Goal: Task Accomplishment & Management: Manage account settings

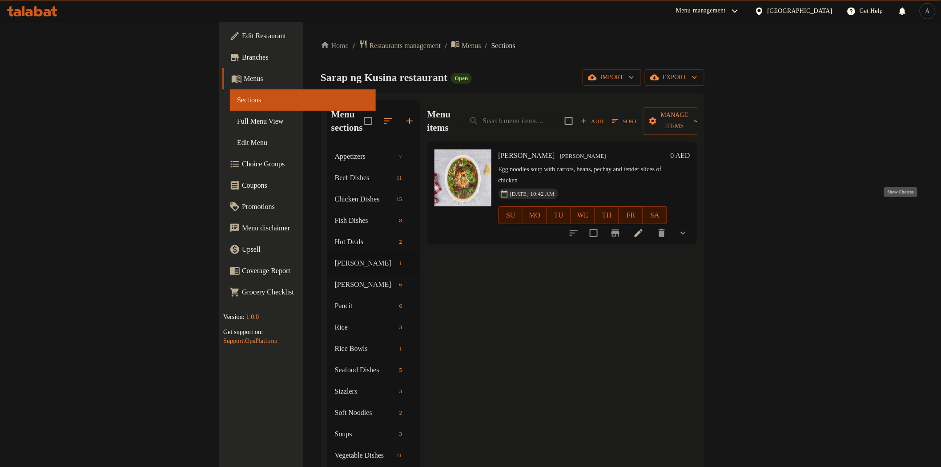
click at [686, 232] on icon "show more" at bounding box center [682, 233] width 5 height 3
click at [539, 265] on span "Chicken" at bounding box center [551, 270] width 24 height 11
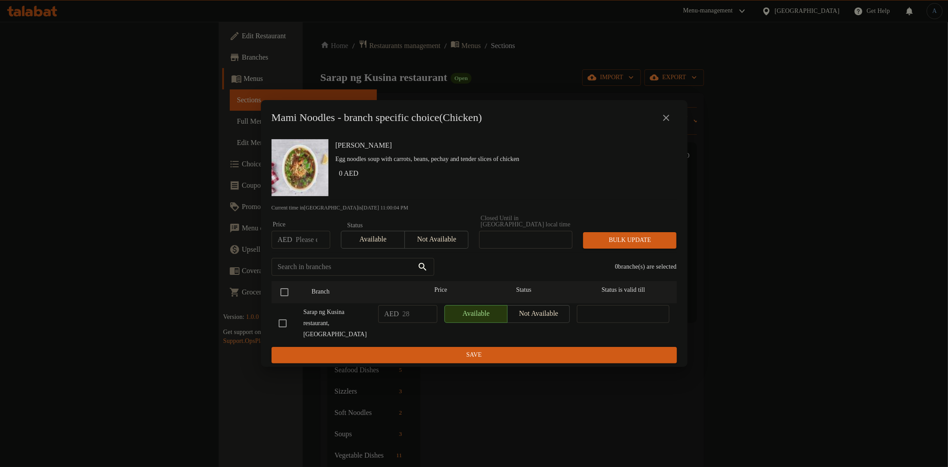
click at [665, 117] on icon "close" at bounding box center [666, 117] width 11 height 11
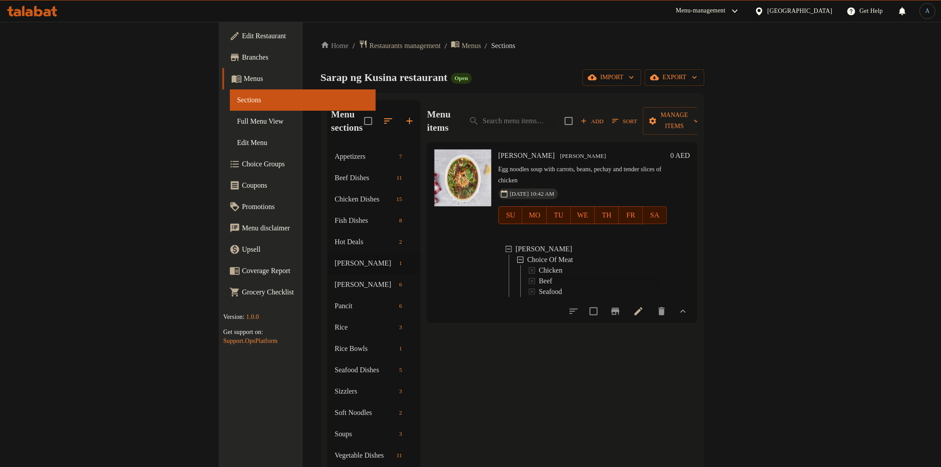
click at [539, 276] on span "Beef" at bounding box center [545, 281] width 13 height 11
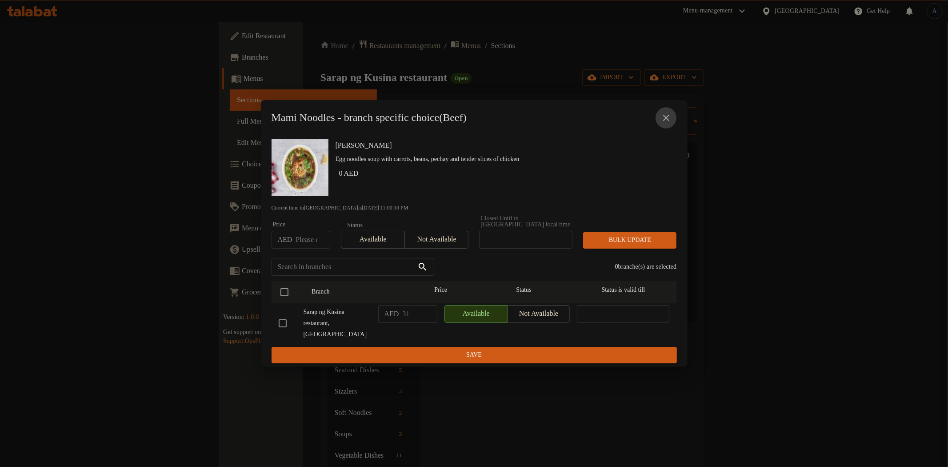
click at [668, 112] on button "close" at bounding box center [666, 117] width 21 height 21
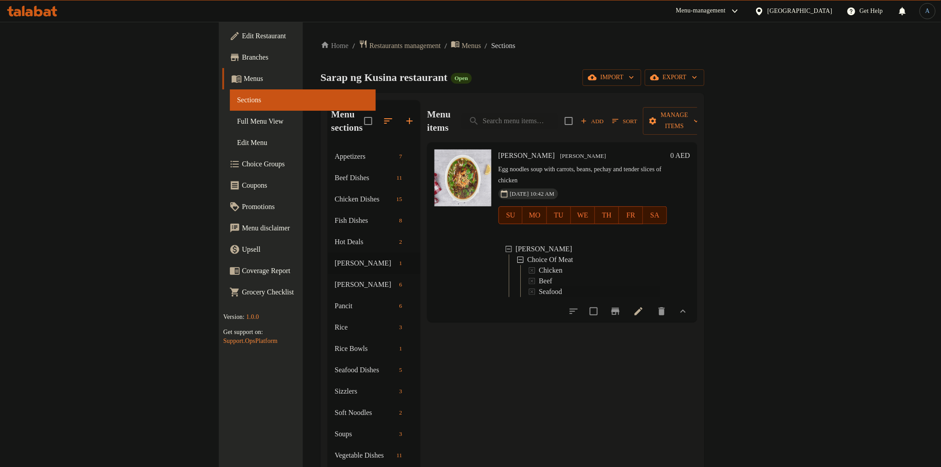
click at [539, 286] on span "Seafood" at bounding box center [550, 291] width 23 height 11
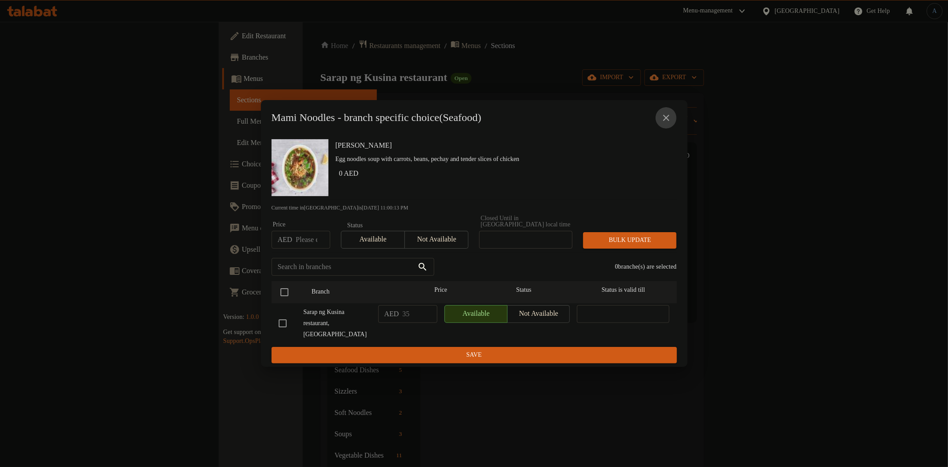
click at [664, 114] on icon "close" at bounding box center [666, 117] width 11 height 11
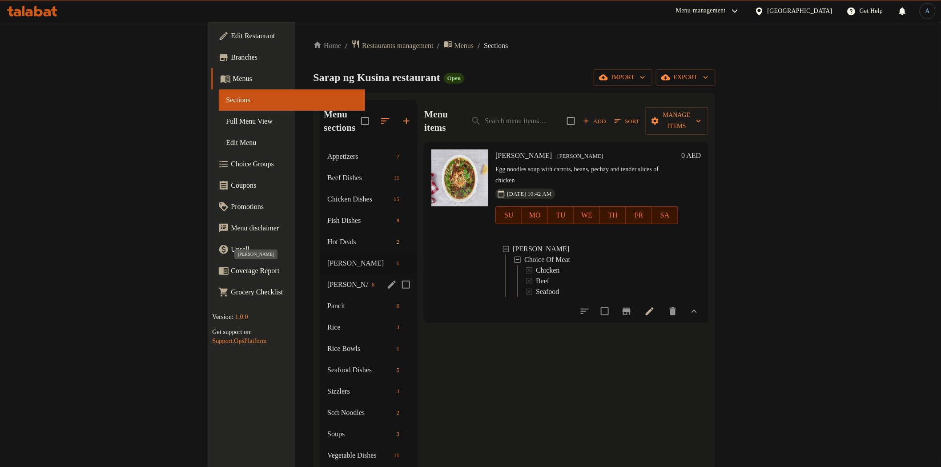
click at [327, 279] on span "[PERSON_NAME]" at bounding box center [347, 284] width 40 height 11
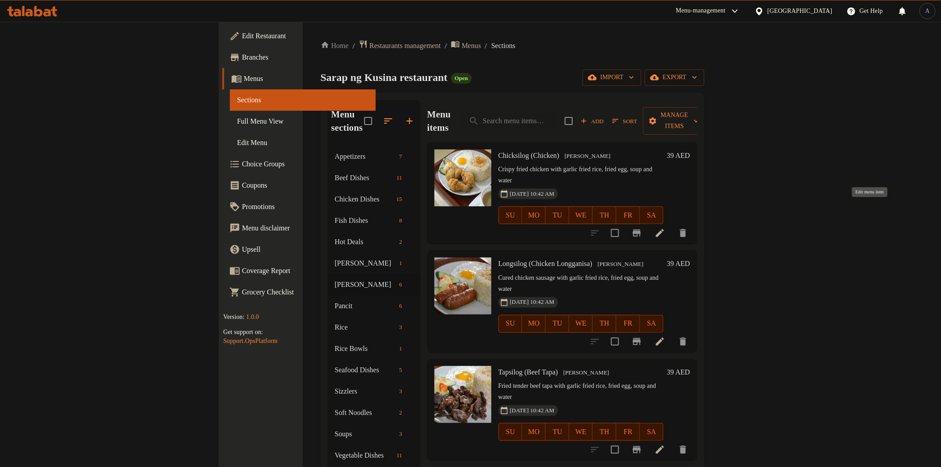
click at [665, 228] on icon at bounding box center [659, 233] width 11 height 11
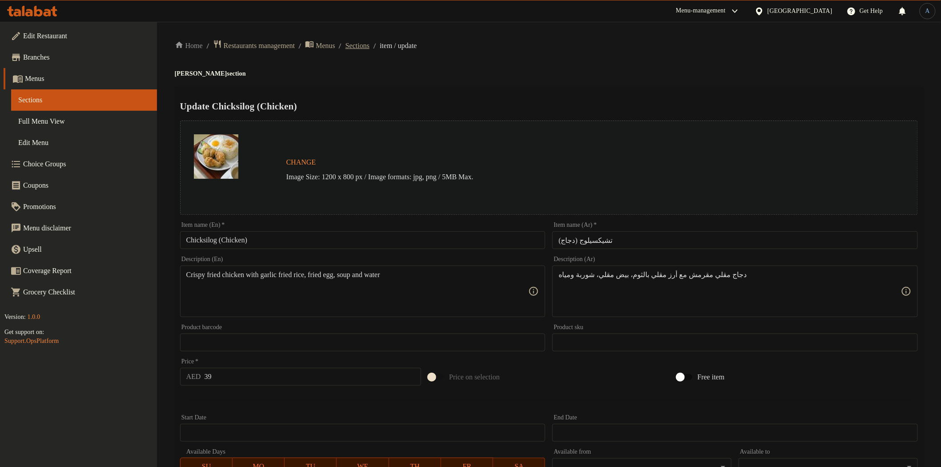
click at [369, 45] on span "Sections" at bounding box center [357, 45] width 24 height 11
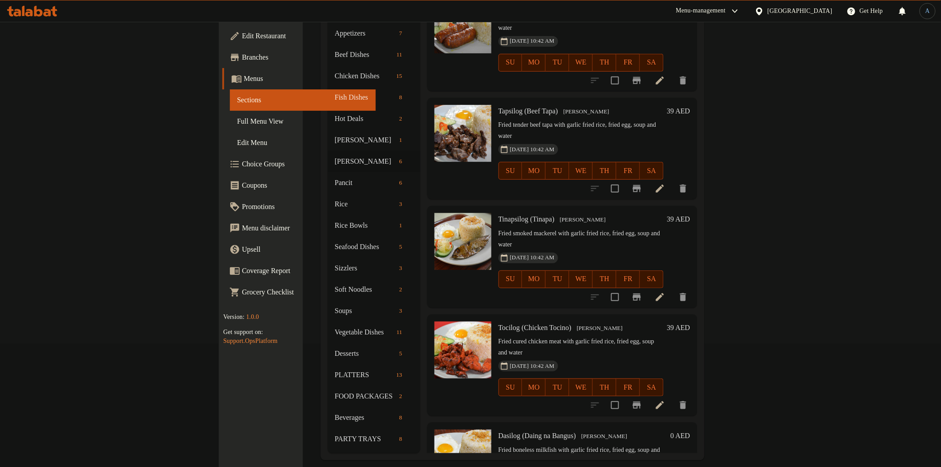
scroll to position [124, 0]
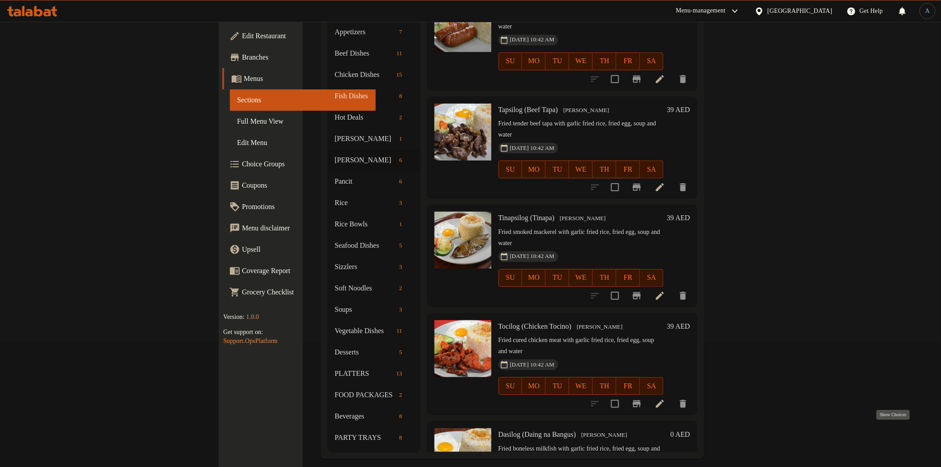
drag, startPoint x: 897, startPoint y: 430, endPoint x: 887, endPoint y: 428, distance: 9.9
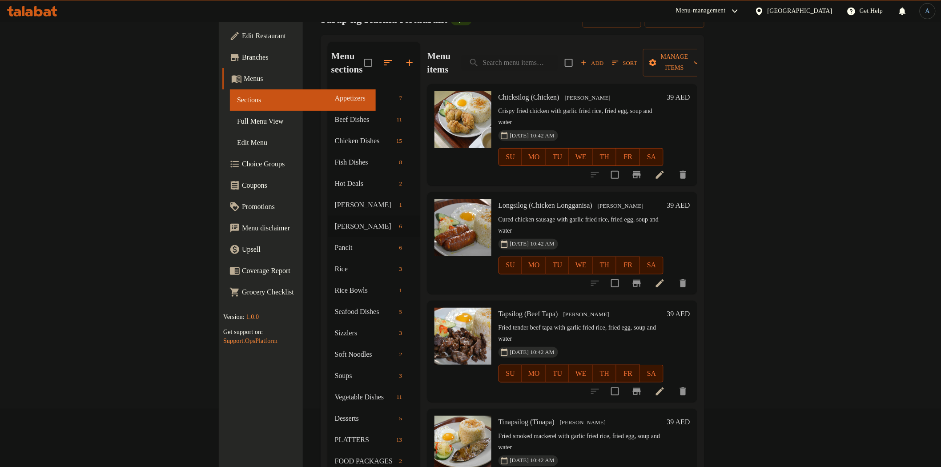
scroll to position [0, 0]
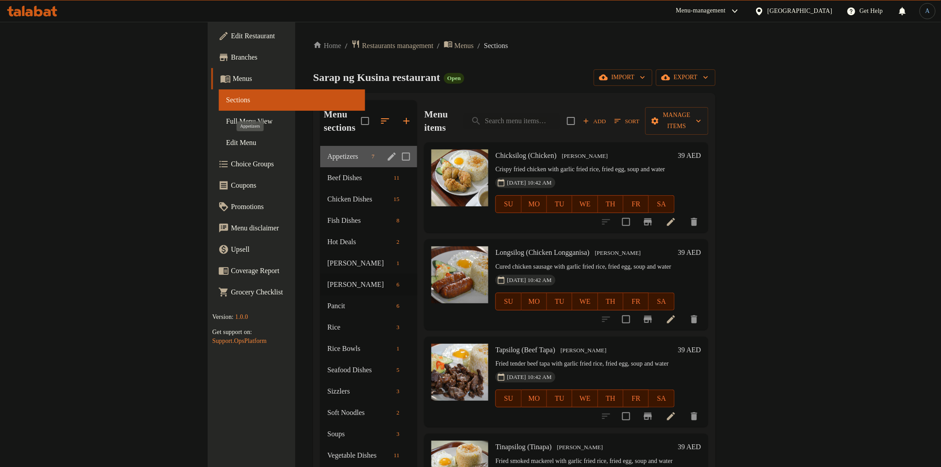
click at [327, 151] on span "Appetizers" at bounding box center [347, 156] width 40 height 11
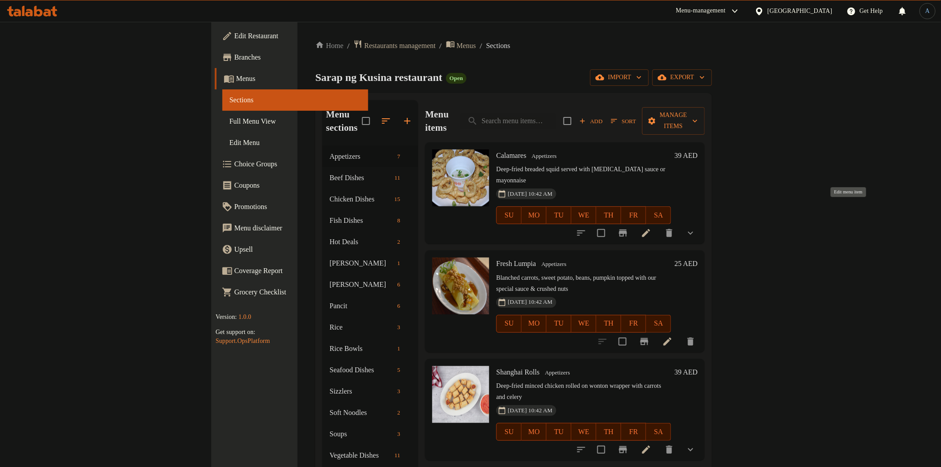
click at [650, 229] on icon at bounding box center [646, 233] width 8 height 8
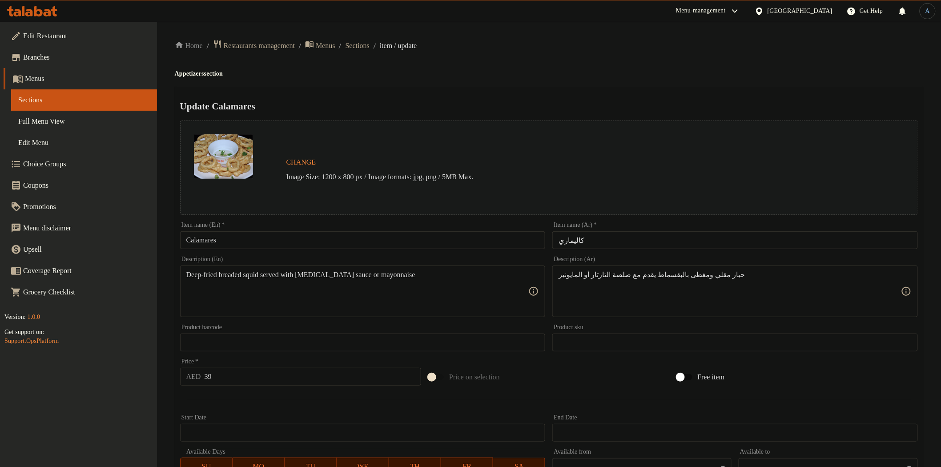
click at [285, 241] on input "Calamares" at bounding box center [362, 240] width 365 height 18
paste input "Whole"
click at [225, 241] on input "Calamares Whole" at bounding box center [362, 240] width 365 height 18
type input "Calamares Whole"
click at [608, 240] on input "كاليماري" at bounding box center [734, 240] width 365 height 18
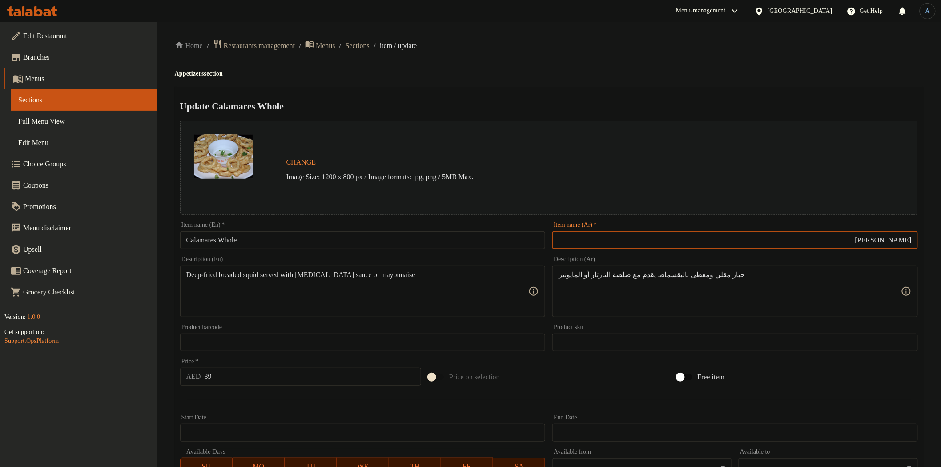
type input "كاليماري كامل"
click at [887, 242] on input "كاليماري كامل" at bounding box center [734, 240] width 365 height 18
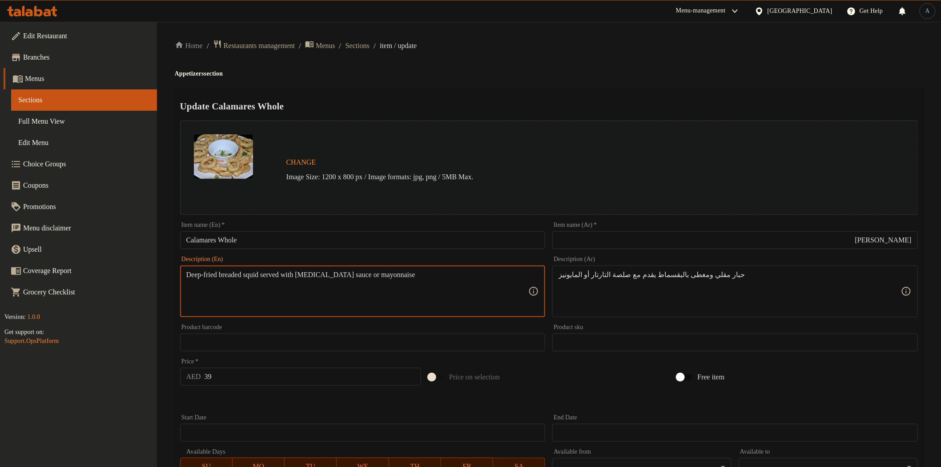
click at [682, 64] on div "Home / Restaurants management / Menus / Sections / item / update Appetizers sec…" at bounding box center [549, 339] width 748 height 599
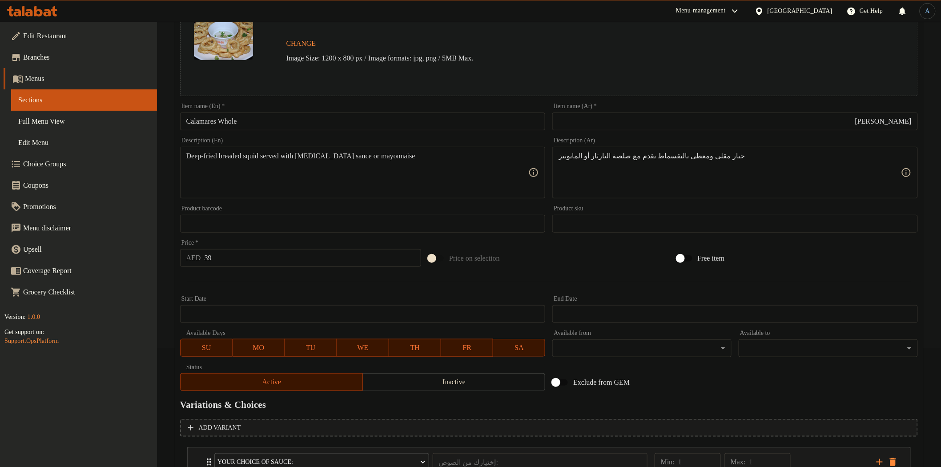
scroll to position [188, 0]
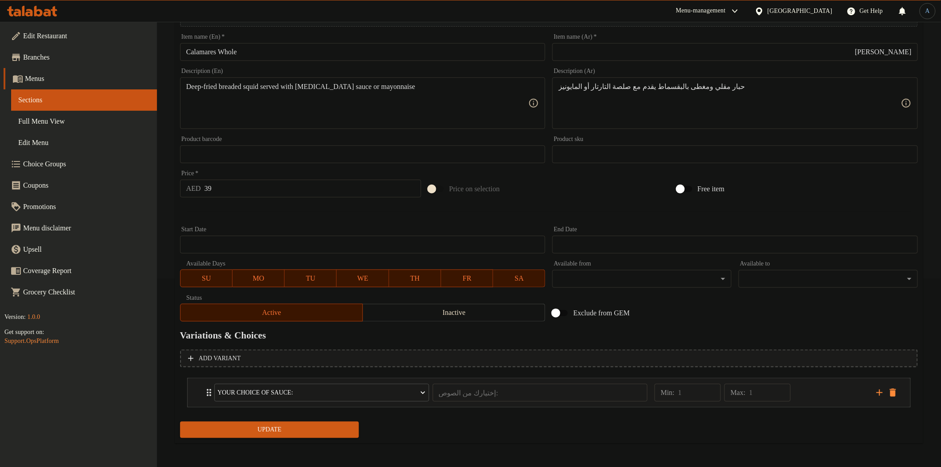
click at [343, 428] on span "Update" at bounding box center [269, 429] width 165 height 11
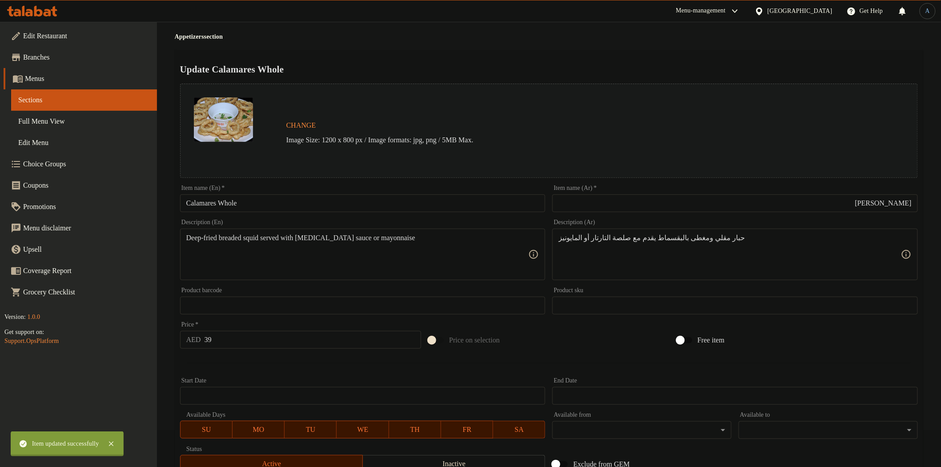
scroll to position [0, 0]
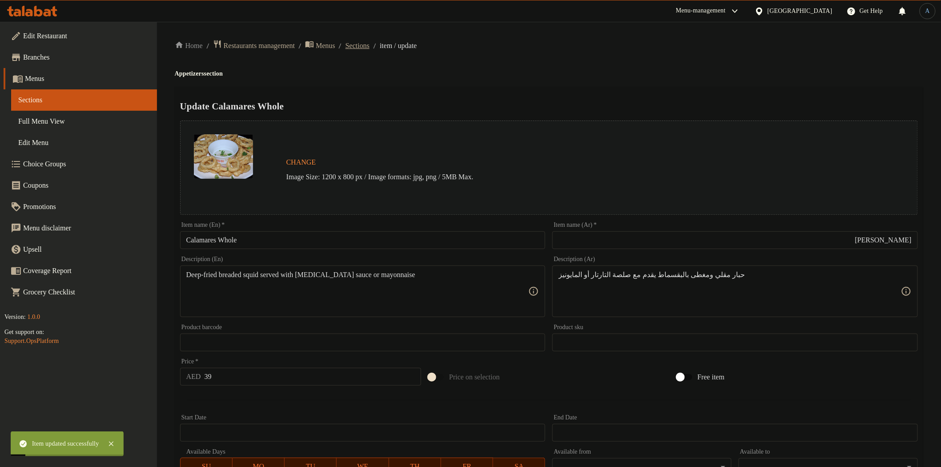
click at [369, 47] on span "Sections" at bounding box center [357, 45] width 24 height 11
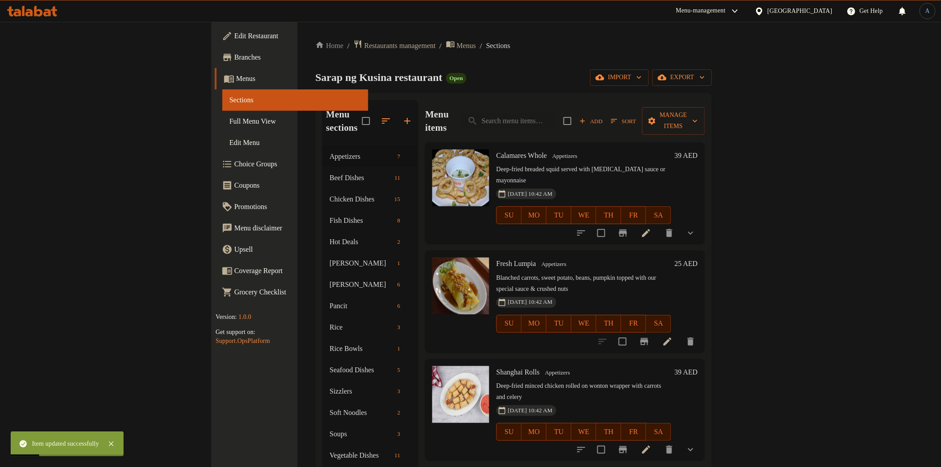
click at [673, 336] on icon at bounding box center [667, 341] width 11 height 11
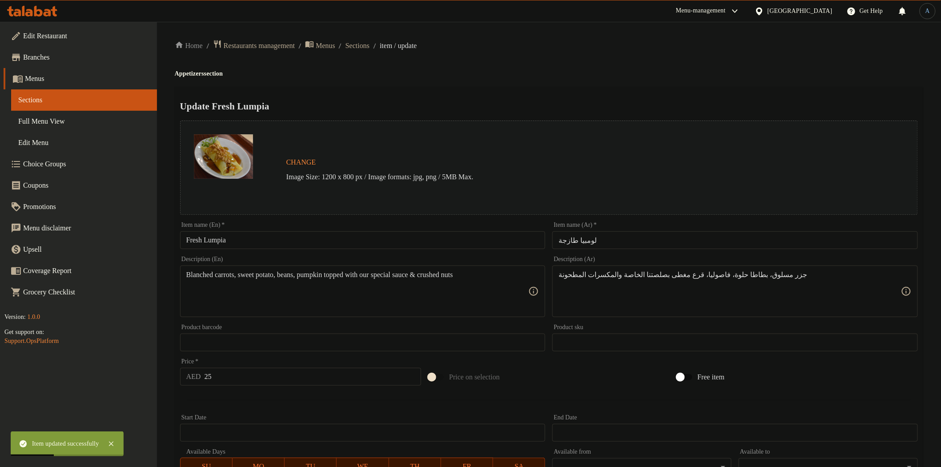
click at [637, 236] on input "لومبيا طازجة" at bounding box center [734, 240] width 365 height 18
paste input "كامل"
type input "لومبيا طازجة كامل"
drag, startPoint x: 620, startPoint y: 60, endPoint x: 599, endPoint y: 100, distance: 44.8
click at [620, 60] on div "Home / Restaurants management / Menus / Sections / item / update Appetizers sec…" at bounding box center [549, 332] width 748 height 584
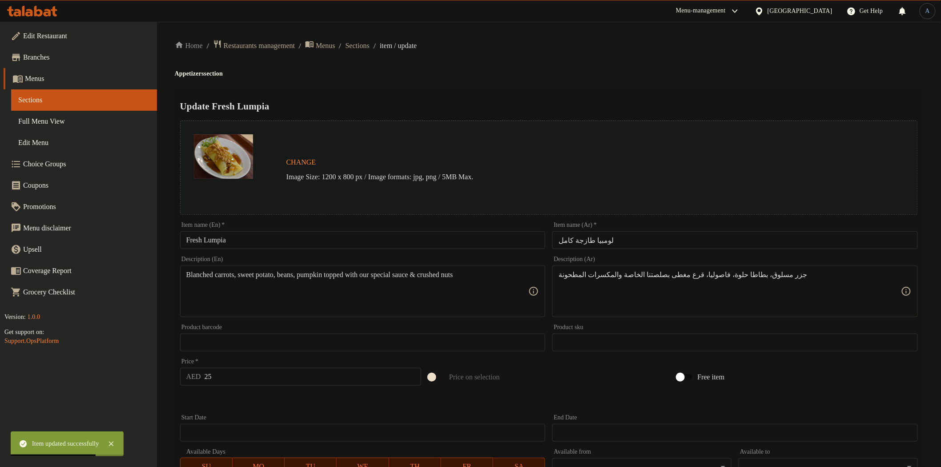
click at [382, 237] on input "Fresh Lumpia" at bounding box center [362, 240] width 365 height 18
paste input "Whole"
click at [540, 90] on div "Update Fresh LumpiaWhole Change Image Size: 1200 x 800 px / Image formats: jpg,…" at bounding box center [549, 352] width 748 height 530
click at [233, 241] on input "Fresh LumpiaWhole" at bounding box center [362, 240] width 365 height 18
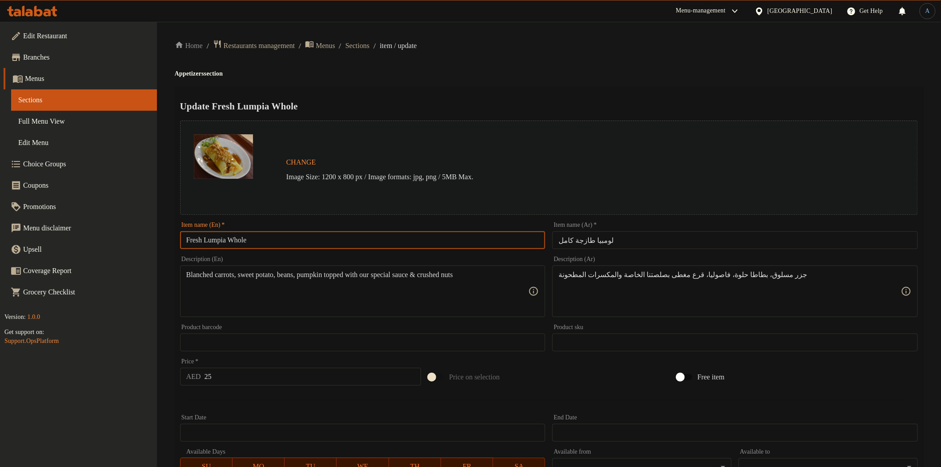
click at [449, 237] on input "Fresh Lumpia Whole" at bounding box center [362, 240] width 365 height 18
type input "Fresh Lumpia Whole"
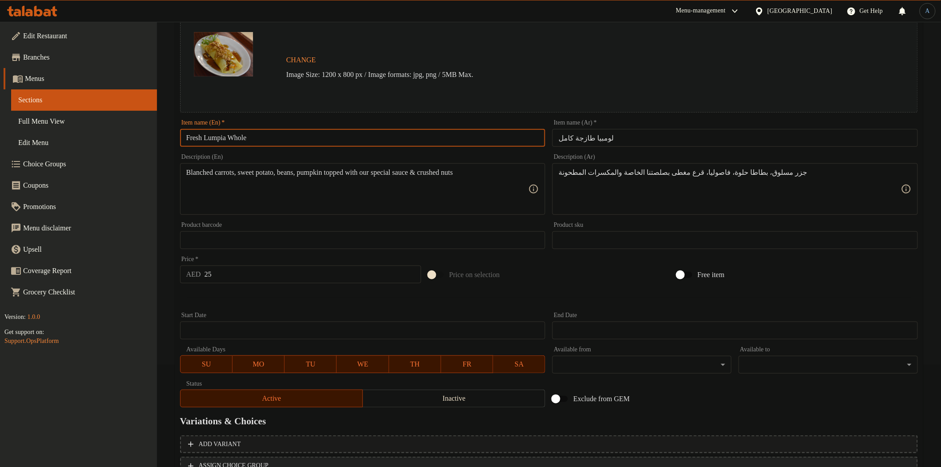
scroll to position [173, 0]
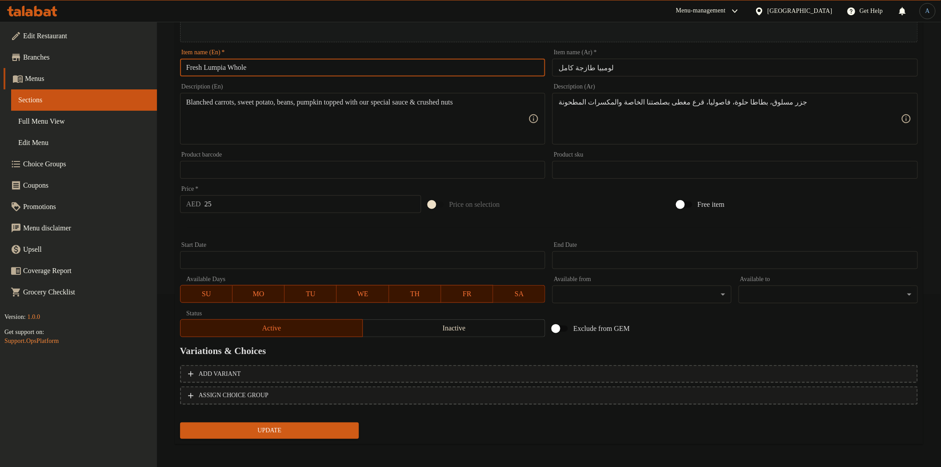
click at [324, 430] on span "Update" at bounding box center [269, 430] width 165 height 11
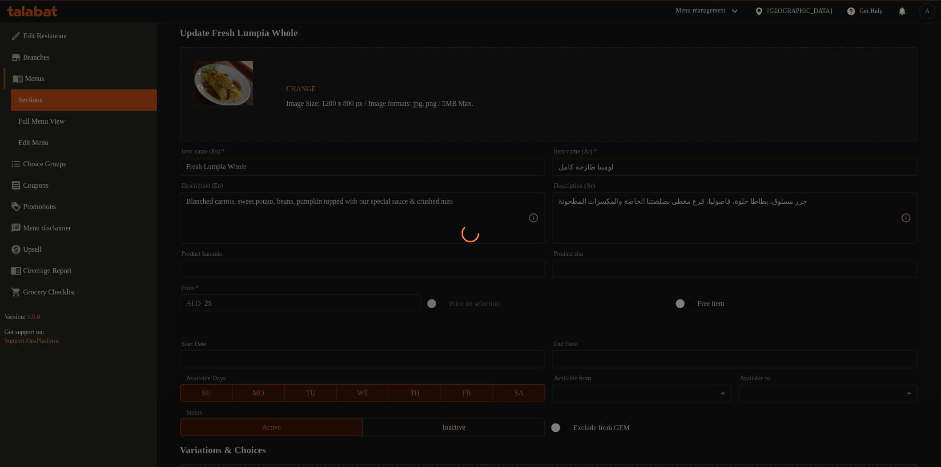
scroll to position [0, 0]
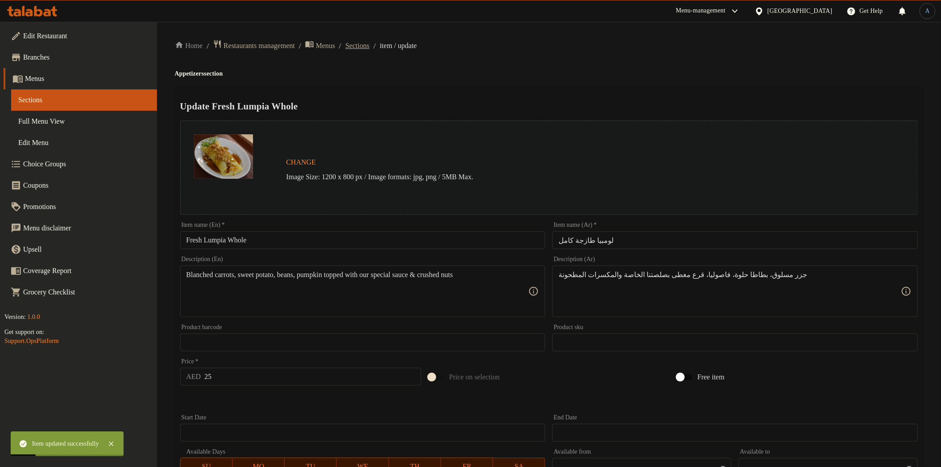
click at [369, 48] on span "Sections" at bounding box center [357, 45] width 24 height 11
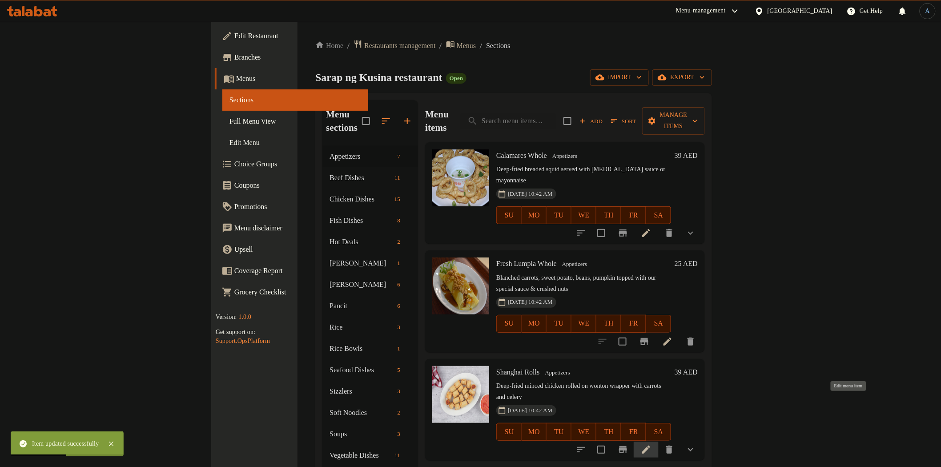
click at [651, 444] on icon at bounding box center [646, 449] width 11 height 11
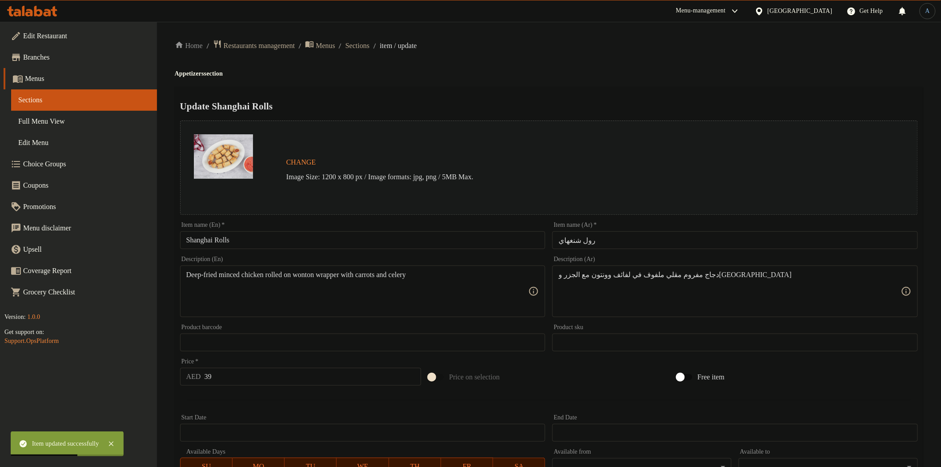
click at [329, 233] on input "Shanghai Rolls" at bounding box center [362, 240] width 365 height 18
paste input "Whole"
type input "Shanghai Rolls Whole"
click at [673, 244] on input "رول شنغهاي" at bounding box center [734, 240] width 365 height 18
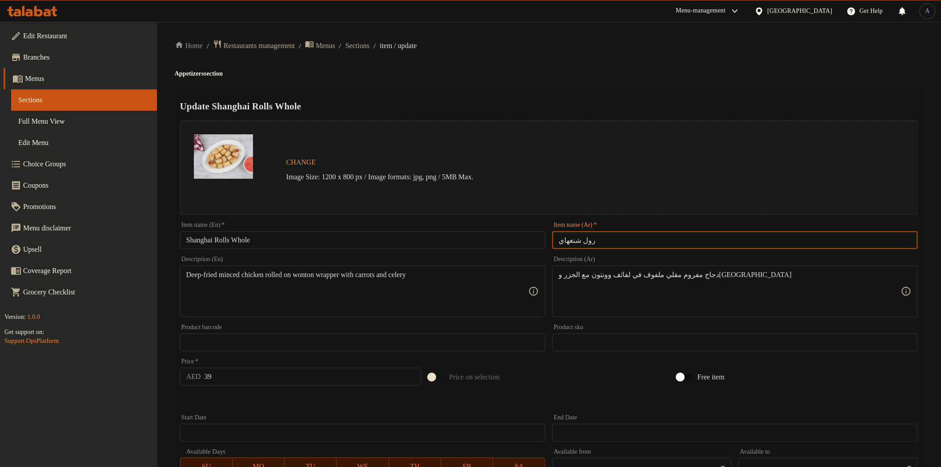
click at [633, 241] on input "رول شنغهاي" at bounding box center [734, 240] width 365 height 18
paste input "كامل"
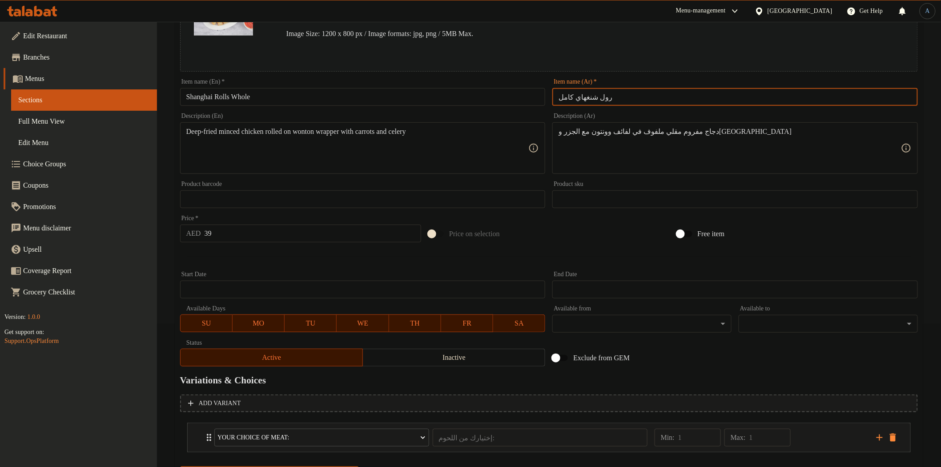
scroll to position [188, 0]
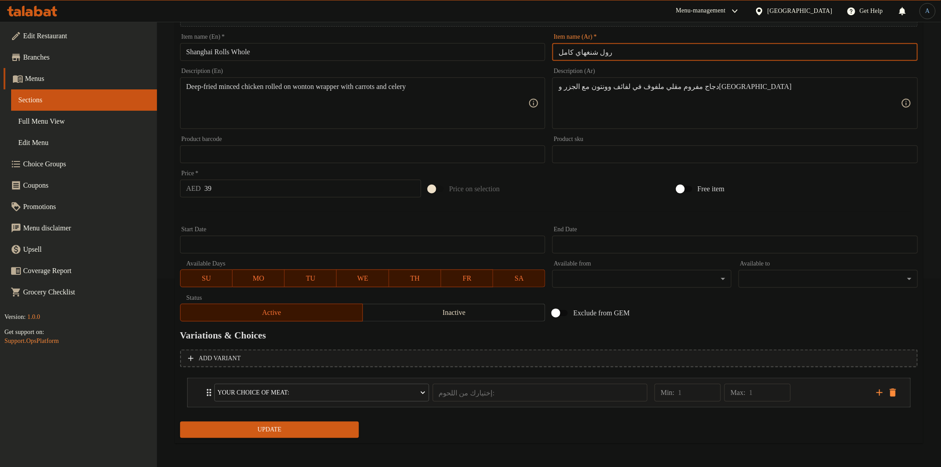
type input "رول شنغهاي كامل"
click at [327, 432] on span "Update" at bounding box center [269, 429] width 165 height 11
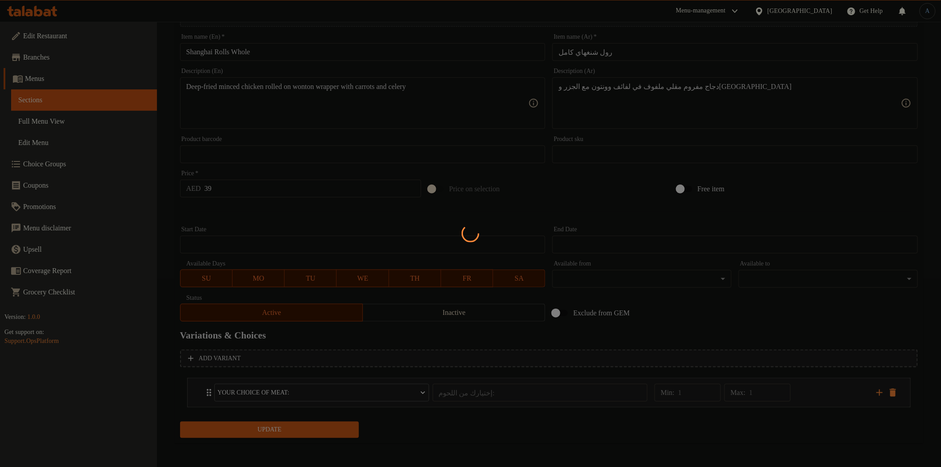
scroll to position [0, 0]
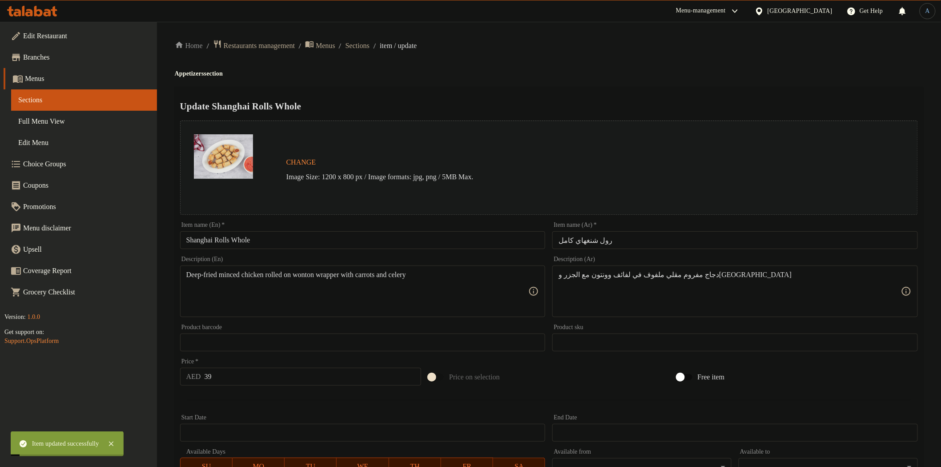
drag, startPoint x: 367, startPoint y: 51, endPoint x: 372, endPoint y: 51, distance: 4.5
click at [370, 51] on div "Home / Restaurants management / Menus / Sections / item / update Appetizers sec…" at bounding box center [549, 339] width 748 height 599
click at [372, 50] on ol "Home / Restaurants management / Menus / Sections / item / update" at bounding box center [549, 46] width 748 height 12
click at [369, 45] on span "Sections" at bounding box center [357, 45] width 24 height 11
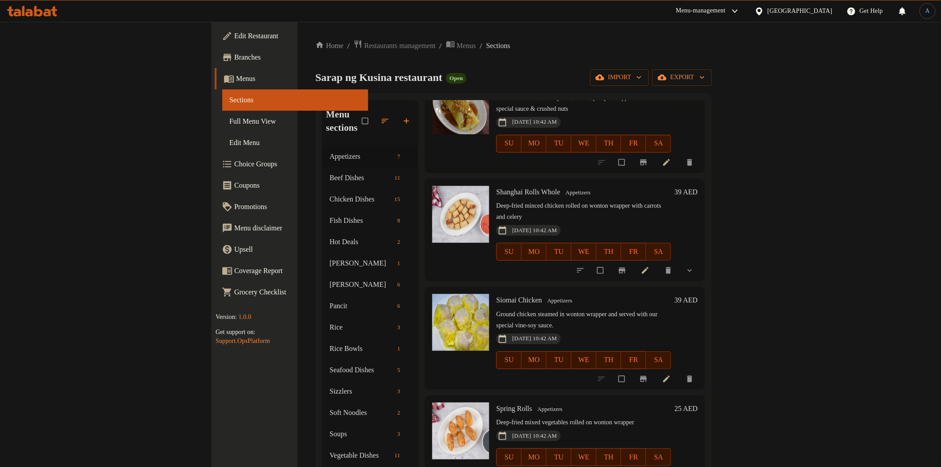
scroll to position [197, 0]
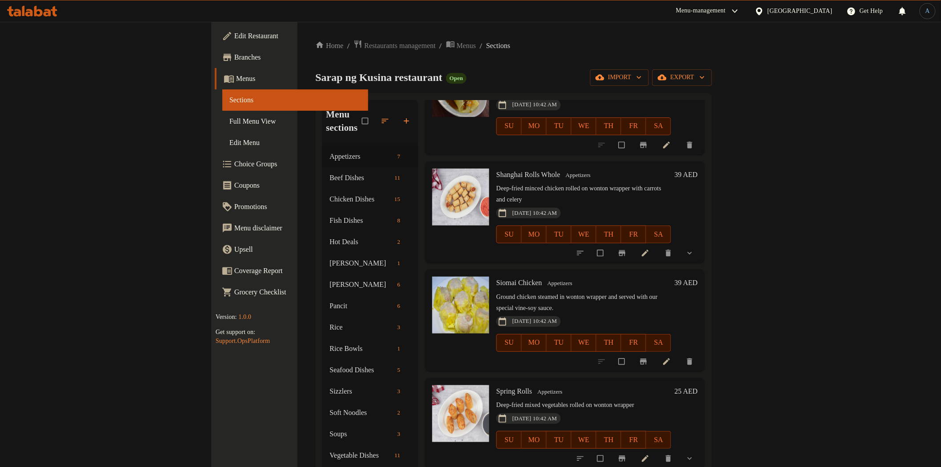
click at [701, 352] on div at bounding box center [646, 362] width 109 height 20
click at [670, 358] on icon at bounding box center [666, 361] width 7 height 7
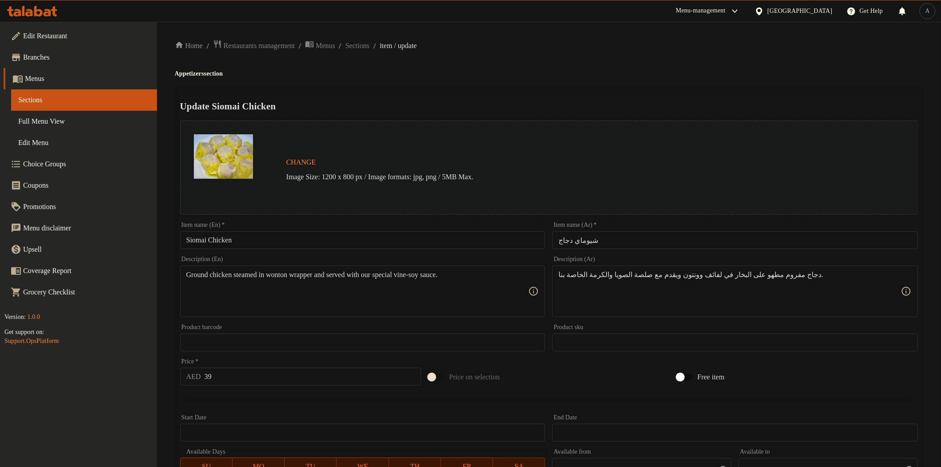
click at [645, 241] on input "شيوماي دجاج" at bounding box center [734, 240] width 365 height 18
paste input "كامل"
type input "شيوماي دجاج كامل"
drag, startPoint x: 710, startPoint y: 87, endPoint x: 677, endPoint y: 103, distance: 36.4
click at [710, 87] on div "Update Siomai Chicken Change Image Size: 1200 x 800 px / Image formats: jpg, pn…" at bounding box center [549, 352] width 748 height 530
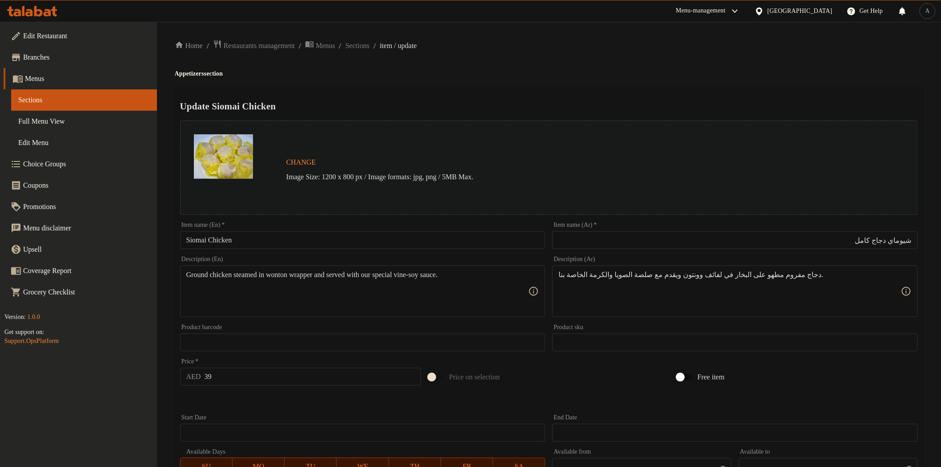
click at [358, 248] on input "Siomai Chicken" at bounding box center [362, 240] width 365 height 18
paste input "Whole"
type input "Siomai Chicken Whole"
click at [515, 105] on h2 "Update Siomai Chicken Whole" at bounding box center [549, 106] width 738 height 13
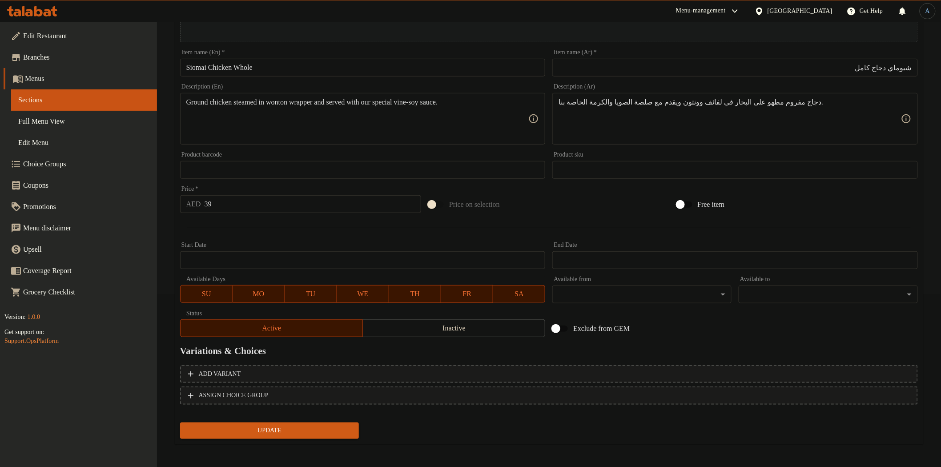
click at [316, 426] on span "Update" at bounding box center [269, 430] width 165 height 11
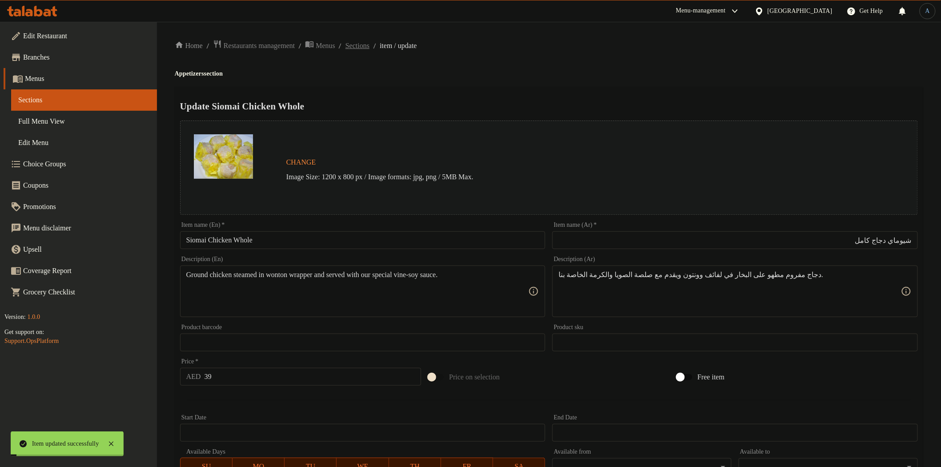
click at [369, 41] on span "Sections" at bounding box center [357, 45] width 24 height 11
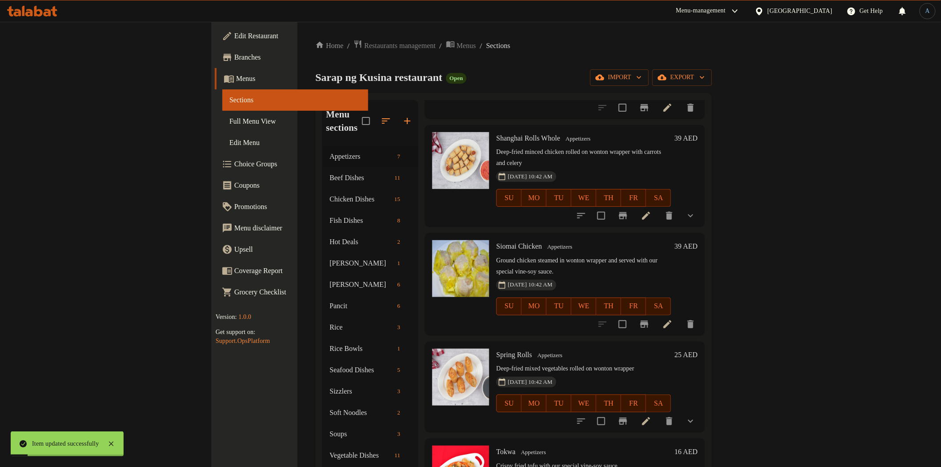
scroll to position [235, 0]
click at [651, 415] on icon at bounding box center [646, 420] width 11 height 11
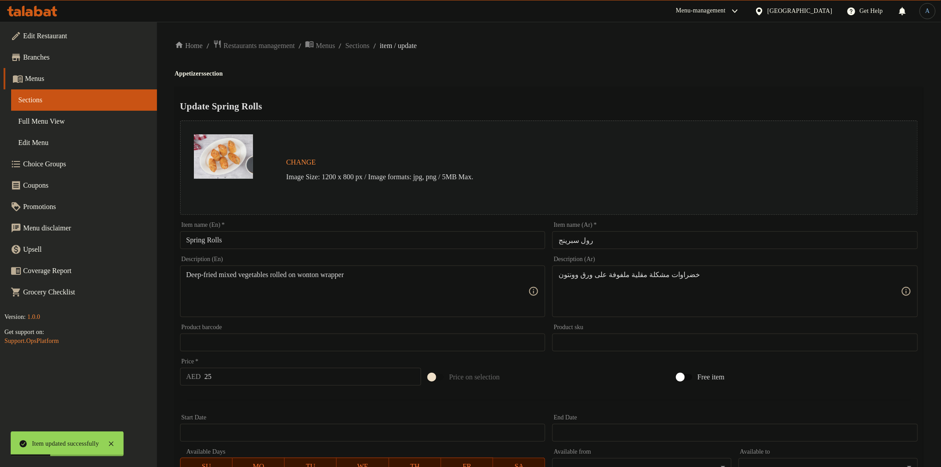
click at [385, 229] on div "Item name (En)   * Spring Rolls Item name (En) *" at bounding box center [362, 235] width 365 height 27
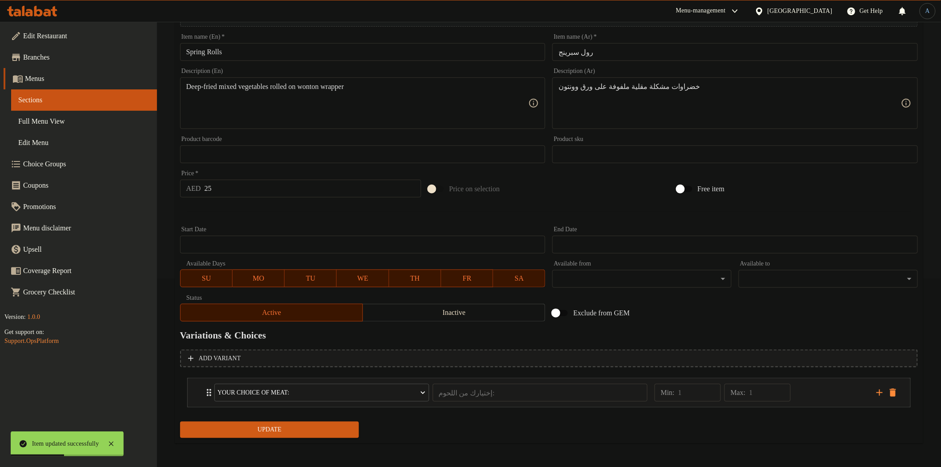
click at [299, 51] on input "Spring Rolls" at bounding box center [362, 52] width 365 height 18
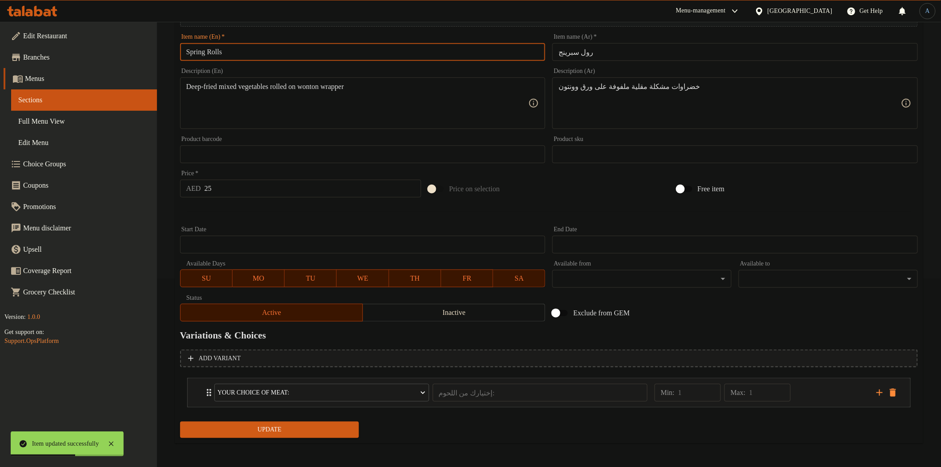
paste input "Whole"
type input "Spring Rolls Whole"
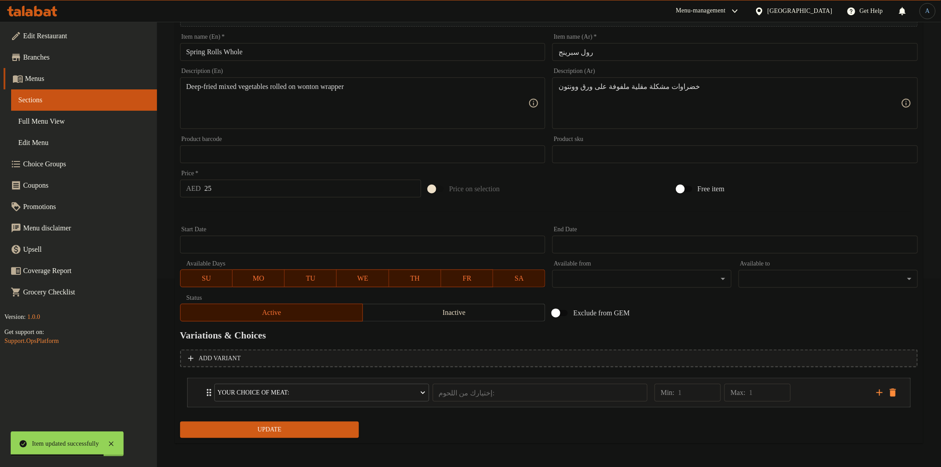
click at [658, 46] on input "رول سبرينج" at bounding box center [734, 52] width 365 height 18
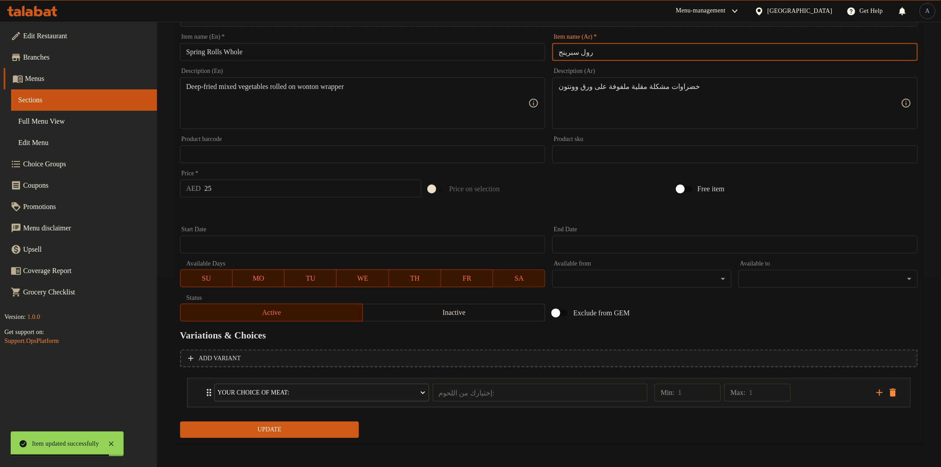
paste input "كامل"
type input "رول سبرينج كامل"
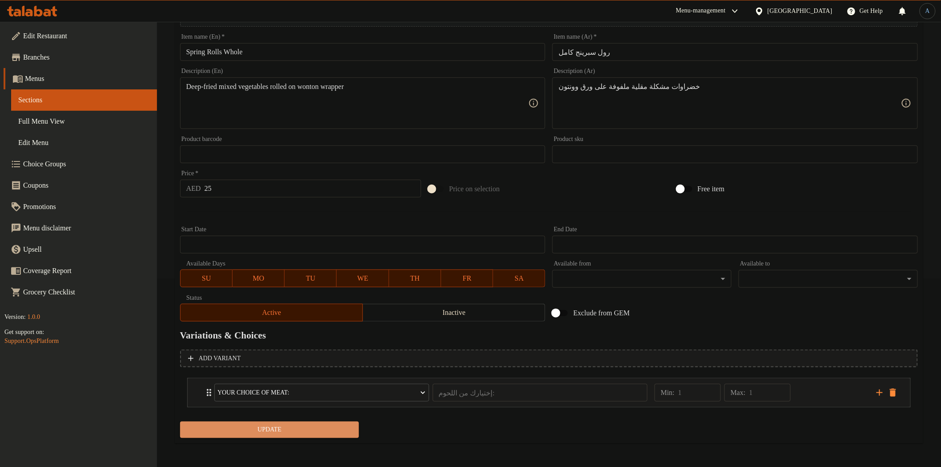
click at [252, 425] on span "Update" at bounding box center [269, 429] width 165 height 11
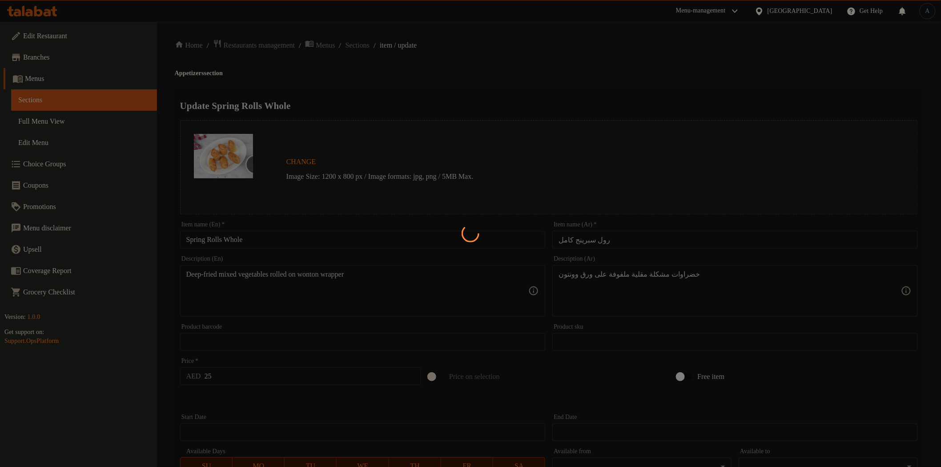
scroll to position [0, 0]
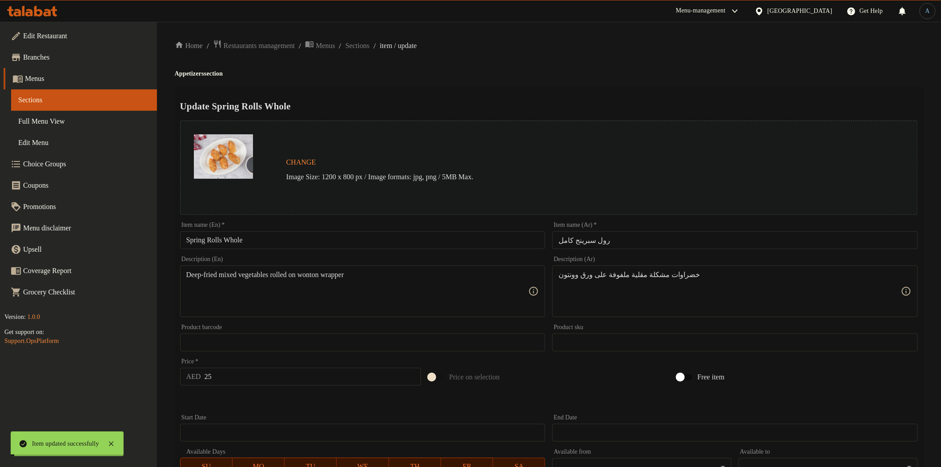
click at [367, 46] on span "Sections" at bounding box center [357, 45] width 24 height 11
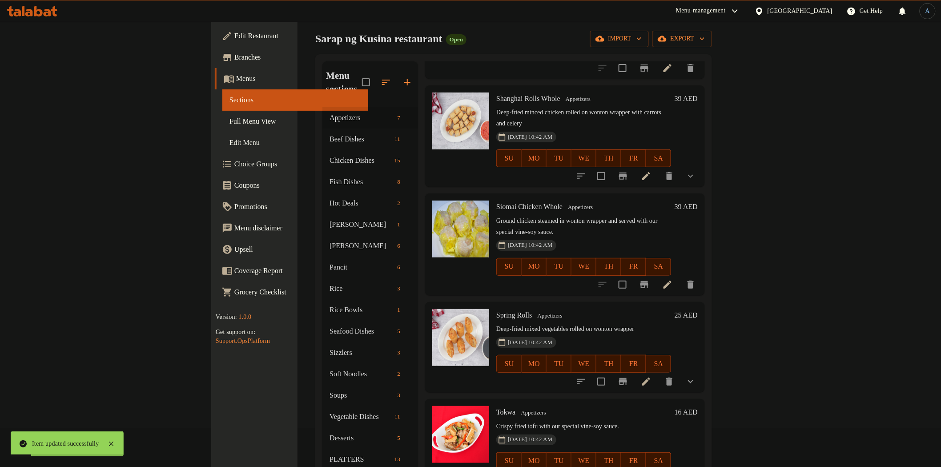
scroll to position [124, 0]
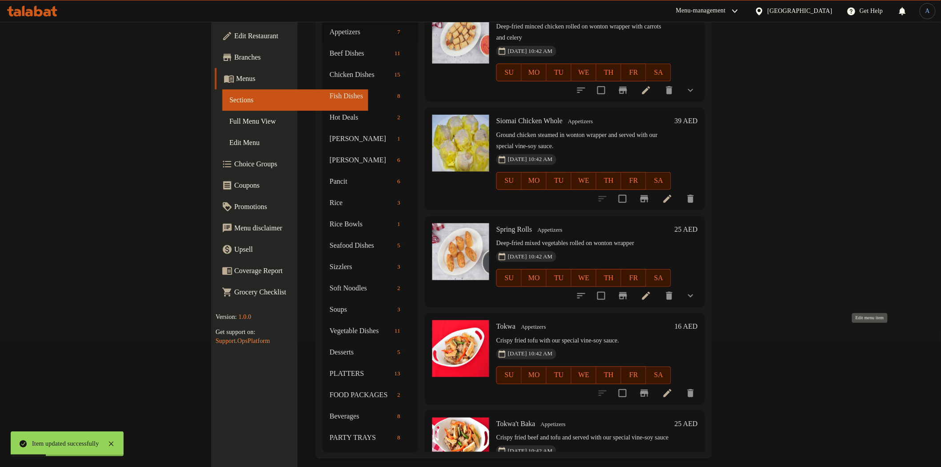
click at [671, 389] on icon at bounding box center [667, 393] width 8 height 8
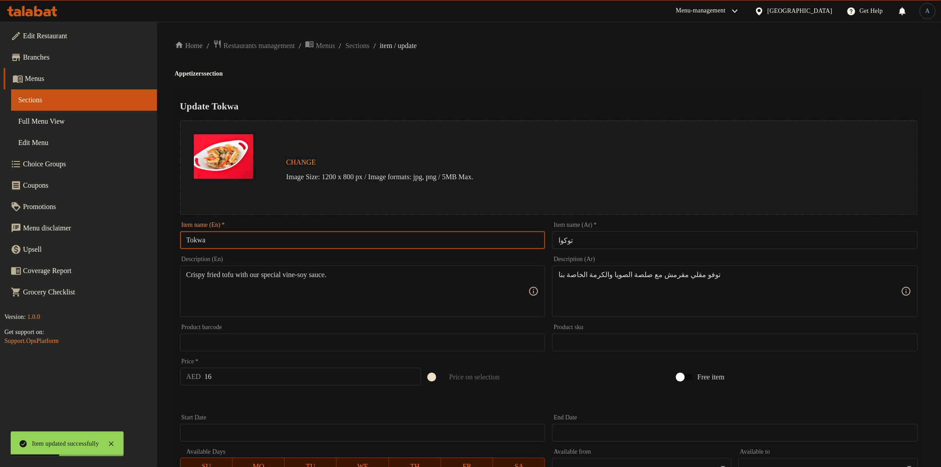
click at [300, 244] on input "Tokwa" at bounding box center [362, 240] width 365 height 18
paste input "كامل"
type input "Tokwa كامل"
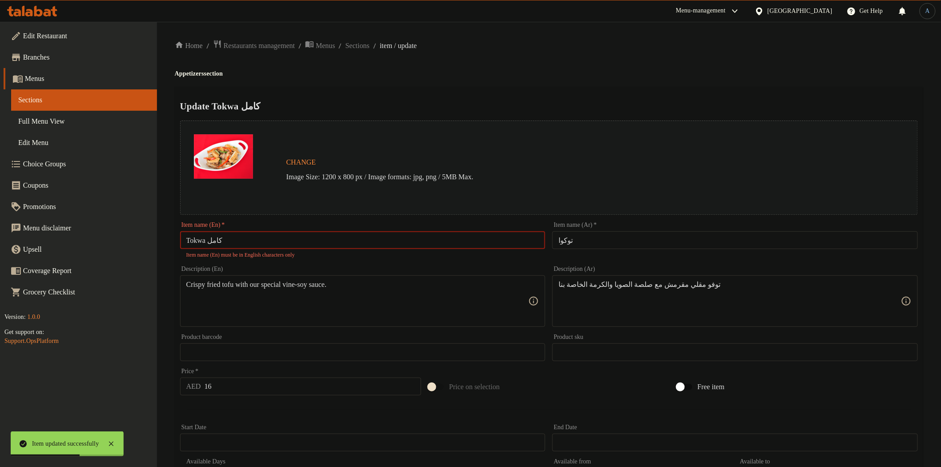
click at [678, 241] on input "توكوا" at bounding box center [734, 240] width 365 height 18
paste input "كامل"
type input "توكوا كامل"
click at [263, 87] on div "Update Tokwa كامل Change Image Size: 1200 x 800 px / Image formats: jpg, png / …" at bounding box center [549, 357] width 748 height 540
click at [215, 239] on input "Tokwa كامل" at bounding box center [362, 240] width 365 height 18
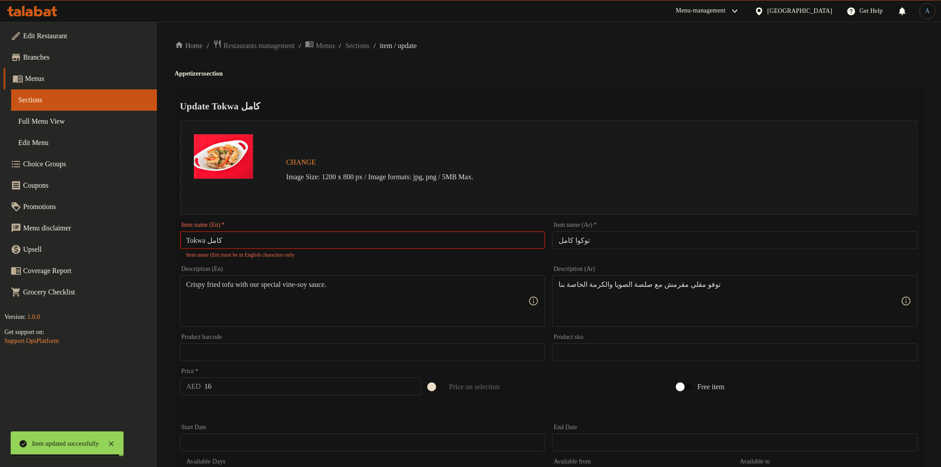
click at [215, 239] on input "Tokwa كامل" at bounding box center [362, 240] width 365 height 18
paste input "Whole"
type input "Tokwa Whole"
click at [494, 77] on h4 "Appetizers section" at bounding box center [549, 73] width 748 height 9
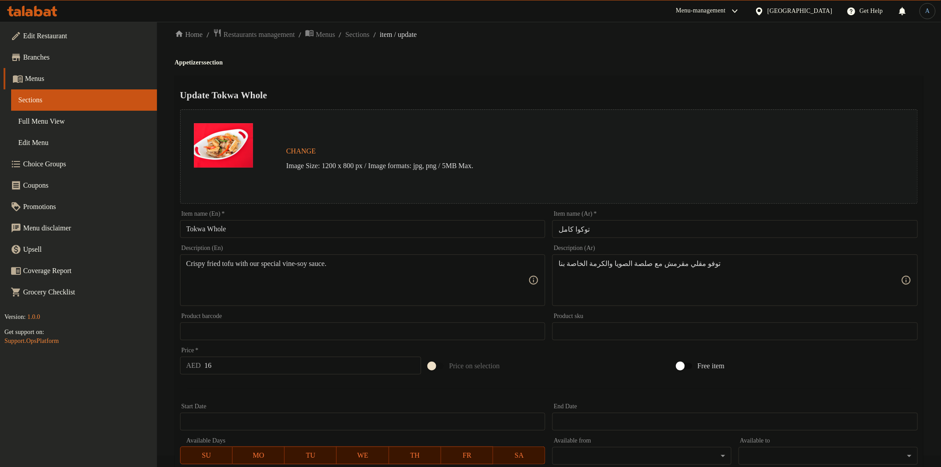
scroll to position [173, 0]
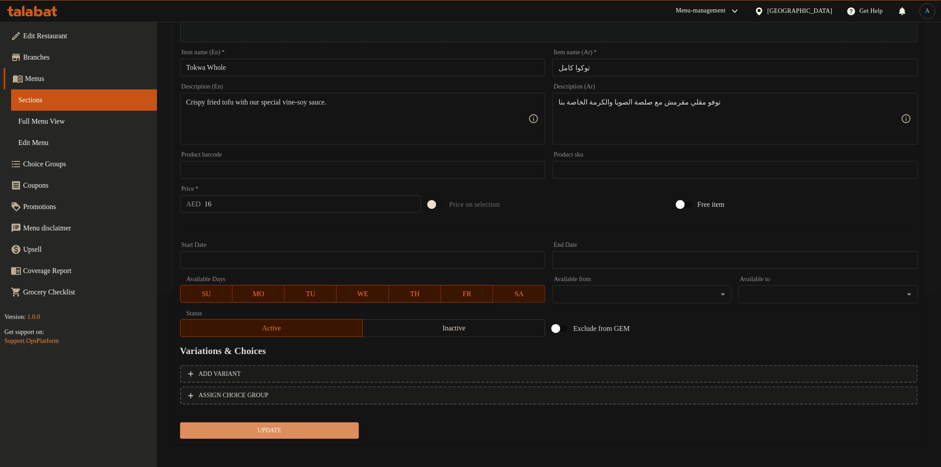
click at [259, 423] on button "Update" at bounding box center [269, 430] width 179 height 16
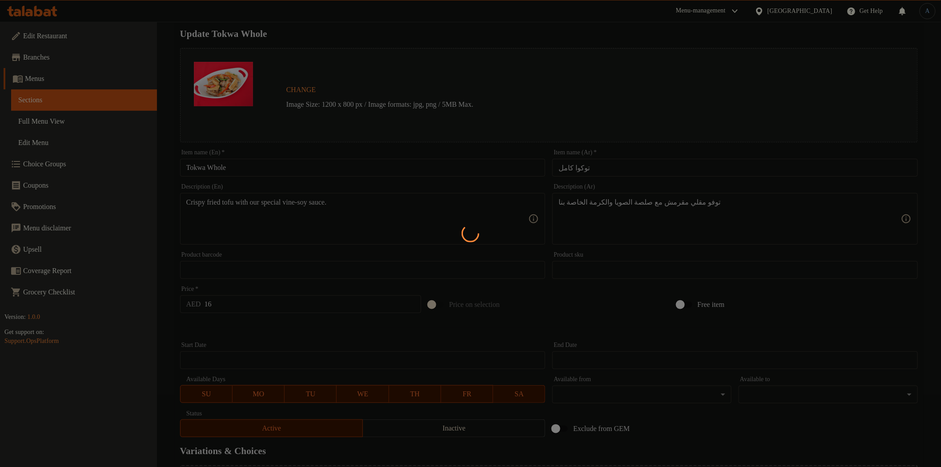
scroll to position [0, 0]
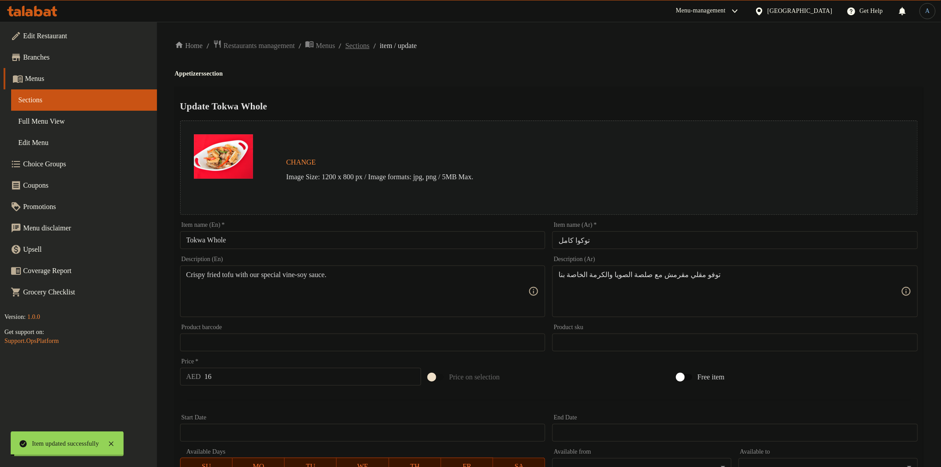
click at [369, 47] on span "Sections" at bounding box center [357, 45] width 24 height 11
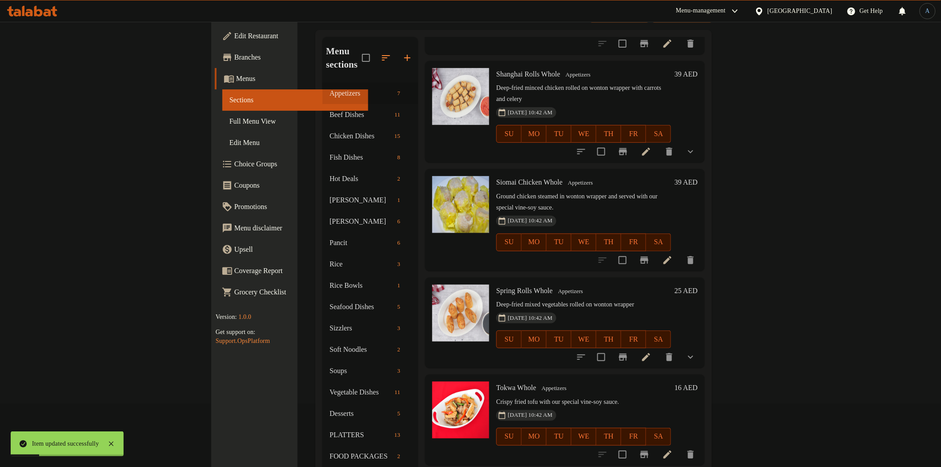
scroll to position [124, 0]
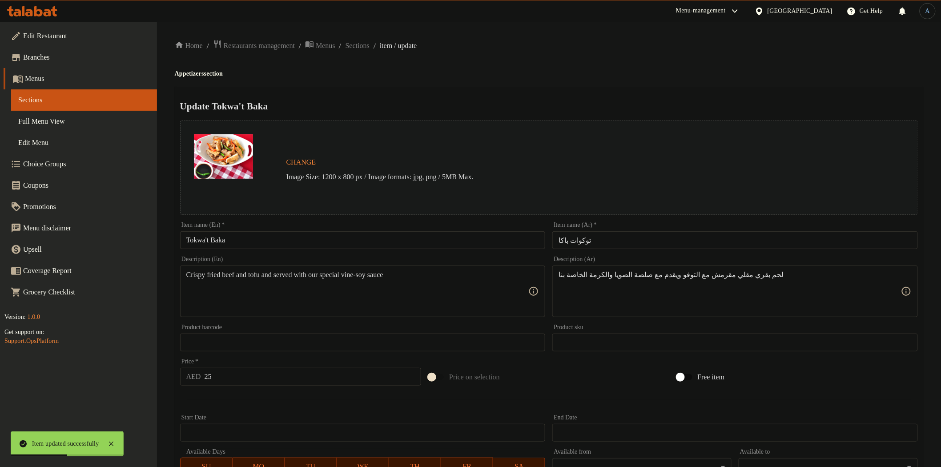
click at [343, 229] on div "Item name (En)   * Tokwa't Baka Item name (En) *" at bounding box center [362, 235] width 365 height 27
click at [341, 241] on input "Tokwa't Baka" at bounding box center [362, 240] width 365 height 18
paste input "Whole"
type input "Tokwa't Baka Whole"
click at [638, 237] on input "توكوات باكا" at bounding box center [734, 240] width 365 height 18
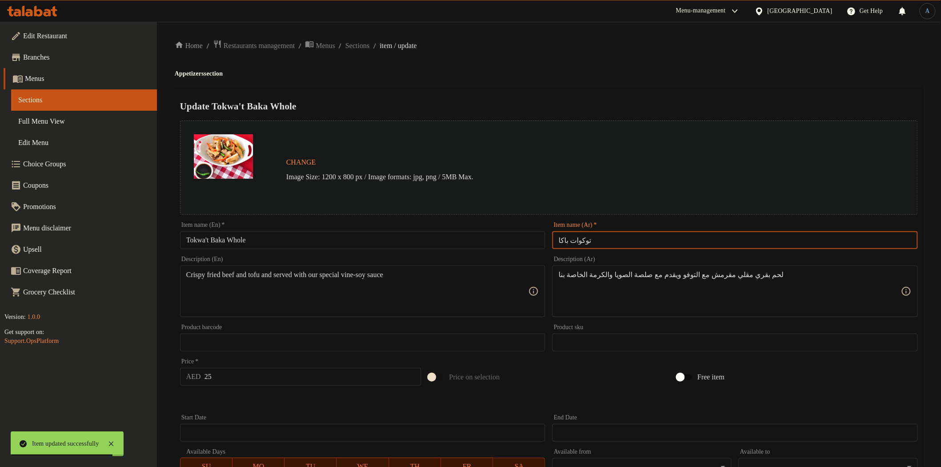
paste input "كامل"
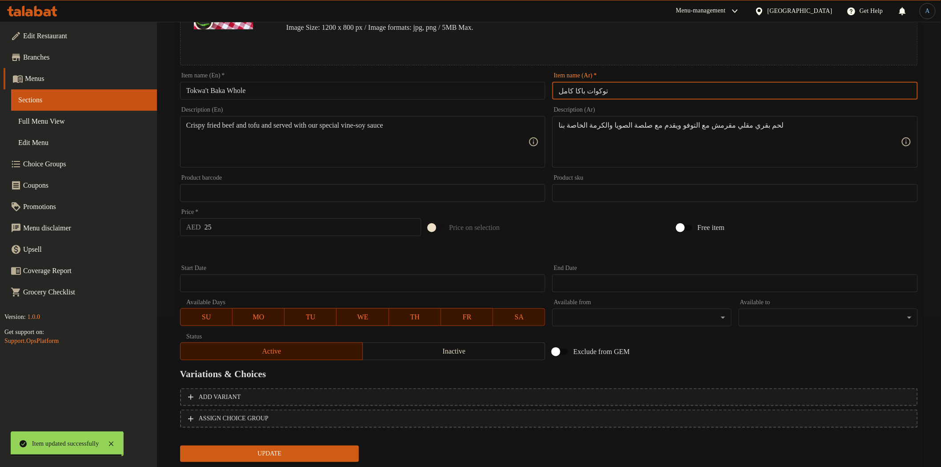
scroll to position [173, 0]
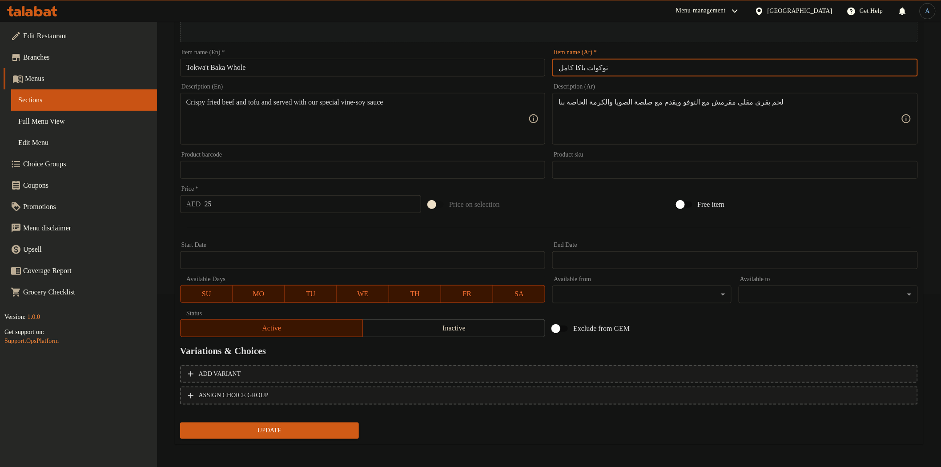
type input "توكوات باكا كامل"
click at [267, 434] on button "Update" at bounding box center [269, 430] width 179 height 16
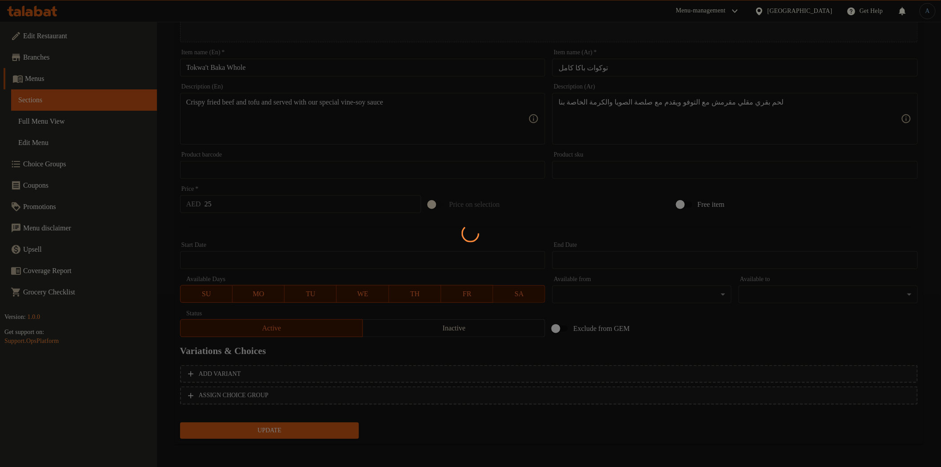
scroll to position [0, 0]
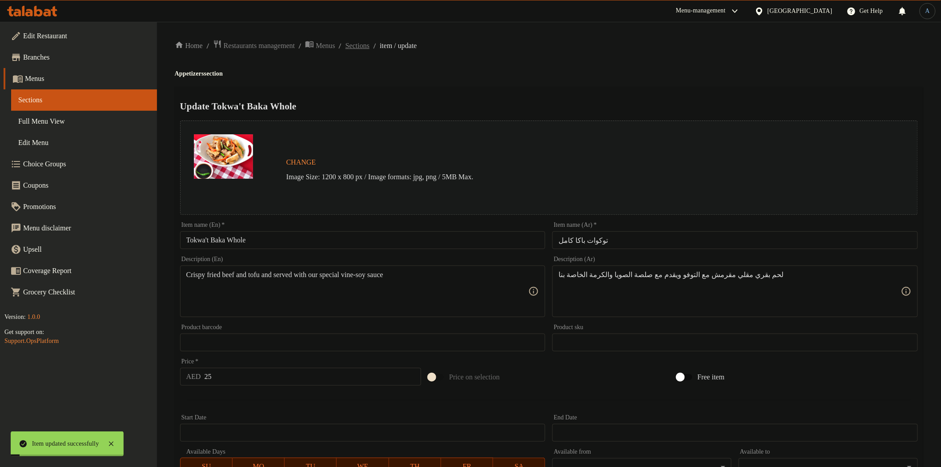
click at [369, 47] on span "Sections" at bounding box center [357, 45] width 24 height 11
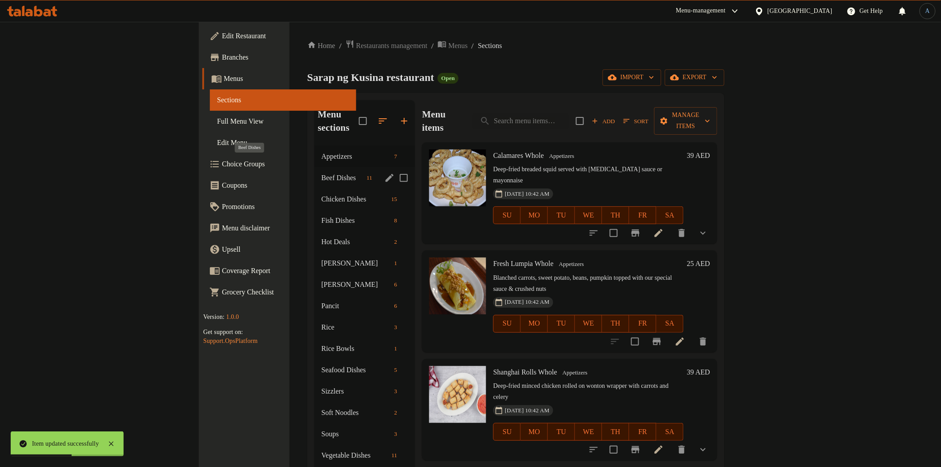
click at [321, 173] on span "Beef Dishes" at bounding box center [342, 178] width 42 height 11
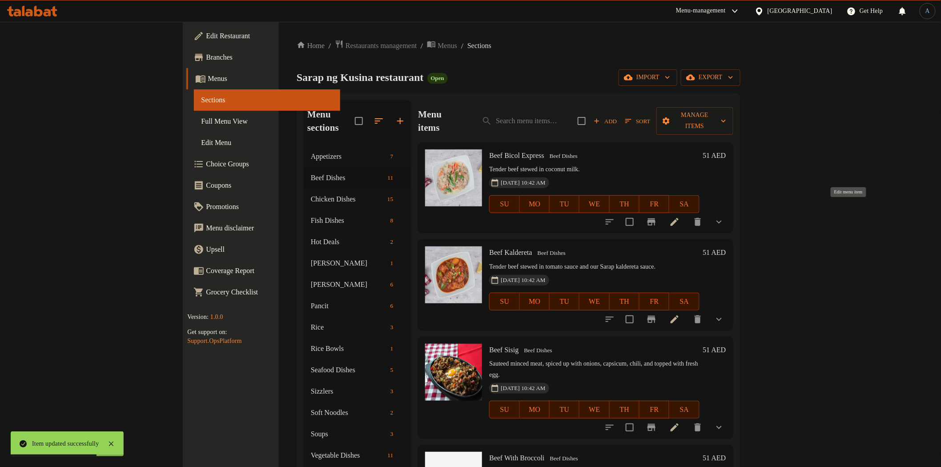
click at [678, 218] on icon at bounding box center [674, 222] width 8 height 8
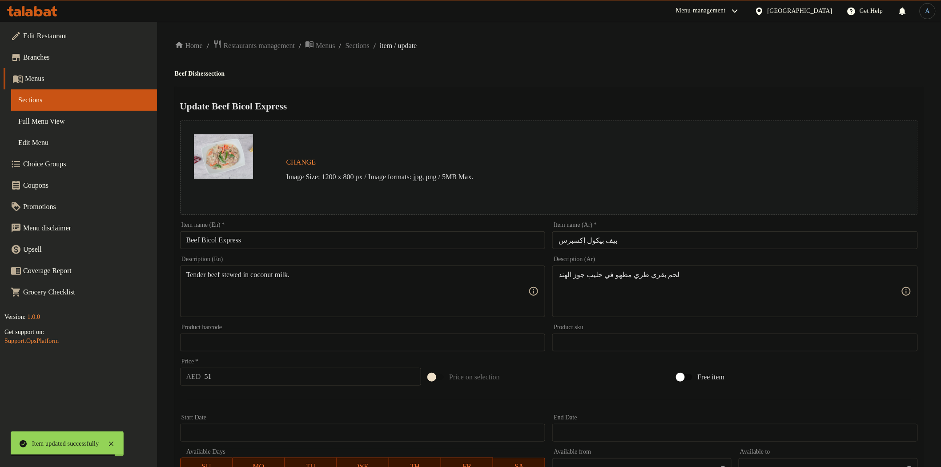
click at [300, 233] on input "Beef Bicol Express" at bounding box center [362, 240] width 365 height 18
paste input "Whole"
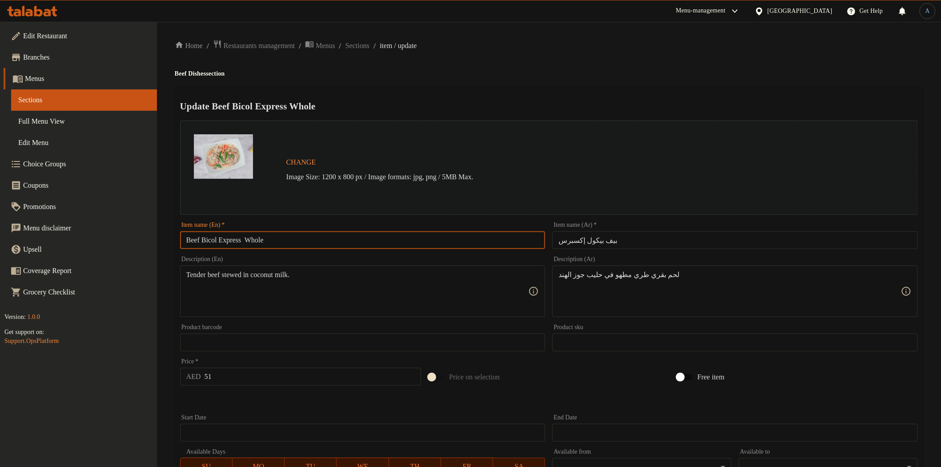
type input "Beef Bicol Express Whole"
click at [643, 239] on input "بيف بيكول إكسبرس" at bounding box center [734, 240] width 365 height 18
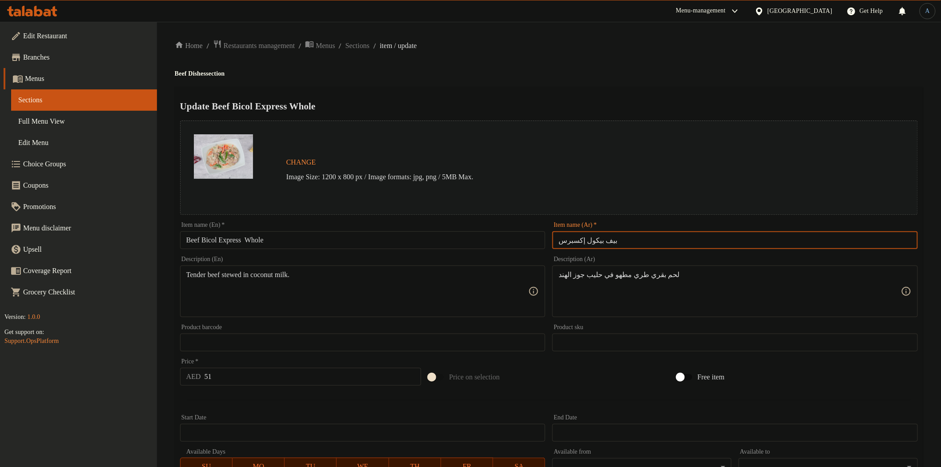
paste input "كامل"
type input "بيف بيكول إكسبرس كامل"
click at [584, 88] on div "Update Beef Bicol Express Whole Change Image Size: 1200 x 800 px / Image format…" at bounding box center [549, 359] width 748 height 545
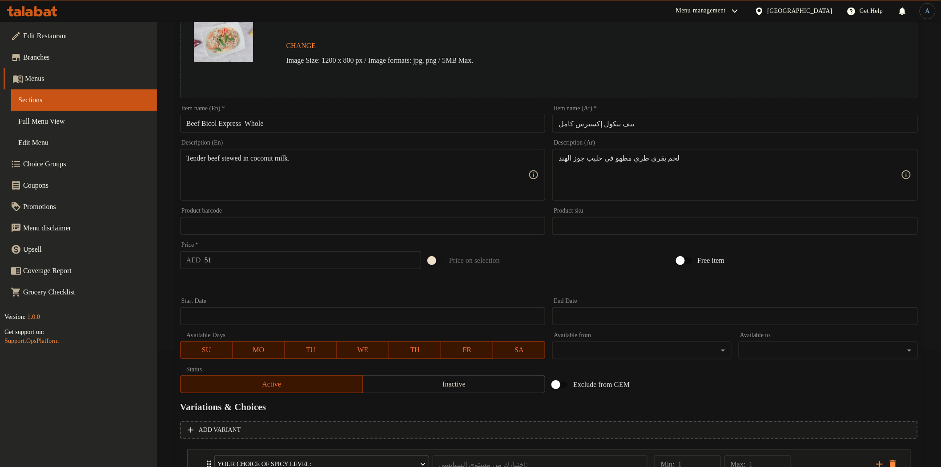
scroll to position [188, 0]
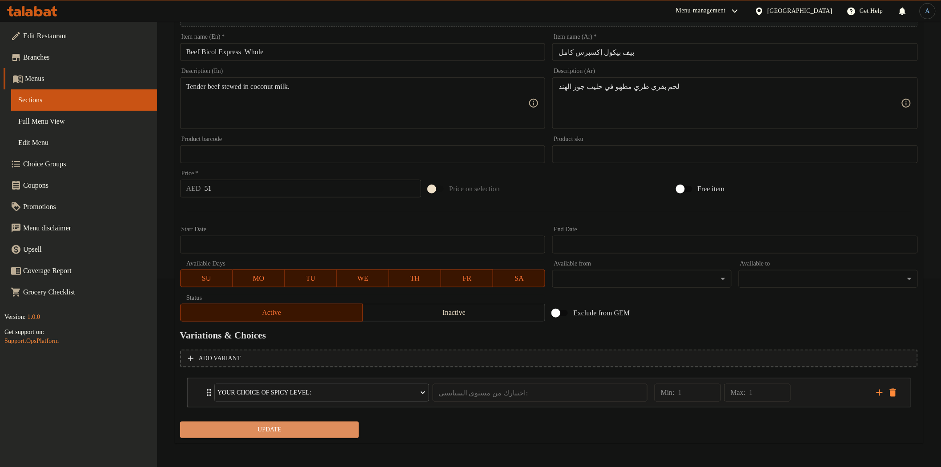
click at [272, 426] on span "Update" at bounding box center [269, 429] width 165 height 11
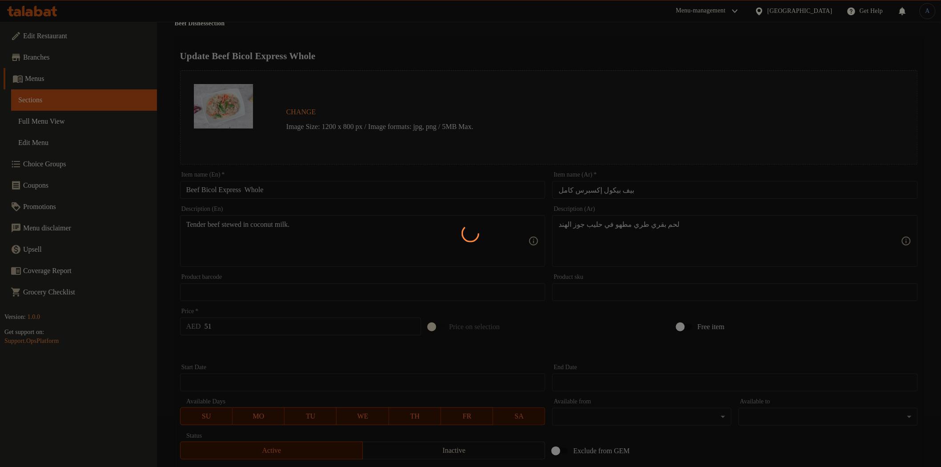
scroll to position [0, 0]
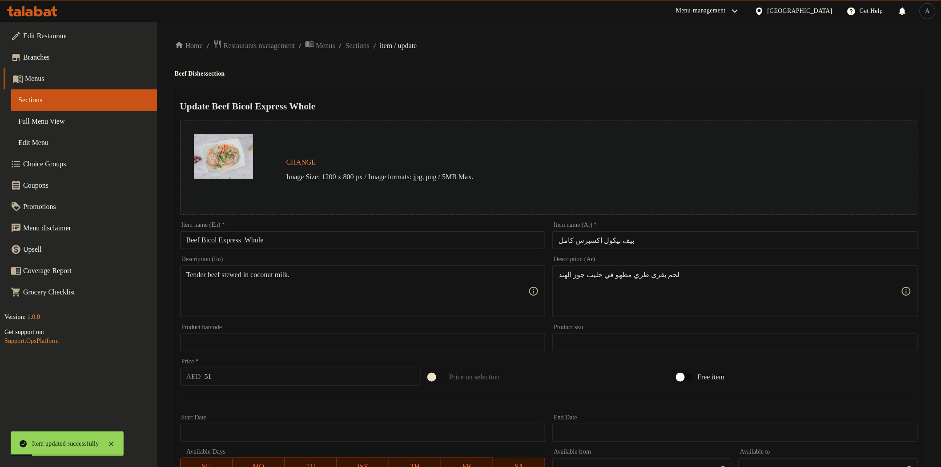
click at [252, 242] on input "Beef Bicol Express Whole" at bounding box center [362, 240] width 365 height 18
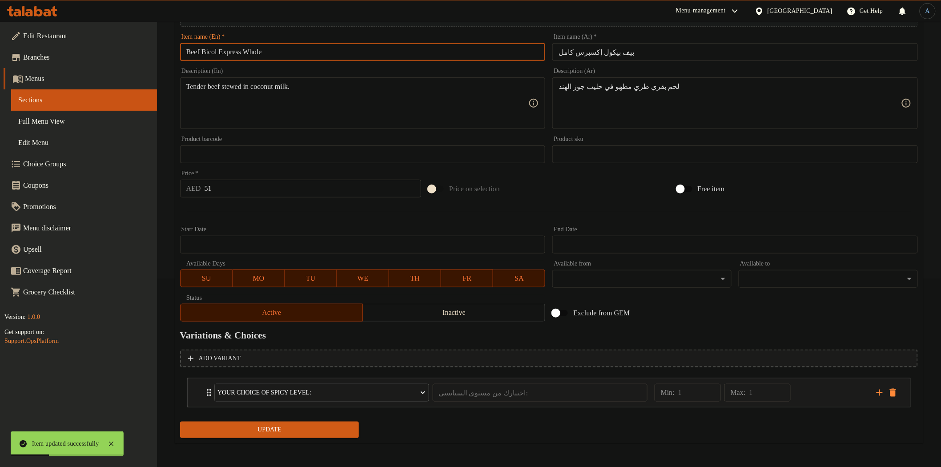
type input "Beef Bicol Express Whole"
click at [287, 422] on button "Update" at bounding box center [269, 430] width 179 height 16
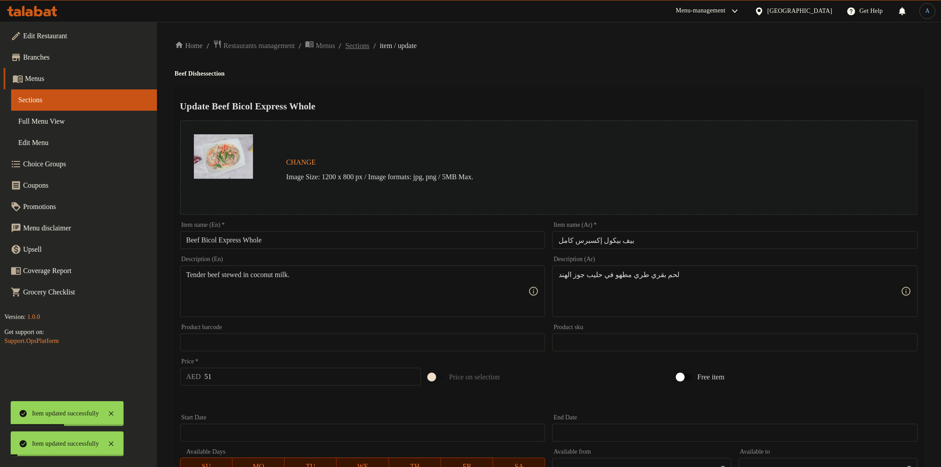
click at [369, 41] on span "Sections" at bounding box center [357, 45] width 24 height 11
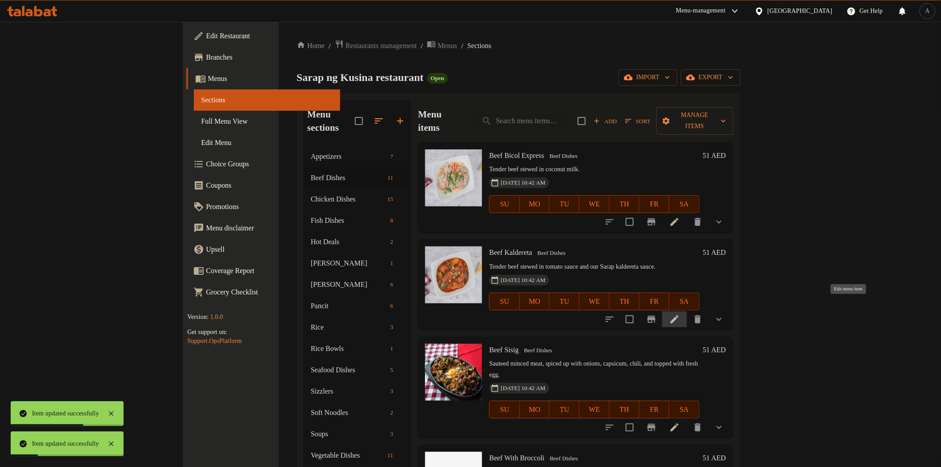
click at [678, 315] on icon at bounding box center [674, 319] width 8 height 8
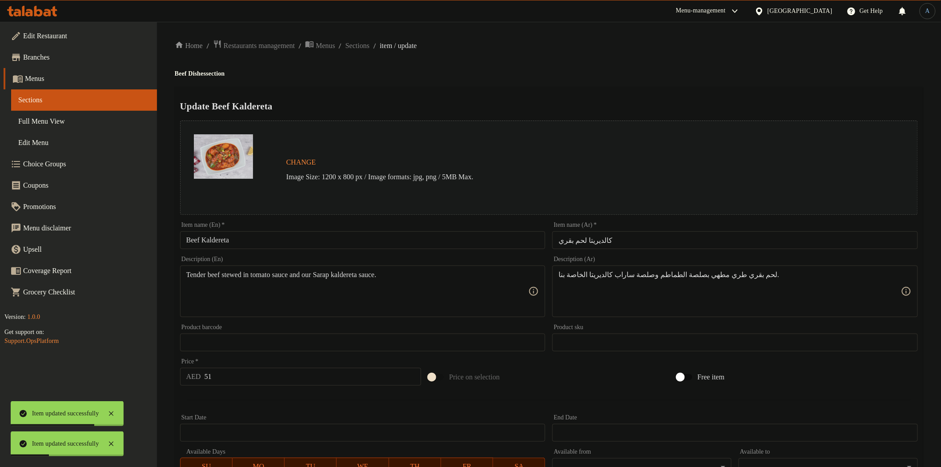
click at [358, 238] on input "Beef Kaldereta" at bounding box center [362, 240] width 365 height 18
paste input "كامل"
type input "Beef Kaldereta كامل"
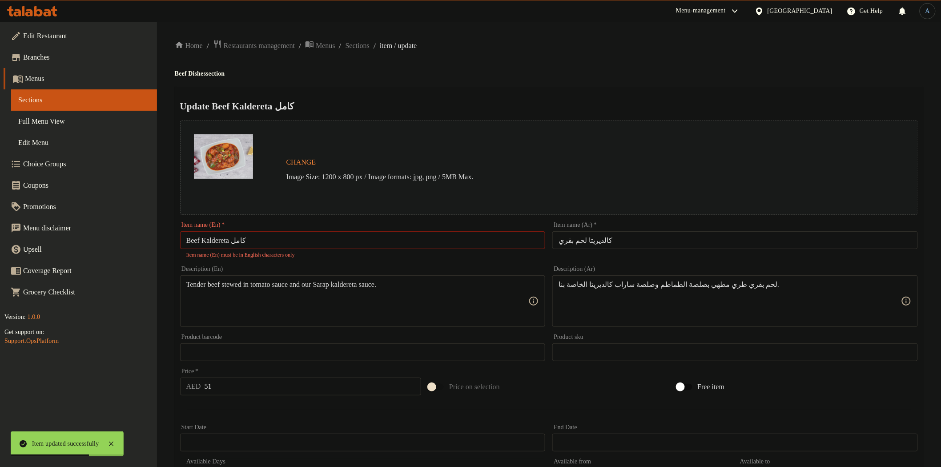
click at [670, 236] on input "كالديريتا لحم بقري" at bounding box center [734, 240] width 365 height 18
paste input "كامل"
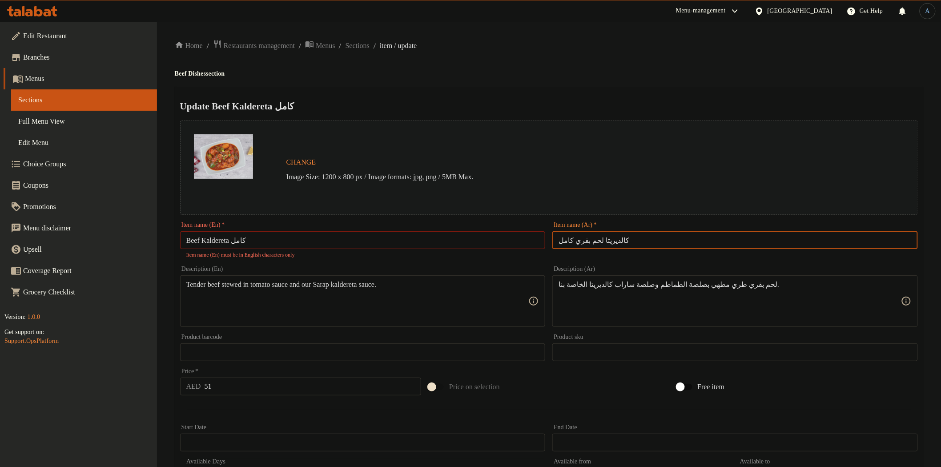
type input "كالديريتا لحم بقري كامل"
drag, startPoint x: 681, startPoint y: 61, endPoint x: 593, endPoint y: 124, distance: 108.4
click at [681, 61] on div "Home / Restaurants management / Menus / Sections / item / update Beef Dishes se…" at bounding box center [549, 344] width 748 height 609
click at [246, 238] on input "Beef Kaldereta كامل" at bounding box center [362, 240] width 365 height 18
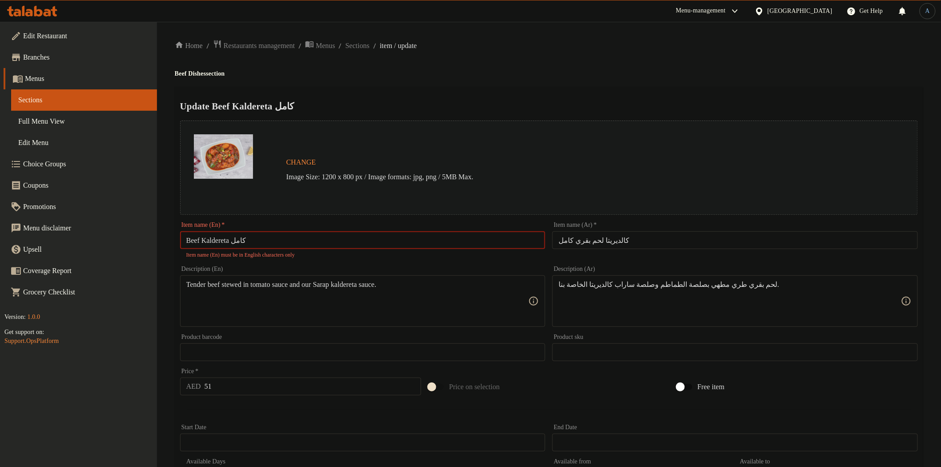
paste input "Whole"
type input "Beef Kaldereta Whole"
click at [571, 72] on h4 "Beef Dishes section" at bounding box center [549, 73] width 748 height 9
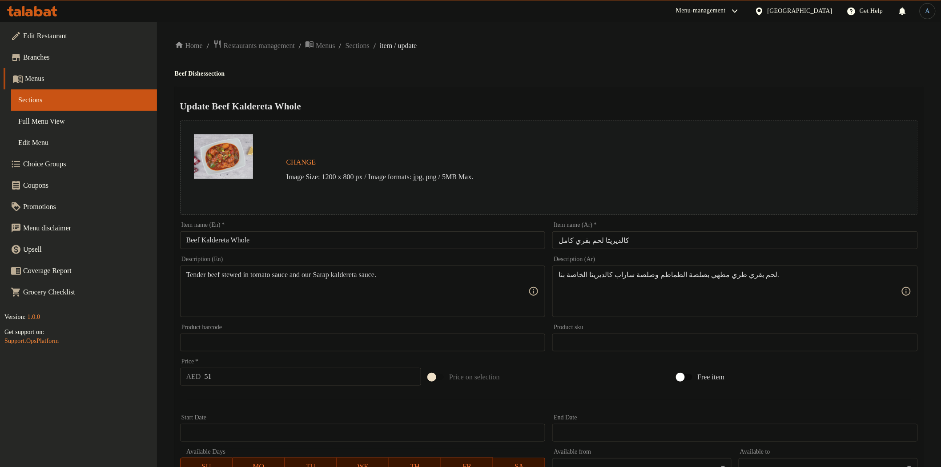
scroll to position [188, 0]
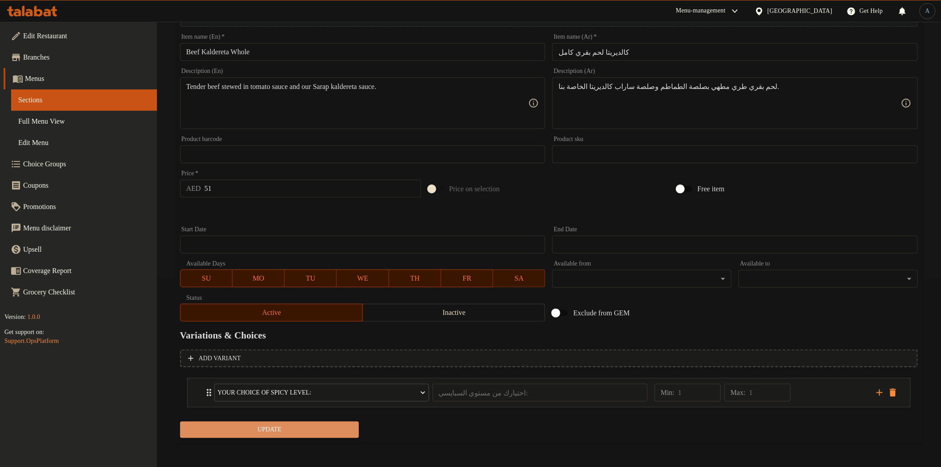
click at [309, 422] on button "Update" at bounding box center [269, 430] width 179 height 16
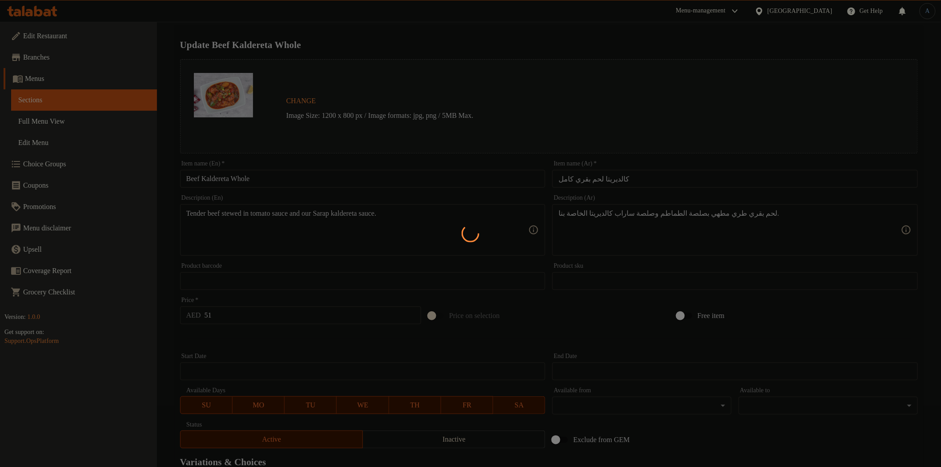
scroll to position [0, 0]
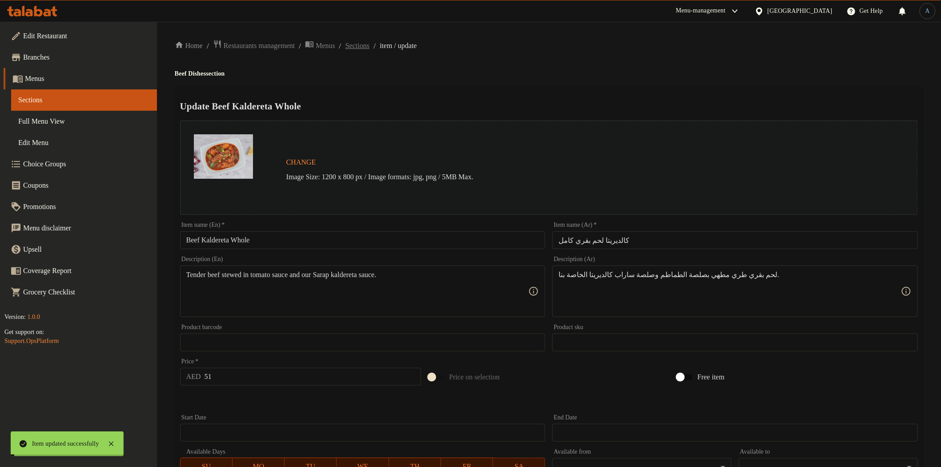
click at [369, 45] on span "Sections" at bounding box center [357, 45] width 24 height 11
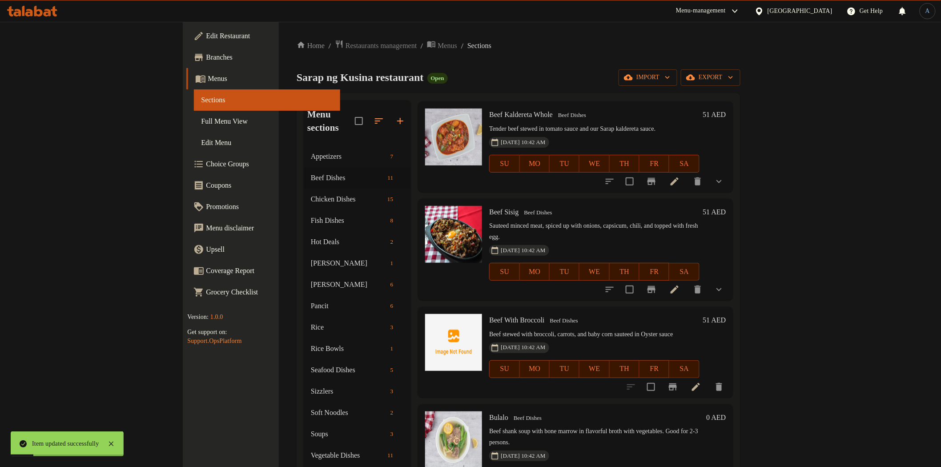
scroll to position [148, 0]
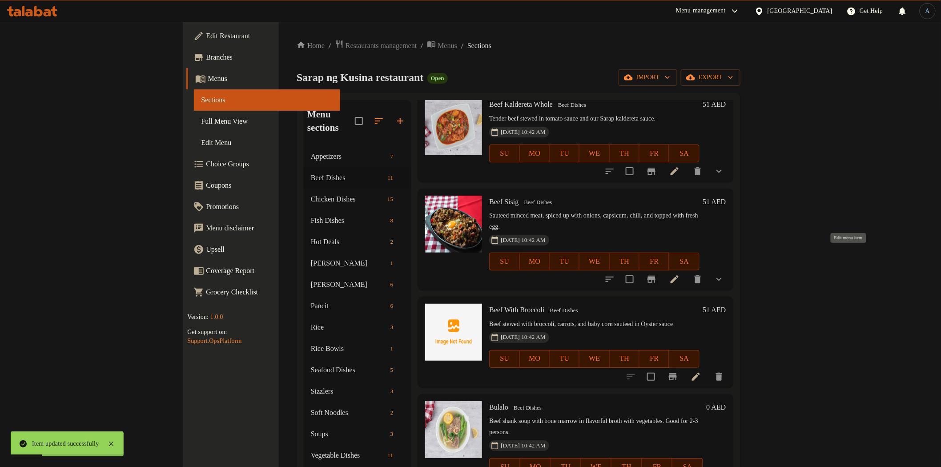
click at [680, 274] on icon at bounding box center [674, 279] width 11 height 11
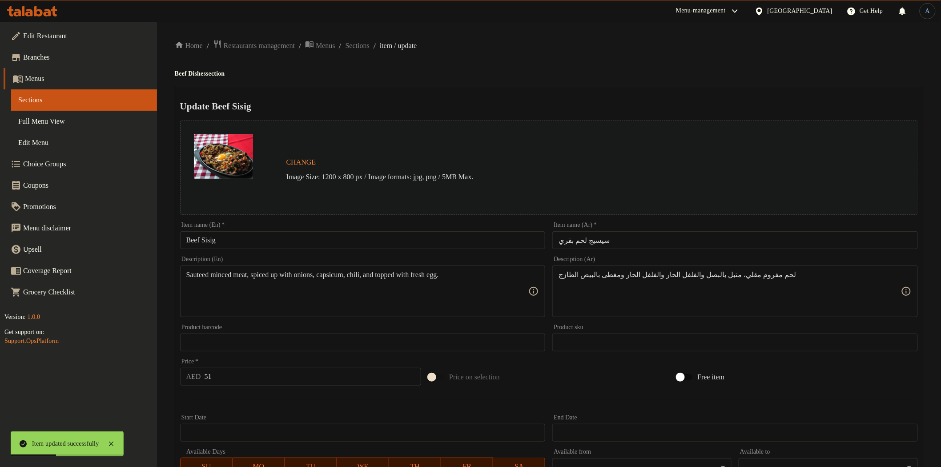
click at [291, 237] on input "Beef Sisig" at bounding box center [362, 240] width 365 height 18
paste input "Whole"
type input "Beef Sisig Whole"
click at [656, 237] on input "سيسيج لحم بقري" at bounding box center [734, 240] width 365 height 18
paste input "كامل"
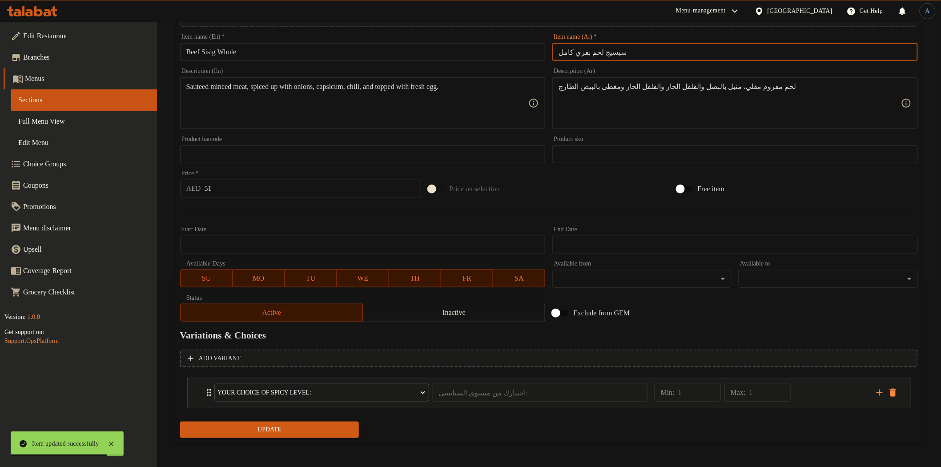
type input "سيسيج لحم بقري كامل"
click at [301, 426] on span "Update" at bounding box center [269, 429] width 165 height 11
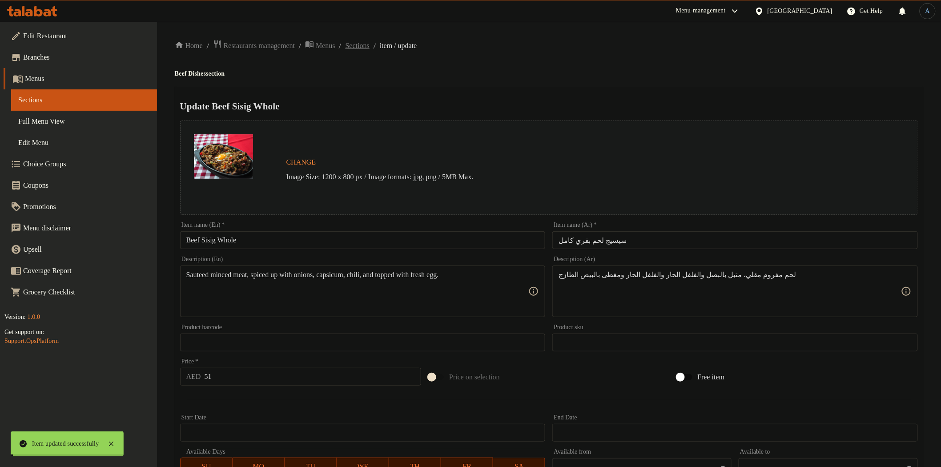
click at [369, 49] on span "Sections" at bounding box center [357, 45] width 24 height 11
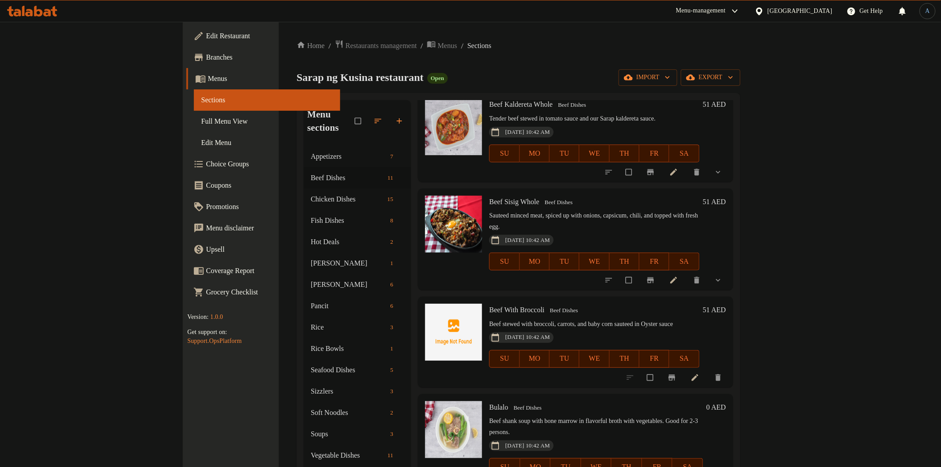
scroll to position [247, 0]
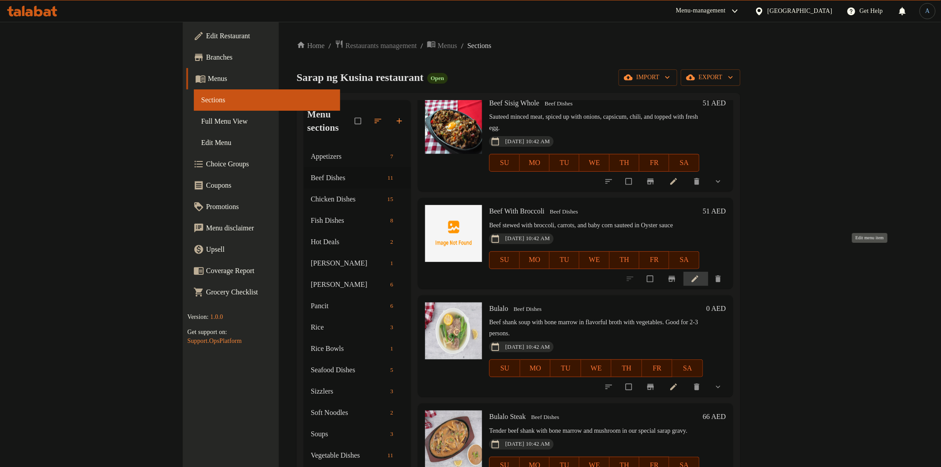
click at [699, 274] on icon at bounding box center [694, 278] width 9 height 9
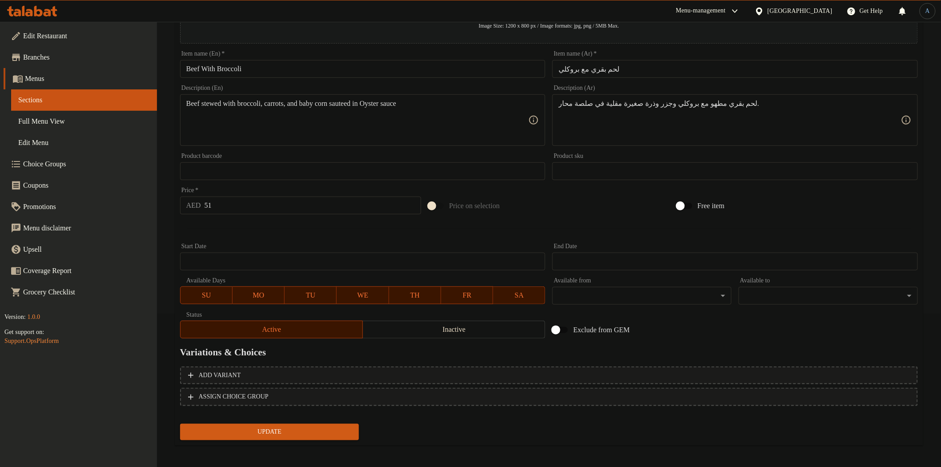
scroll to position [155, 0]
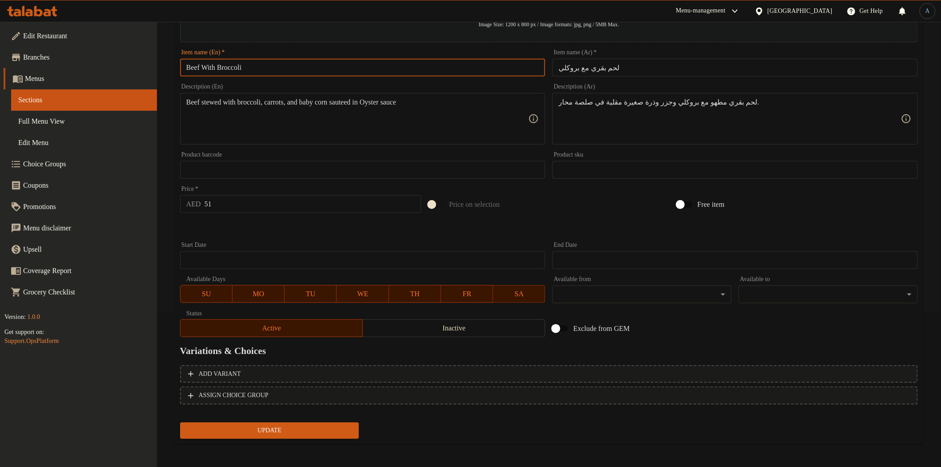
click at [271, 64] on input "Beef With Broccoli" at bounding box center [362, 68] width 365 height 18
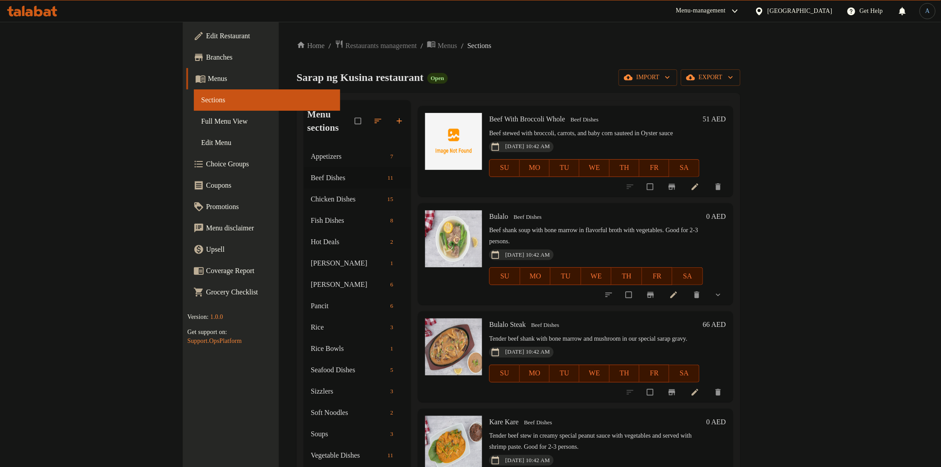
scroll to position [395, 0]
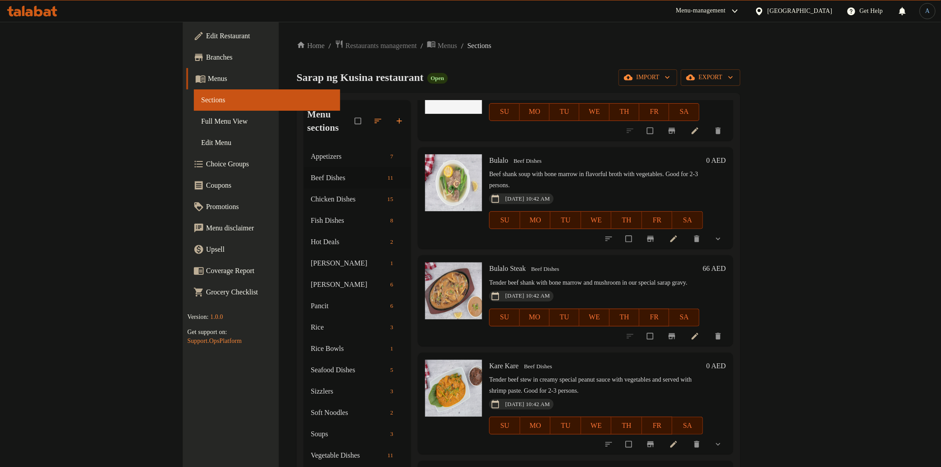
click at [698, 333] on icon at bounding box center [694, 336] width 7 height 7
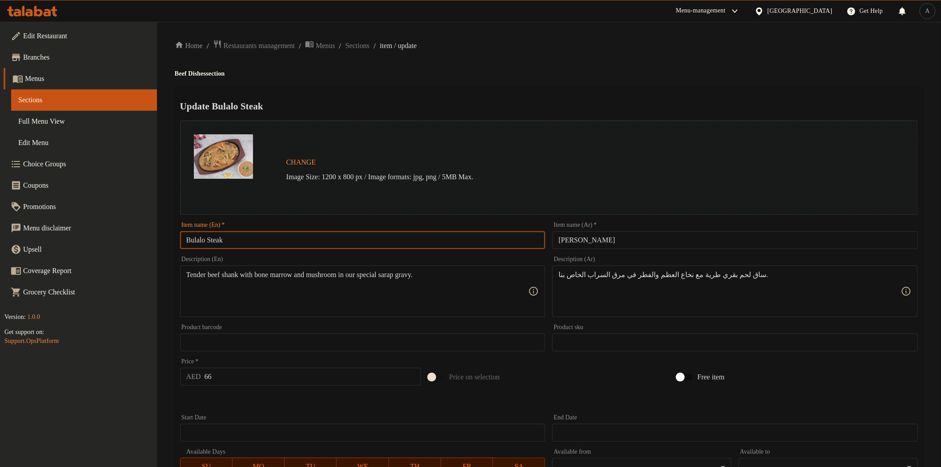
click at [241, 241] on input "Bulalo Steak" at bounding box center [362, 240] width 365 height 18
type input "Bulalo Steak"
click at [632, 243] on input "بولالو ستيك" at bounding box center [734, 240] width 365 height 18
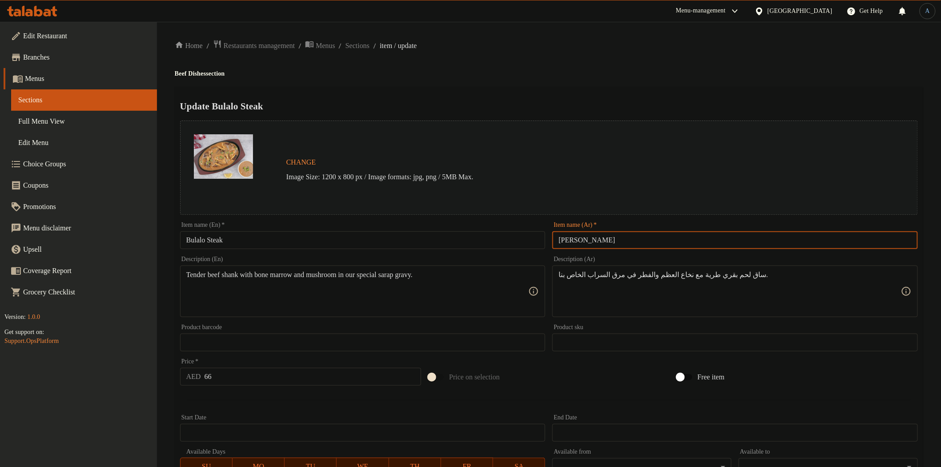
paste input "كامل"
type input "بولالو ستيك كامل"
click at [371, 236] on input "Bulalo Steak" at bounding box center [362, 240] width 365 height 18
drag, startPoint x: 686, startPoint y: 79, endPoint x: 666, endPoint y: 94, distance: 24.7
click at [686, 79] on div "Home / Restaurants management / Menus / Sections / item / update Beef Dishes se…" at bounding box center [549, 332] width 748 height 584
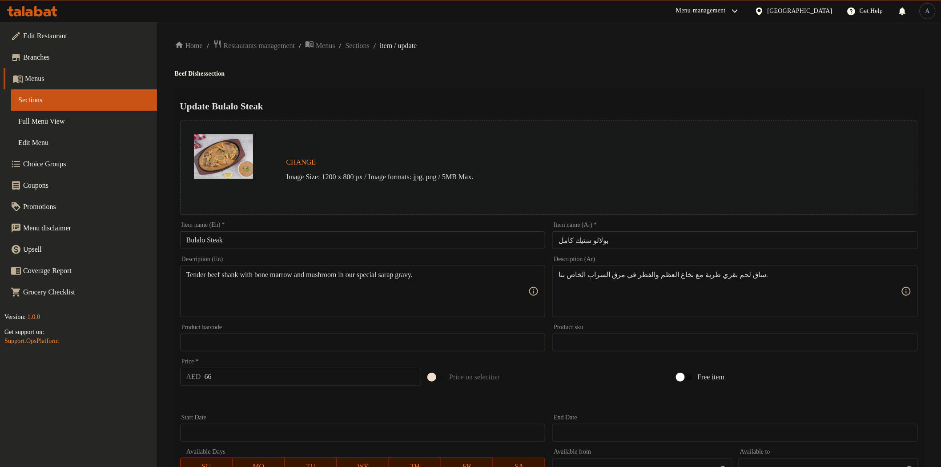
click at [307, 237] on input "Bulalo Steak" at bounding box center [362, 240] width 365 height 18
paste input "Whole"
type input "Bulalo Steak Whole"
click at [571, 56] on div "Home / Restaurants management / Menus / Sections / item / update Beef Dishes se…" at bounding box center [549, 332] width 748 height 584
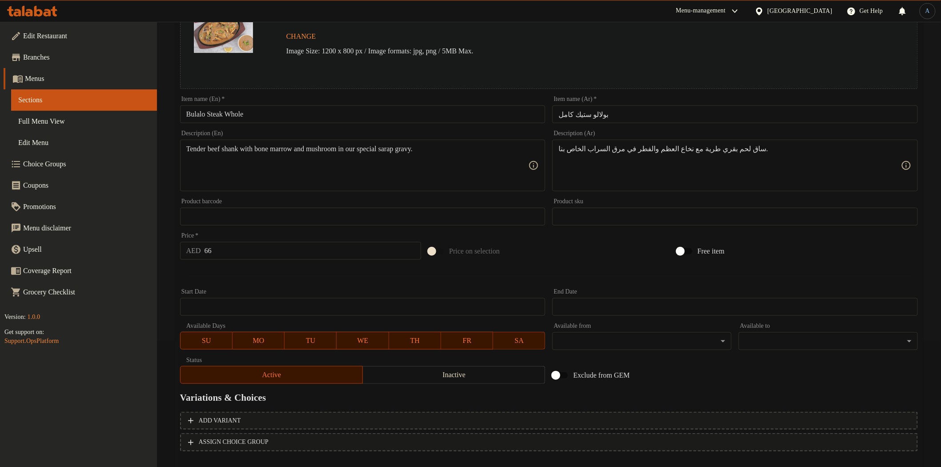
scroll to position [173, 0]
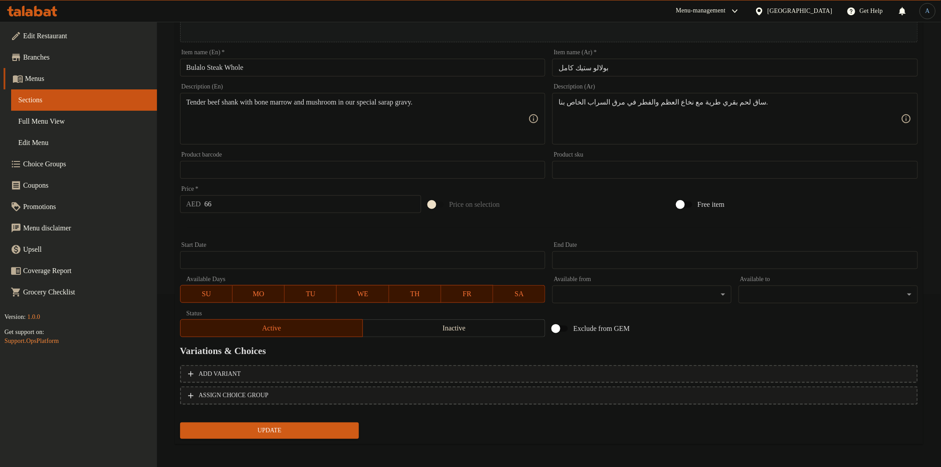
click at [267, 430] on span "Update" at bounding box center [269, 430] width 165 height 11
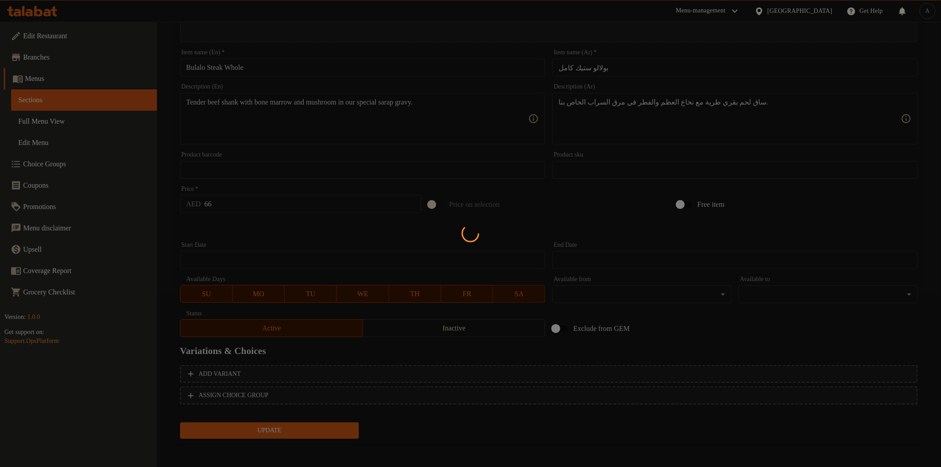
scroll to position [0, 0]
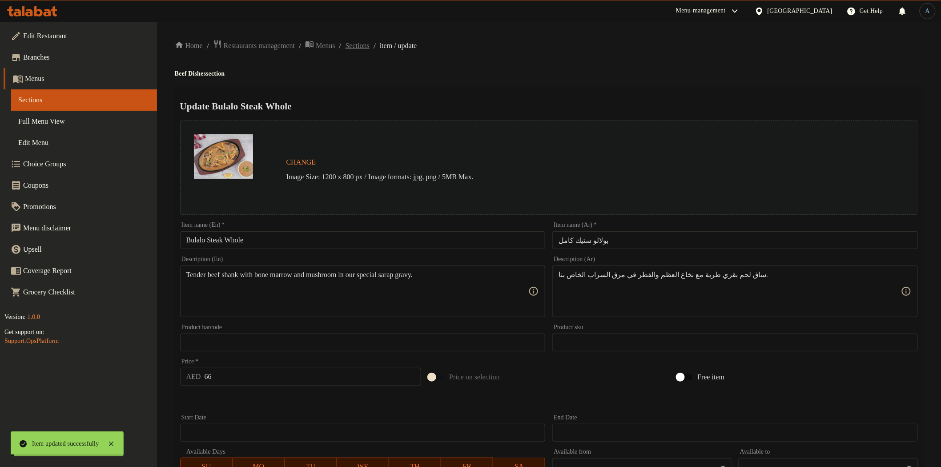
click at [369, 45] on span "Sections" at bounding box center [357, 45] width 24 height 11
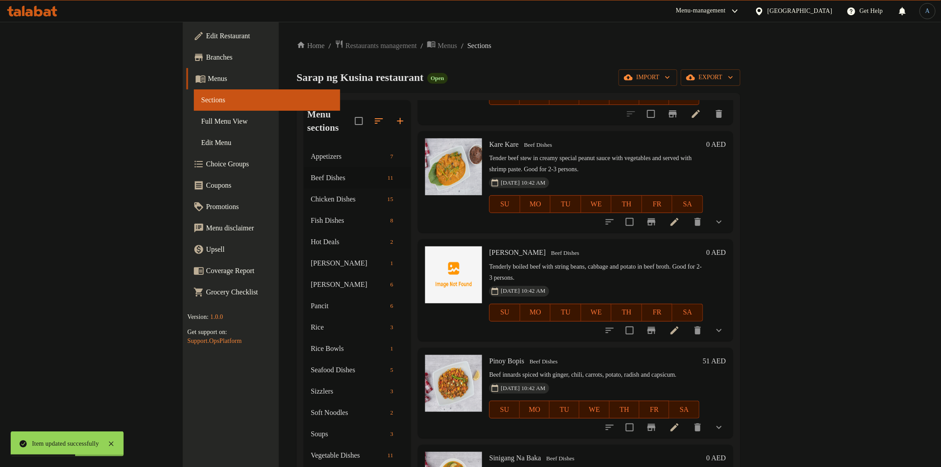
scroll to position [623, 0]
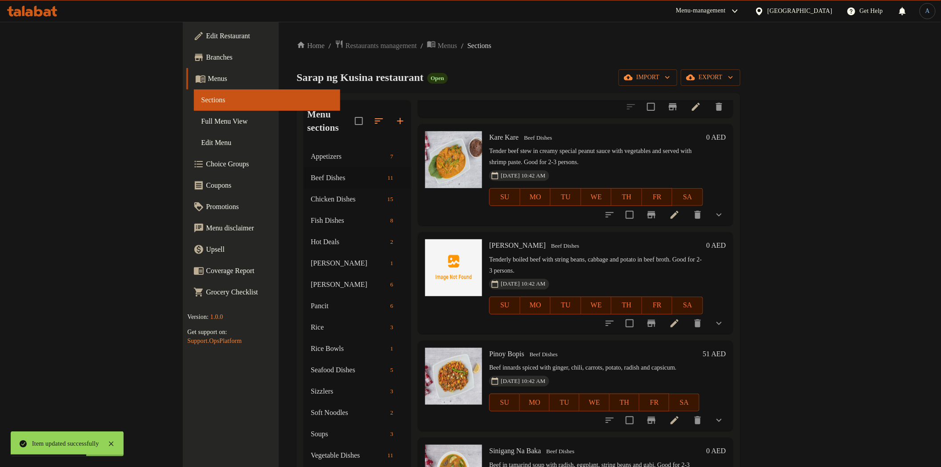
click at [680, 415] on icon at bounding box center [674, 420] width 11 height 11
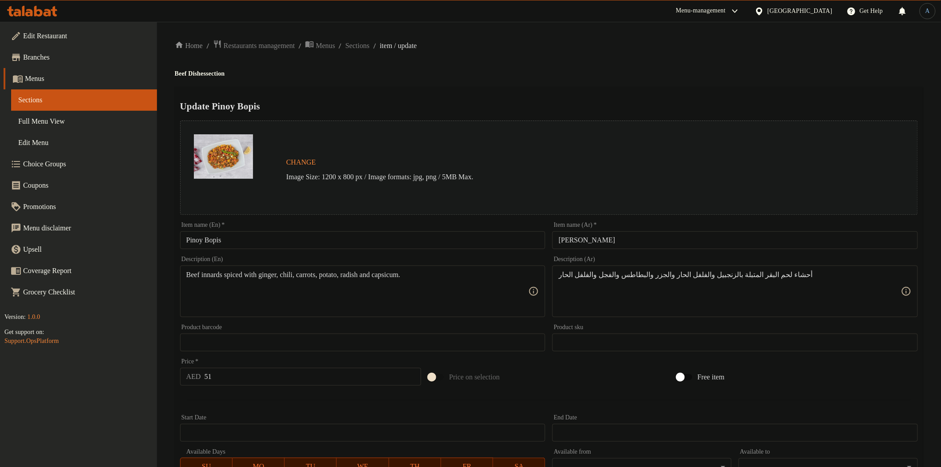
click at [394, 243] on input "Pinoy Bopis" at bounding box center [362, 240] width 365 height 18
paste input "Whole"
type input "Pinoy Bopis Whole"
drag, startPoint x: 664, startPoint y: 70, endPoint x: 660, endPoint y: 108, distance: 38.4
click at [664, 70] on h4 "Beef Dishes section" at bounding box center [549, 73] width 748 height 9
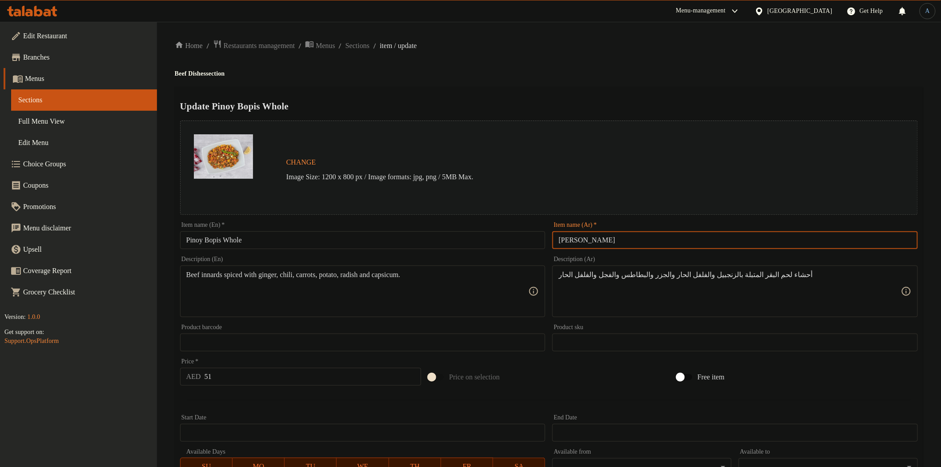
click at [654, 235] on input "بينوي بوبيس" at bounding box center [734, 240] width 365 height 18
paste input "كامل"
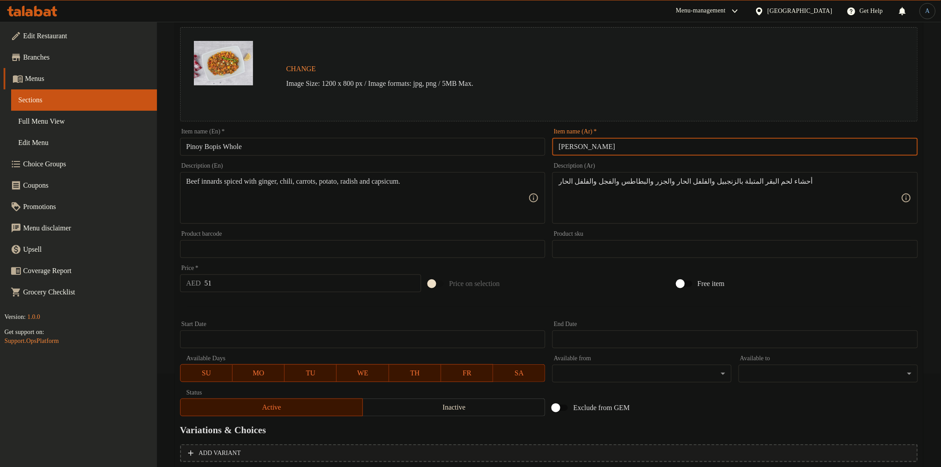
scroll to position [188, 0]
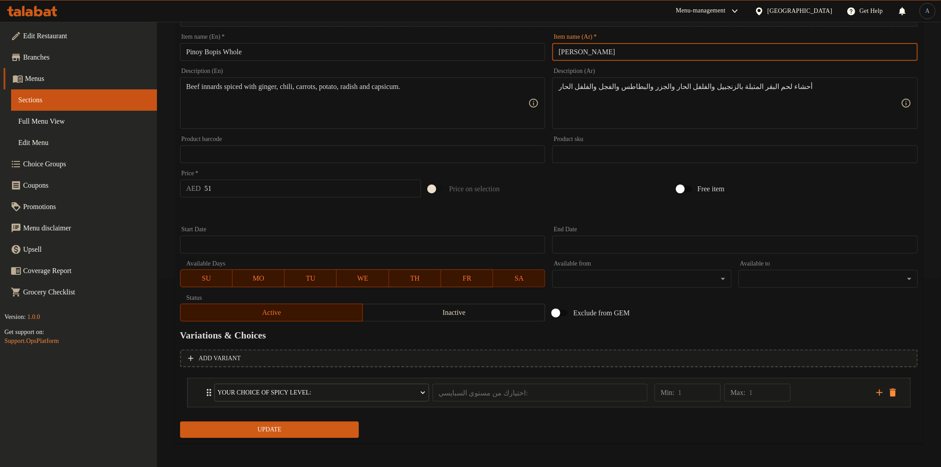
type input "[PERSON_NAME]"
click at [312, 432] on span "Update" at bounding box center [269, 429] width 165 height 11
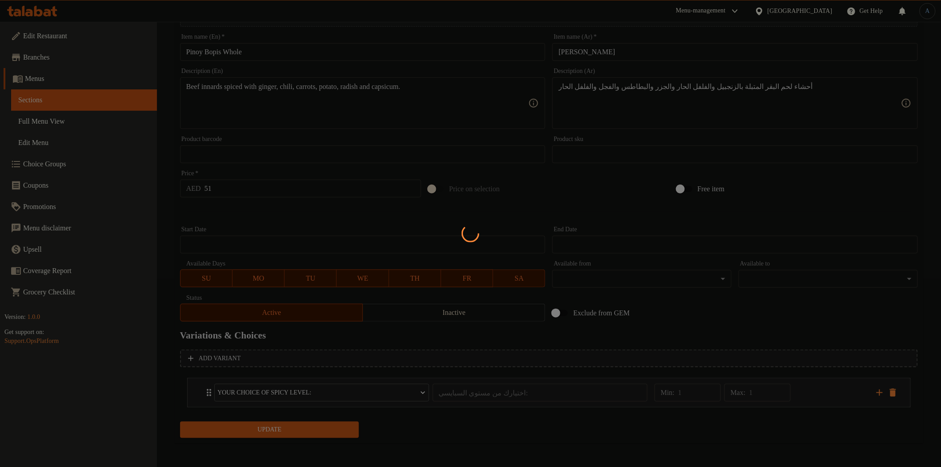
scroll to position [0, 0]
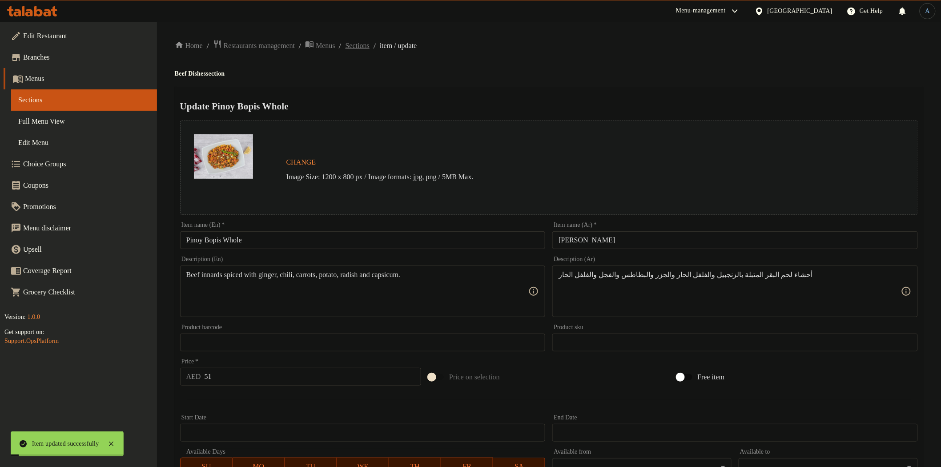
click at [369, 50] on span "Sections" at bounding box center [357, 45] width 24 height 11
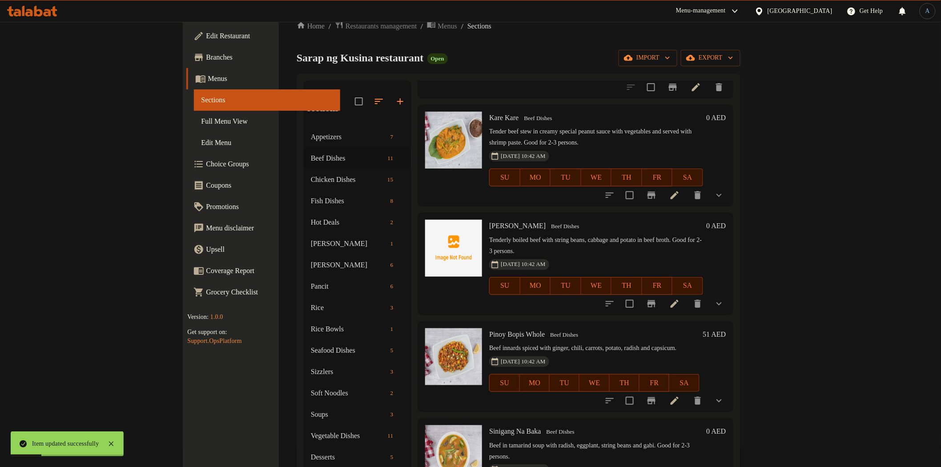
scroll to position [124, 0]
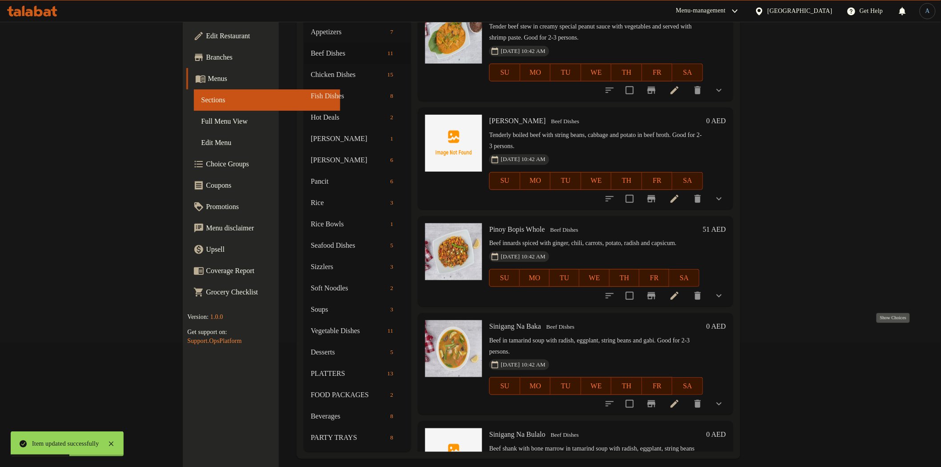
click at [724, 398] on icon "show more" at bounding box center [719, 403] width 11 height 11
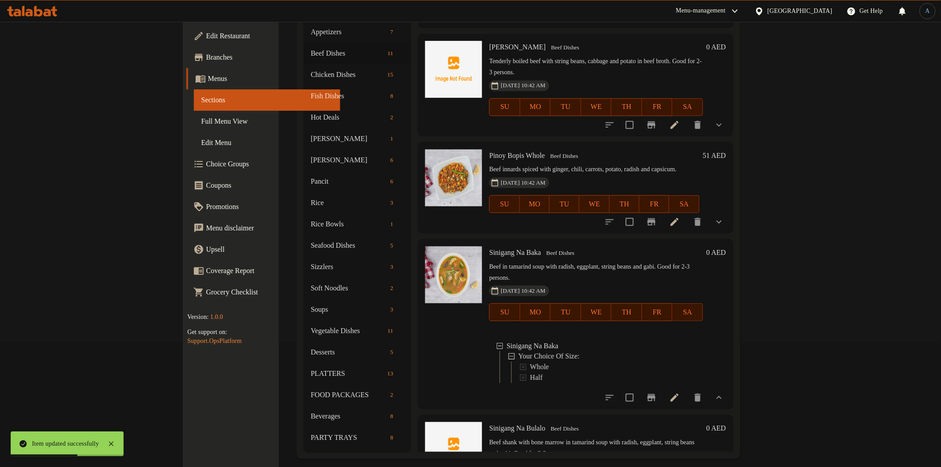
scroll to position [698, 0]
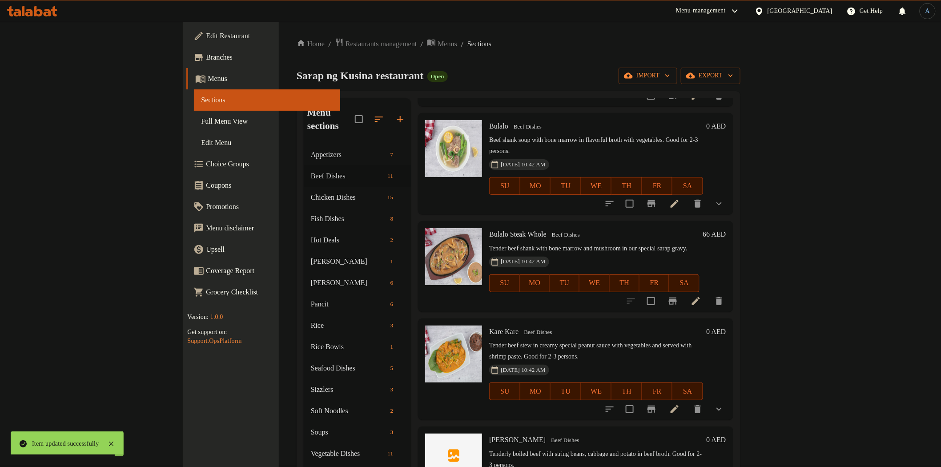
scroll to position [0, 0]
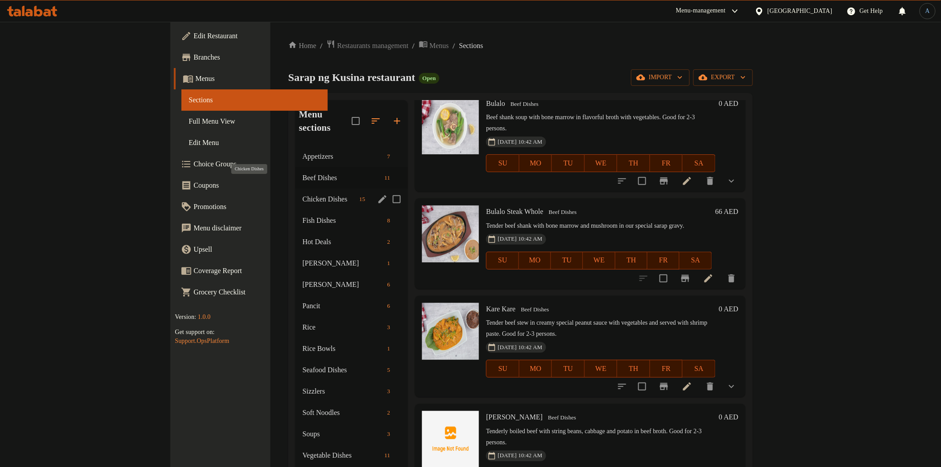
click at [302, 194] on span "Chicken Dishes" at bounding box center [328, 199] width 53 height 11
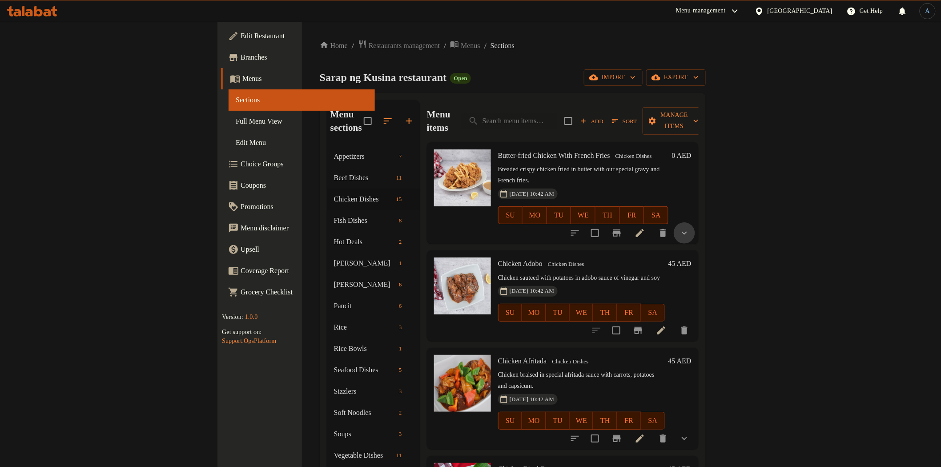
click at [695, 222] on button "show more" at bounding box center [684, 232] width 21 height 21
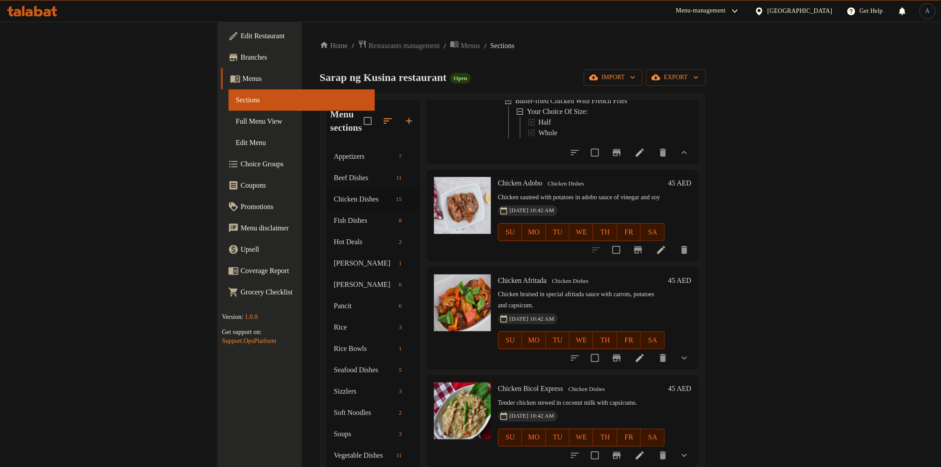
scroll to position [197, 0]
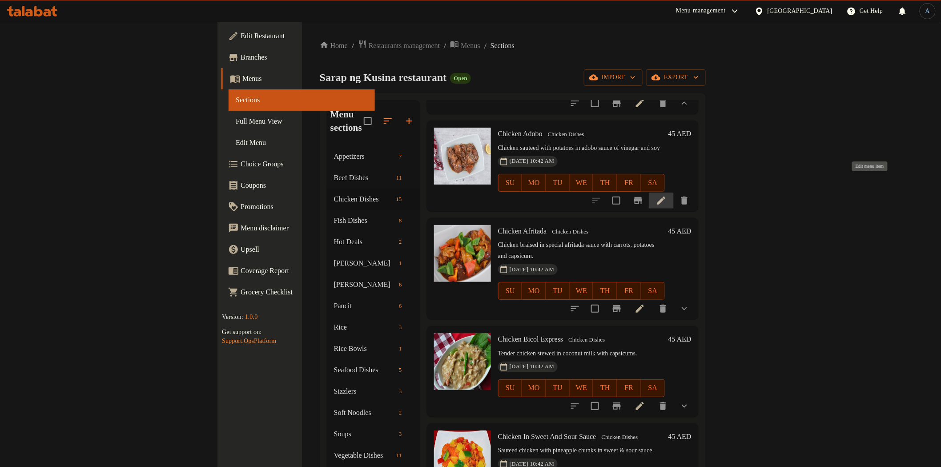
click at [666, 195] on icon at bounding box center [661, 200] width 11 height 11
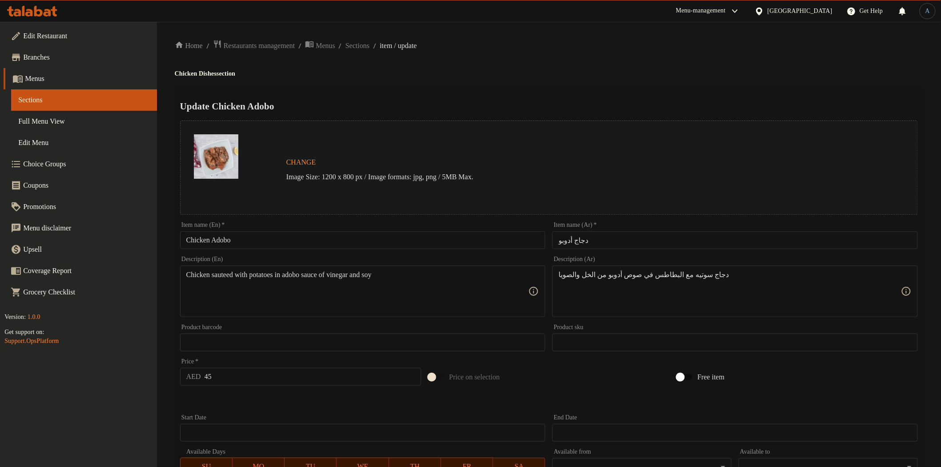
click at [319, 239] on input "Chicken Adobo" at bounding box center [362, 240] width 365 height 18
paste input "كامل"
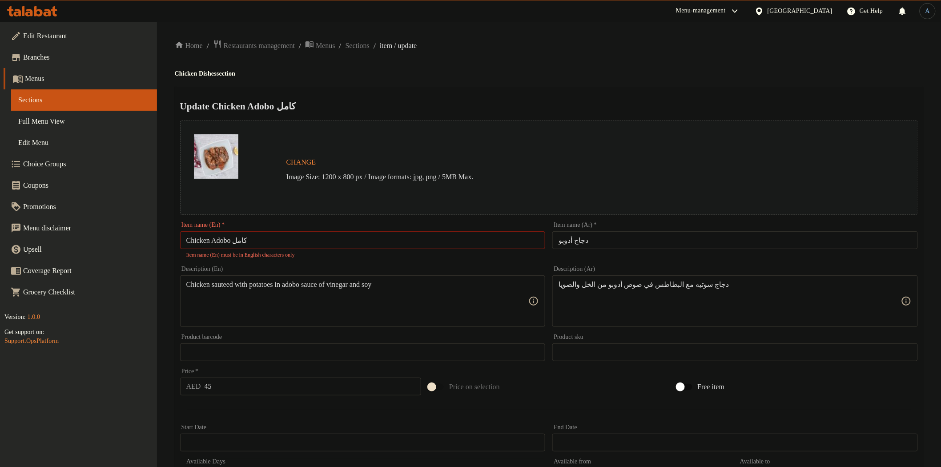
click at [476, 242] on input "Chicken Adobo كامل" at bounding box center [362, 240] width 365 height 18
type input "Chicken Adobo"
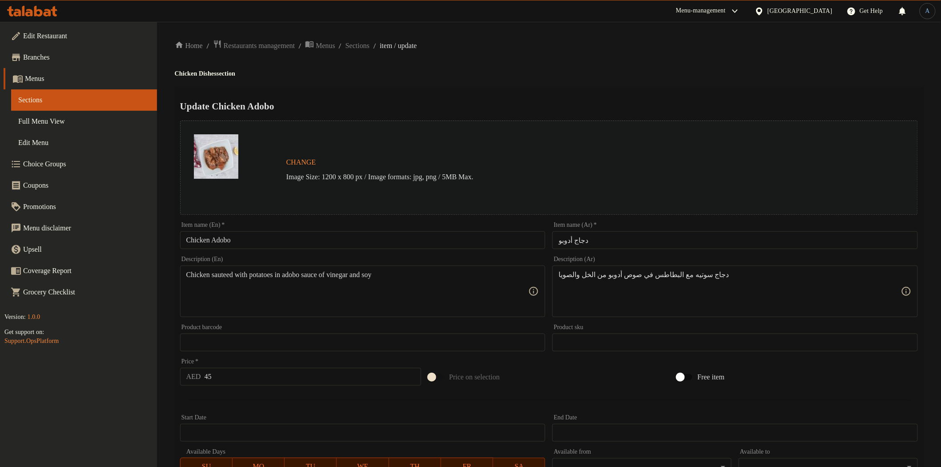
click at [646, 250] on div "Item name (Ar)   * دجاج أدوبو Item name (Ar) *" at bounding box center [735, 235] width 373 height 34
click at [654, 245] on input "دجاج أدوبو" at bounding box center [734, 240] width 365 height 18
paste input "كامل"
type input "دجاج أدوبو كامل"
drag, startPoint x: 667, startPoint y: 91, endPoint x: 648, endPoint y: 104, distance: 22.8
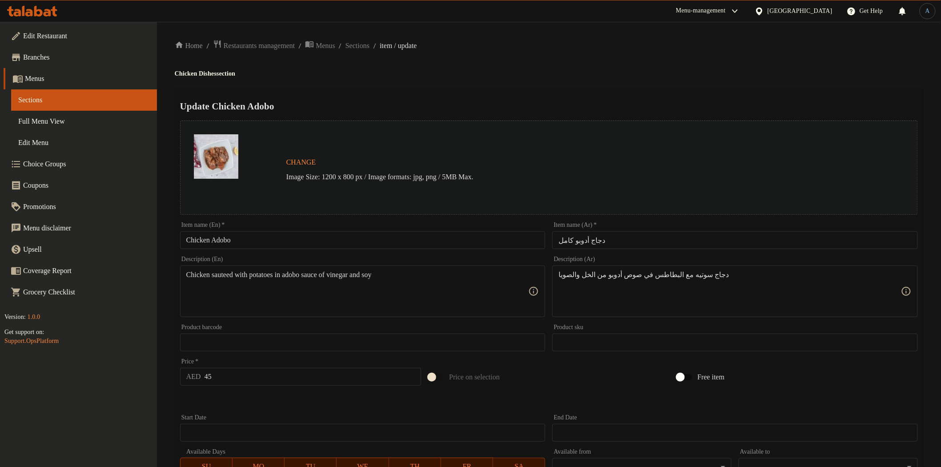
click at [666, 92] on div "Update Chicken Adobo Change Image Size: 1200 x 800 px / Image formats: jpg, png…" at bounding box center [549, 352] width 748 height 530
click at [362, 234] on input "Chicken Adobo" at bounding box center [362, 240] width 365 height 18
paste input "Whole"
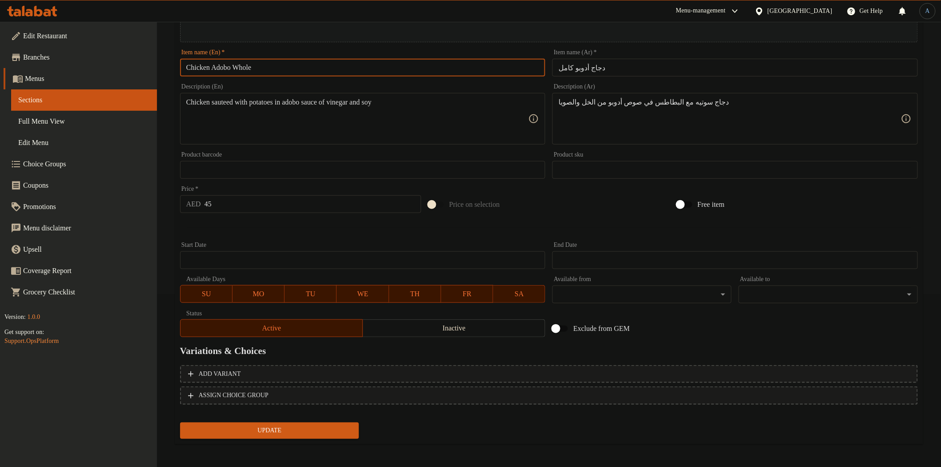
type input "Chicken Adobo Whole"
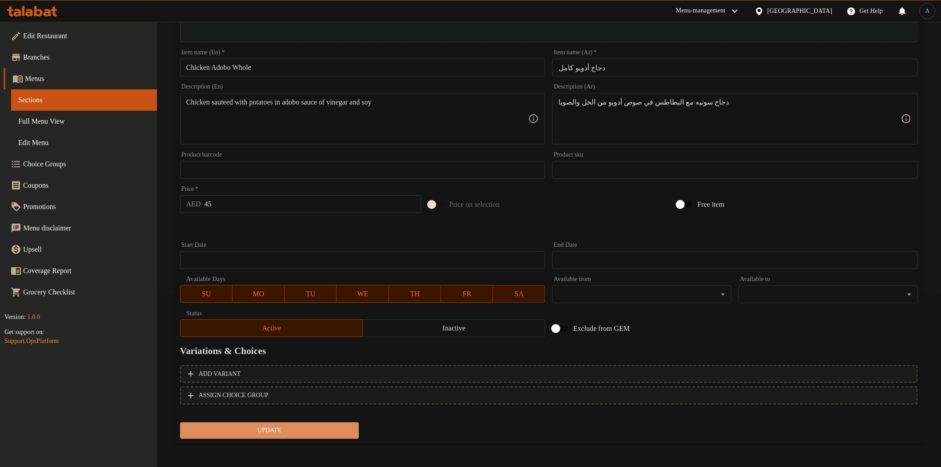
click at [303, 430] on span "Update" at bounding box center [269, 430] width 165 height 11
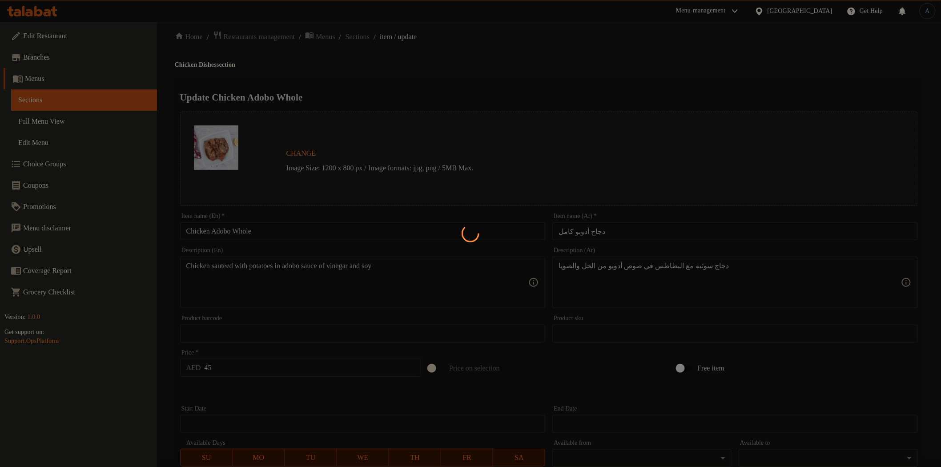
scroll to position [0, 0]
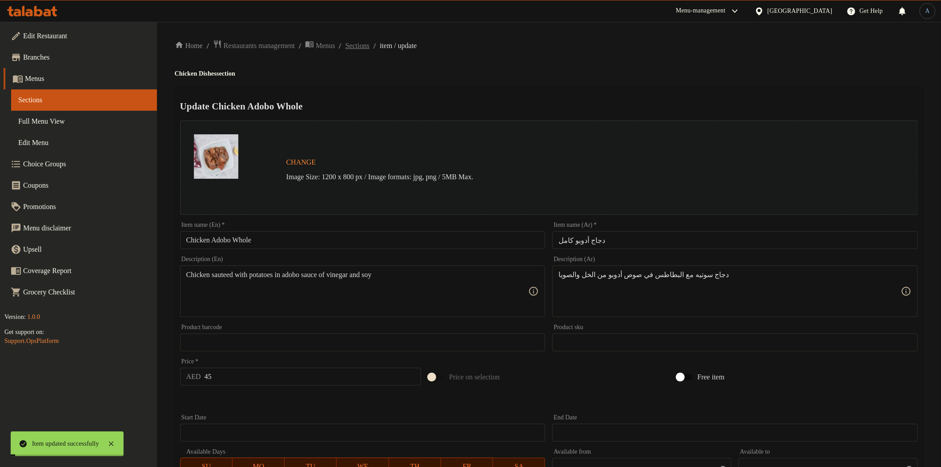
click at [369, 47] on span "Sections" at bounding box center [357, 45] width 24 height 11
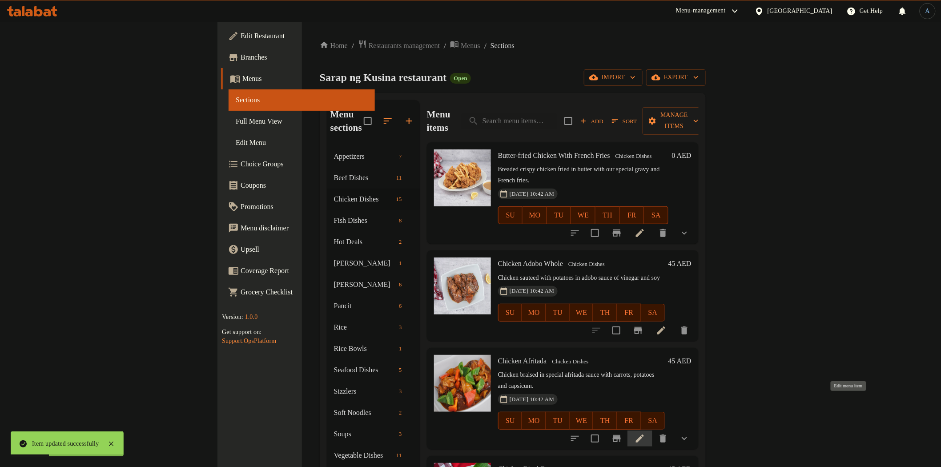
click at [645, 433] on icon at bounding box center [639, 438] width 11 height 11
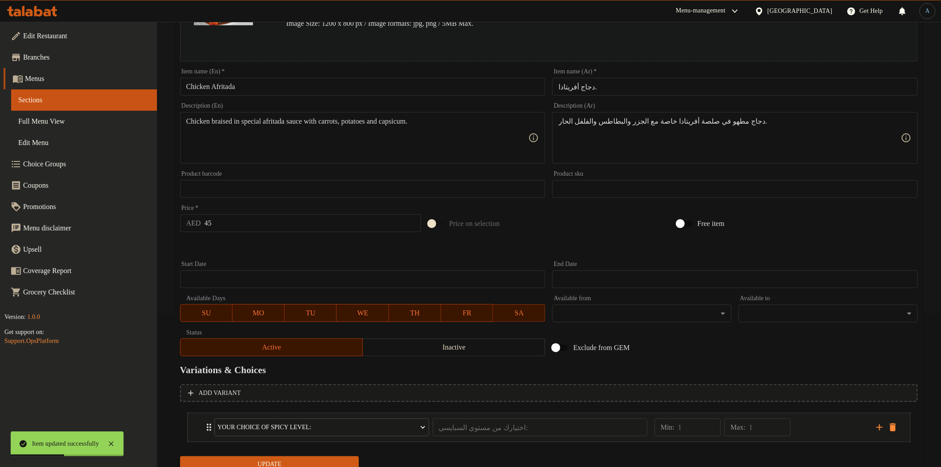
scroll to position [188, 0]
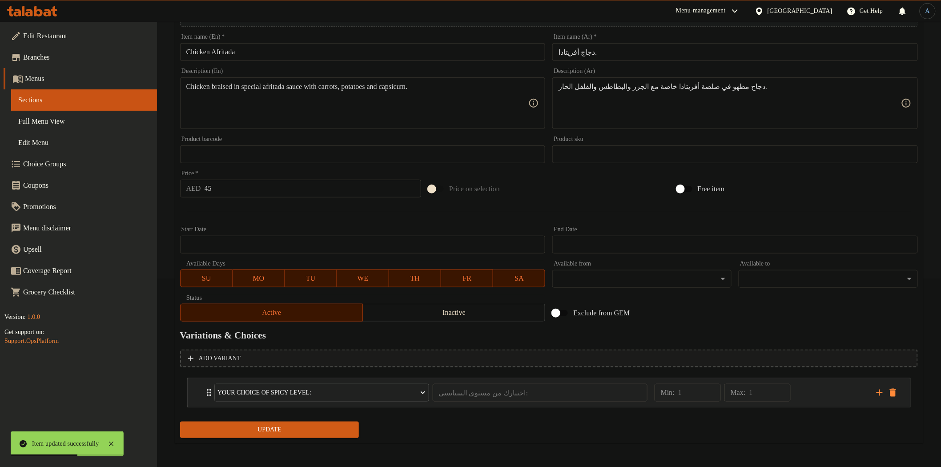
click at [841, 398] on div "Min: 1 ​ Max: 1 ​" at bounding box center [760, 392] width 222 height 28
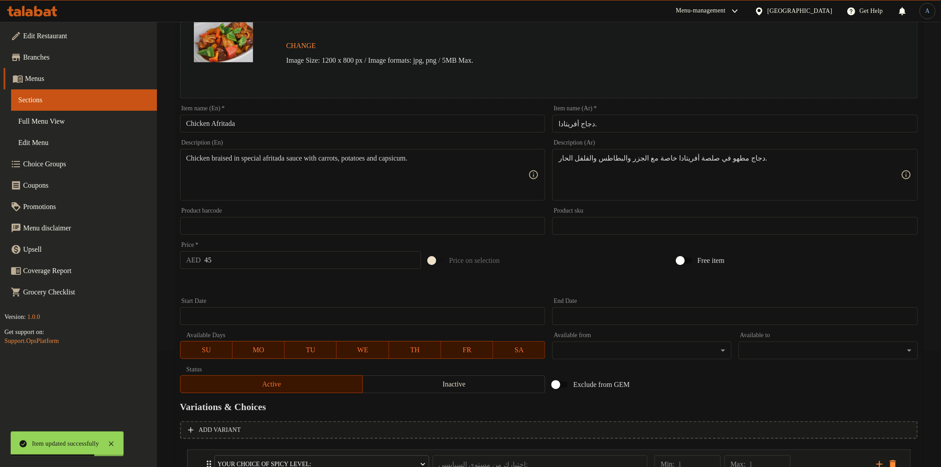
scroll to position [0, 0]
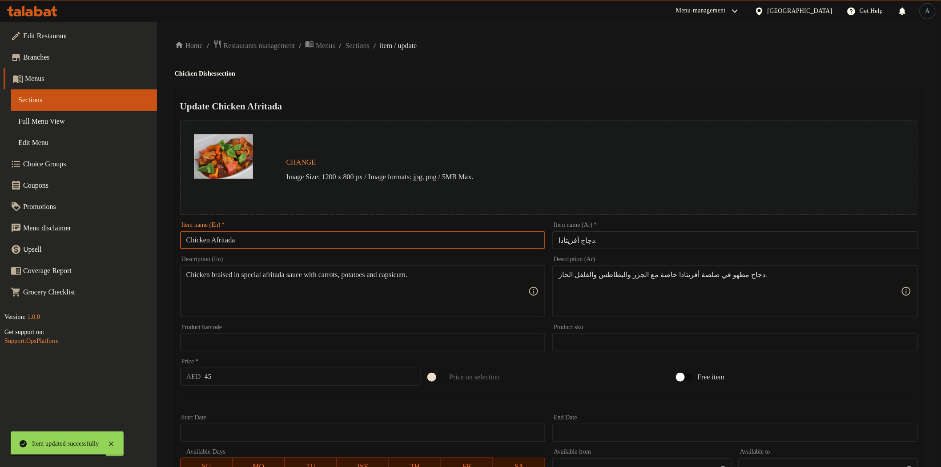
click at [344, 233] on input "Chicken Afritada" at bounding box center [362, 240] width 365 height 18
paste input "Whole"
type input "Chicken Afritada Whole"
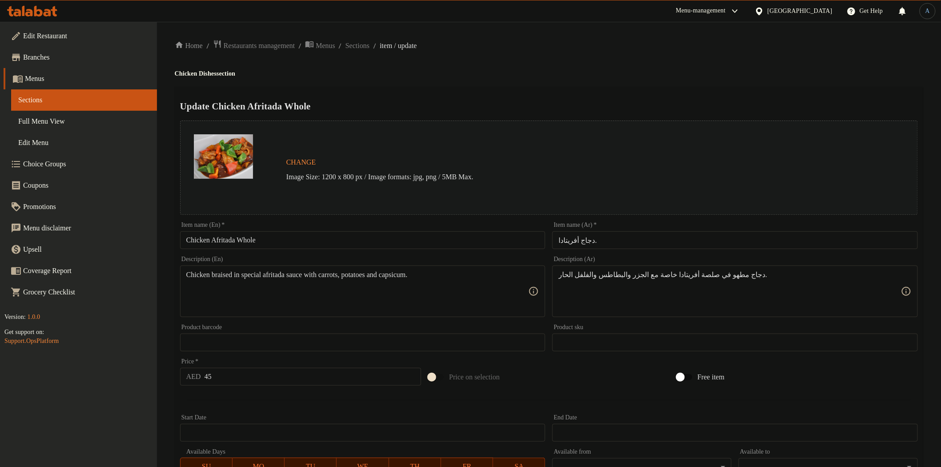
drag, startPoint x: 727, startPoint y: 62, endPoint x: 719, endPoint y: 89, distance: 27.7
click at [727, 62] on div "Home / Restaurants management / Menus / Sections / item / update Chicken Dishes…" at bounding box center [549, 394] width 748 height 708
click at [633, 239] on input "دجاج أفريتادا." at bounding box center [734, 240] width 365 height 18
paste input "كامل"
click at [570, 240] on input "دجاج أفريتادا. كامل" at bounding box center [734, 240] width 365 height 18
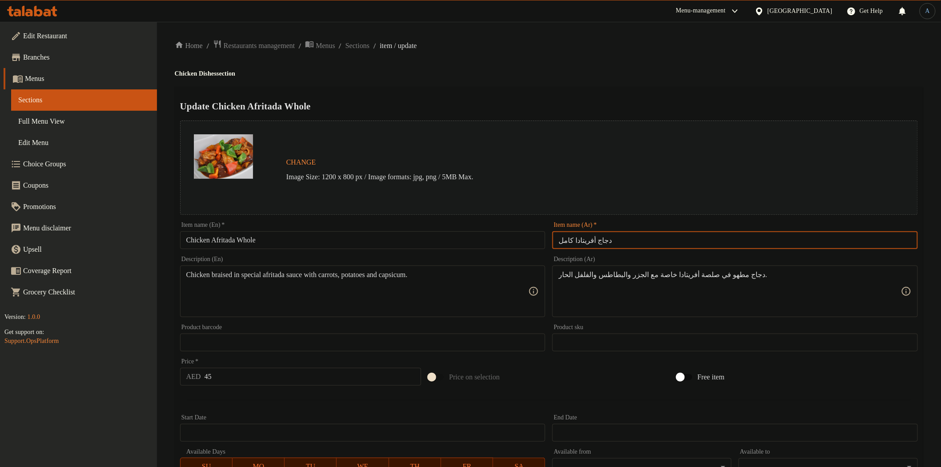
type input "دجاج أفريتادا كامل"
click at [614, 123] on div "Change Image Size: 1200 x 800 px / Image formats: jpg, png / 5MB Max." at bounding box center [549, 167] width 738 height 94
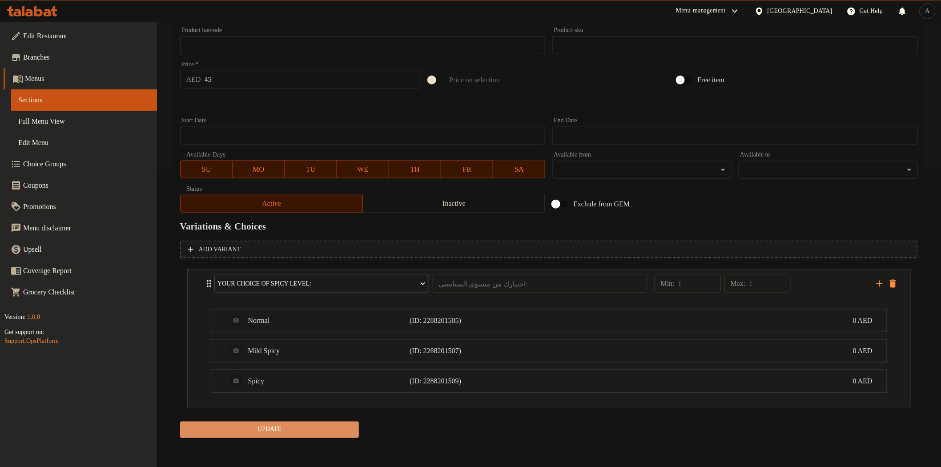
click at [304, 424] on span "Update" at bounding box center [269, 429] width 165 height 11
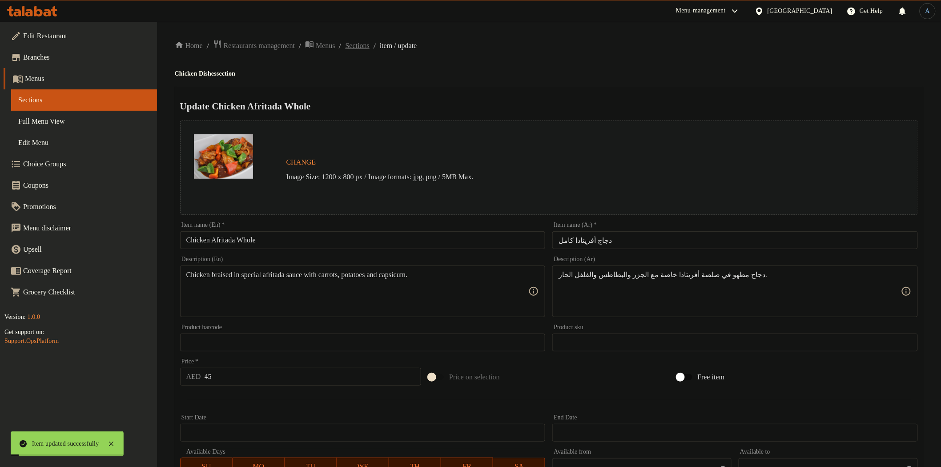
click at [369, 45] on span "Sections" at bounding box center [357, 45] width 24 height 11
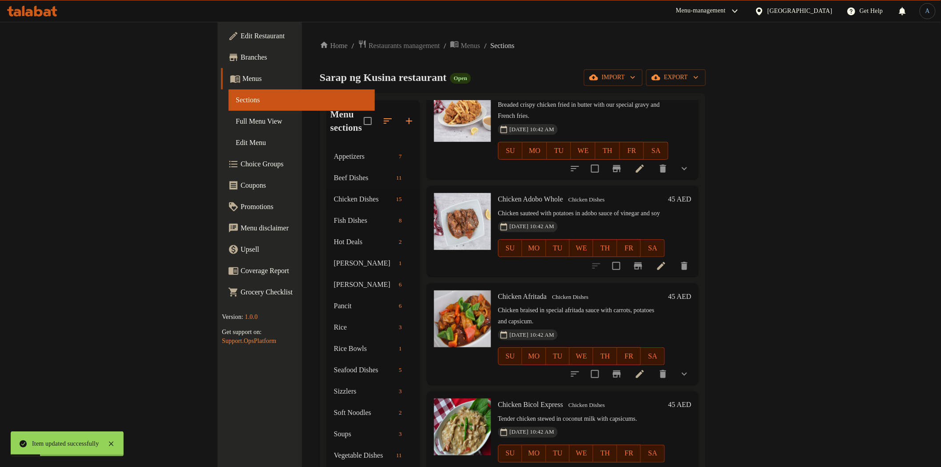
scroll to position [148, 0]
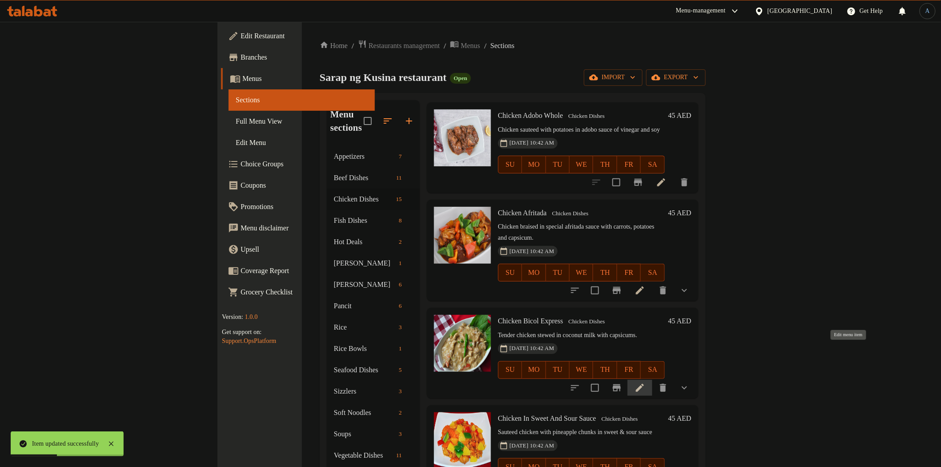
click at [644, 384] on icon at bounding box center [640, 388] width 8 height 8
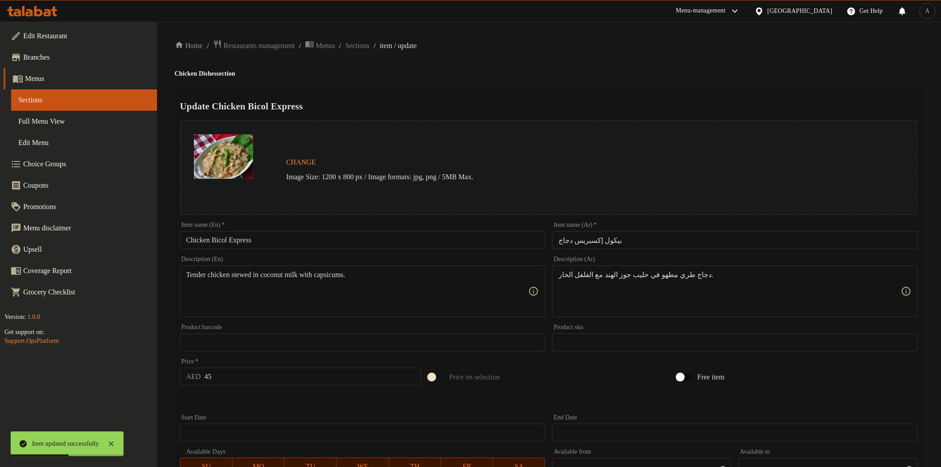
click at [680, 242] on input "بيكول إكسبريس دجاج" at bounding box center [734, 240] width 365 height 18
paste input "كامل"
type input "بيكول إكسبريس دجاج كامل"
click at [695, 69] on h4 "Chicken Dishes section" at bounding box center [549, 73] width 748 height 9
click at [358, 239] on input "Chicken Bicol Express" at bounding box center [362, 240] width 365 height 18
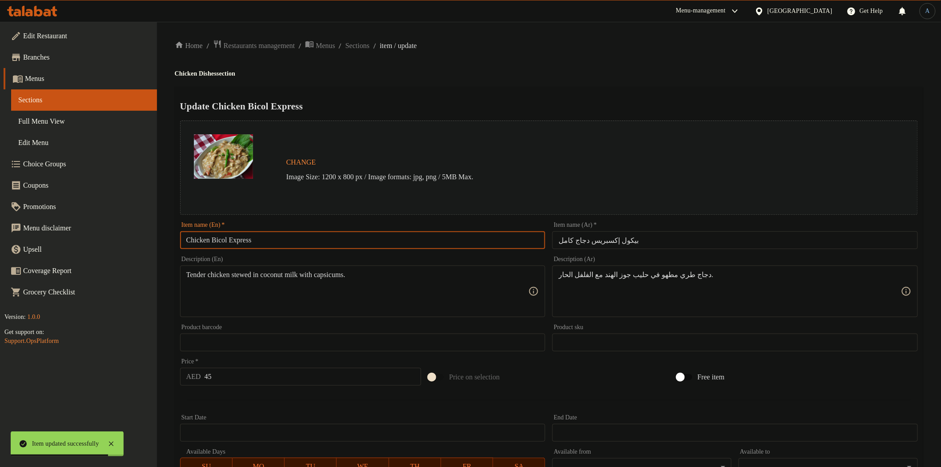
paste input "Whole"
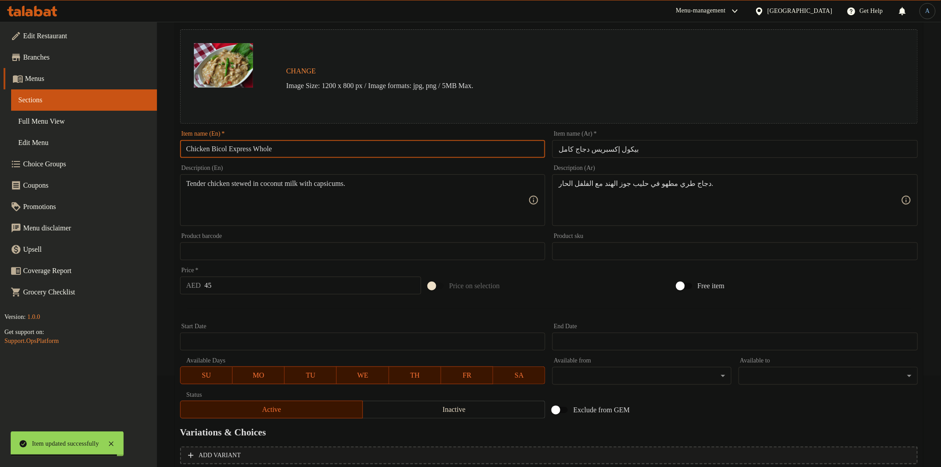
scroll to position [188, 0]
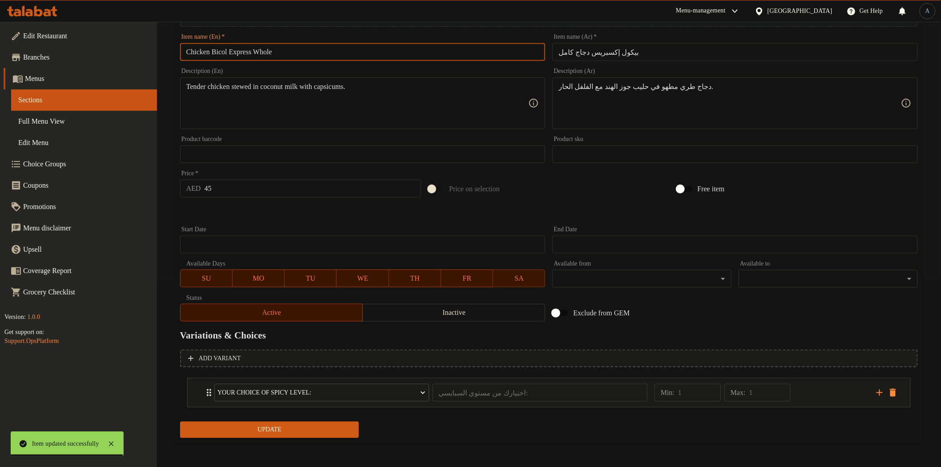
type input "Chicken Bicol Express Whole"
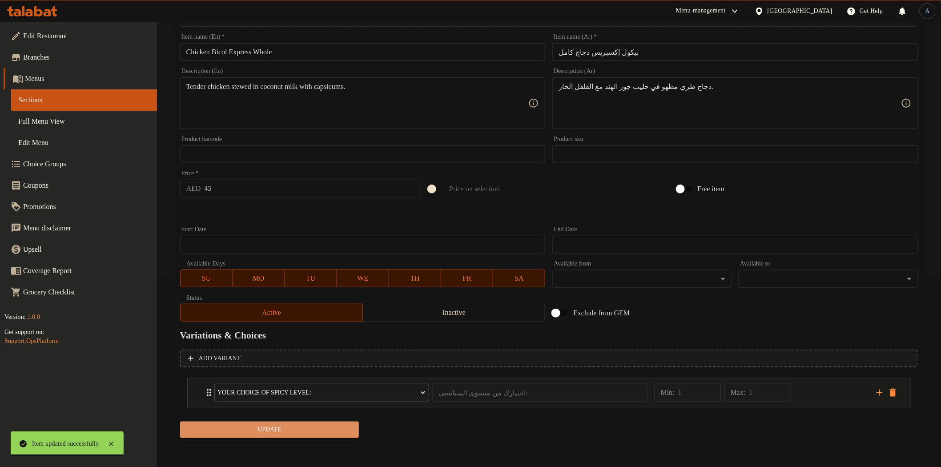
click at [296, 425] on span "Update" at bounding box center [269, 429] width 165 height 11
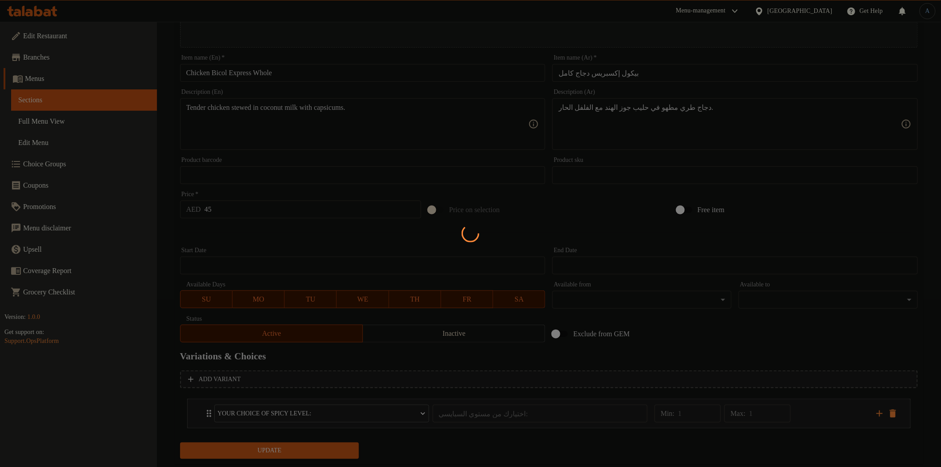
scroll to position [0, 0]
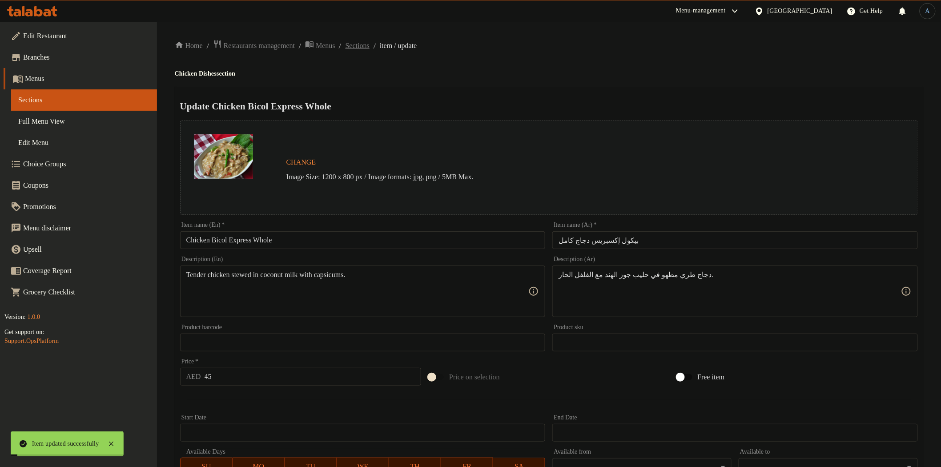
click at [369, 43] on span "Sections" at bounding box center [357, 45] width 24 height 11
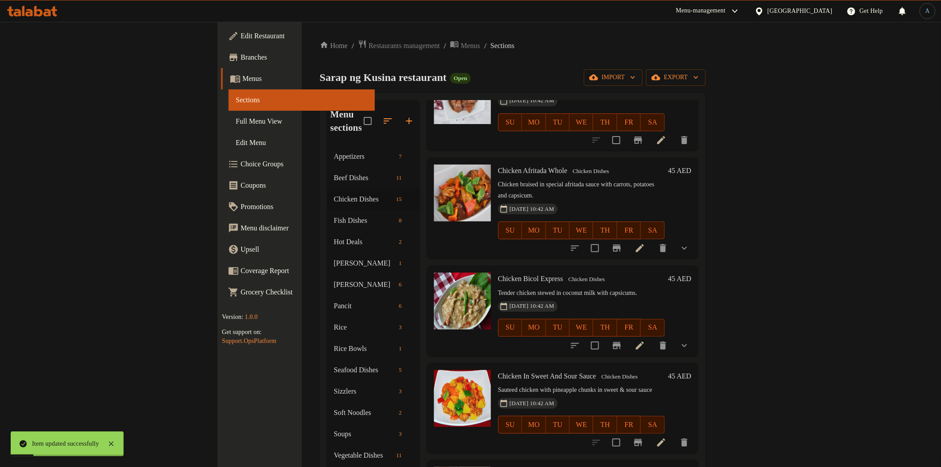
scroll to position [197, 0]
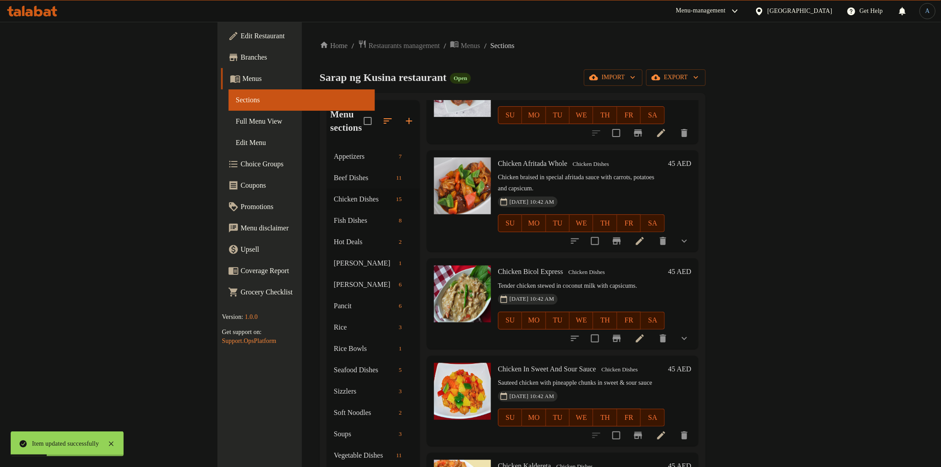
click at [559, 33] on div "Home / Restaurants management / Menus / Sections Sarap ng Kusina restaurant Ope…" at bounding box center [513, 311] width 422 height 579
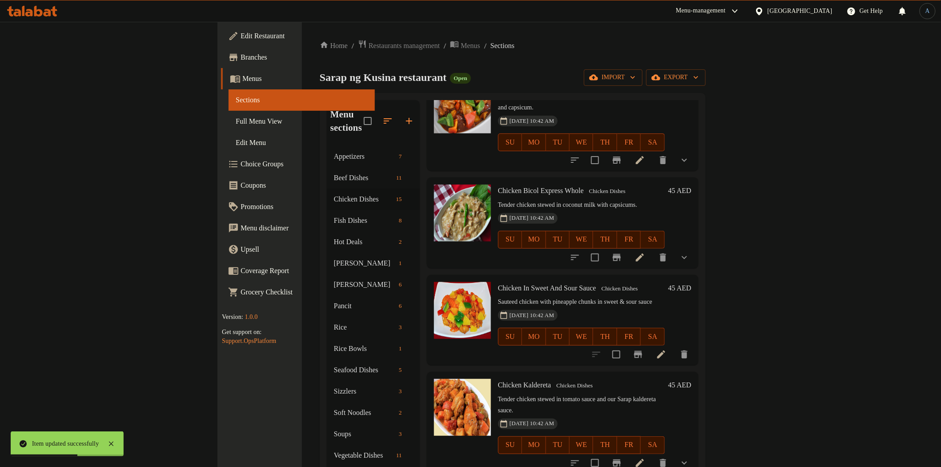
scroll to position [296, 0]
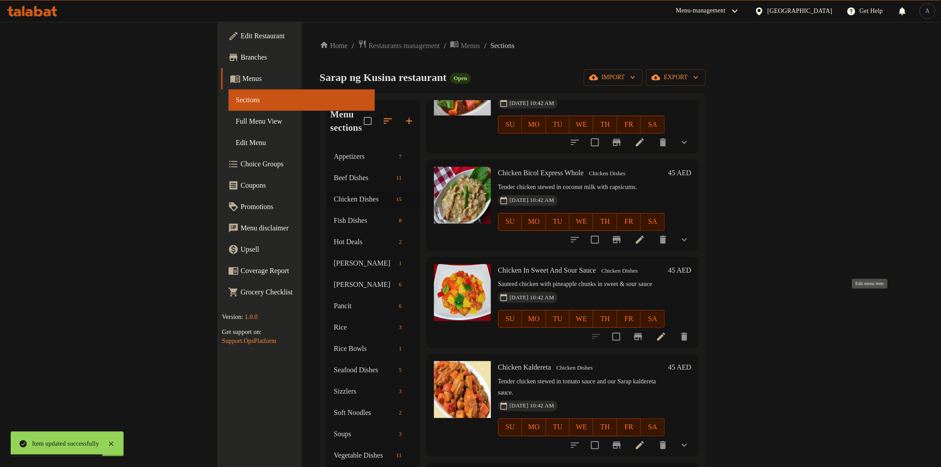
click at [666, 331] on icon at bounding box center [661, 336] width 11 height 11
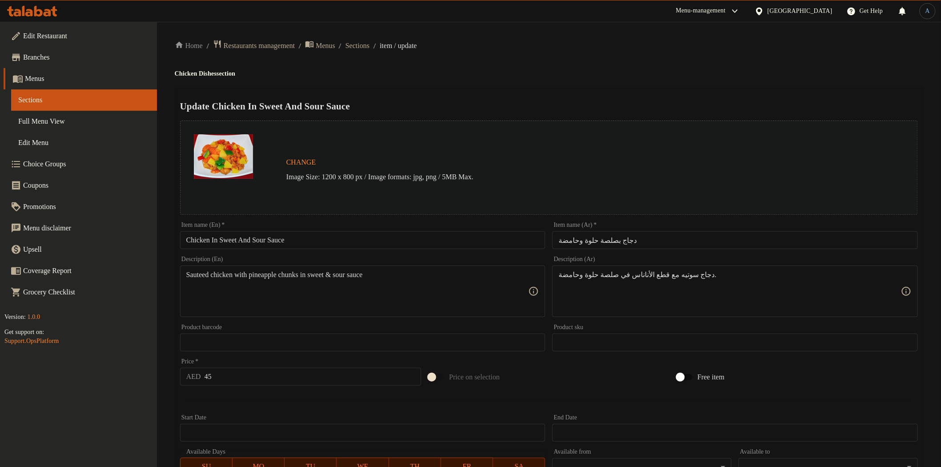
click at [440, 97] on div "Update Chicken In Sweet And Sour Sauce Change Image Size: 1200 x 800 px / Image…" at bounding box center [549, 352] width 748 height 530
click at [321, 239] on input "Chicken In Sweet And Sour Sauce" at bounding box center [362, 240] width 365 height 18
click at [325, 233] on input "Chicken In Sweet And Sour Sauce" at bounding box center [362, 240] width 365 height 18
click at [261, 245] on input "Chicken In Sweet And Sour Sauce" at bounding box center [362, 240] width 365 height 18
click at [379, 238] on input "Chicken In Sweet And Sour Sauce" at bounding box center [362, 240] width 365 height 18
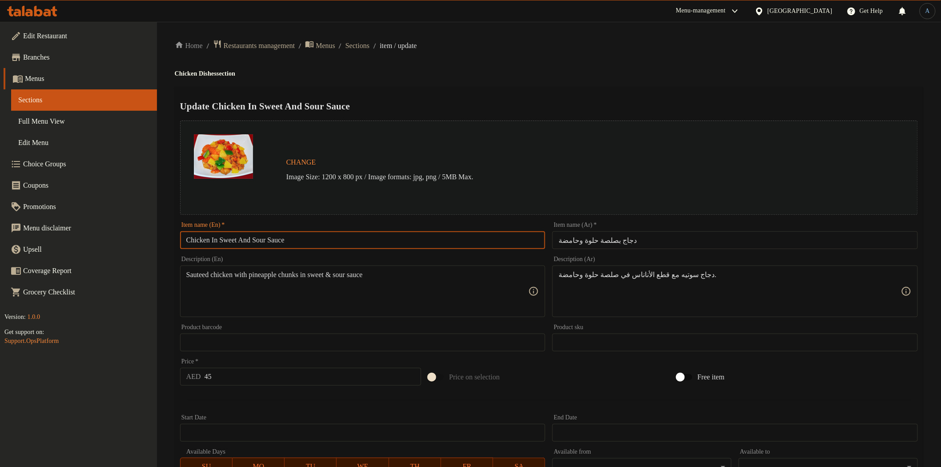
paste input "Whole"
type input "Chicken In Sweet And Sour Sauce Whole"
click at [651, 238] on input "دجاج بصلصة حلوة وحامضة" at bounding box center [734, 240] width 365 height 18
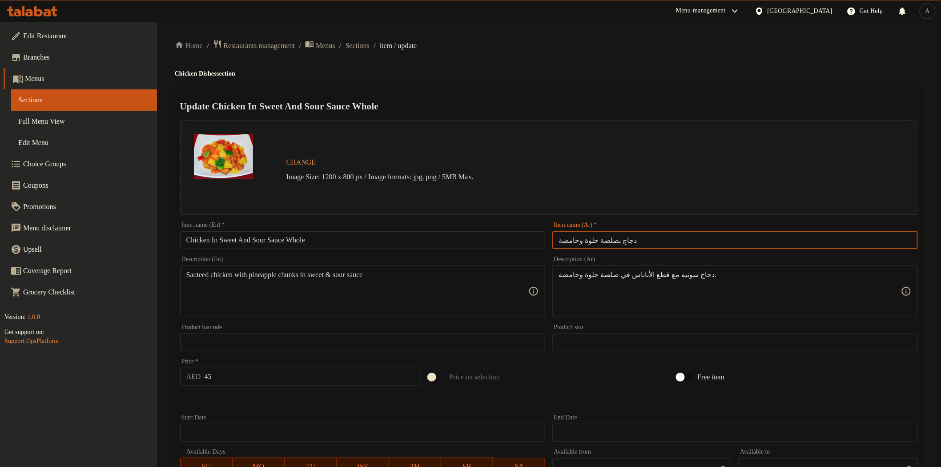
paste input "كامل"
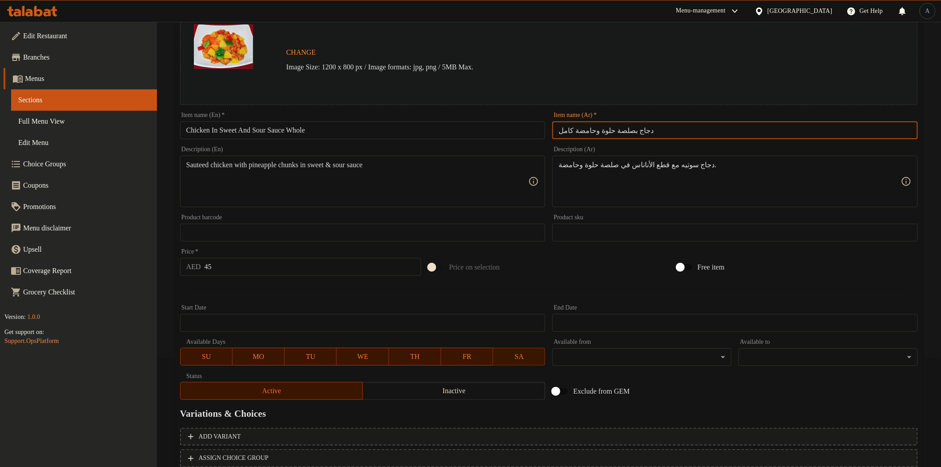
scroll to position [173, 0]
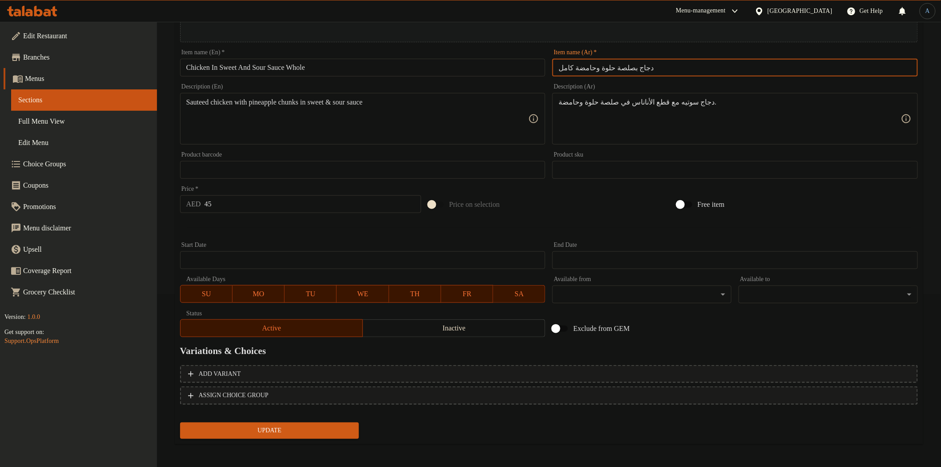
type input "دجاج بصلصة حلوة وحامضة كامل"
click at [305, 422] on button "Update" at bounding box center [269, 430] width 179 height 16
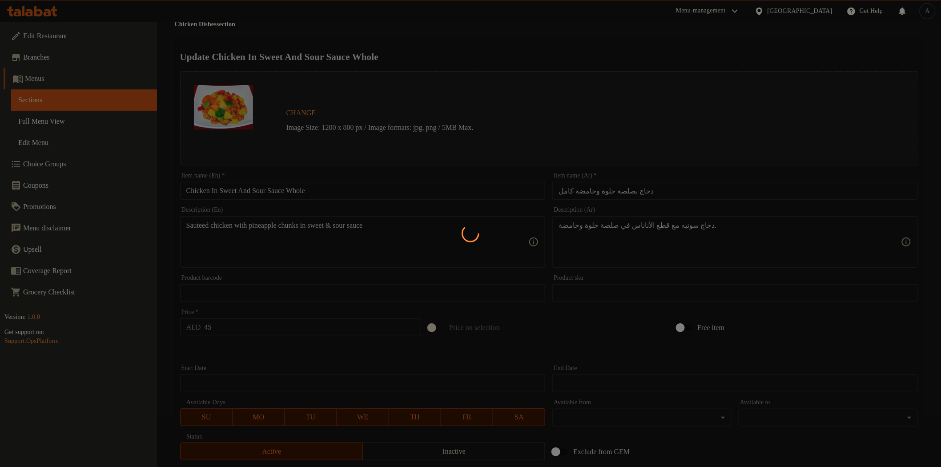
scroll to position [0, 0]
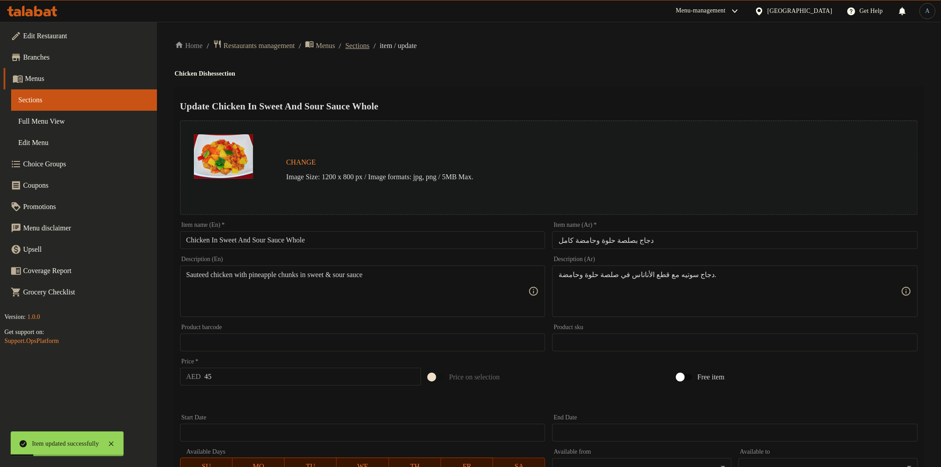
click at [369, 41] on span "Sections" at bounding box center [357, 45] width 24 height 11
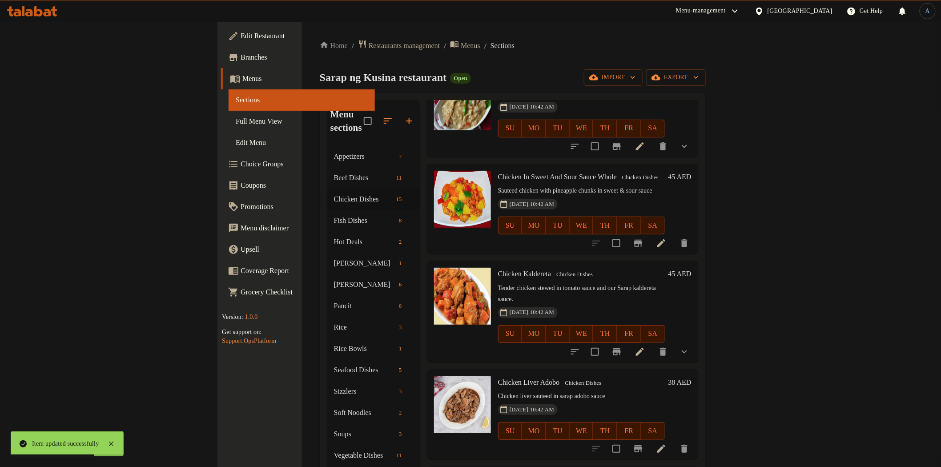
scroll to position [395, 0]
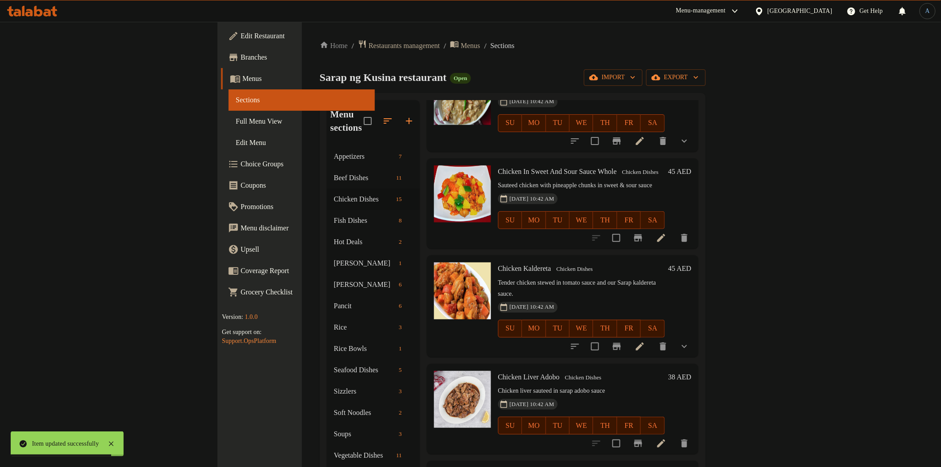
click at [645, 341] on icon at bounding box center [639, 346] width 11 height 11
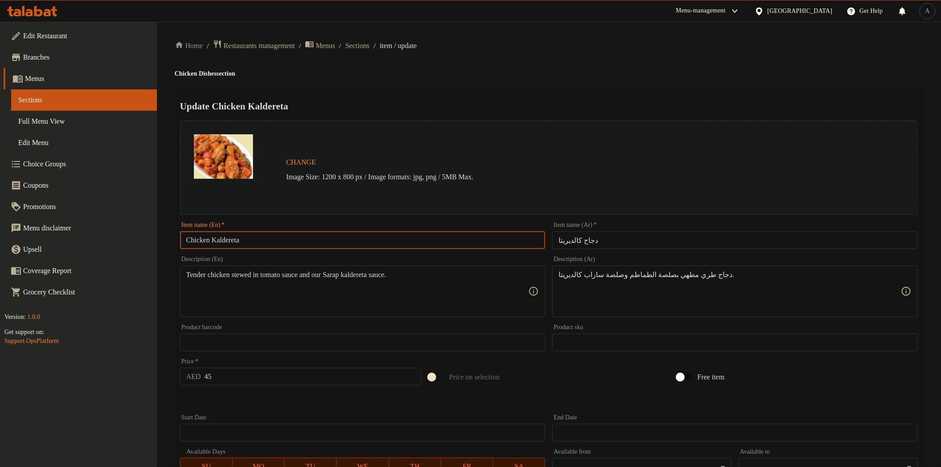
click at [441, 238] on input "Chicken Kaldereta" at bounding box center [362, 240] width 365 height 18
paste input "كامل"
type input "Chicken Kaldereta كامل"
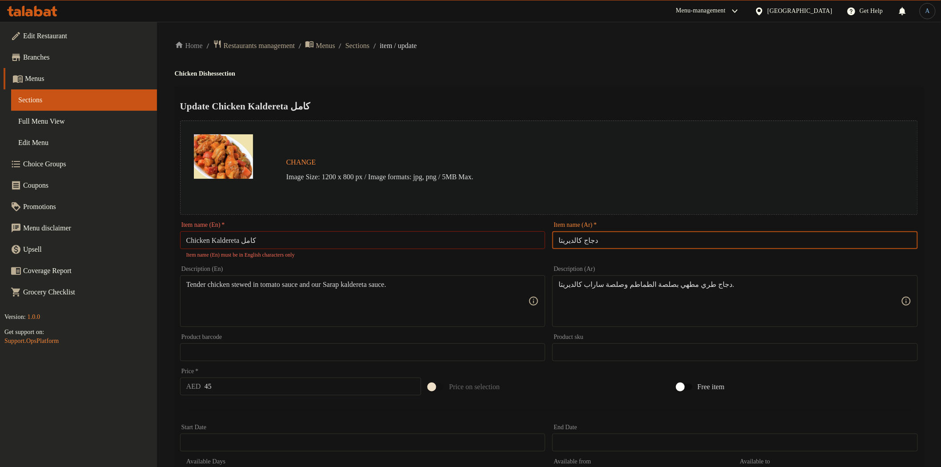
click at [677, 242] on input "دجاج كالديريتا" at bounding box center [734, 240] width 365 height 18
paste input "كامل"
type input "دجاج كالديريتا كامل"
click at [715, 83] on div "Home / Restaurants management / Menus / Sections / item / update Chicken Dishes…" at bounding box center [549, 344] width 748 height 609
click at [254, 242] on input "Chicken Kaldereta كامل" at bounding box center [362, 240] width 365 height 18
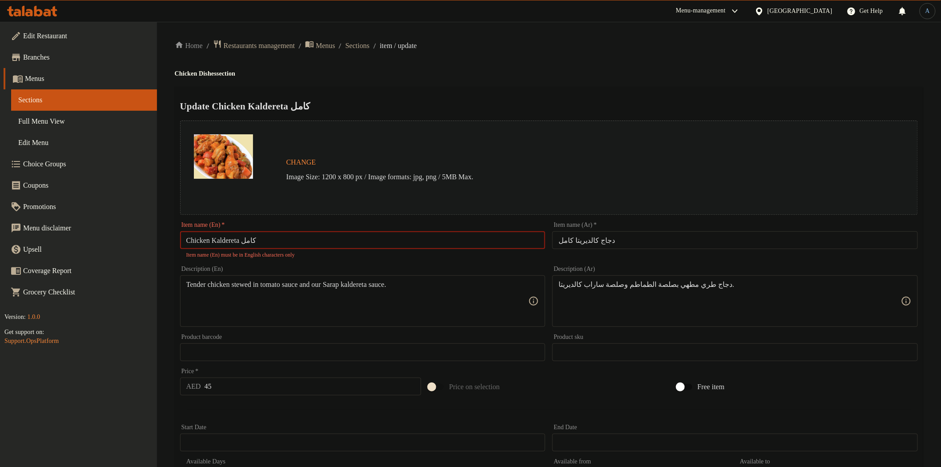
click at [254, 242] on input "Chicken Kaldereta كامل" at bounding box center [362, 240] width 365 height 18
paste input "Whole"
type input "Chicken Kaldereta Whole"
click at [615, 138] on div "Change Image Size: 1200 x 800 px / Image formats: jpg, png / 5MB Max." at bounding box center [549, 167] width 738 height 94
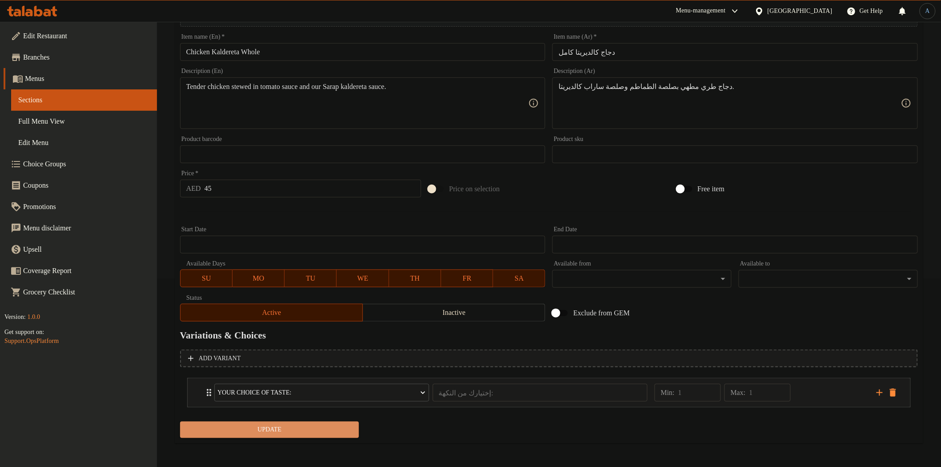
click at [313, 432] on span "Update" at bounding box center [269, 429] width 165 height 11
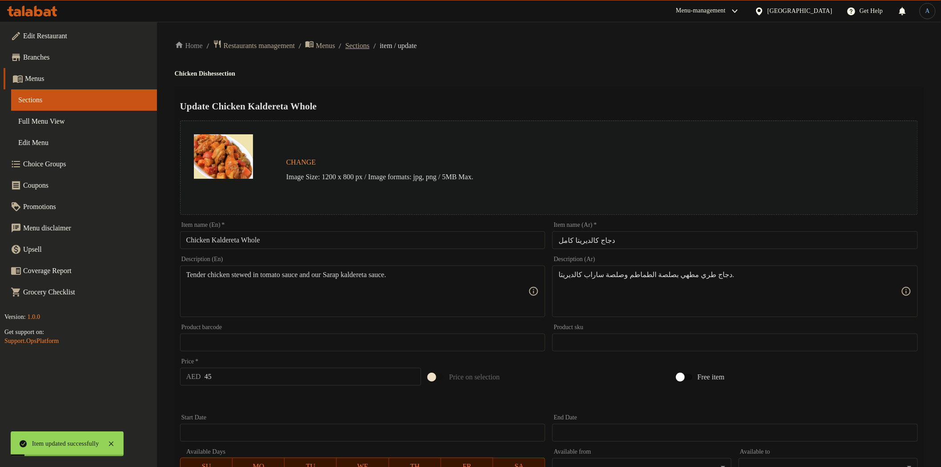
click at [369, 43] on span "Sections" at bounding box center [357, 45] width 24 height 11
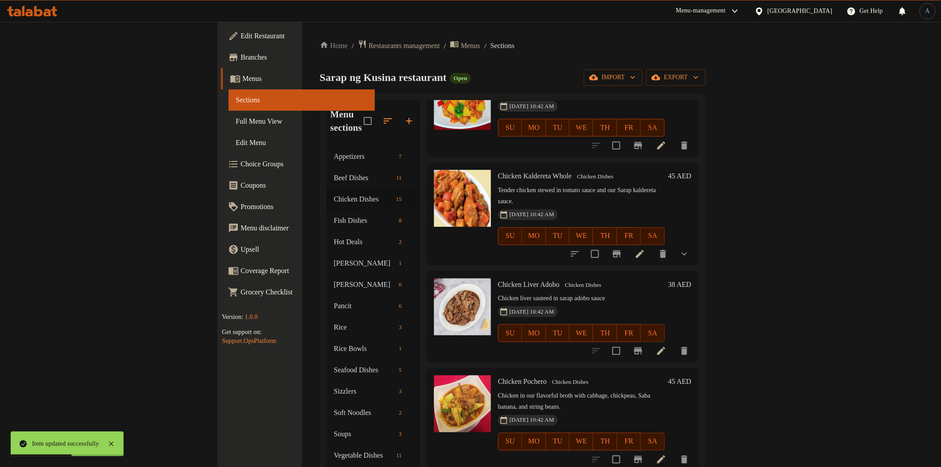
scroll to position [543, 0]
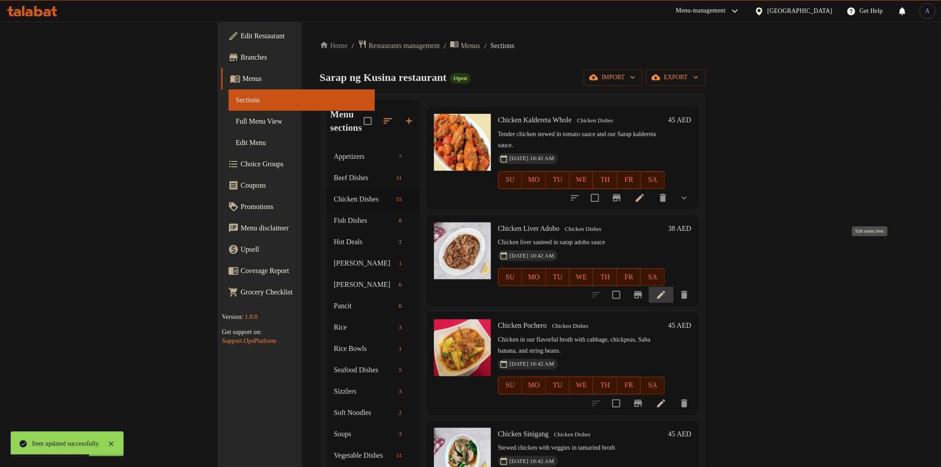
click at [665, 291] on icon at bounding box center [661, 295] width 8 height 8
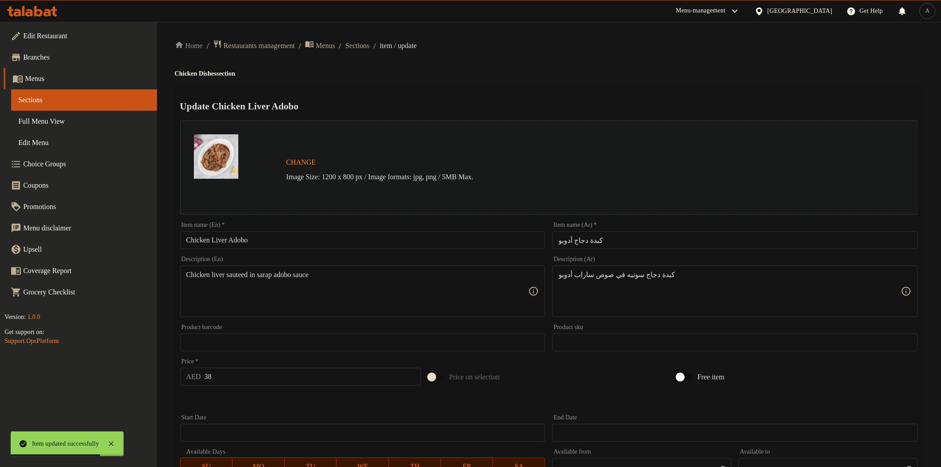
click at [431, 241] on input "Chicken Liver Adobo" at bounding box center [362, 240] width 365 height 18
paste input "Whole"
type input "Chicken Liver Adobo Whole"
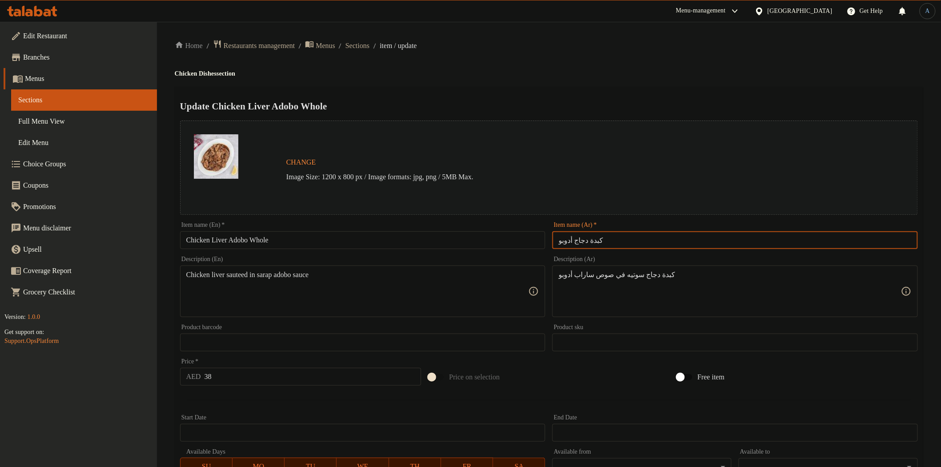
click at [646, 236] on input "كبدة دجاج أدوبو" at bounding box center [734, 240] width 365 height 18
paste input "كامل"
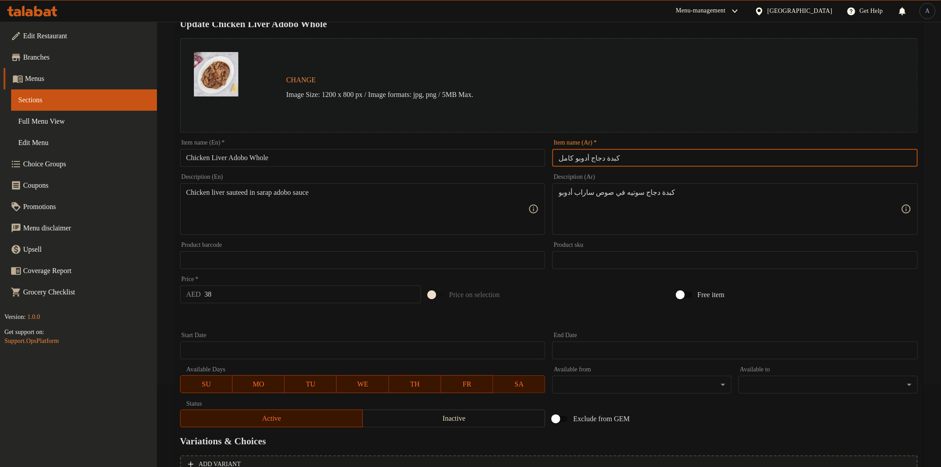
scroll to position [173, 0]
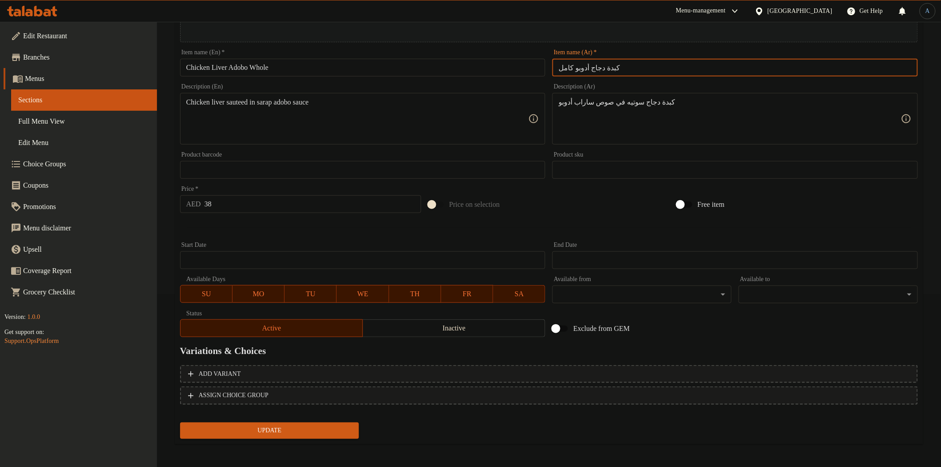
type input "كبدة دجاج أدوبو كامل"
click at [307, 425] on span "Update" at bounding box center [269, 430] width 165 height 11
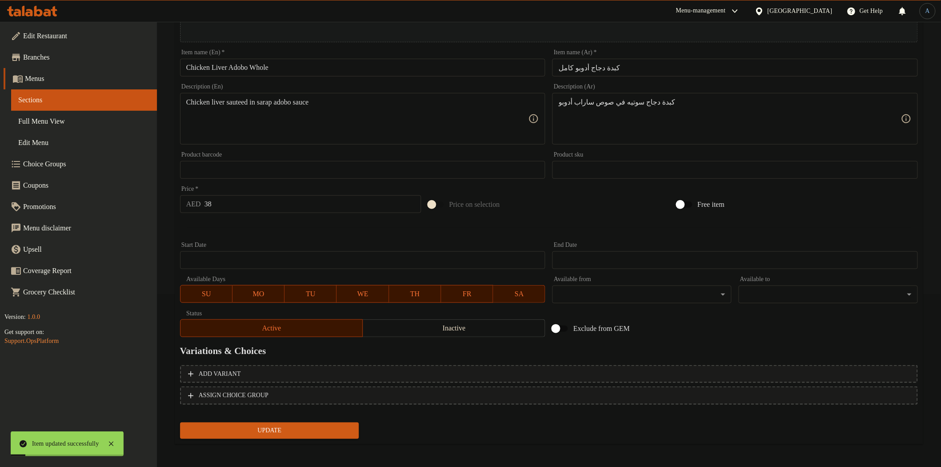
scroll to position [0, 0]
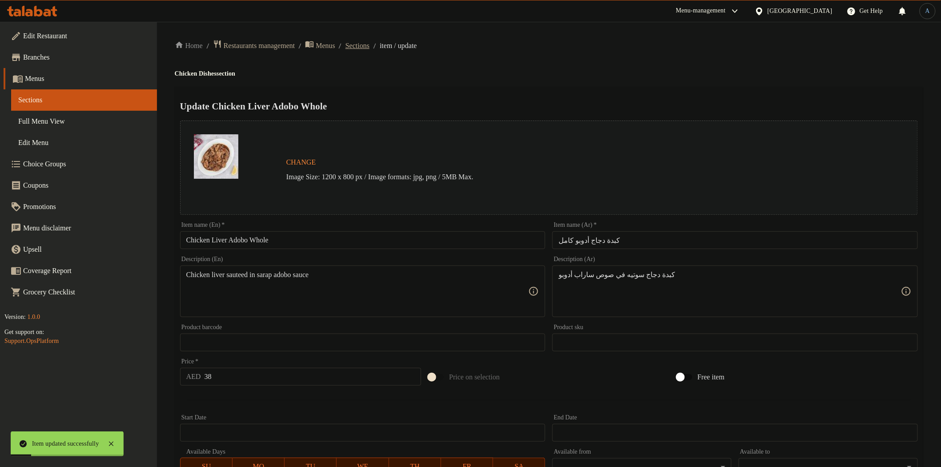
click at [369, 43] on span "Sections" at bounding box center [357, 45] width 24 height 11
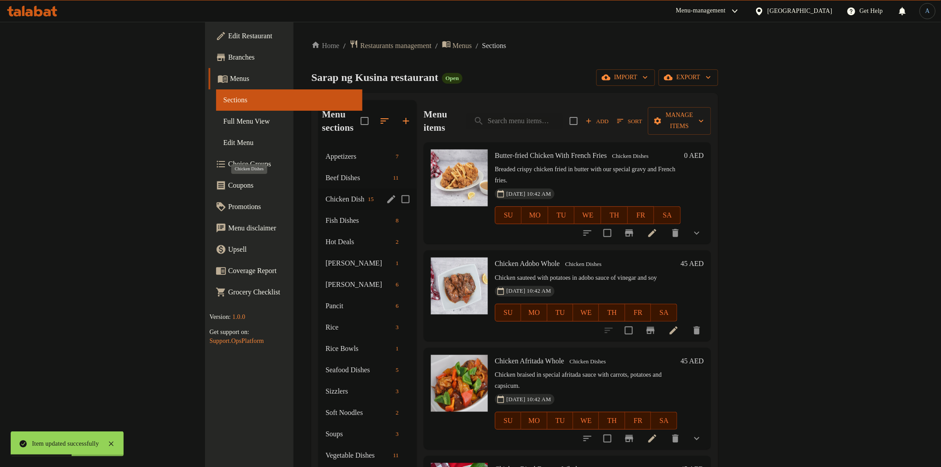
click at [325, 194] on span "Chicken Dishes" at bounding box center [344, 199] width 39 height 11
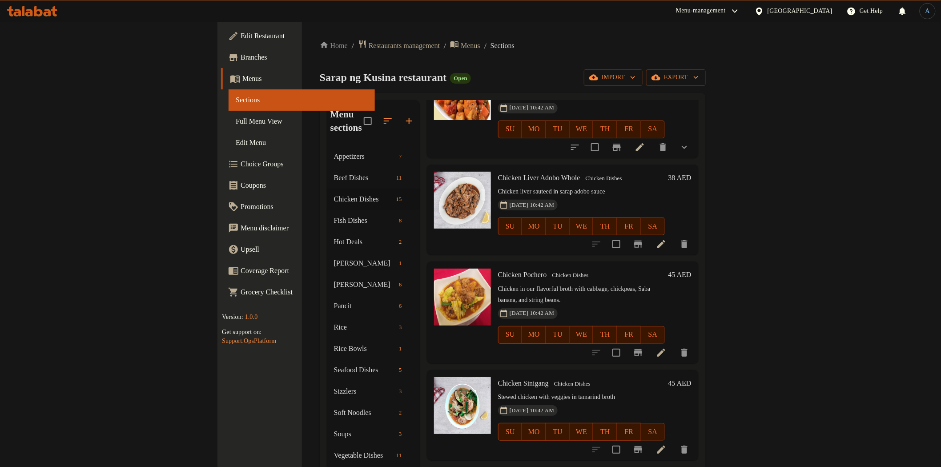
scroll to position [642, 0]
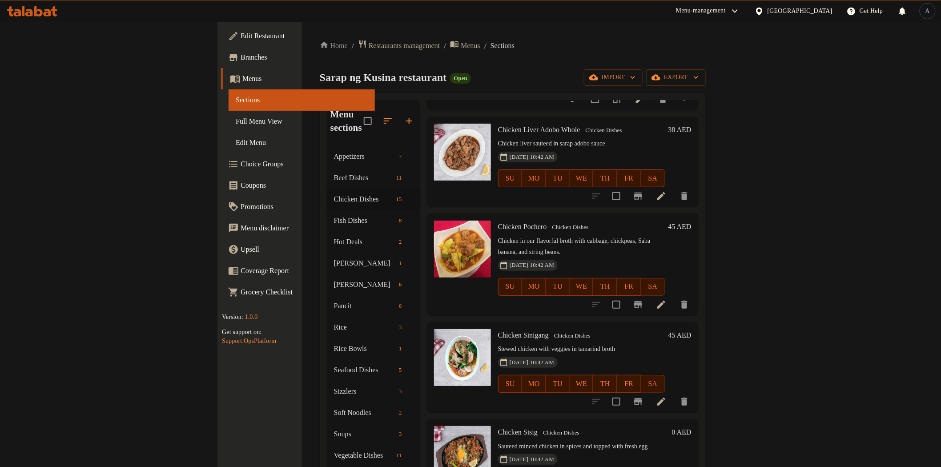
click at [666, 299] on icon at bounding box center [661, 304] width 11 height 11
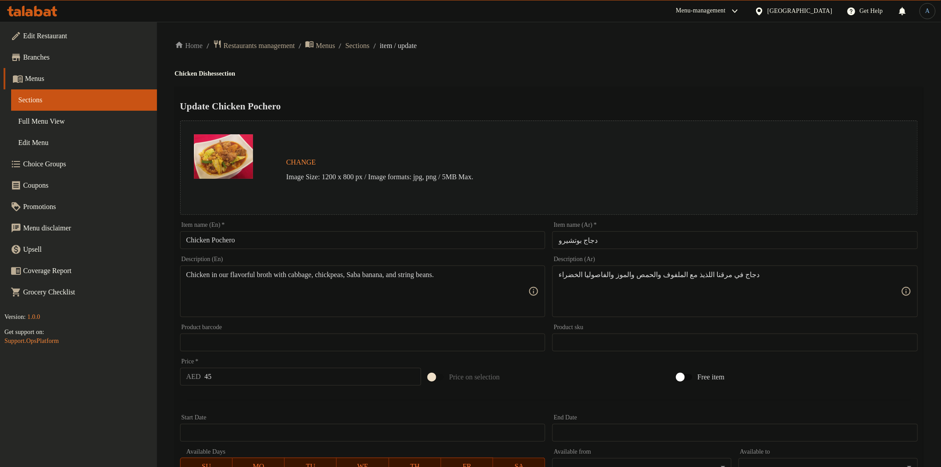
click at [328, 238] on input "Chicken Pochero" at bounding box center [362, 240] width 365 height 18
paste input "كامل"
type input "Chicken Pochero"
click at [649, 233] on input "دجاج بوتشيرو" at bounding box center [734, 240] width 365 height 18
paste input "كامل"
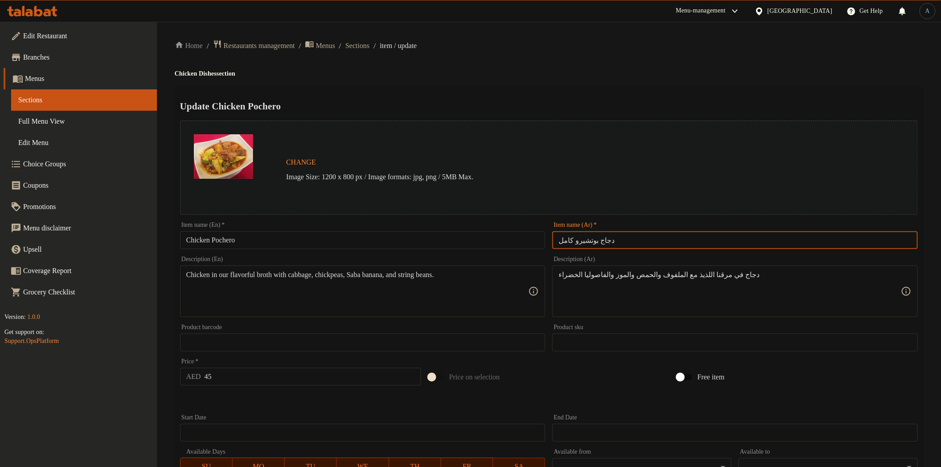
type input "دجاج بوتشيرو كامل"
click at [659, 64] on div "Home / Restaurants management / Menus / Sections / item / update Chicken Dishes…" at bounding box center [549, 332] width 748 height 584
click at [288, 231] on input "Chicken Pochero" at bounding box center [362, 240] width 365 height 18
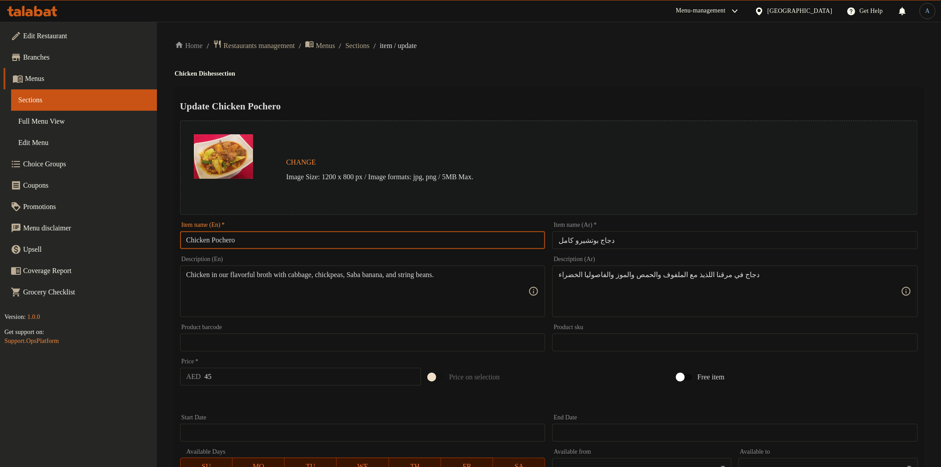
paste input "Whole"
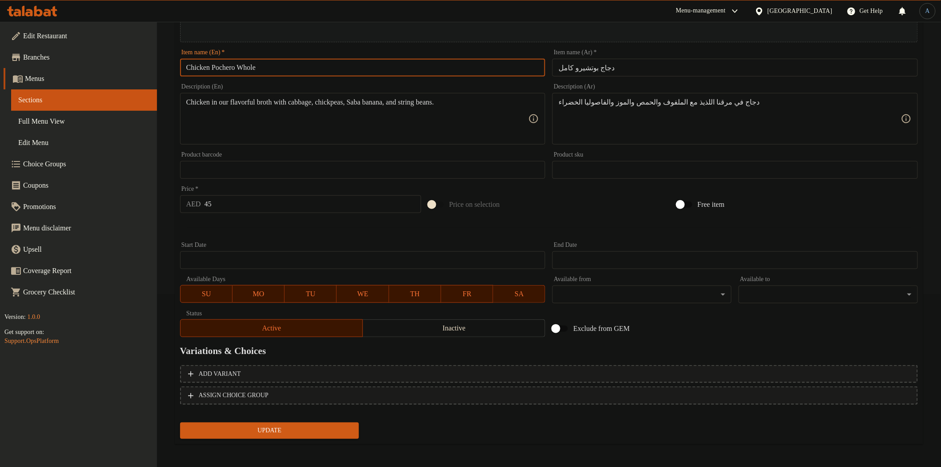
type input "Chicken Pochero Whole"
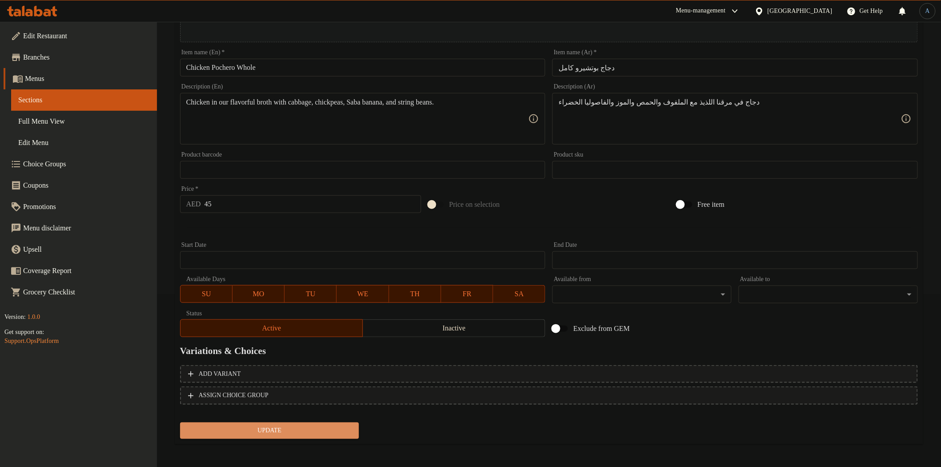
click at [314, 426] on span "Update" at bounding box center [269, 430] width 165 height 11
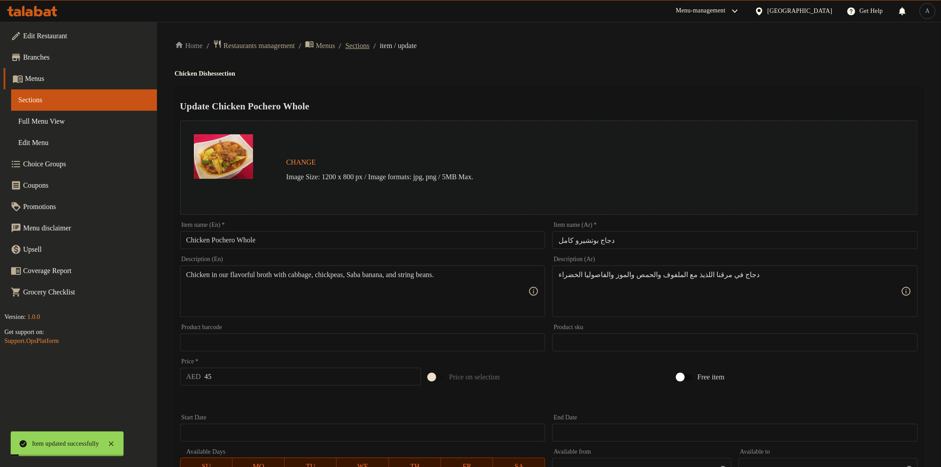
click at [369, 49] on span "Sections" at bounding box center [357, 45] width 24 height 11
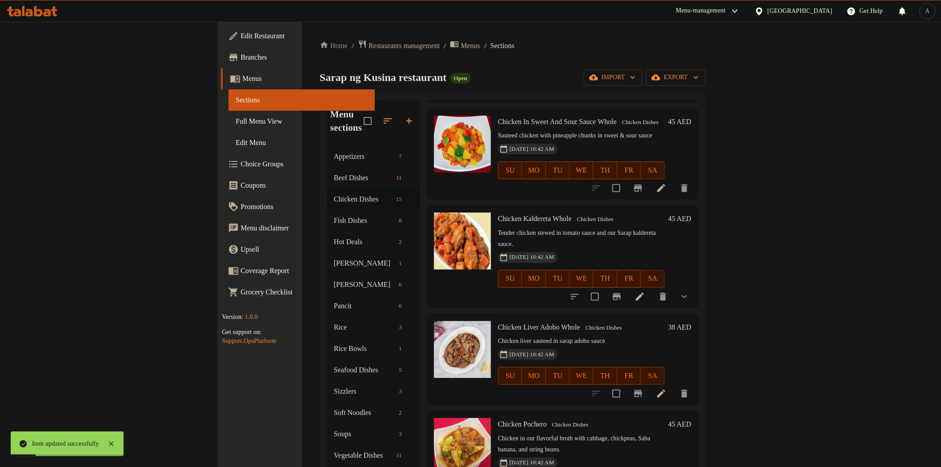
scroll to position [642, 0]
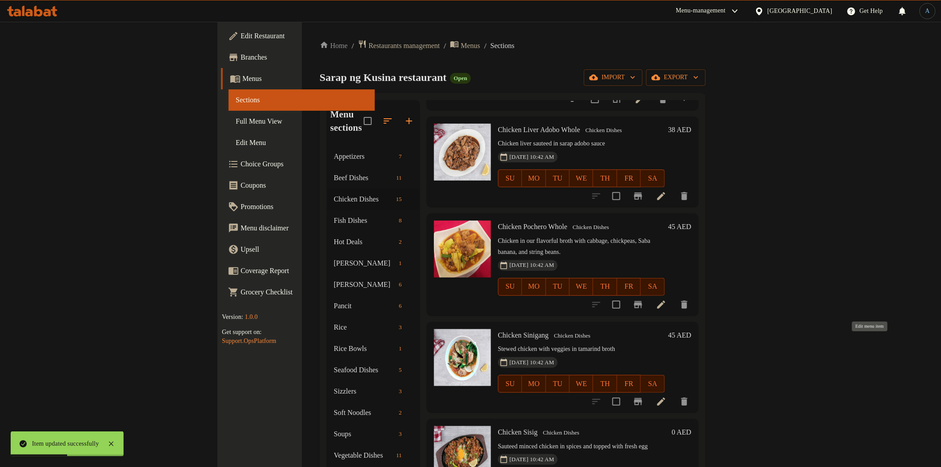
click at [666, 396] on icon at bounding box center [661, 401] width 11 height 11
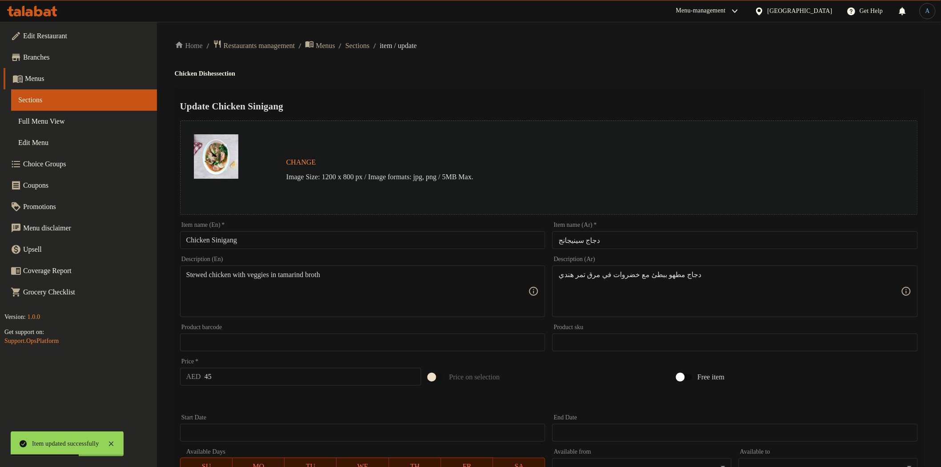
click at [290, 241] on input "Chicken Sinigang" at bounding box center [362, 240] width 365 height 18
paste input "Whole"
type input "Chicken Sinigang Whole"
click at [633, 59] on div "Home / Restaurants management / Menus / Sections / item / update Chicken Dishes…" at bounding box center [549, 332] width 748 height 584
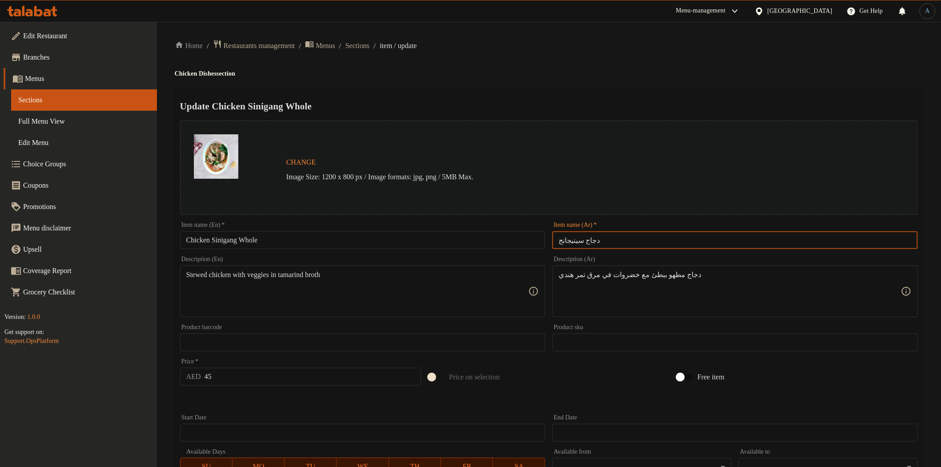
drag, startPoint x: 625, startPoint y: 233, endPoint x: 626, endPoint y: 238, distance: 5.4
click at [626, 238] on input "دجاج سينيجانج" at bounding box center [734, 240] width 365 height 18
paste input "كامل"
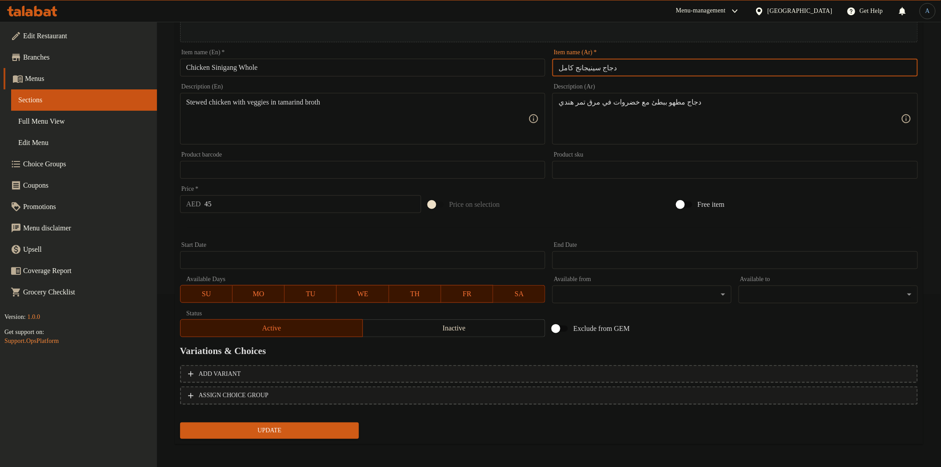
type input "دجاج سينيجانج كامل"
click at [345, 425] on span "Update" at bounding box center [269, 430] width 165 height 11
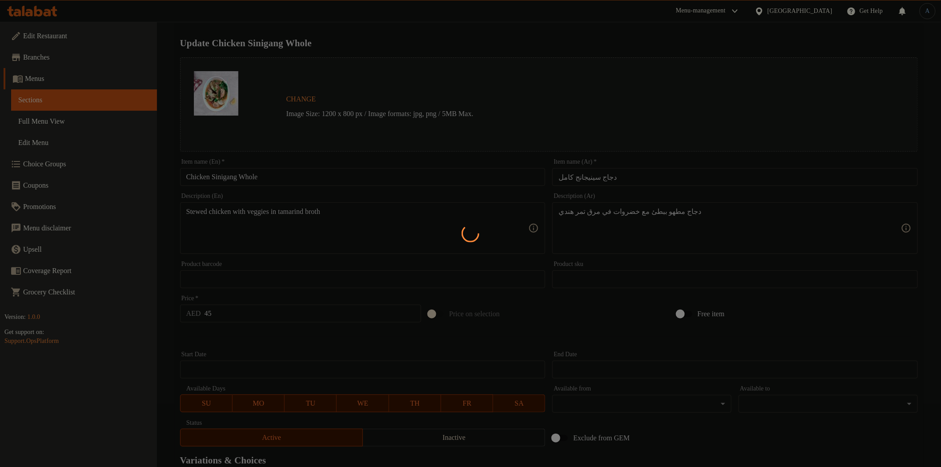
scroll to position [0, 0]
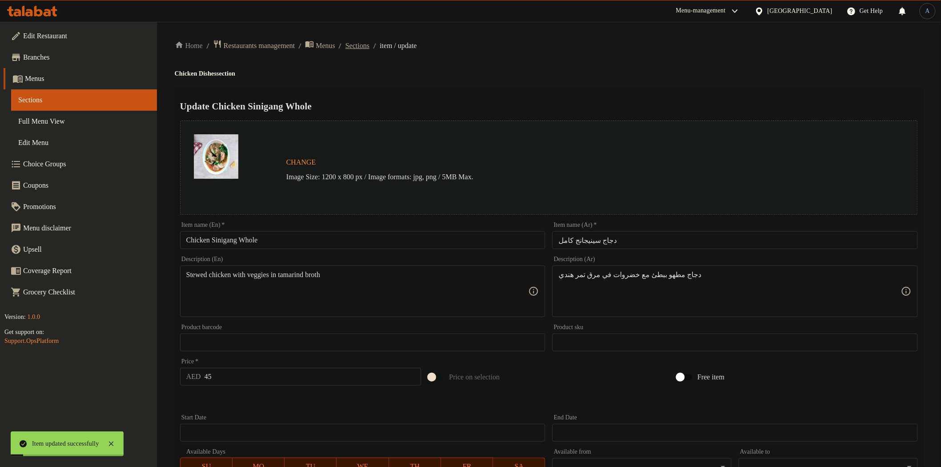
click at [369, 45] on span "Sections" at bounding box center [357, 45] width 24 height 11
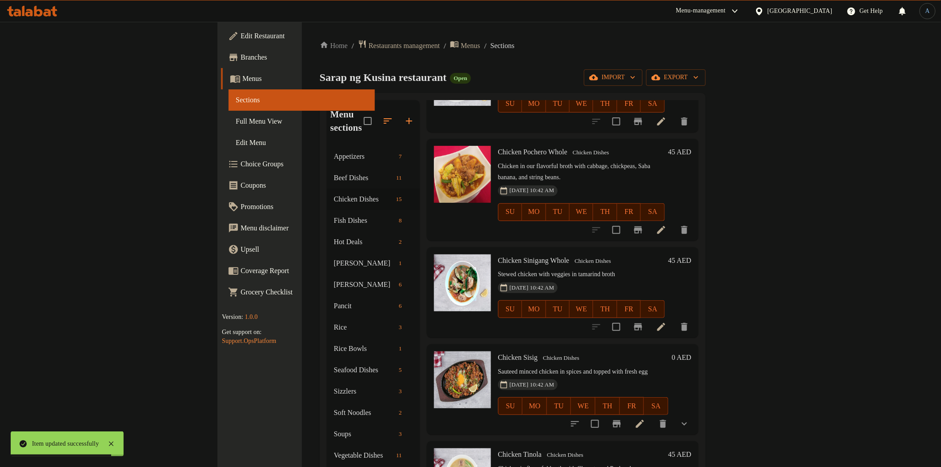
scroll to position [765, 0]
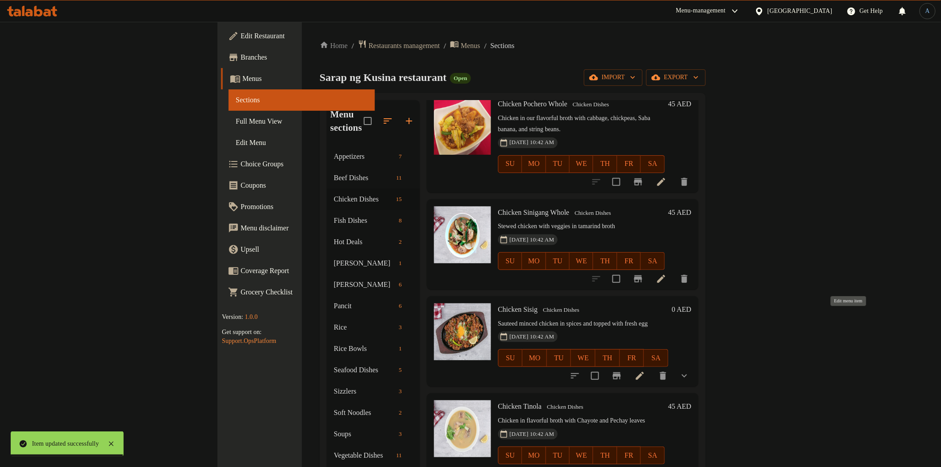
click at [645, 370] on icon at bounding box center [639, 375] width 11 height 11
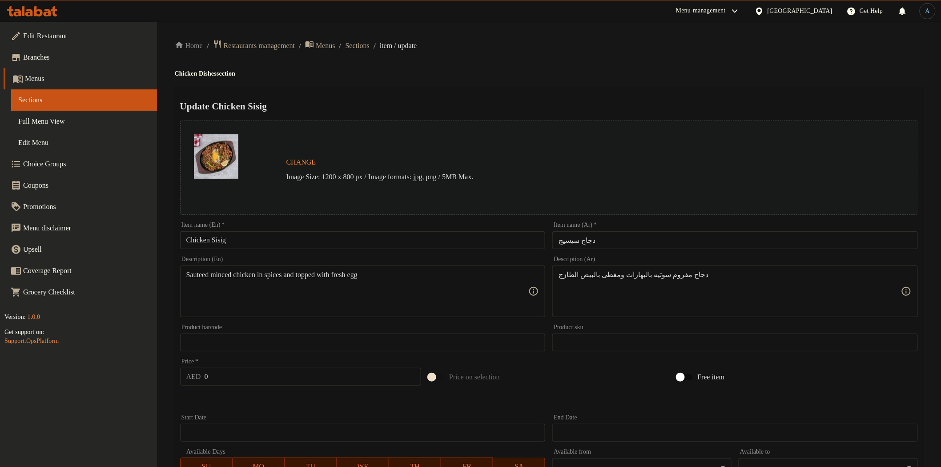
click at [333, 237] on input "Chicken Sisig" at bounding box center [362, 240] width 365 height 18
paste input "كامل"
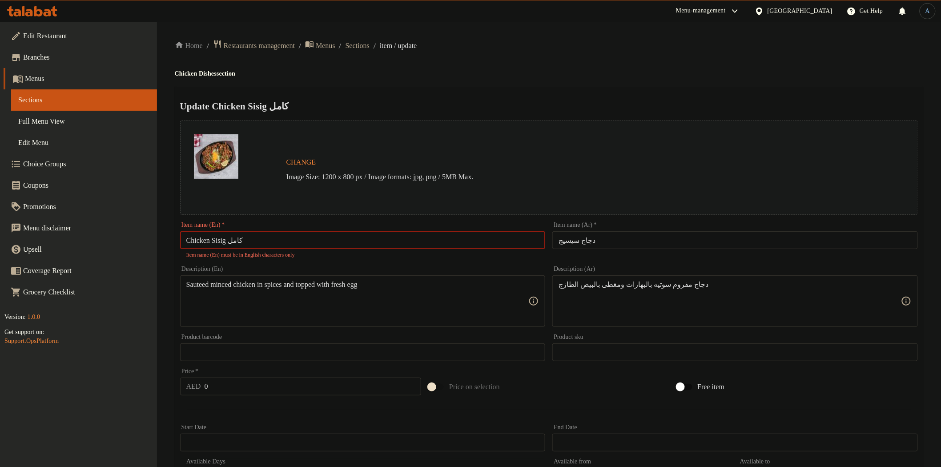
click at [476, 241] on input "Chicken Sisig كامل" at bounding box center [362, 240] width 365 height 18
type input "Chicken Sisig"
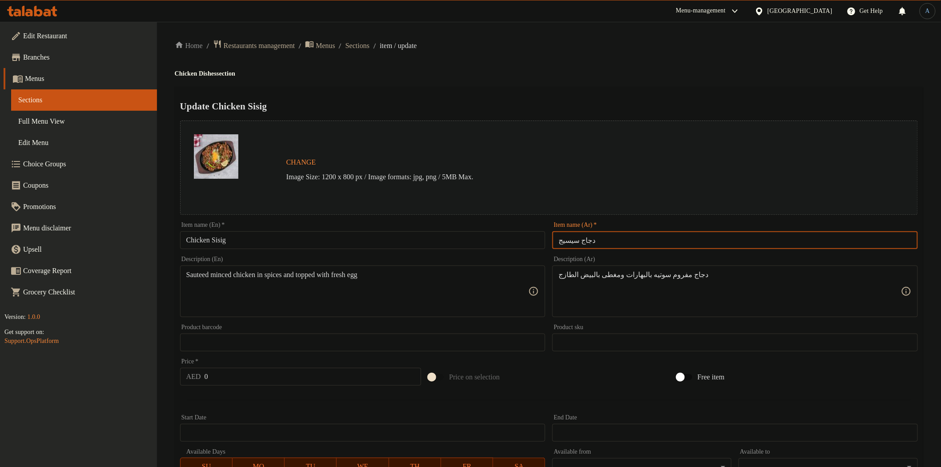
click at [681, 241] on input "دجاج سيسيج" at bounding box center [734, 240] width 365 height 18
paste input "كامل"
type input "دجاج سيسيج كامل"
drag, startPoint x: 656, startPoint y: 71, endPoint x: 611, endPoint y: 104, distance: 55.3
click at [656, 72] on h4 "Chicken Dishes section" at bounding box center [549, 73] width 748 height 9
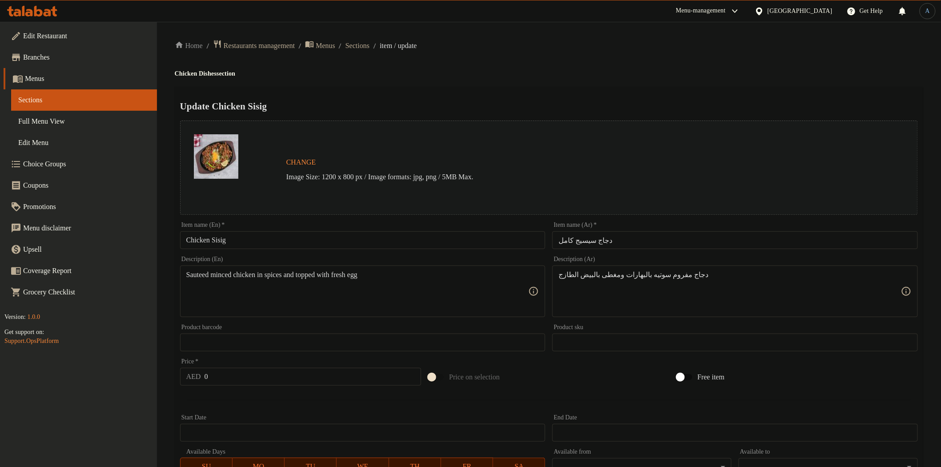
drag, startPoint x: 317, startPoint y: 245, endPoint x: 322, endPoint y: 243, distance: 5.6
click at [320, 245] on input "Chicken Sisig" at bounding box center [362, 240] width 365 height 18
paste input "Whole"
click at [235, 240] on input "Chicken Sisig Whole" at bounding box center [362, 240] width 365 height 18
type input "Chicken Sisig Whole"
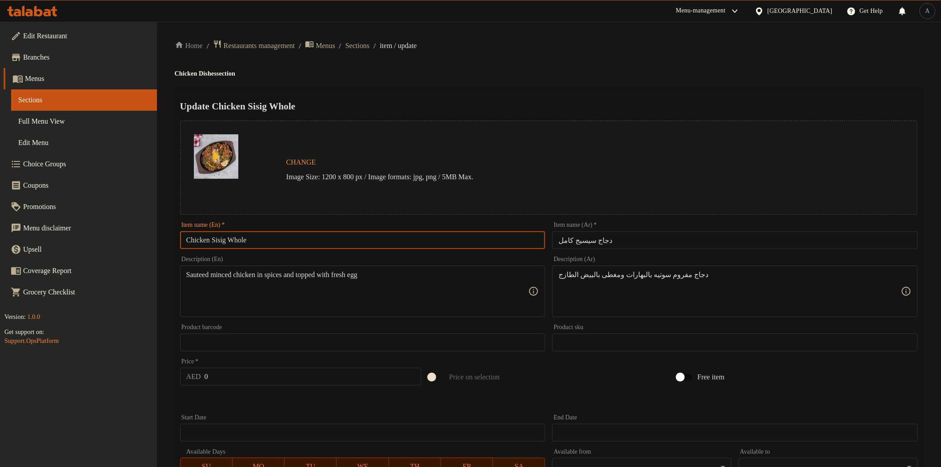
scroll to position [220, 0]
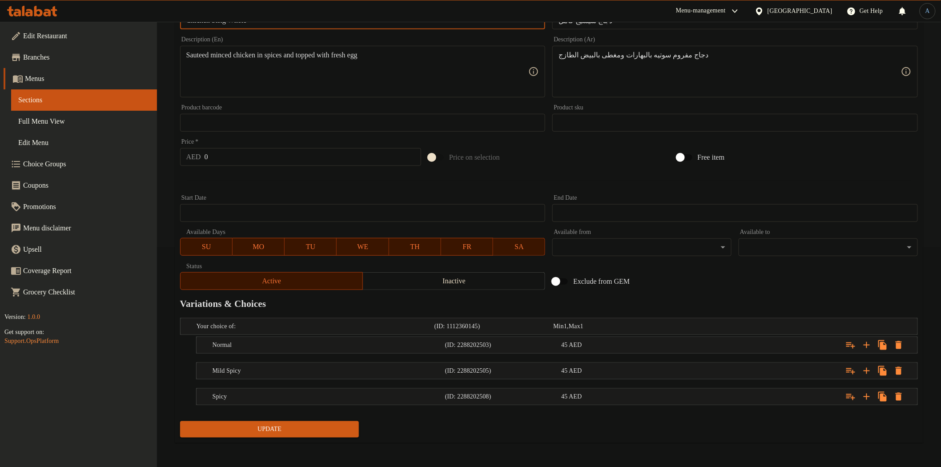
click at [301, 438] on div "Update" at bounding box center [270, 430] width 186 height 24
click at [301, 429] on span "Update" at bounding box center [269, 429] width 165 height 11
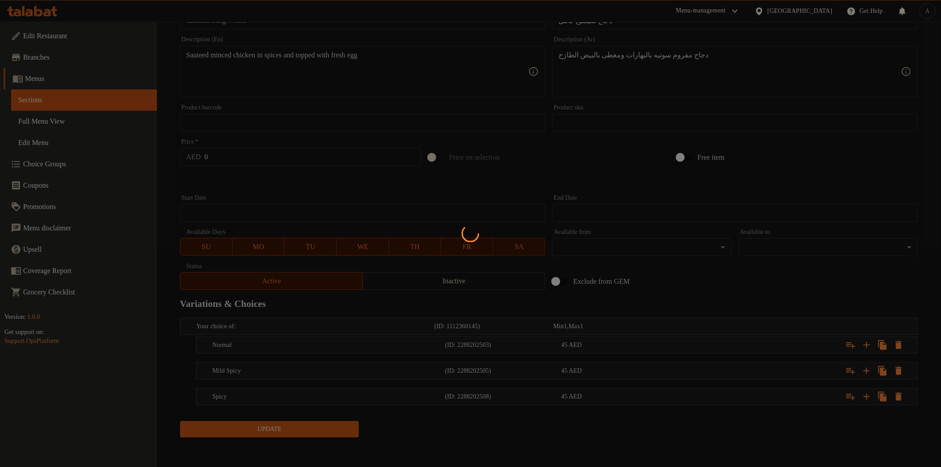
scroll to position [0, 0]
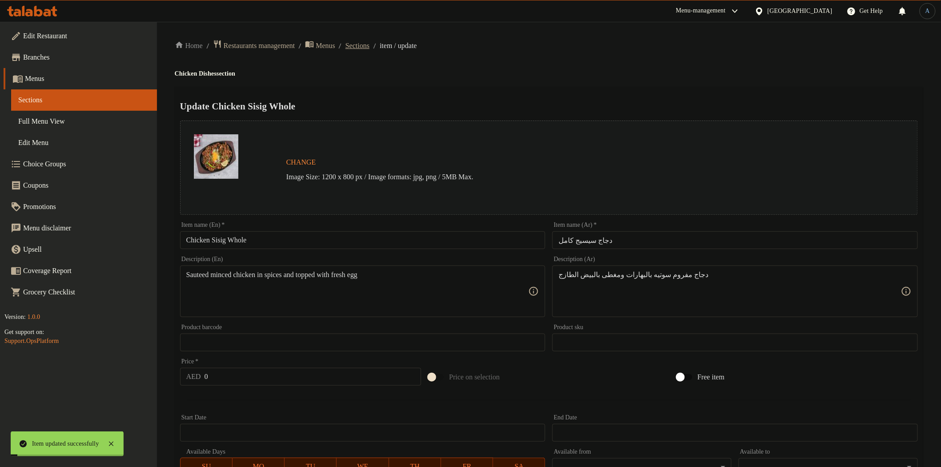
click at [369, 48] on span "Sections" at bounding box center [357, 45] width 24 height 11
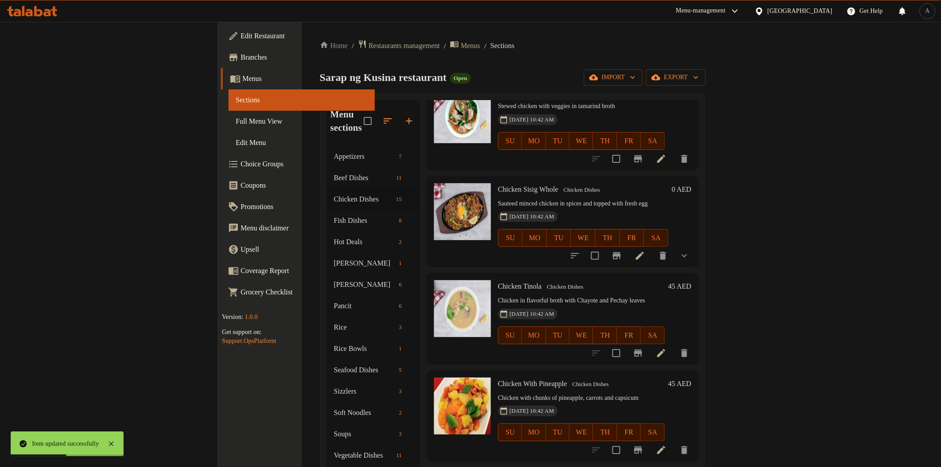
scroll to position [889, 0]
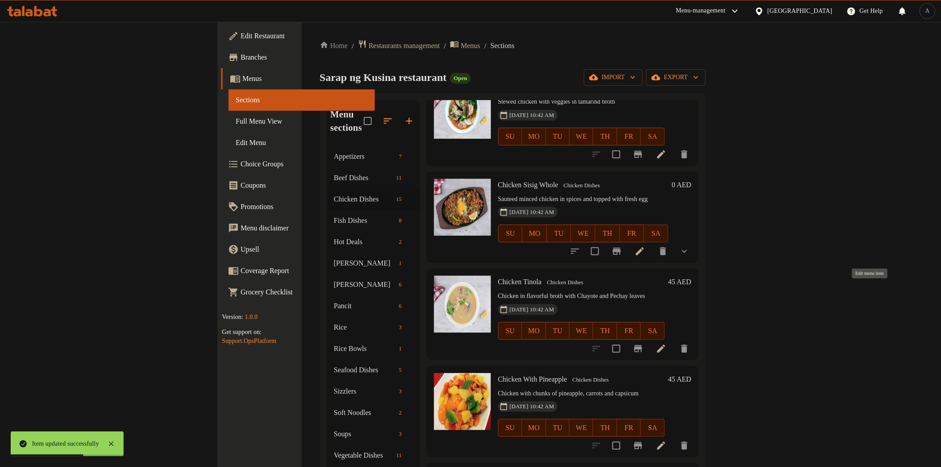
click at [665, 345] on icon at bounding box center [661, 349] width 8 height 8
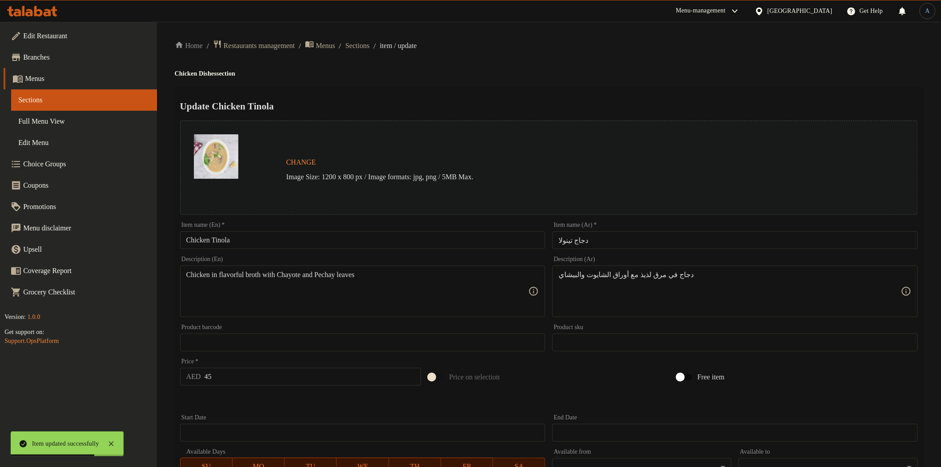
click at [422, 234] on input "Chicken Tinola" at bounding box center [362, 240] width 365 height 18
paste input "Whole"
type input "Chicken Tinola Whole"
click at [660, 230] on div "Item name (Ar)   * دجاج تينولا Item name (Ar) *" at bounding box center [734, 235] width 365 height 27
click at [659, 233] on input "دجاج تينولا" at bounding box center [734, 240] width 365 height 18
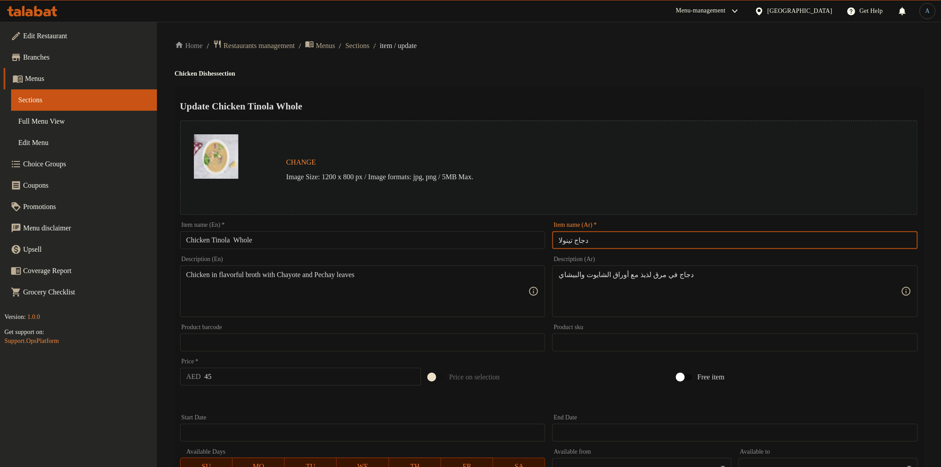
paste input "كامل"
type input "دجاج تينولا كامل"
click at [237, 241] on input "Chicken Tinola Whole" at bounding box center [362, 240] width 365 height 18
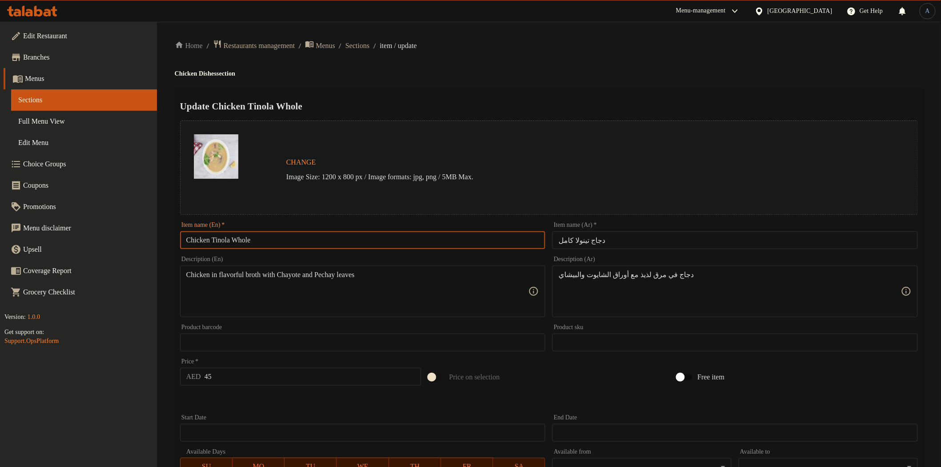
type input "Chicken Tinola Whole"
click at [519, 64] on div "Home / Restaurants management / Menus / Sections / item / update Chicken Dishes…" at bounding box center [549, 332] width 748 height 584
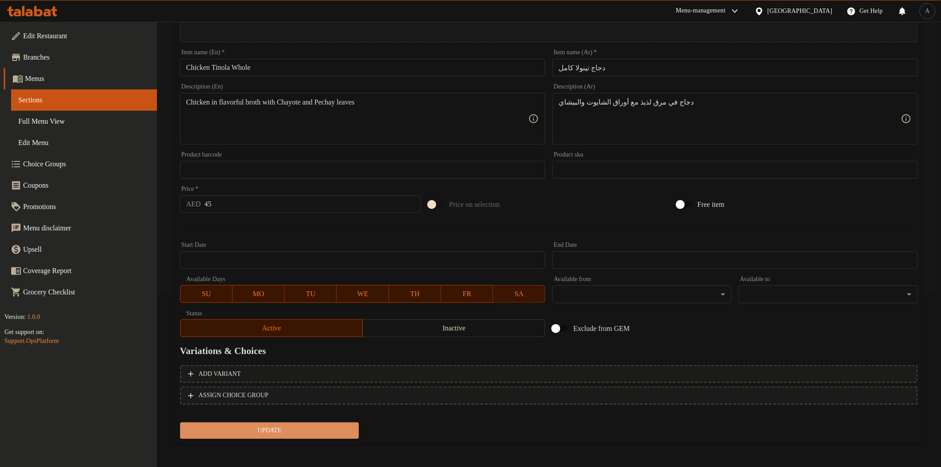
click at [308, 432] on span "Update" at bounding box center [269, 430] width 165 height 11
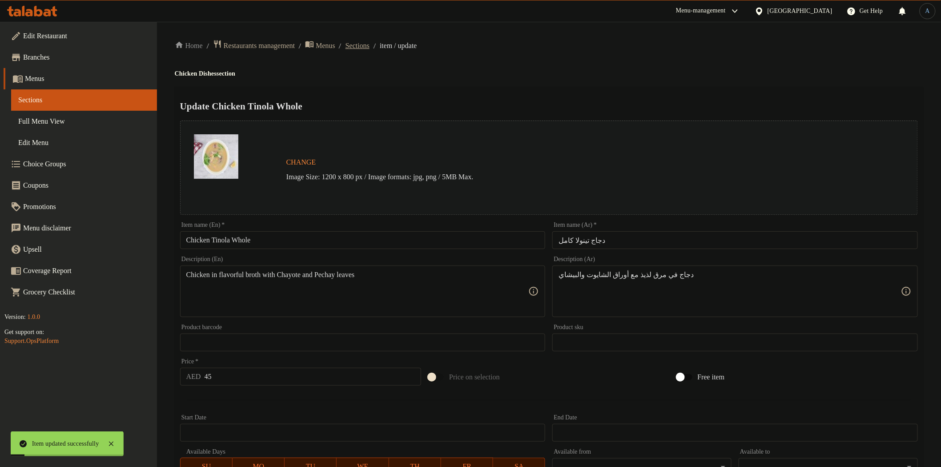
click at [369, 46] on span "Sections" at bounding box center [357, 45] width 24 height 11
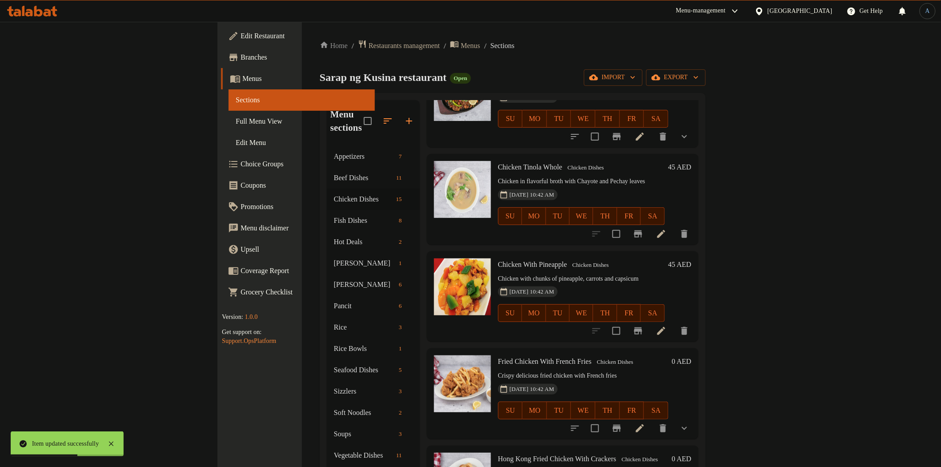
scroll to position [1012, 0]
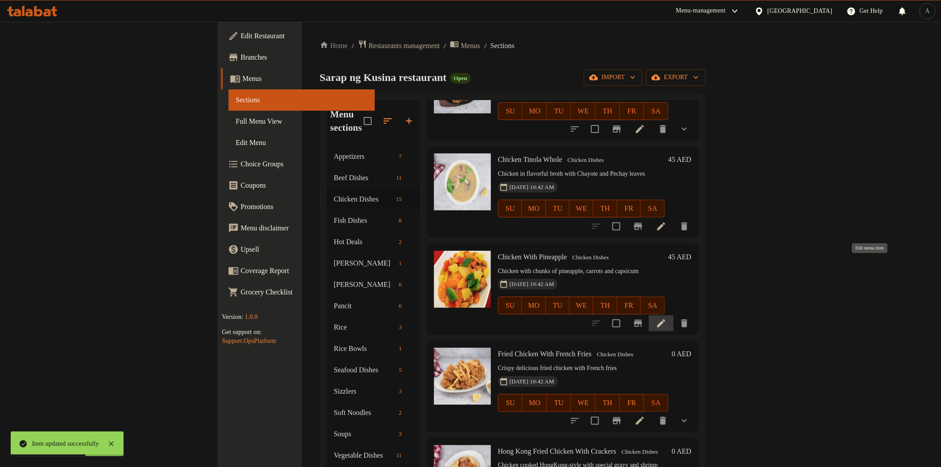
click at [666, 318] on icon at bounding box center [661, 323] width 11 height 11
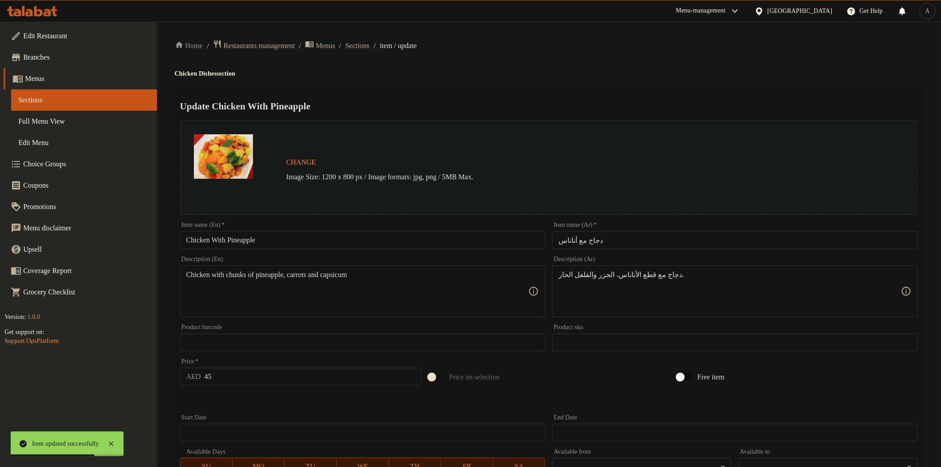
click at [357, 248] on input "Chicken With Pineapple" at bounding box center [362, 240] width 365 height 18
paste input "كامل"
type input "Chicken With Pineapple"
click at [667, 238] on input "دجاج مع أناناس" at bounding box center [734, 240] width 365 height 18
paste input "كامل"
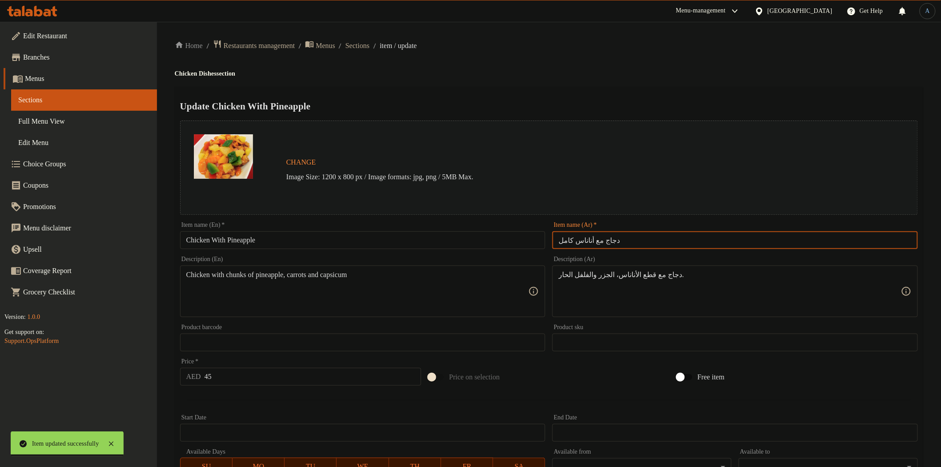
type input "دجاج مع أناناس كامل"
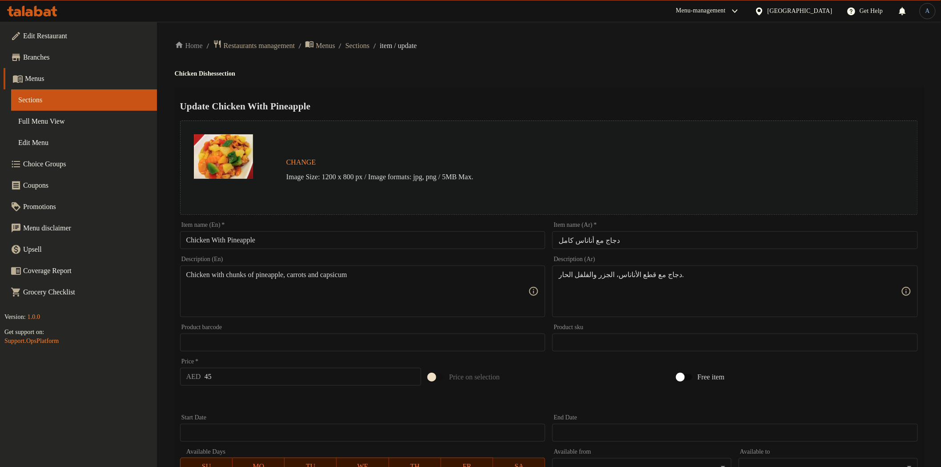
drag, startPoint x: 654, startPoint y: 59, endPoint x: 445, endPoint y: 185, distance: 243.9
click at [651, 60] on div "Home / Restaurants management / Menus / Sections / item / update Chicken Dishes…" at bounding box center [549, 332] width 748 height 584
click at [316, 239] on input "Chicken With Pineapple" at bounding box center [362, 240] width 365 height 18
paste input "Whole"
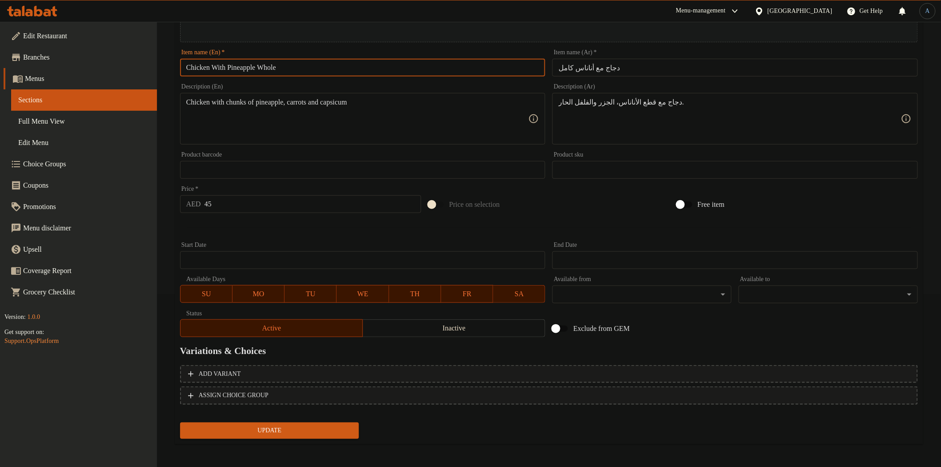
type input "Chicken With Pineapple Whole"
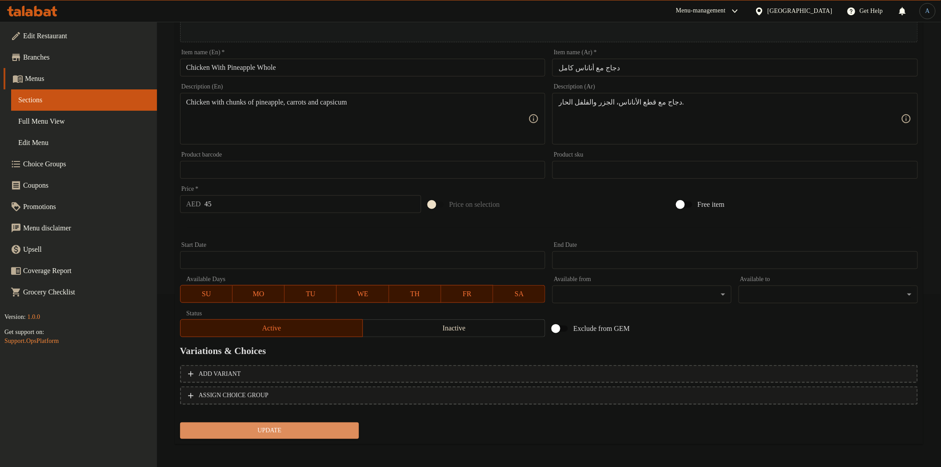
click at [282, 429] on span "Update" at bounding box center [269, 430] width 165 height 11
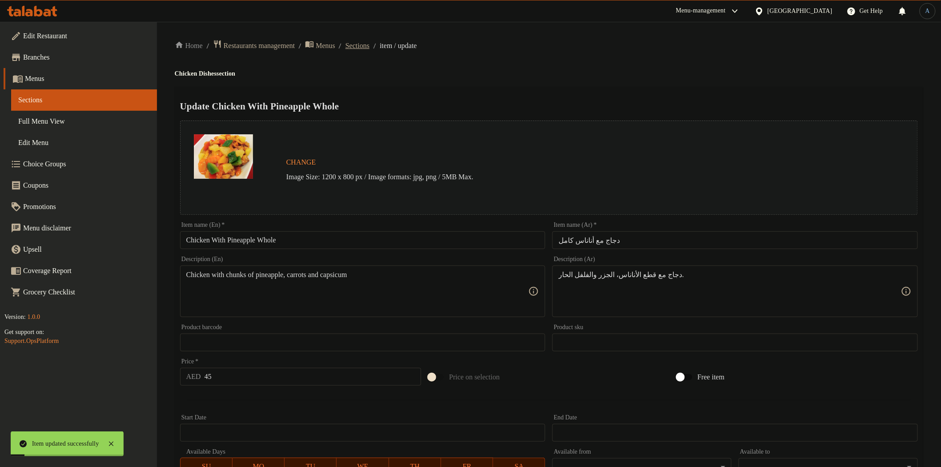
click at [369, 47] on span "Sections" at bounding box center [357, 45] width 24 height 11
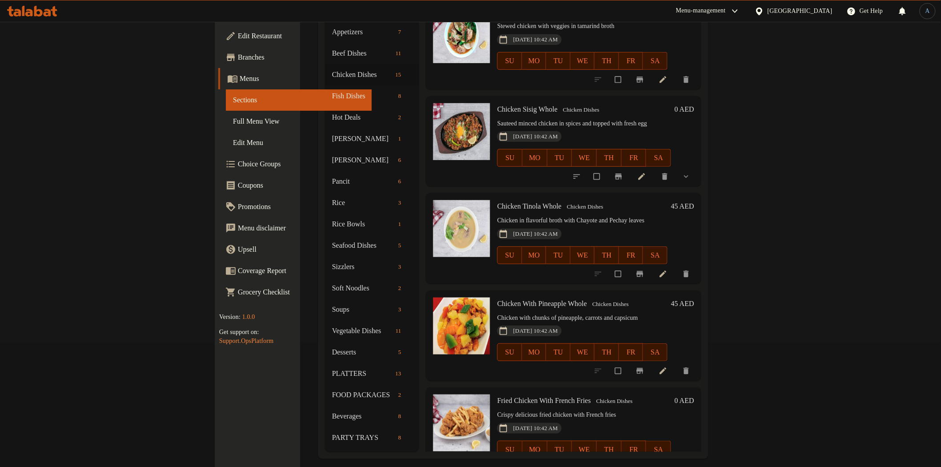
scroll to position [1012, 0]
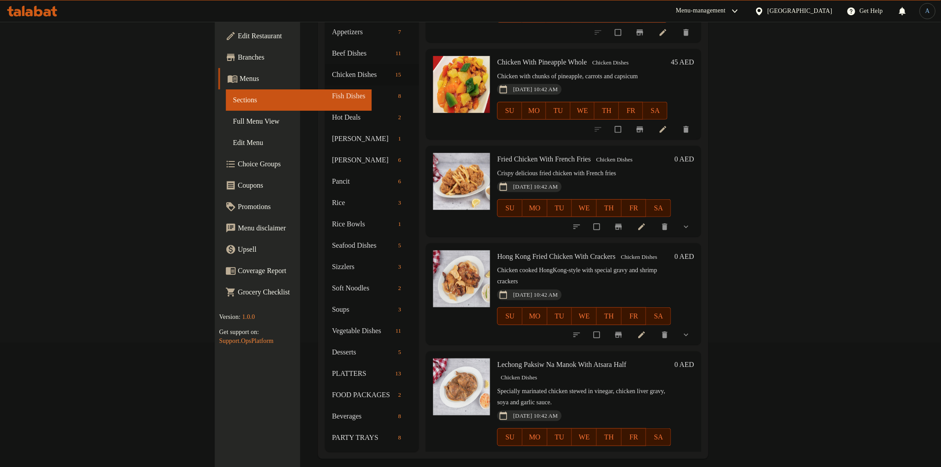
scroll to position [1087, 0]
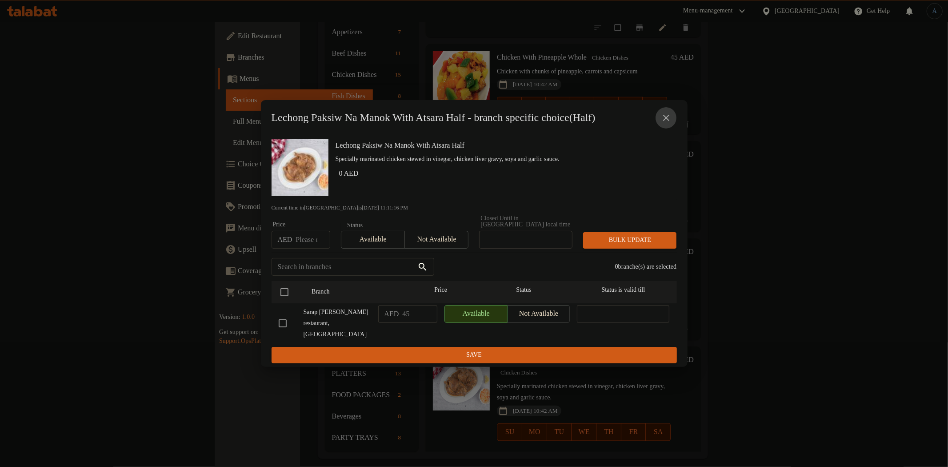
click at [665, 116] on icon "close" at bounding box center [666, 117] width 11 height 11
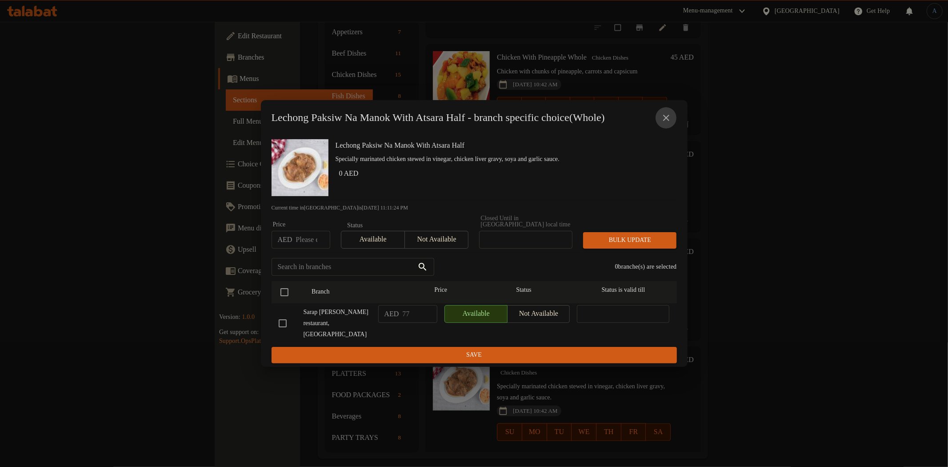
click at [662, 118] on icon "close" at bounding box center [666, 117] width 11 height 11
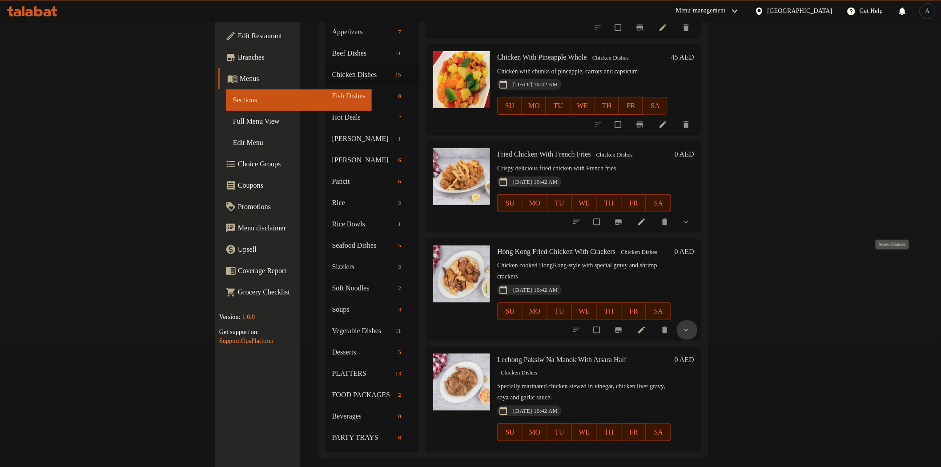
click at [690, 325] on icon "show more" at bounding box center [686, 329] width 9 height 9
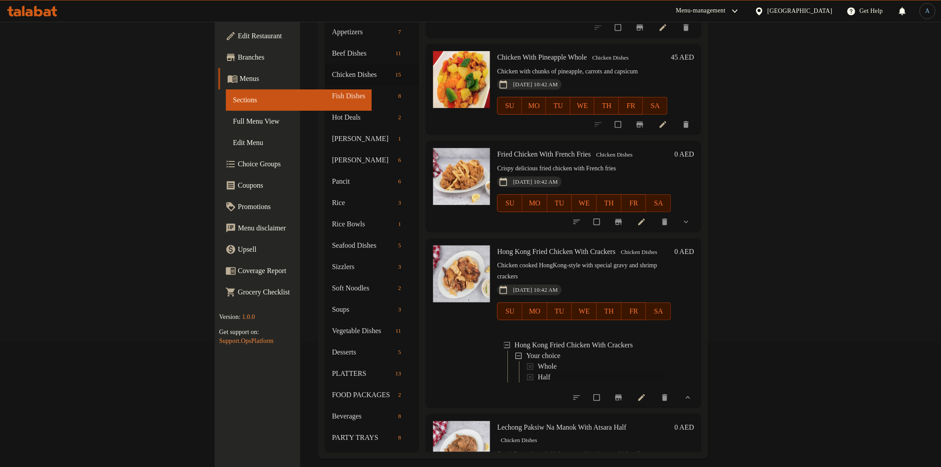
click at [538, 372] on span "Half" at bounding box center [544, 377] width 12 height 11
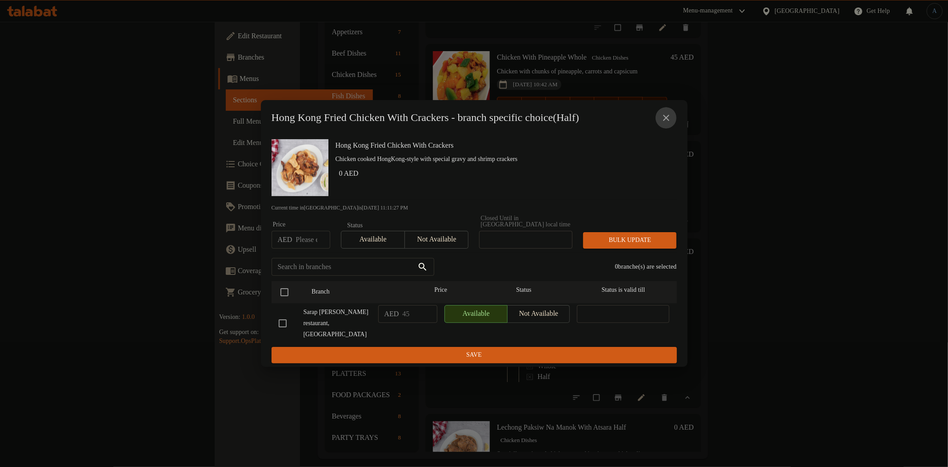
drag, startPoint x: 672, startPoint y: 124, endPoint x: 670, endPoint y: 118, distance: 6.4
click at [671, 122] on button "close" at bounding box center [666, 117] width 21 height 21
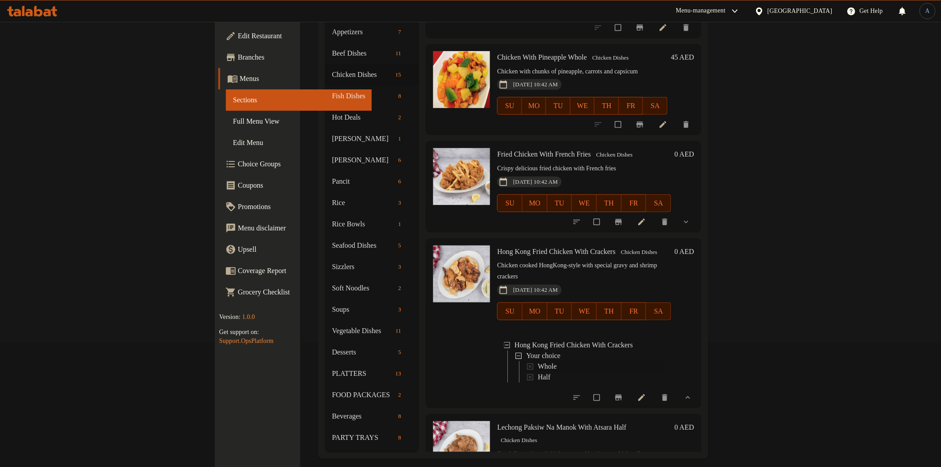
click at [538, 361] on span "Whole" at bounding box center [547, 366] width 19 height 11
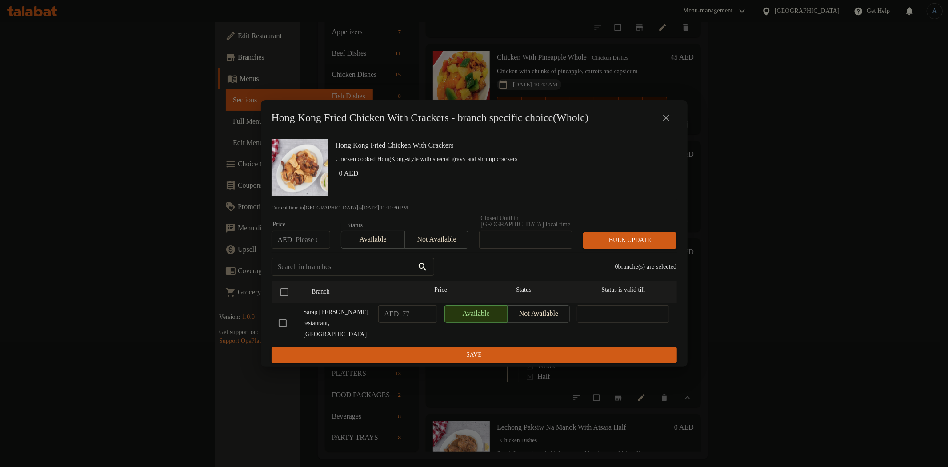
click at [663, 116] on icon "close" at bounding box center [666, 117] width 11 height 11
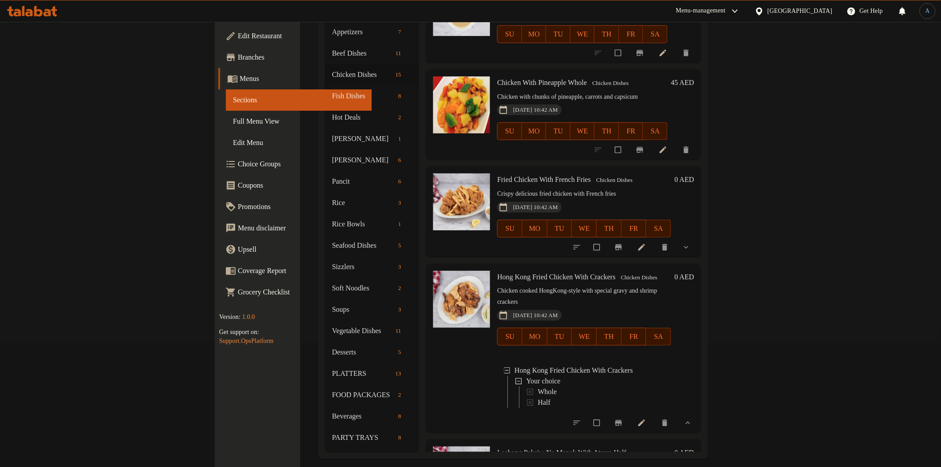
scroll to position [1037, 0]
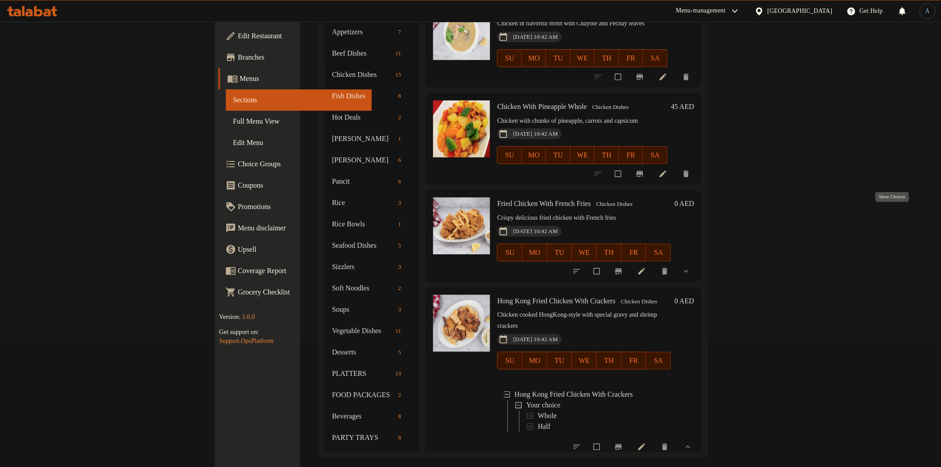
click at [690, 267] on icon "show more" at bounding box center [686, 271] width 9 height 9
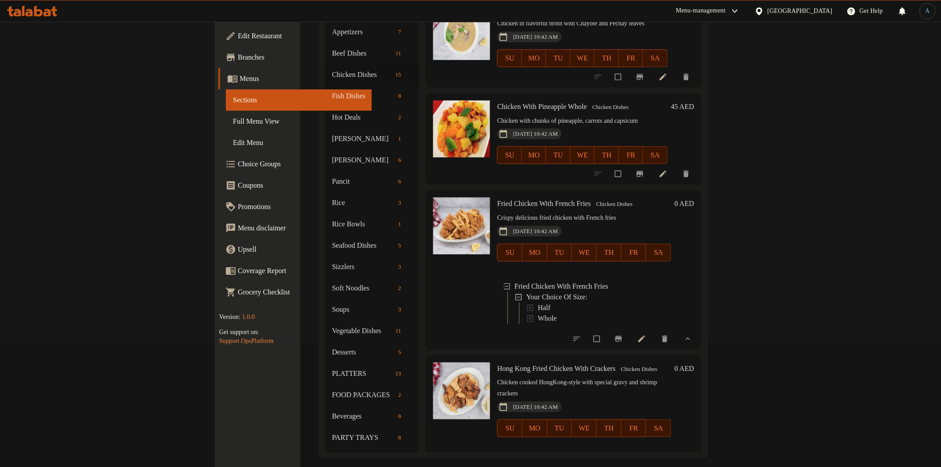
click at [538, 313] on span "Whole" at bounding box center [547, 318] width 19 height 11
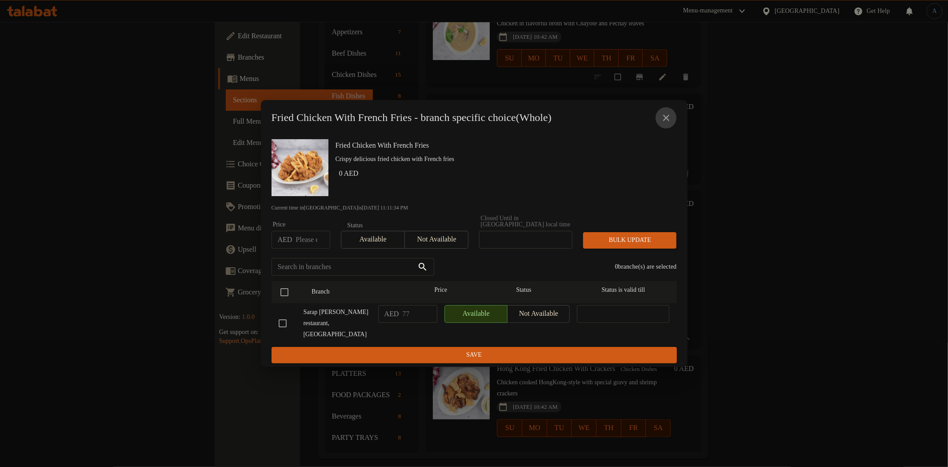
click at [666, 113] on icon "close" at bounding box center [666, 117] width 11 height 11
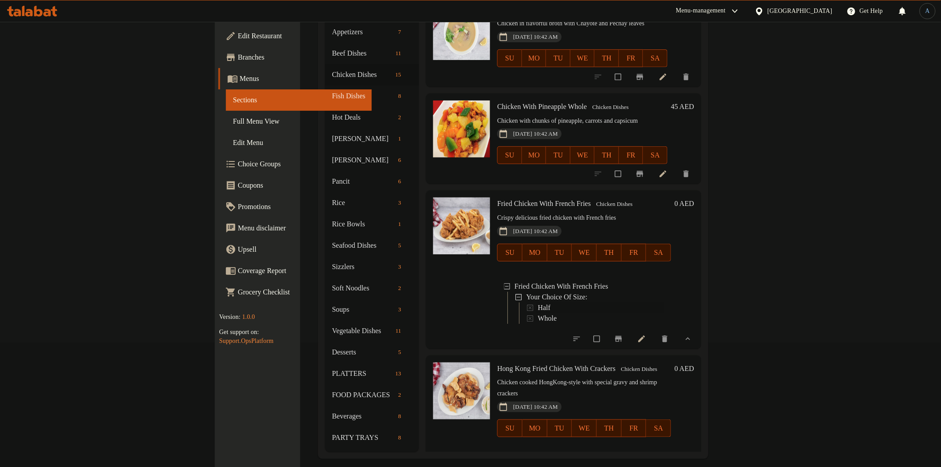
click at [538, 302] on span "Half" at bounding box center [544, 307] width 12 height 11
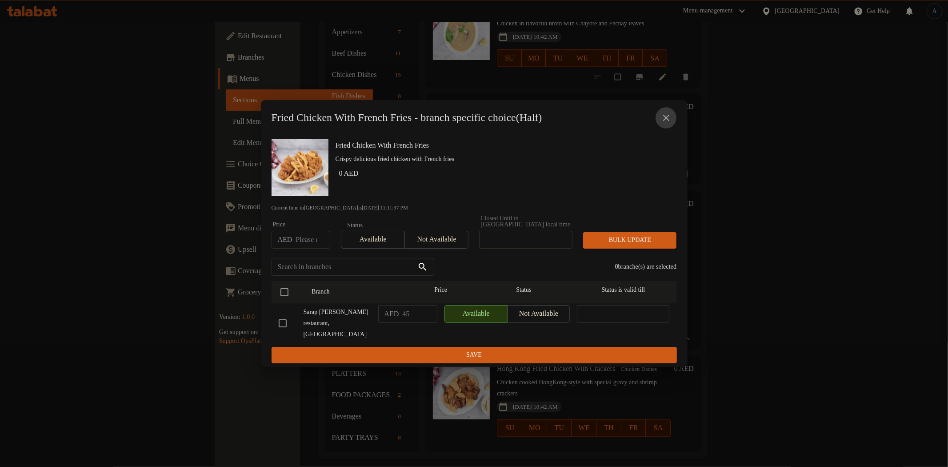
click at [661, 115] on icon "close" at bounding box center [666, 117] width 11 height 11
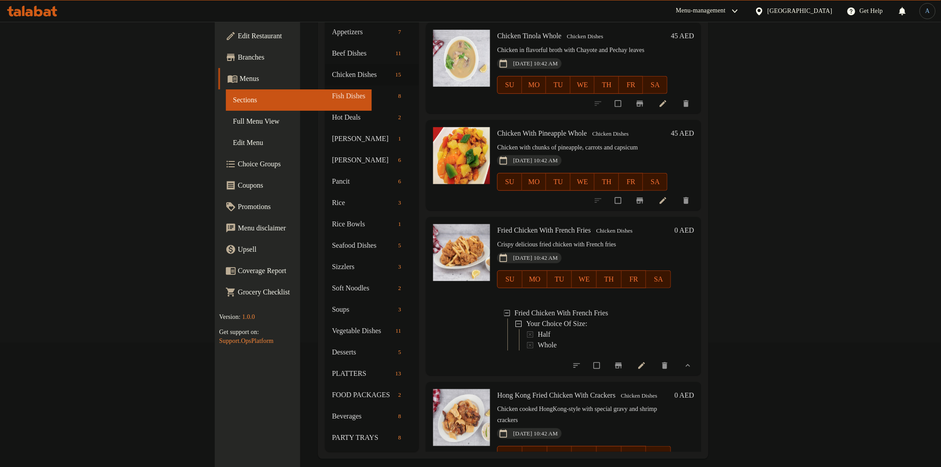
scroll to position [988, 0]
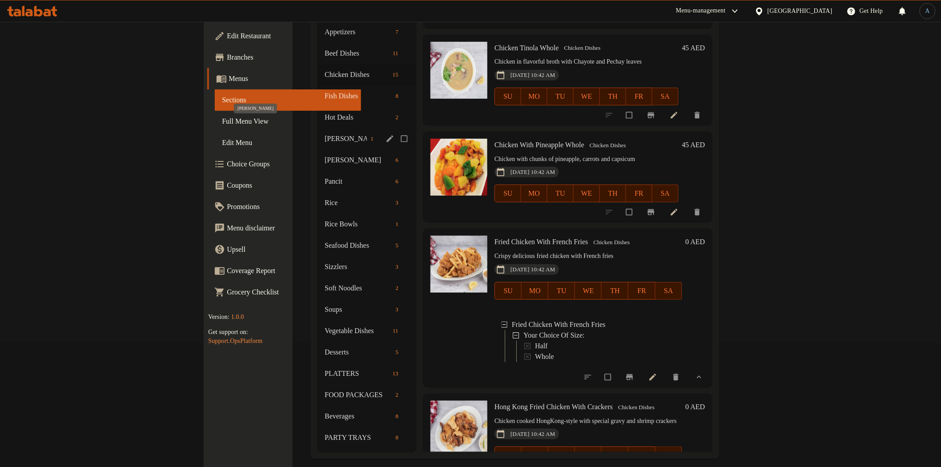
click at [325, 133] on span "[PERSON_NAME]" at bounding box center [346, 138] width 42 height 11
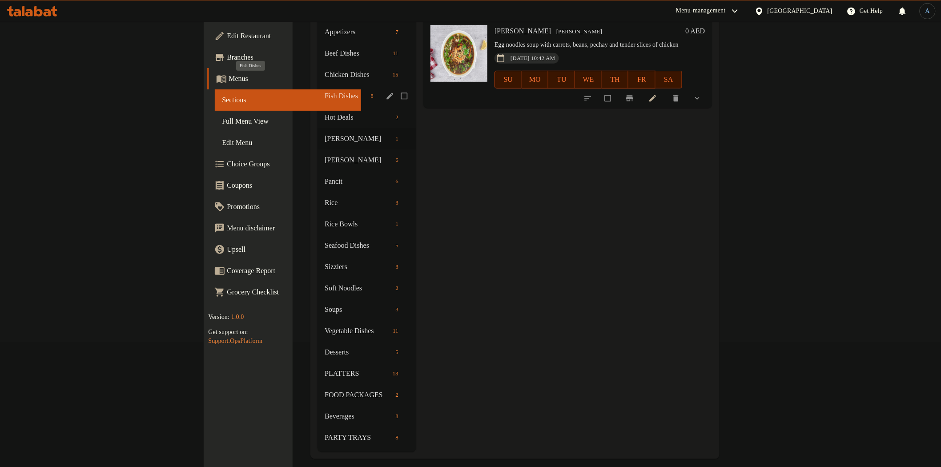
click at [325, 91] on span "Fish Dishes" at bounding box center [346, 96] width 42 height 11
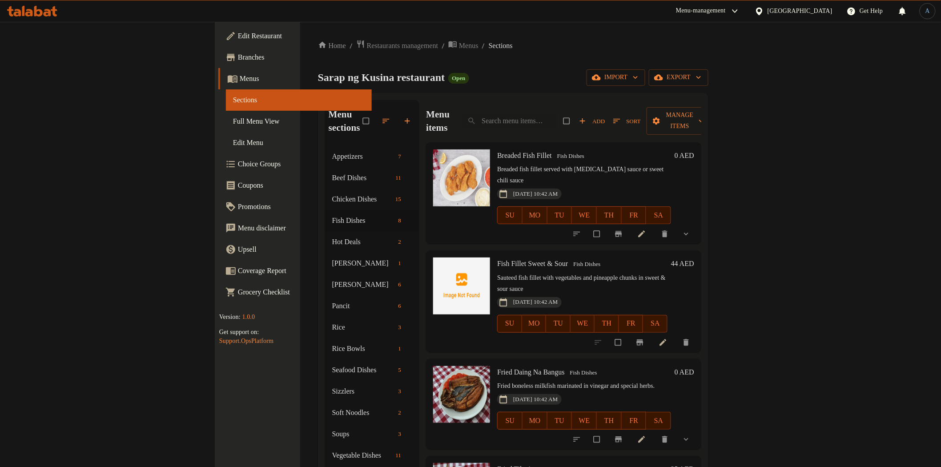
click at [667, 338] on icon at bounding box center [662, 342] width 9 height 9
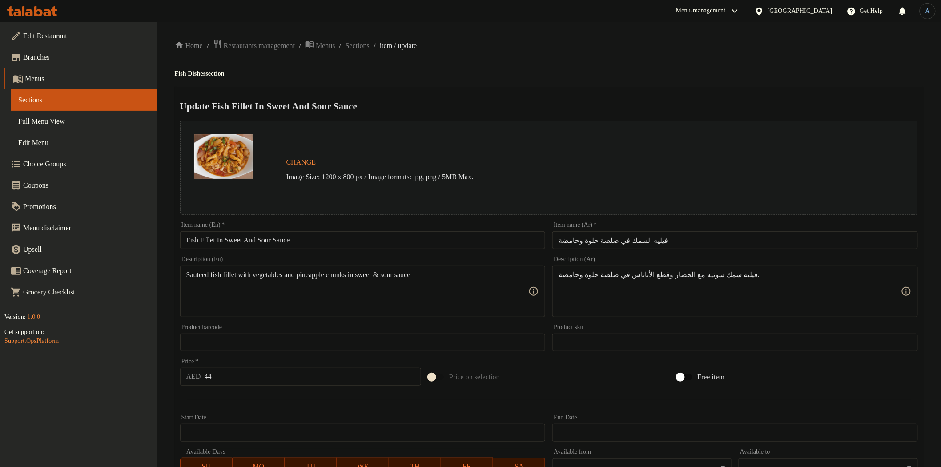
click at [706, 60] on div "Home / Restaurants management / Menus / Sections / item / update Fish Dishes se…" at bounding box center [549, 332] width 748 height 584
click at [405, 237] on input "Fish Fillet In Sweet And Sour Sauce" at bounding box center [362, 240] width 365 height 18
paste input "Whole"
type input "Fish Fillet In Sweet And Sour Sauce Whole"
click at [699, 237] on input "فيليه السمك في صلصة حلوة وحامضة" at bounding box center [734, 240] width 365 height 18
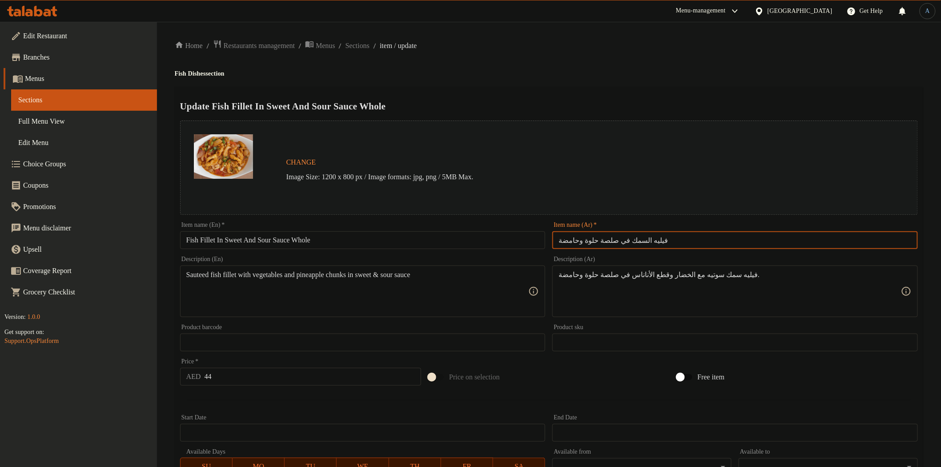
paste input "كامل"
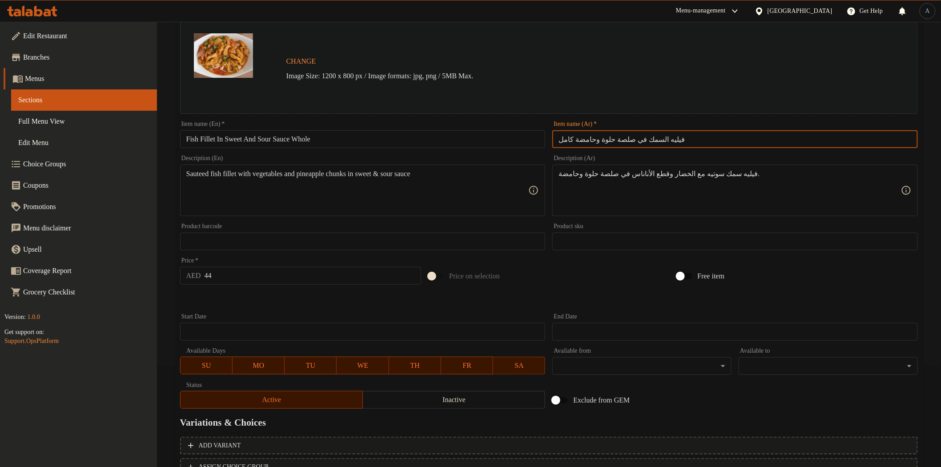
scroll to position [173, 0]
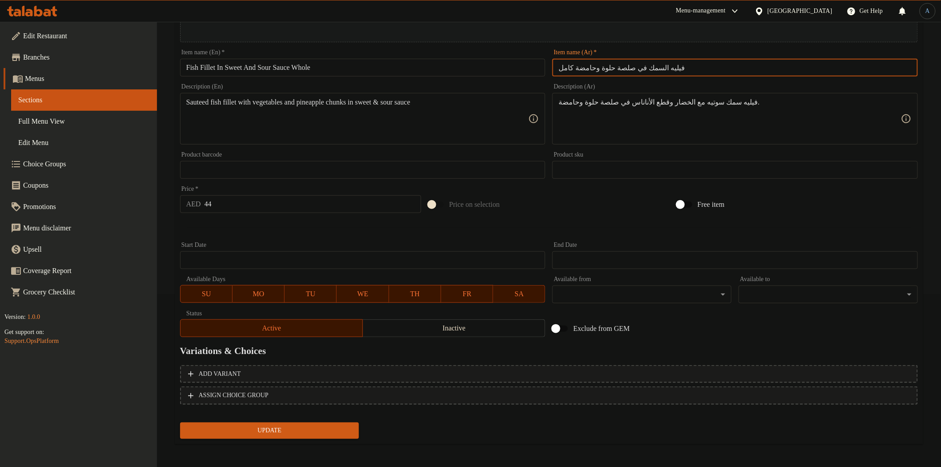
type input "فيليه السمك في صلصة حلوة وحامضة كامل"
click at [322, 419] on div "Update" at bounding box center [270, 431] width 186 height 24
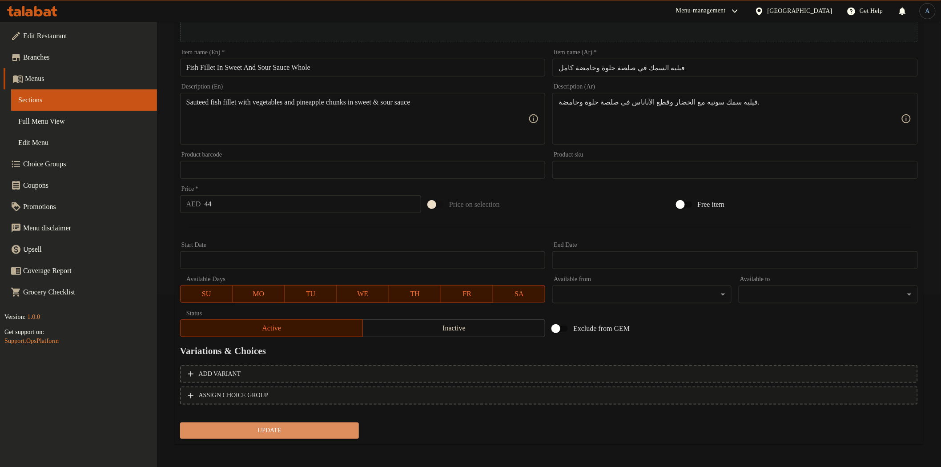
click at [334, 432] on span "Update" at bounding box center [269, 430] width 165 height 11
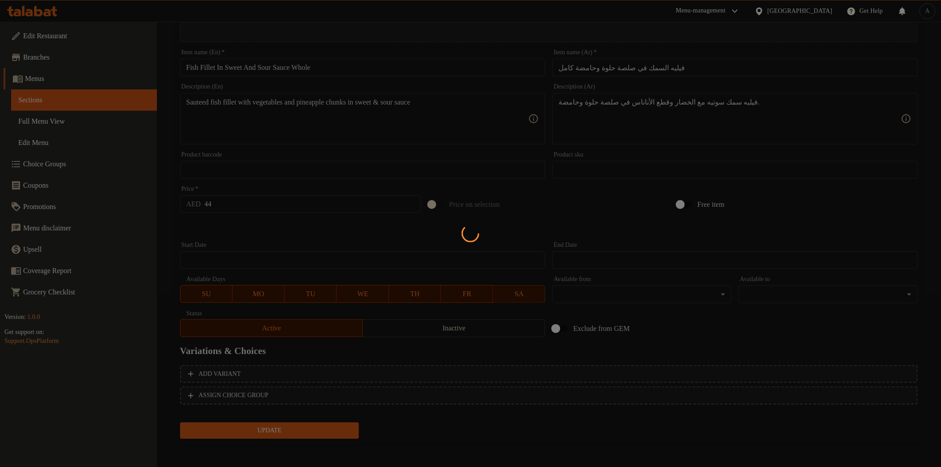
scroll to position [0, 0]
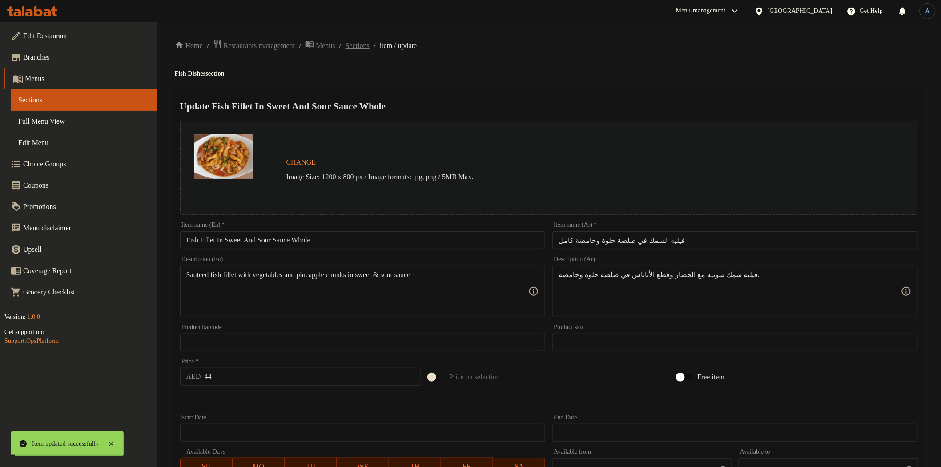
click at [369, 44] on span "Sections" at bounding box center [357, 45] width 24 height 11
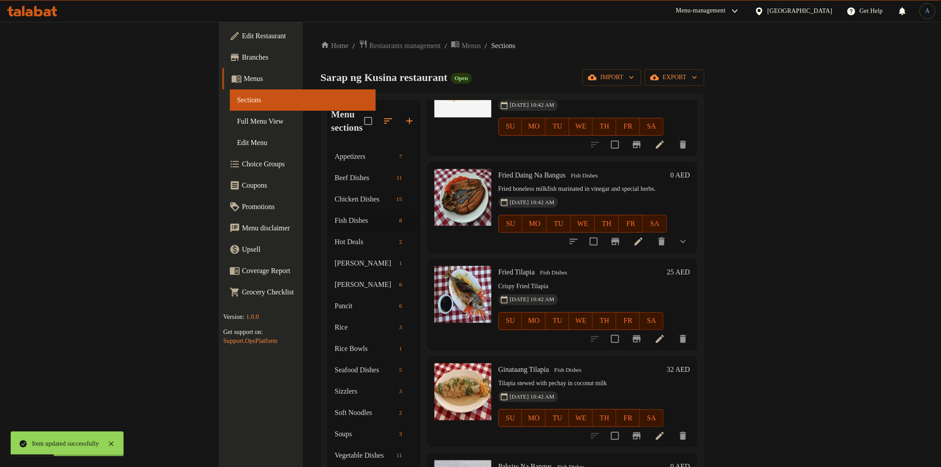
scroll to position [197, 0]
click at [665, 333] on icon at bounding box center [659, 338] width 11 height 11
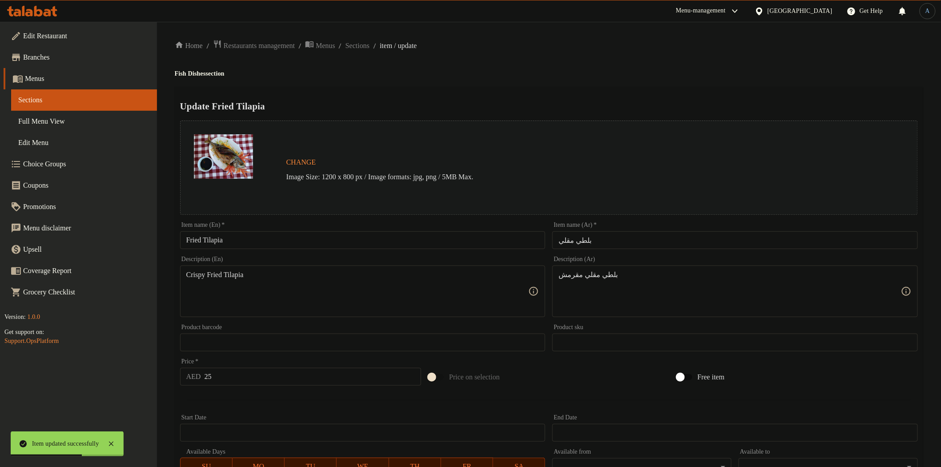
click at [355, 233] on input "Fried Tilapia" at bounding box center [362, 240] width 365 height 18
paste input "كامل"
type input "Fried Tilapia"
click at [658, 240] on input "بلطي مقلي" at bounding box center [734, 240] width 365 height 18
paste input "كامل"
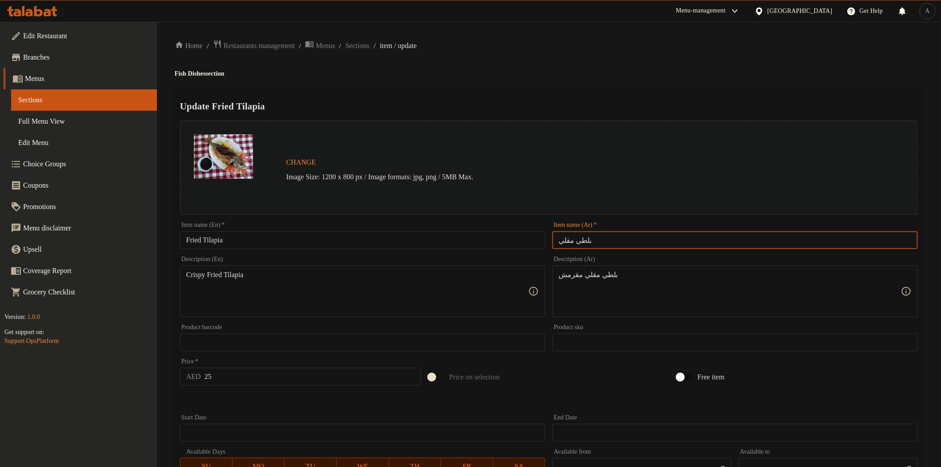
paste input "كامل"
type input "بلطي مقلي كامل"
drag, startPoint x: 663, startPoint y: 77, endPoint x: 636, endPoint y: 120, distance: 51.2
click at [662, 78] on div "Home / Restaurants management / Menus / Sections / item / update Fish Dishes se…" at bounding box center [549, 332] width 748 height 584
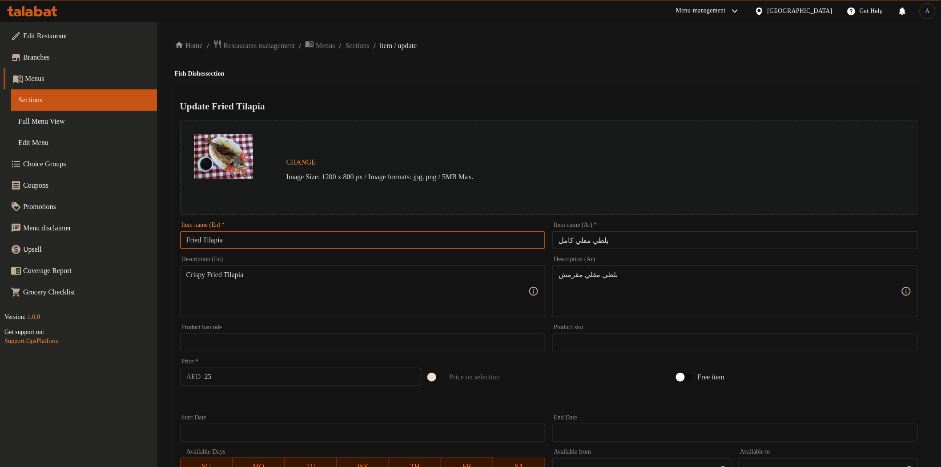
click at [419, 243] on input "Fried Tilapia" at bounding box center [362, 240] width 365 height 18
paste input "Whole"
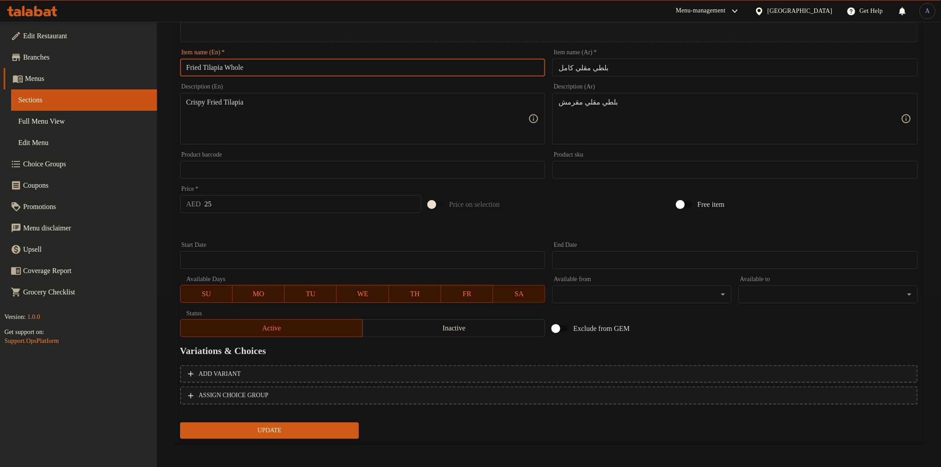
type input "Fried Tilapia Whole"
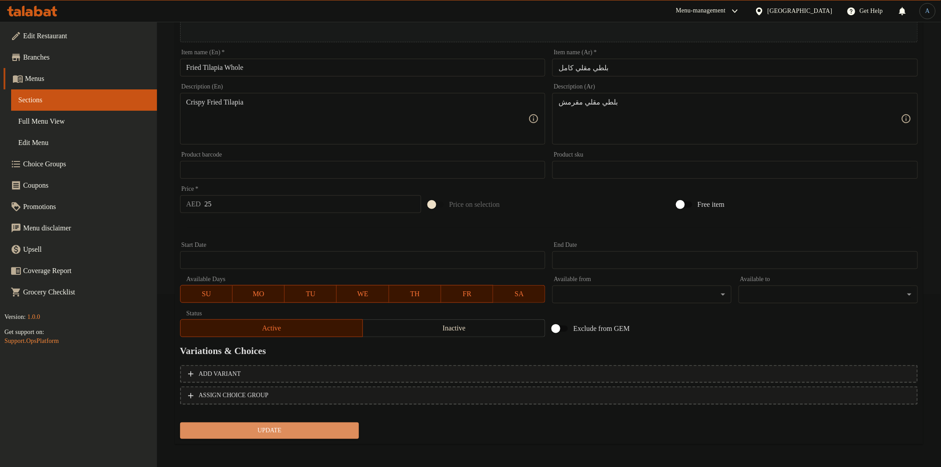
click at [325, 427] on span "Update" at bounding box center [269, 430] width 165 height 11
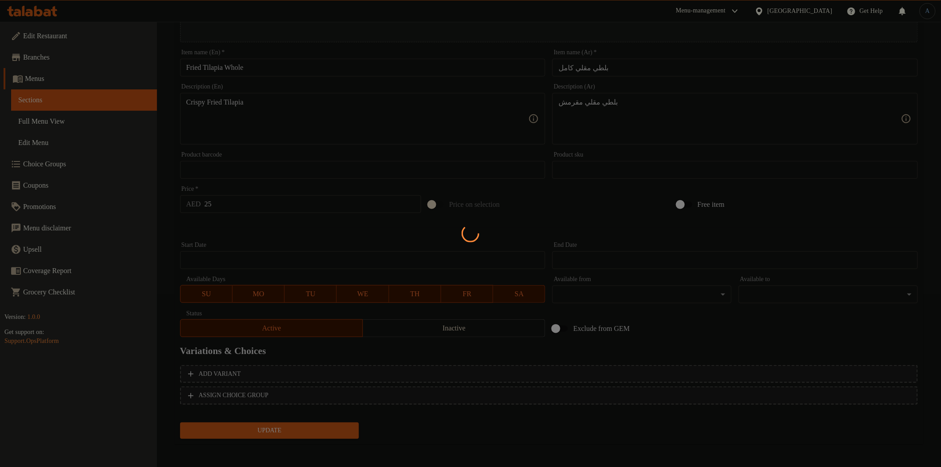
scroll to position [0, 0]
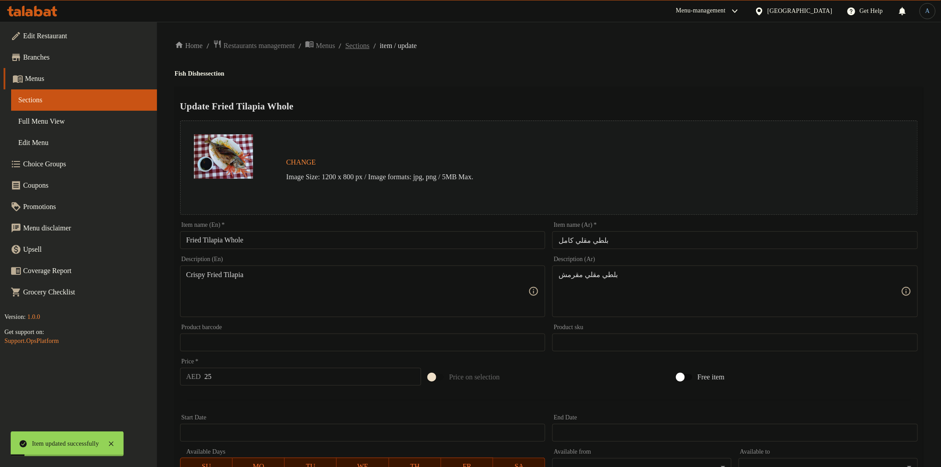
click at [369, 50] on span "Sections" at bounding box center [357, 45] width 24 height 11
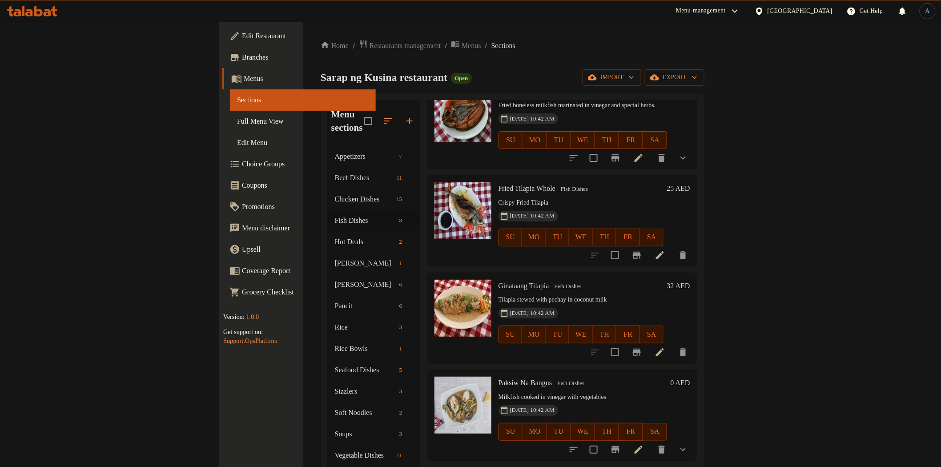
scroll to position [332, 0]
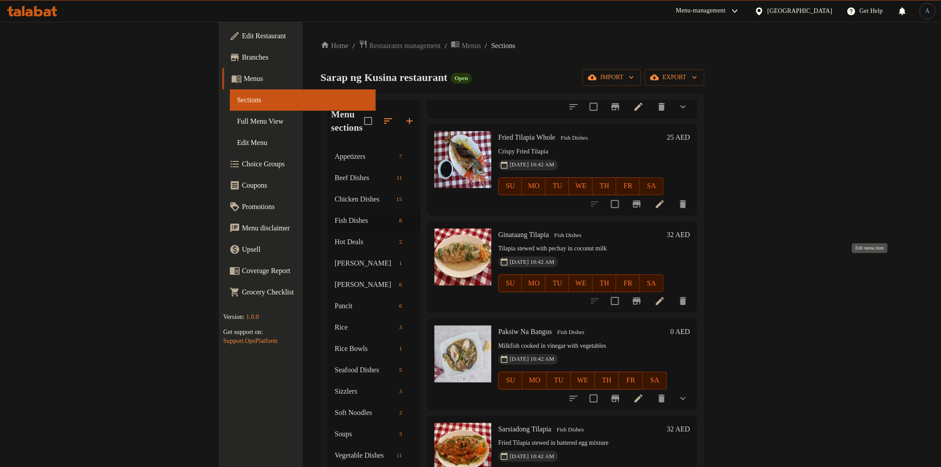
click at [665, 296] on icon at bounding box center [659, 301] width 11 height 11
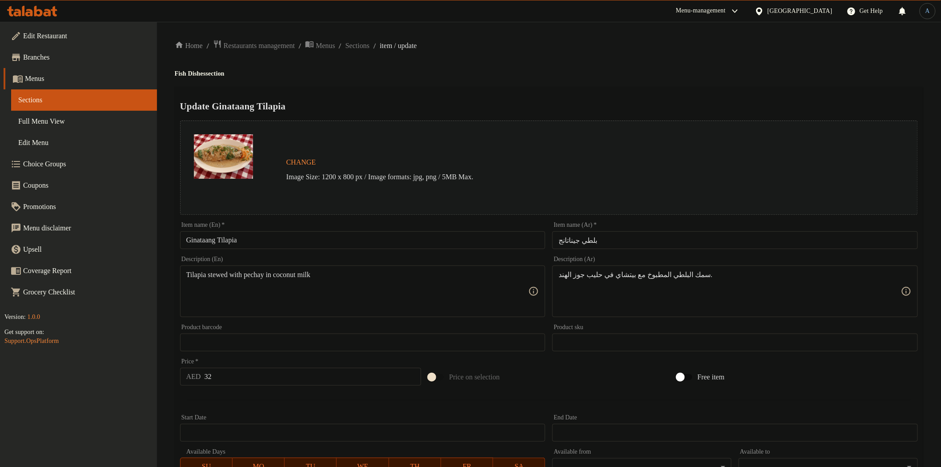
click at [417, 230] on div "Item name (En)   * Ginataang Tilapia Item name (En) *" at bounding box center [362, 235] width 365 height 27
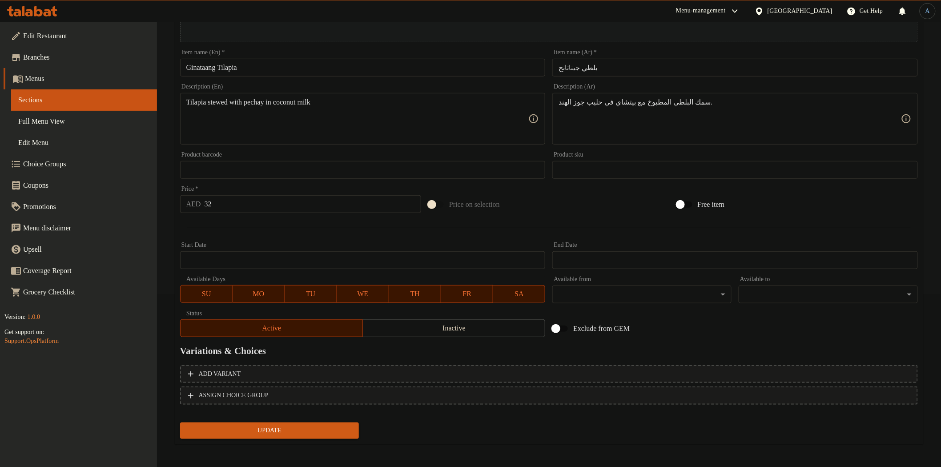
drag, startPoint x: 358, startPoint y: 58, endPoint x: 358, endPoint y: 65, distance: 6.7
click at [358, 60] on input "Ginataang Tilapia" at bounding box center [362, 68] width 365 height 18
paste input "Whole"
type input "Ginataang Tilapia Whole"
click at [660, 64] on input "بلطي جيناتانج" at bounding box center [734, 68] width 365 height 18
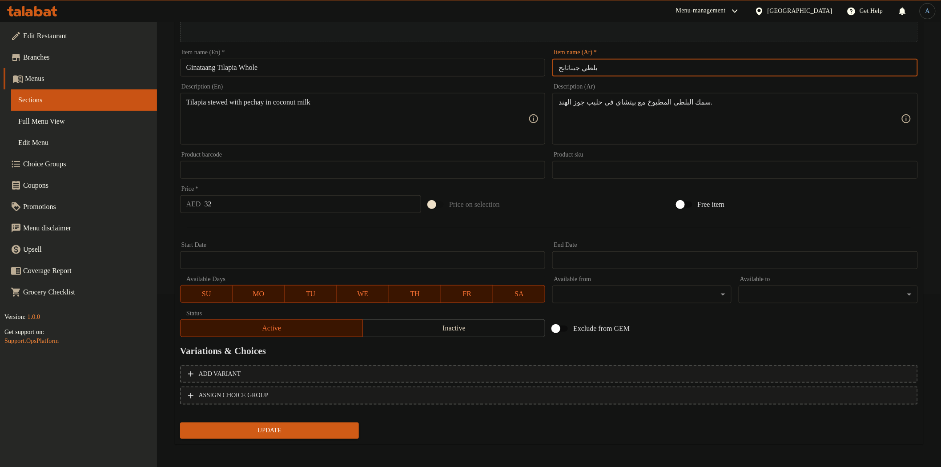
paste input "كامل"
type input "بلطي جيناتانج كامل"
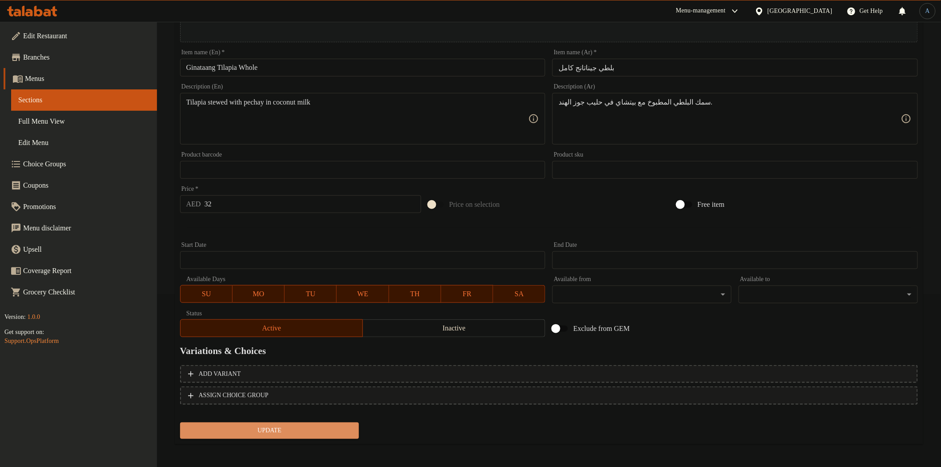
click at [318, 425] on span "Update" at bounding box center [269, 430] width 165 height 11
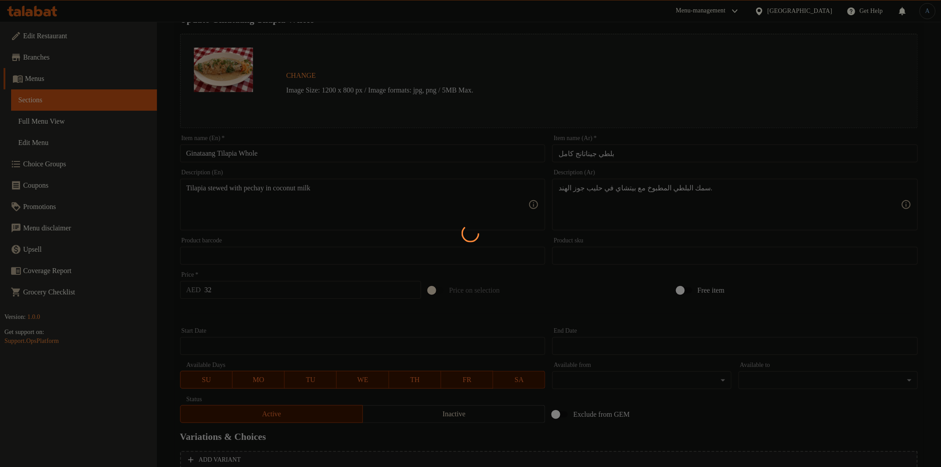
scroll to position [0, 0]
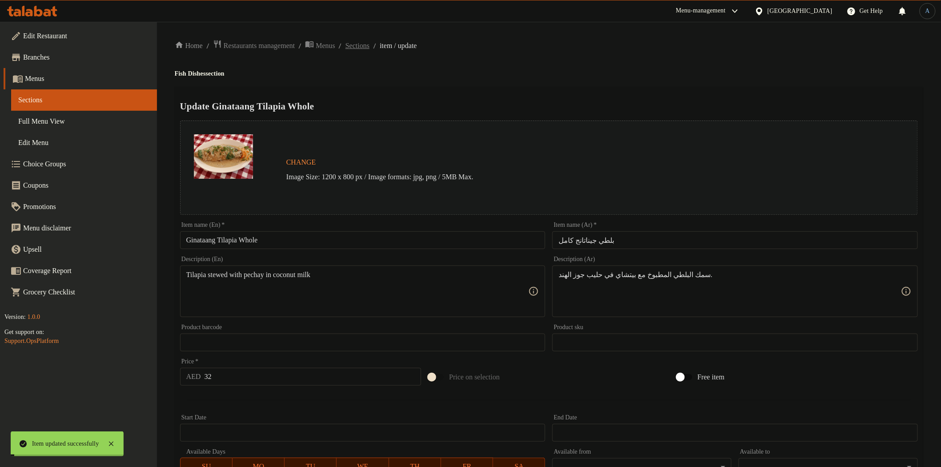
click at [369, 44] on span "Sections" at bounding box center [357, 45] width 24 height 11
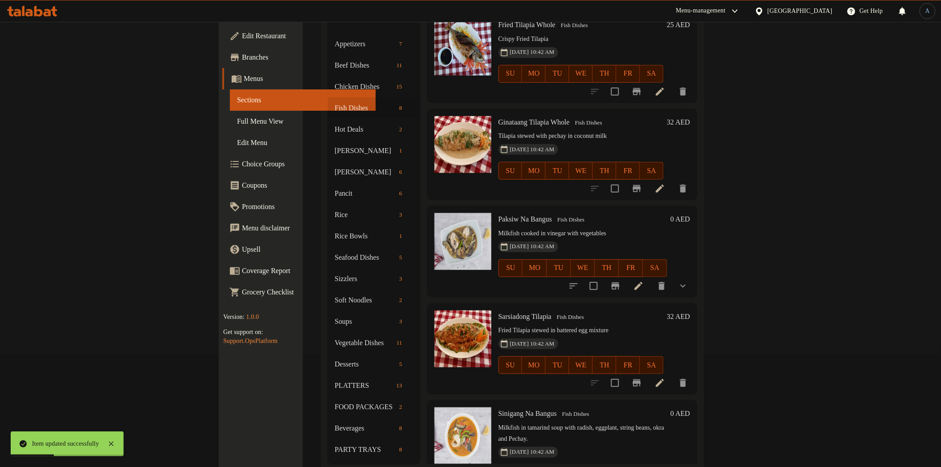
scroll to position [124, 0]
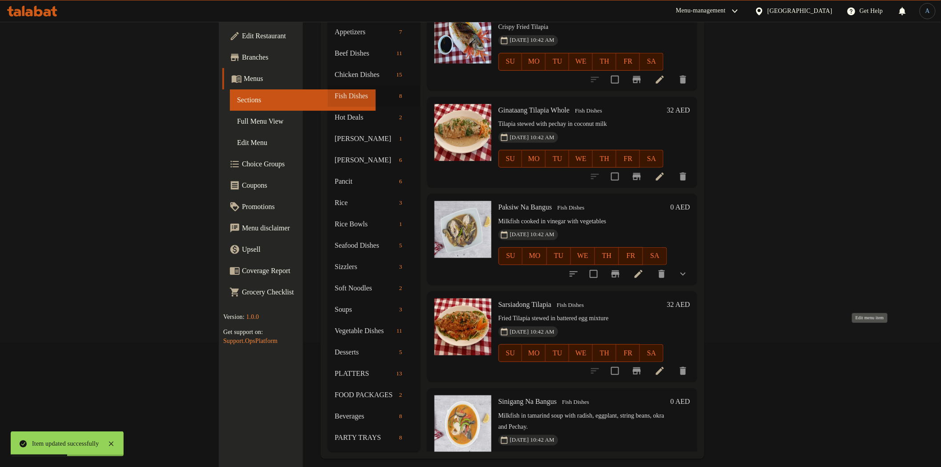
click at [664, 367] on icon at bounding box center [660, 371] width 8 height 8
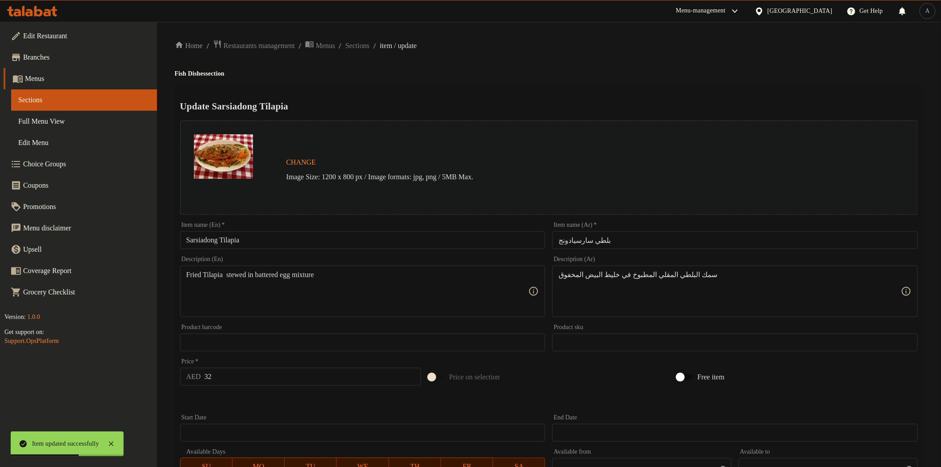
click at [379, 245] on input "Sarsiadong Tilapia" at bounding box center [362, 240] width 365 height 18
paste input "كامل"
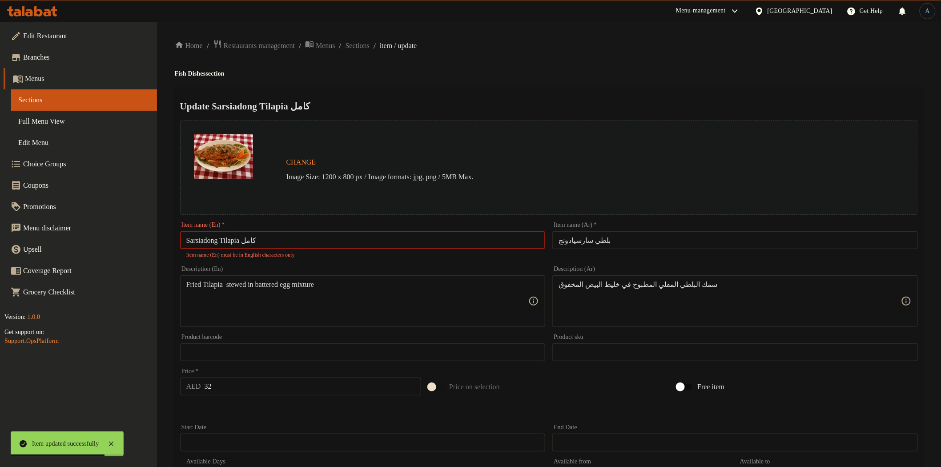
click at [381, 245] on input "Sarsiadong Tilapia كامل" at bounding box center [362, 240] width 365 height 18
type input "Sarsiadong Tilapia"
click at [643, 238] on input "بلطي سارسيادونج" at bounding box center [734, 240] width 365 height 18
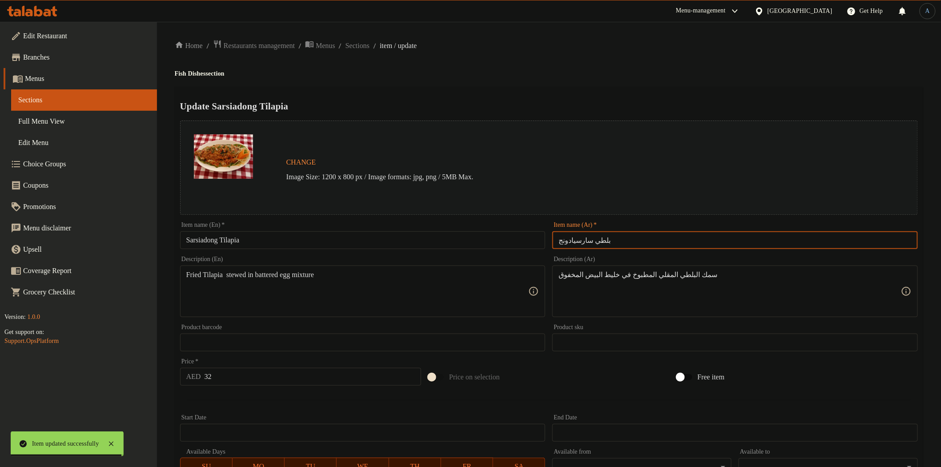
paste input "كامل"
type input "بلطي سارسيادونج كامل"
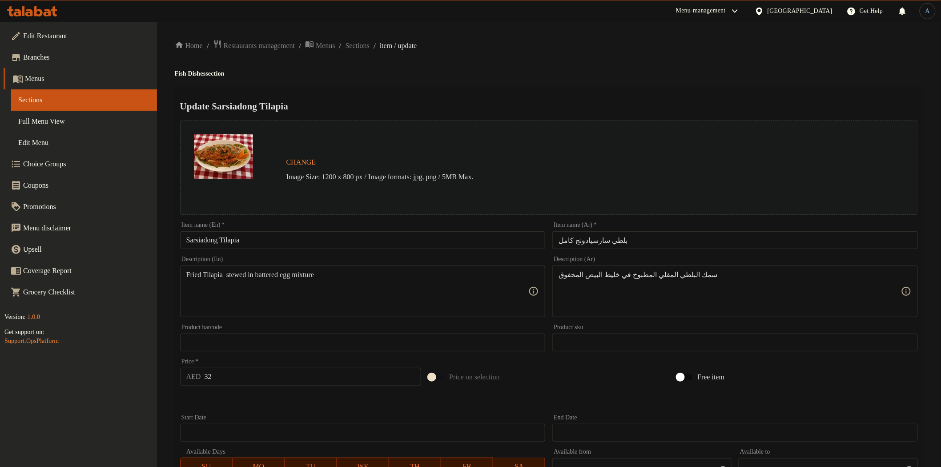
click at [624, 75] on h4 "Fish Dishes section" at bounding box center [549, 73] width 748 height 9
click at [339, 233] on input "Sarsiadong Tilapia" at bounding box center [362, 240] width 365 height 18
paste input "Whole"
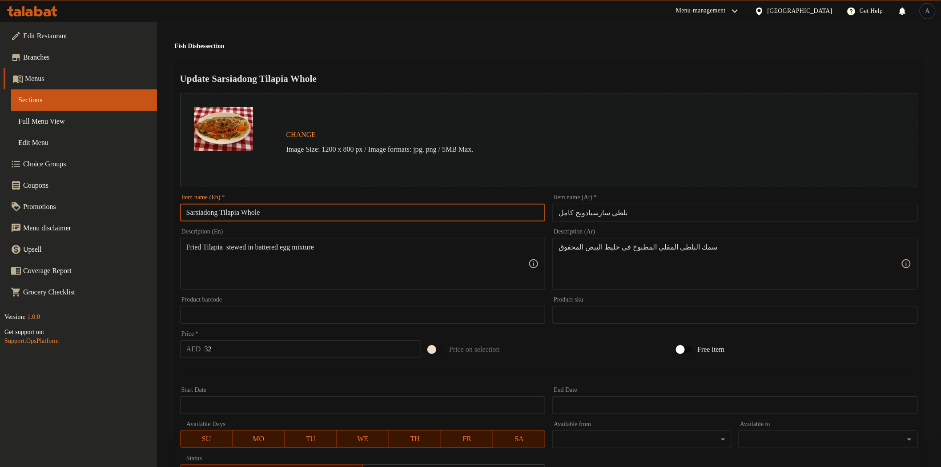
scroll to position [173, 0]
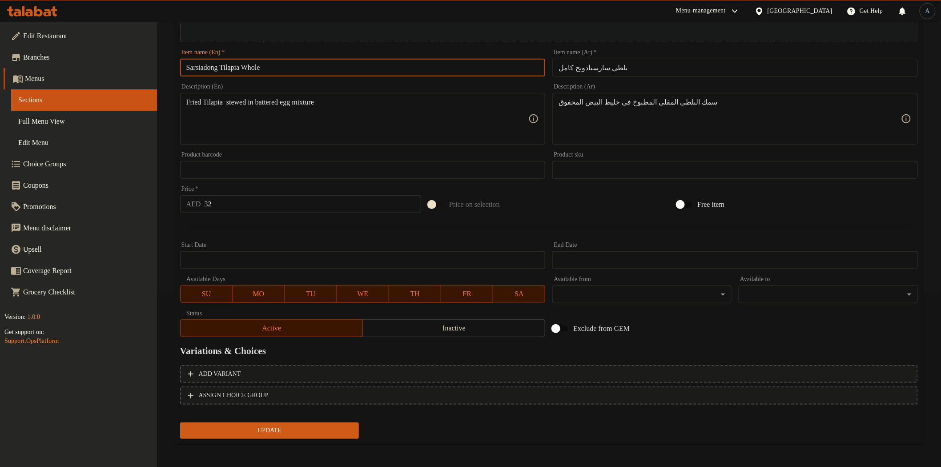
type input "Sarsiadong Tilapia Whole"
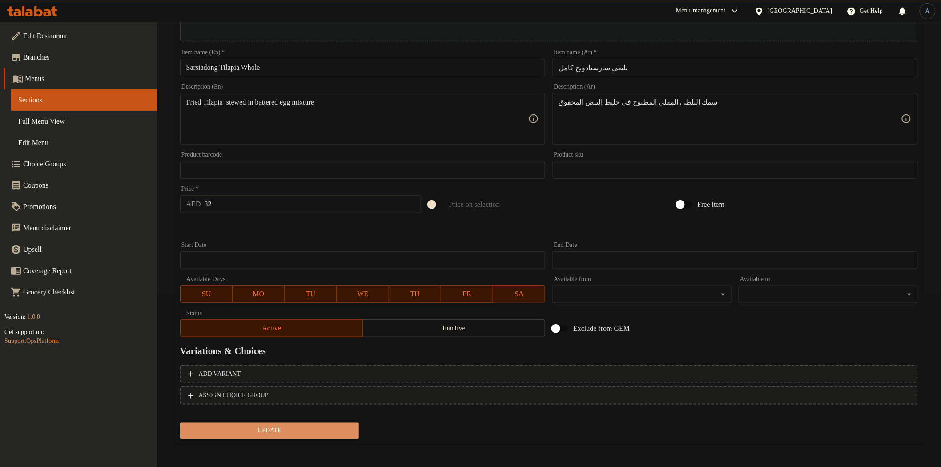
click at [288, 422] on button "Update" at bounding box center [269, 430] width 179 height 16
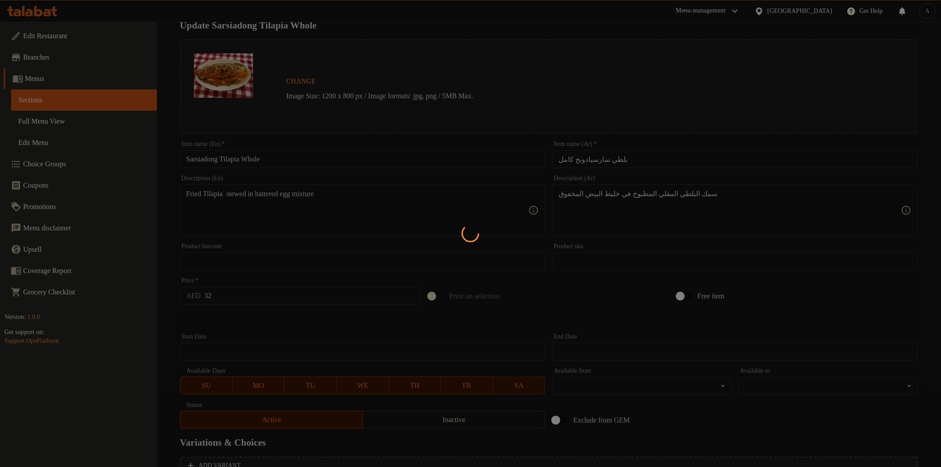
scroll to position [0, 0]
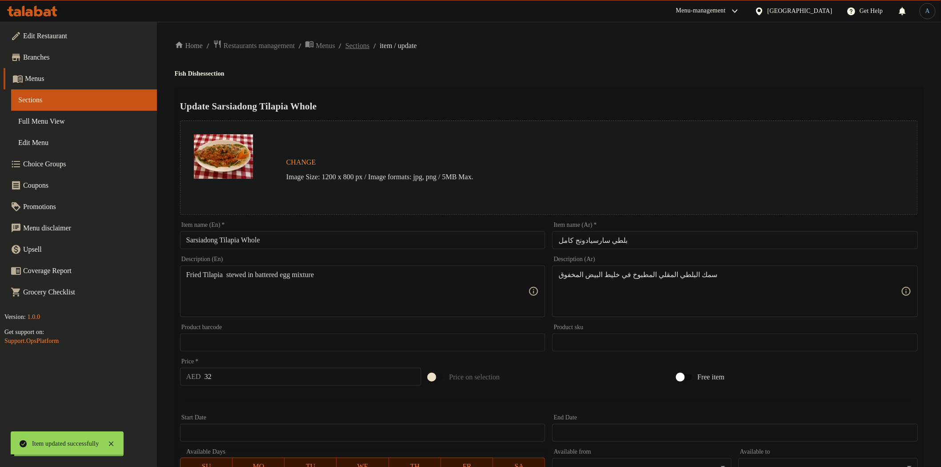
click at [369, 44] on span "Sections" at bounding box center [357, 45] width 24 height 11
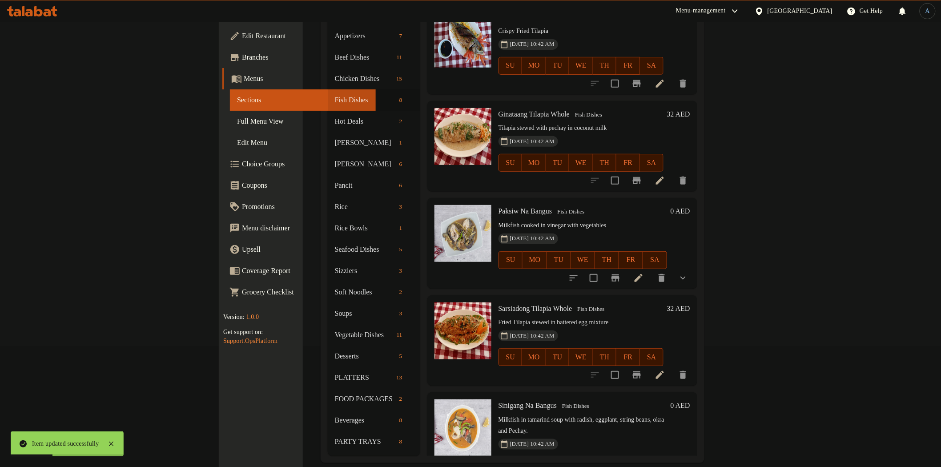
scroll to position [124, 0]
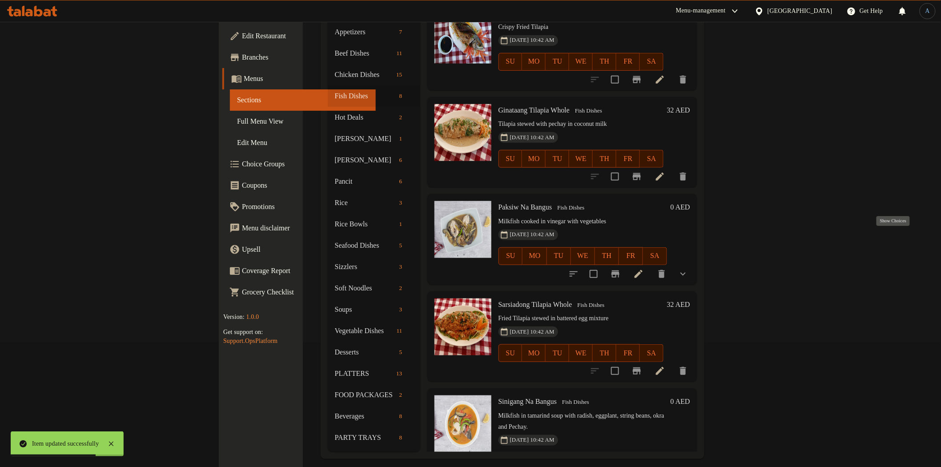
click at [688, 269] on icon "show more" at bounding box center [683, 274] width 11 height 11
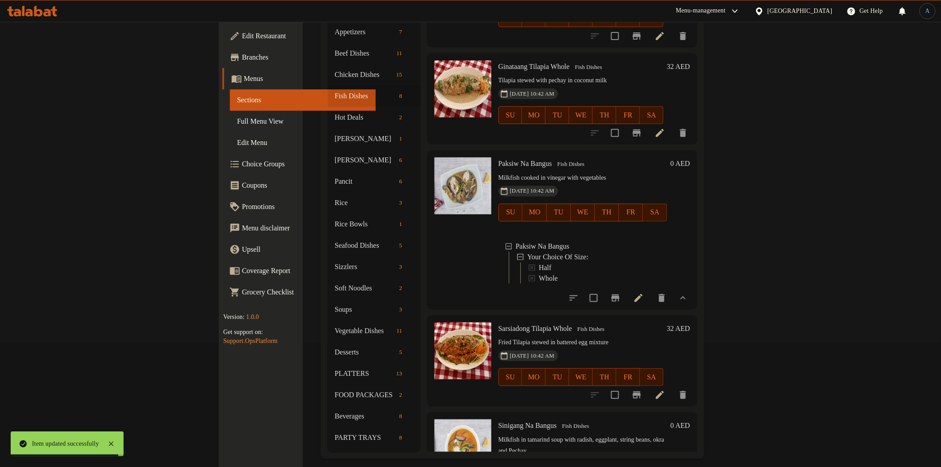
scroll to position [407, 0]
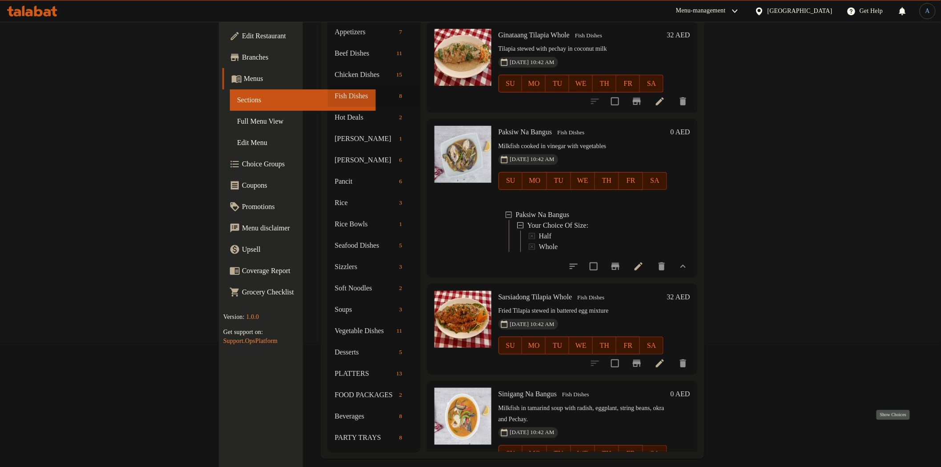
click at [688, 466] on icon "show more" at bounding box center [683, 471] width 11 height 11
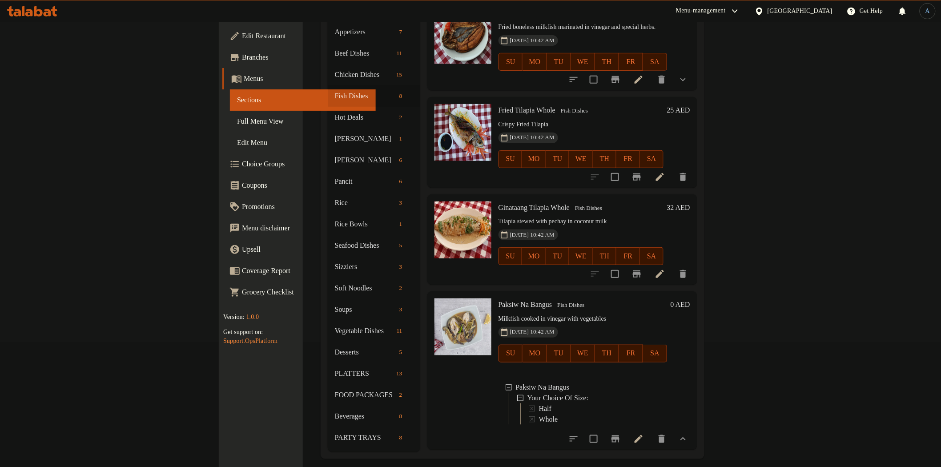
scroll to position [87, 0]
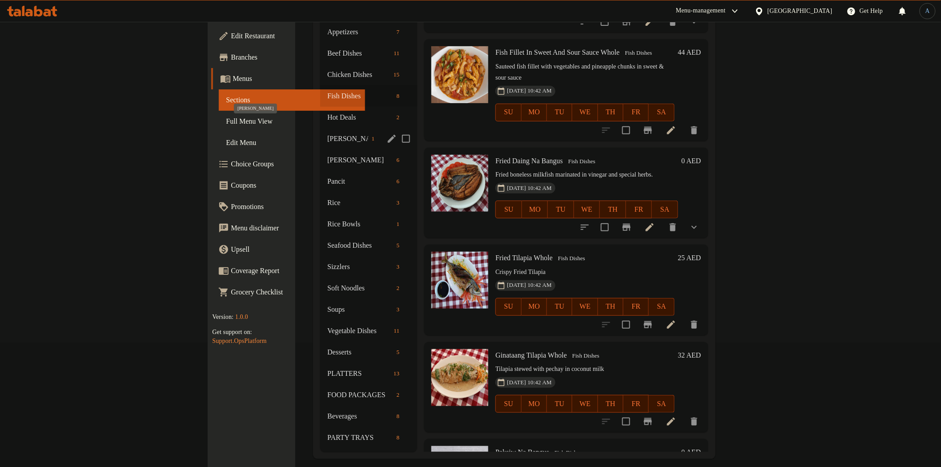
click at [327, 133] on span "[PERSON_NAME]" at bounding box center [347, 138] width 40 height 11
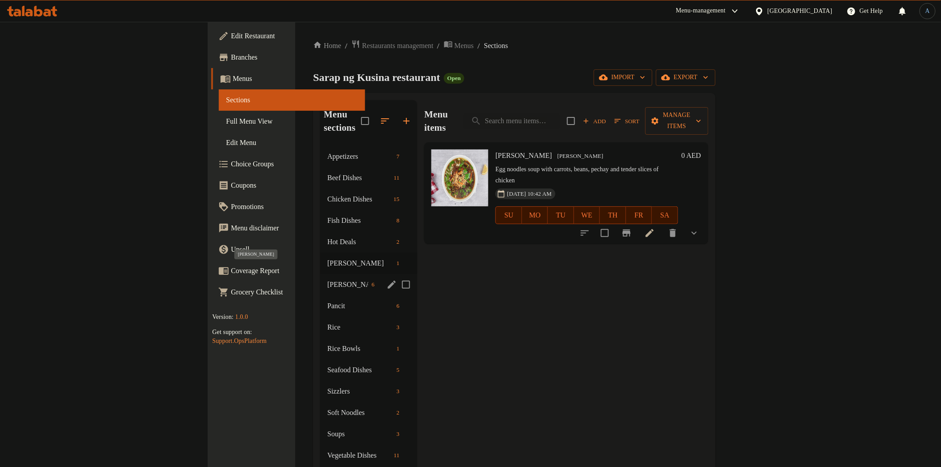
click at [327, 279] on span "[PERSON_NAME]" at bounding box center [347, 284] width 40 height 11
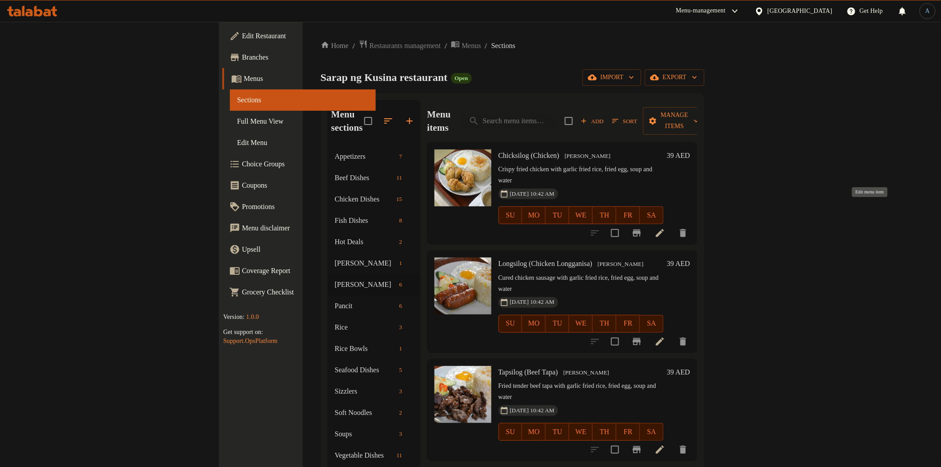
click at [665, 228] on icon at bounding box center [659, 233] width 11 height 11
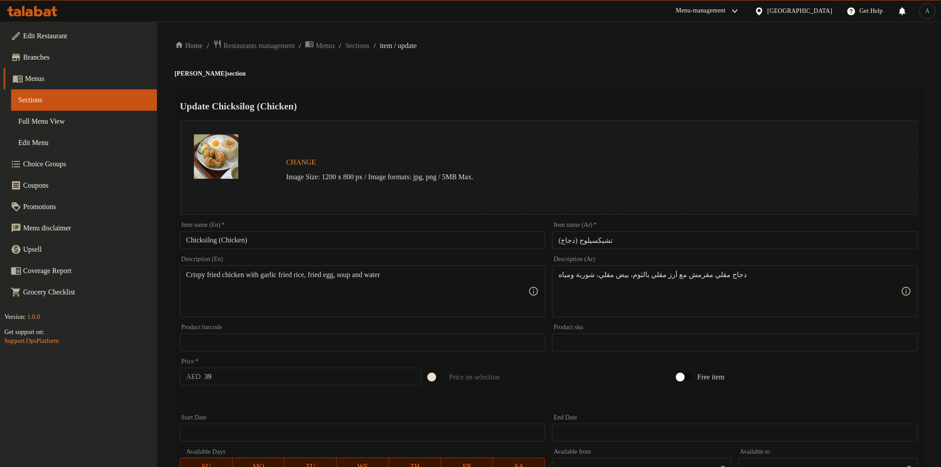
click at [313, 242] on input "Chicksilog (Chicken)" at bounding box center [362, 240] width 365 height 18
paste input "Whole"
type input "Chicksilog (Chicken) Whole"
click at [639, 247] on input "تشيكسيلوج (دجاج)" at bounding box center [734, 240] width 365 height 18
paste input "كامل"
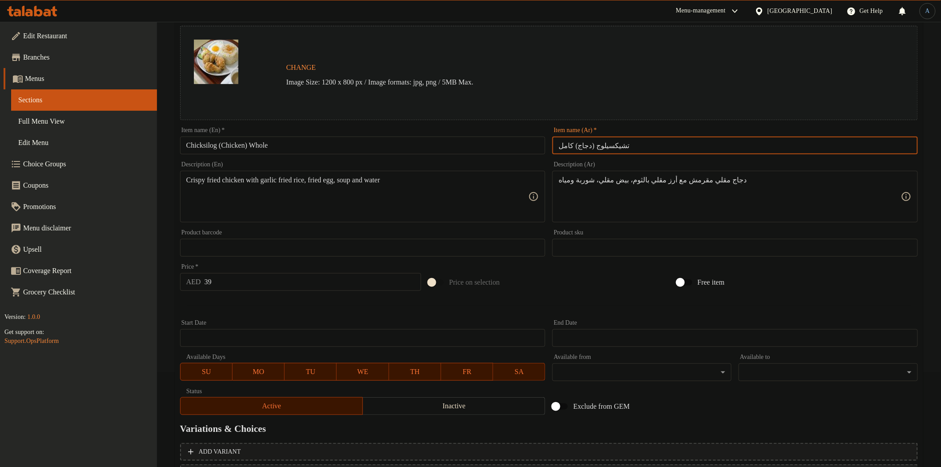
scroll to position [173, 0]
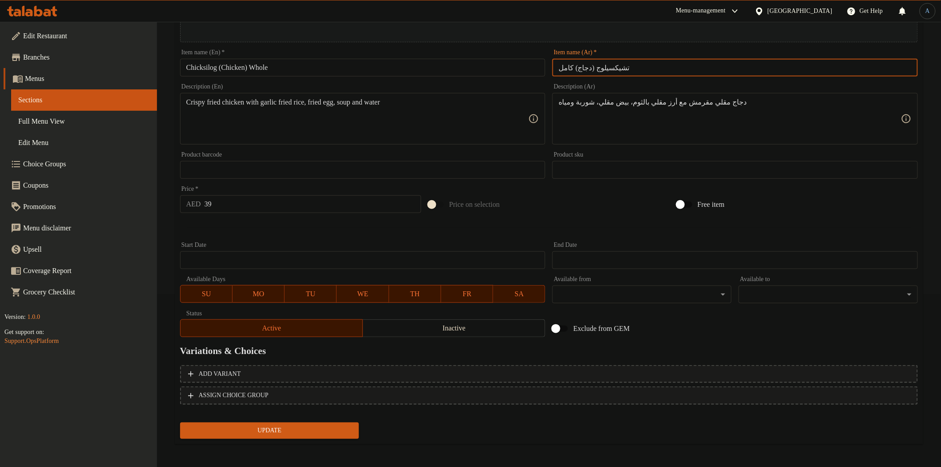
type input "تشيكسيلوج (دجاج) كامل"
click at [310, 419] on div "Update" at bounding box center [270, 431] width 186 height 24
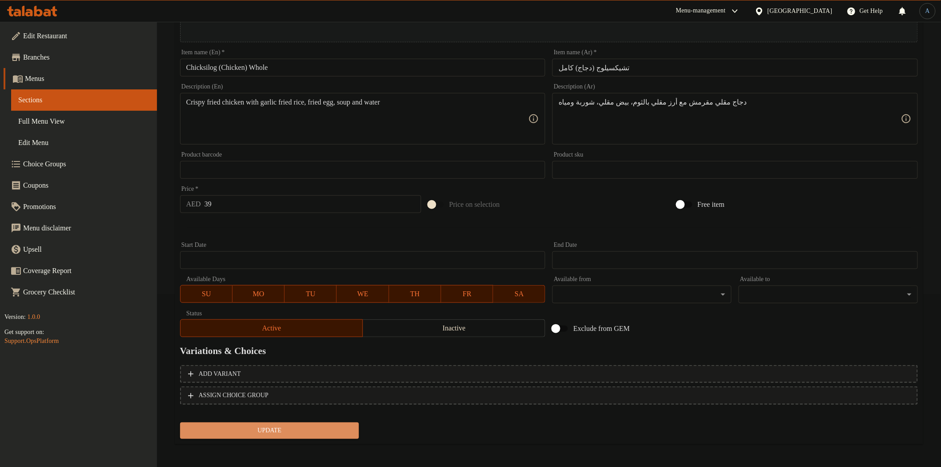
click at [306, 430] on span "Update" at bounding box center [269, 430] width 165 height 11
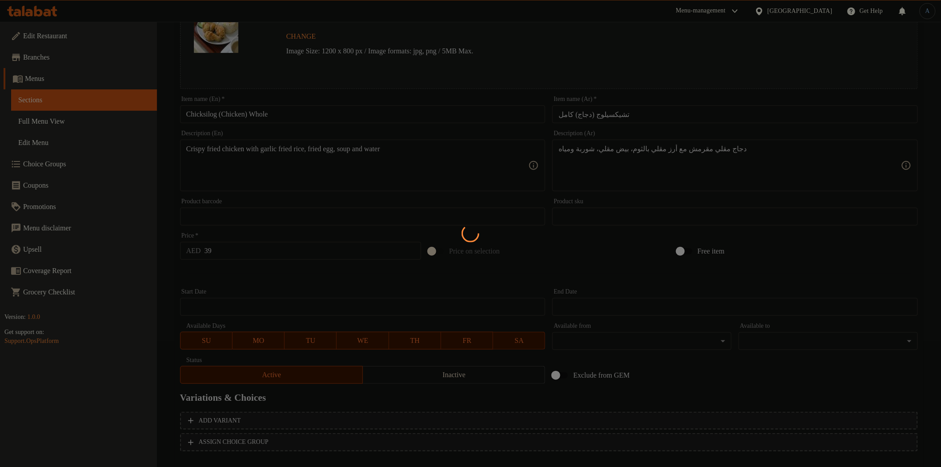
scroll to position [0, 0]
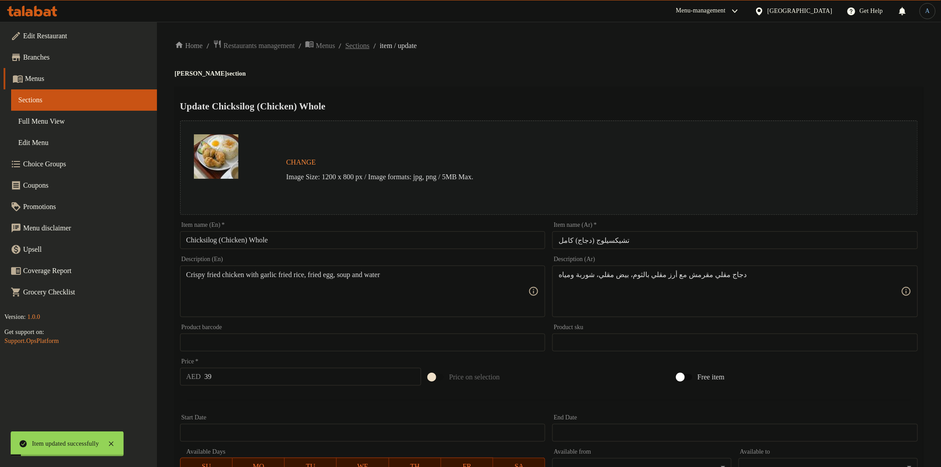
click at [369, 45] on span "Sections" at bounding box center [357, 45] width 24 height 11
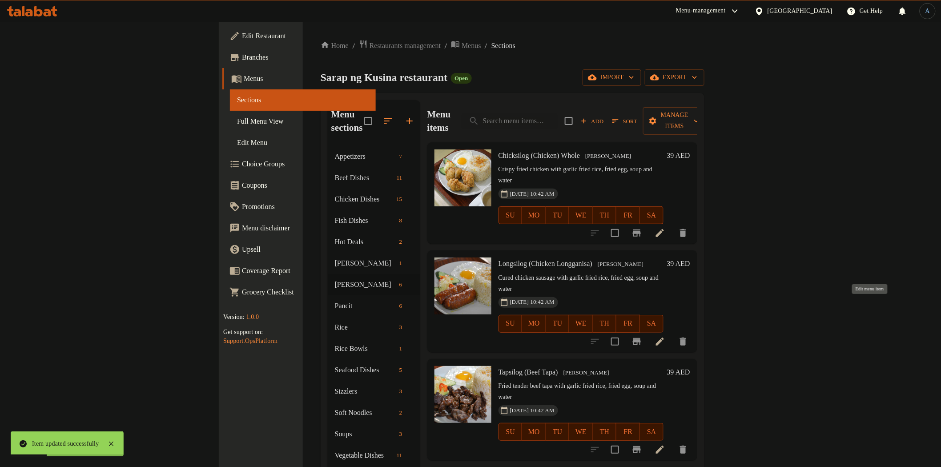
click at [664, 337] on icon at bounding box center [660, 341] width 8 height 8
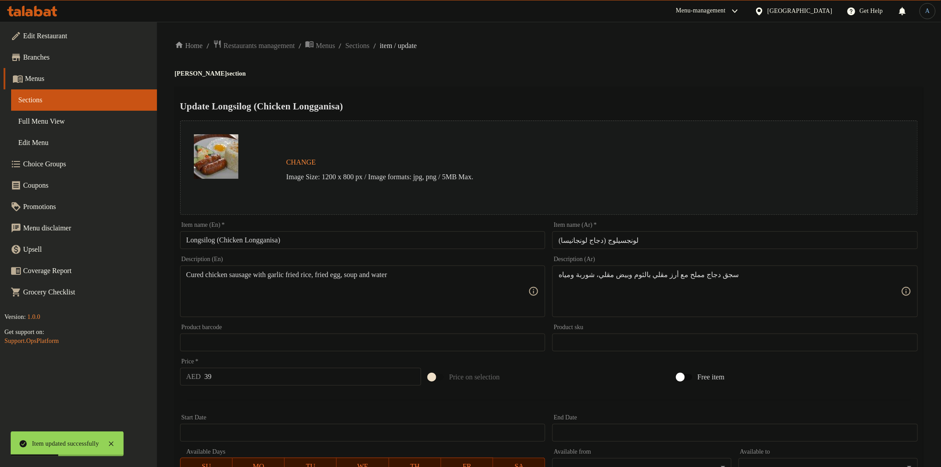
drag, startPoint x: 409, startPoint y: 226, endPoint x: 406, endPoint y: 230, distance: 5.4
click at [407, 226] on div "Item name (En)   * Longsilog (Chicken Longganisa) Item name (En) *" at bounding box center [362, 235] width 365 height 27
click at [406, 232] on input "Longsilog (Chicken Longganisa)" at bounding box center [362, 240] width 365 height 18
click at [688, 244] on input "لونجسيلوج (دجاج لونجانيسا)" at bounding box center [734, 240] width 365 height 18
paste input "كامل"
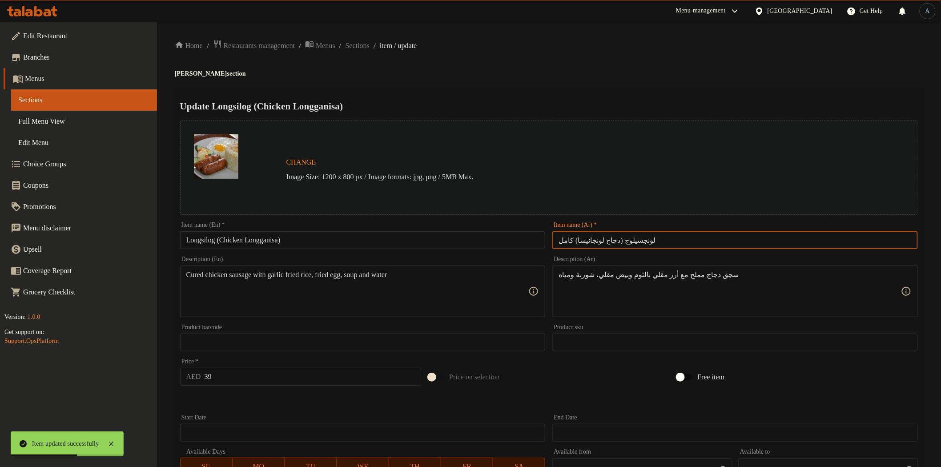
type input "لونجسيلوج (دجاج لونجانيسا) كامل"
click at [700, 87] on div "Update Longsilog (Chicken Longganisa) Change Image Size: 1200 x 800 px / Image …" at bounding box center [549, 352] width 748 height 530
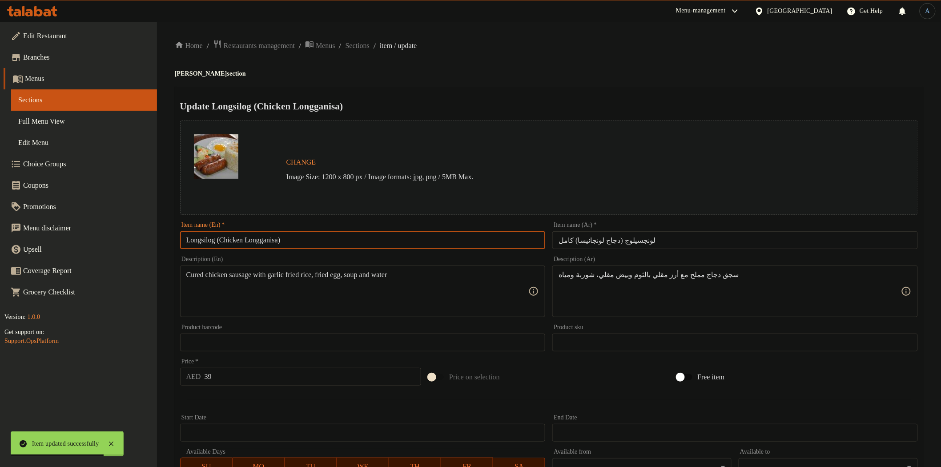
drag, startPoint x: 334, startPoint y: 238, endPoint x: 335, endPoint y: 244, distance: 5.4
click at [335, 244] on input "Longsilog (Chicken Longganisa)" at bounding box center [362, 240] width 365 height 18
paste input "Whole"
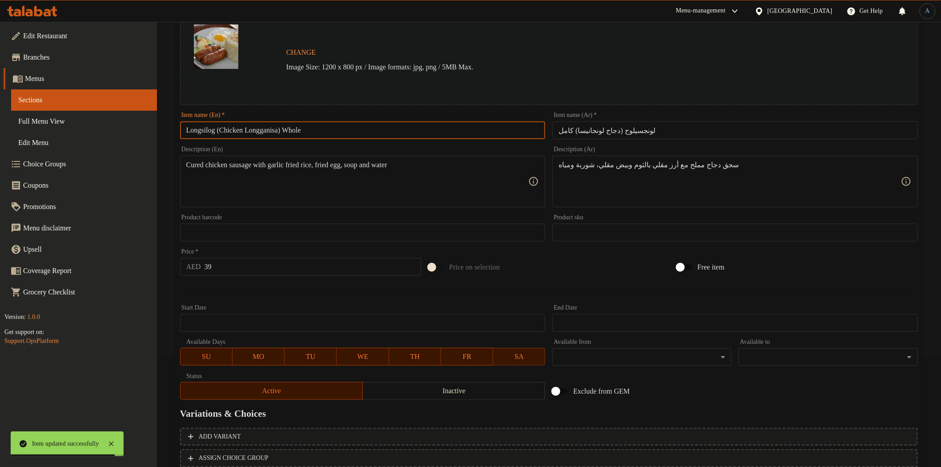
scroll to position [173, 0]
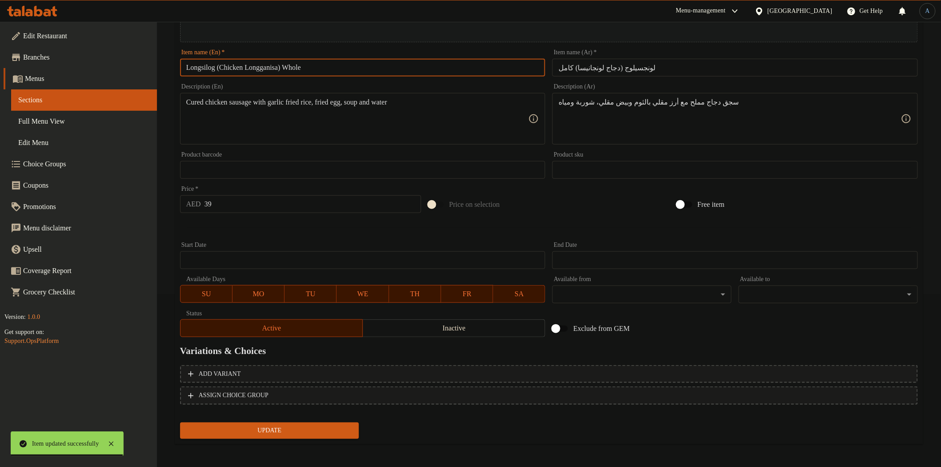
type input "Longsilog (Chicken Longganisa) Whole"
click at [267, 422] on button "Update" at bounding box center [269, 430] width 179 height 16
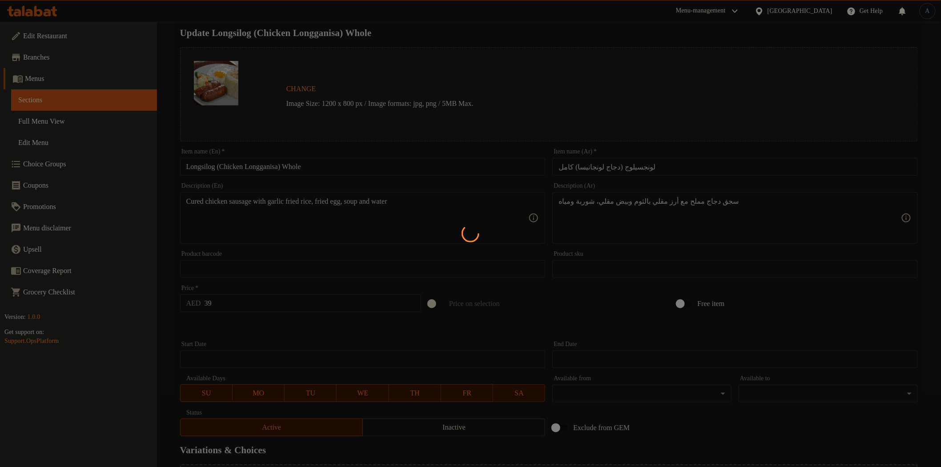
scroll to position [0, 0]
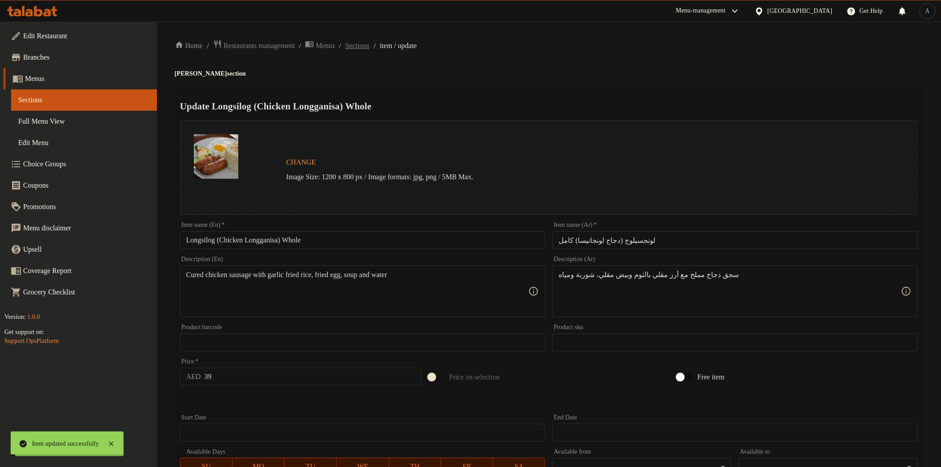
click at [369, 47] on span "Sections" at bounding box center [357, 45] width 24 height 11
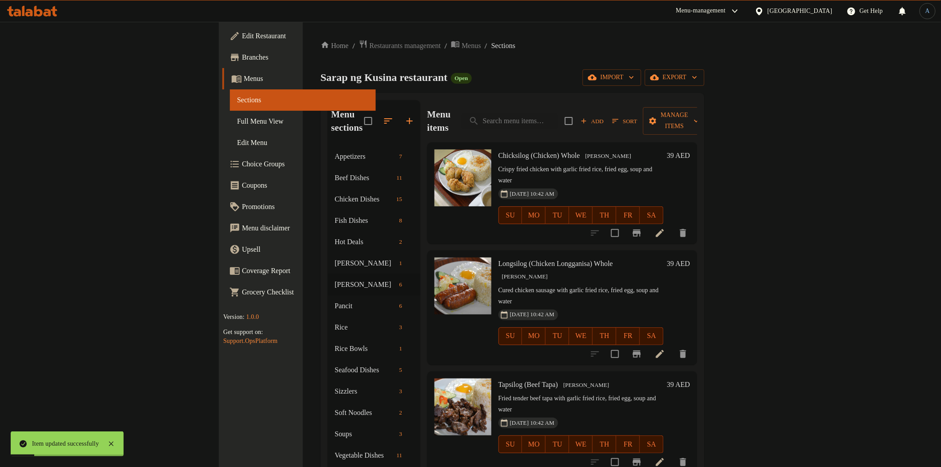
scroll to position [99, 0]
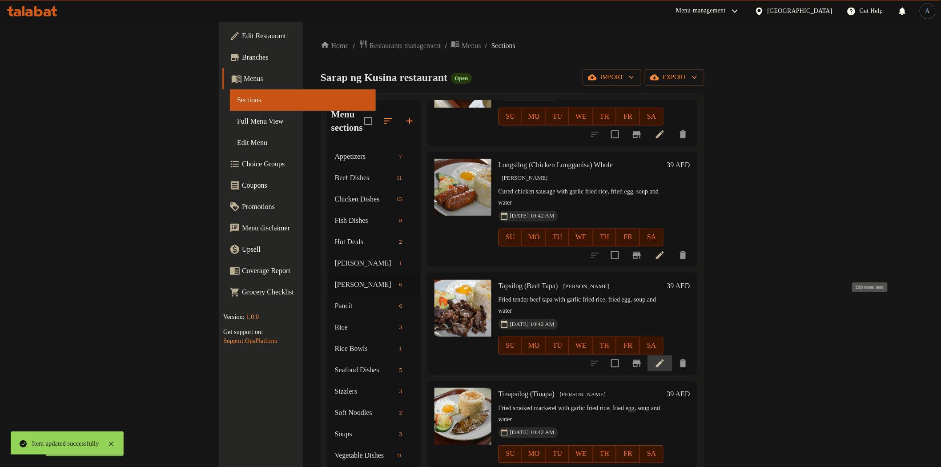
click at [665, 358] on icon at bounding box center [659, 363] width 11 height 11
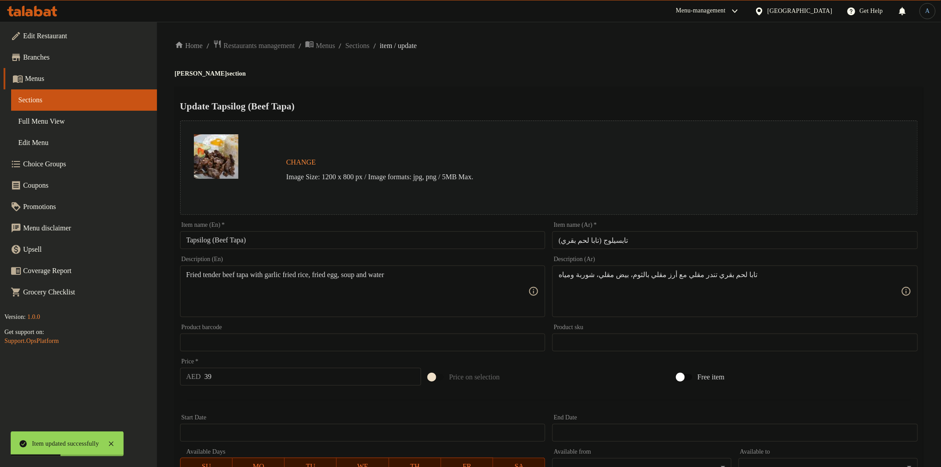
click at [330, 238] on input "Tapsilog (Beef Tapa)" at bounding box center [362, 240] width 365 height 18
paste input "Whole"
type input "Tapsilog (Beef Tapa) Whole"
click at [663, 70] on h4 "[PERSON_NAME] section" at bounding box center [549, 73] width 748 height 9
click at [665, 237] on input "تابسيلوج (تابا لحم بقري)" at bounding box center [734, 240] width 365 height 18
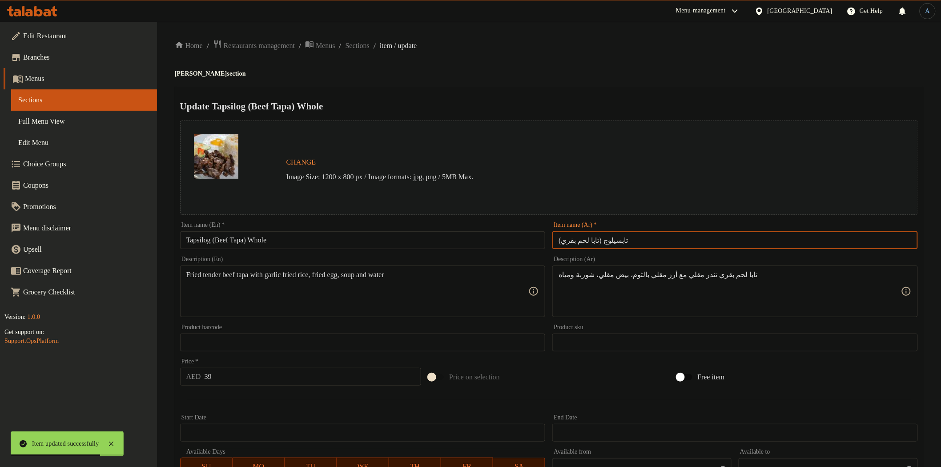
paste input "كامل"
type input "تابسيلوج (تابا لحم بقري) كامل"
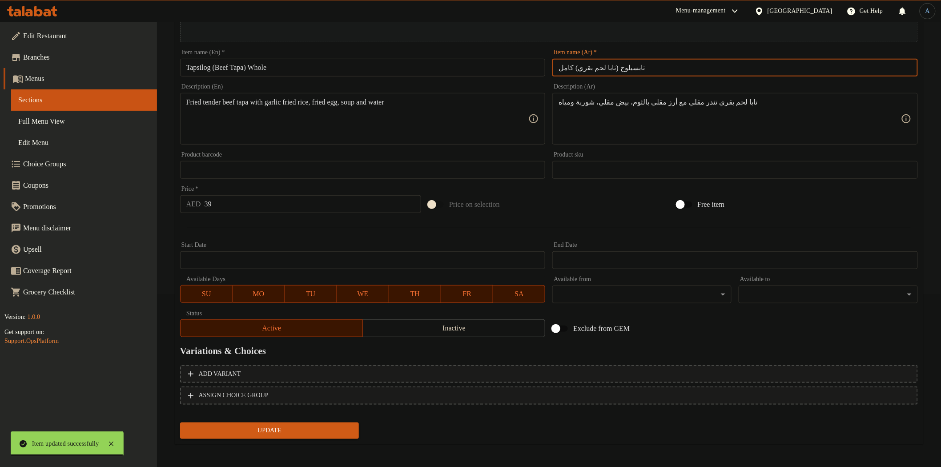
click at [257, 430] on span "Update" at bounding box center [269, 430] width 165 height 11
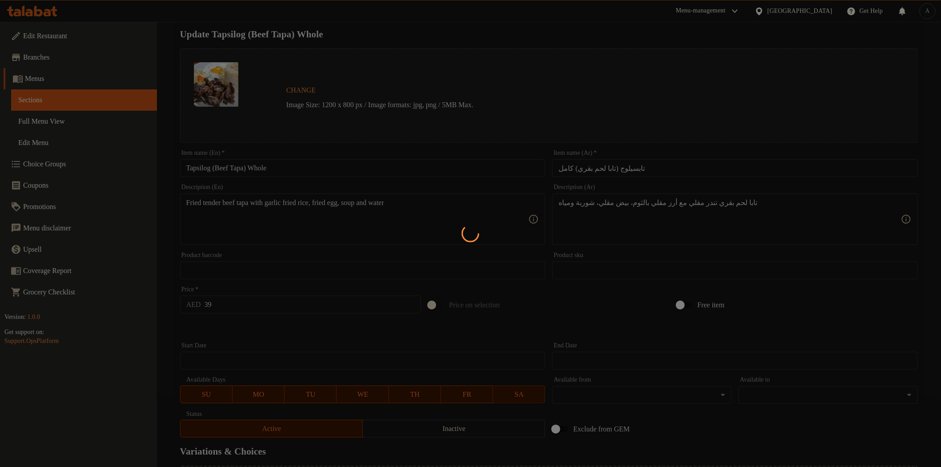
scroll to position [0, 0]
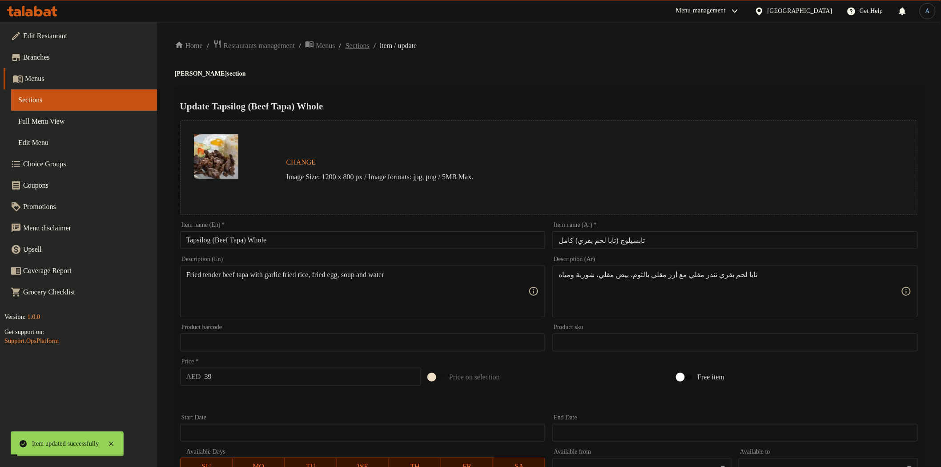
click at [369, 45] on span "Sections" at bounding box center [357, 45] width 24 height 11
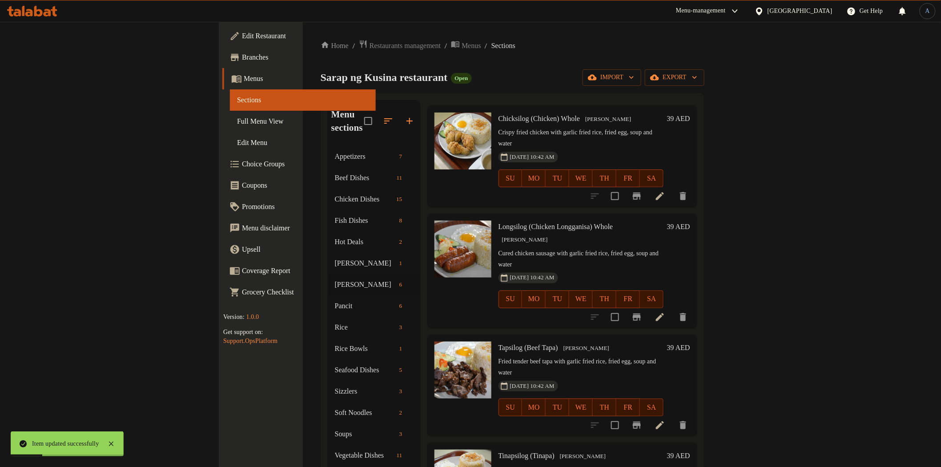
scroll to position [138, 0]
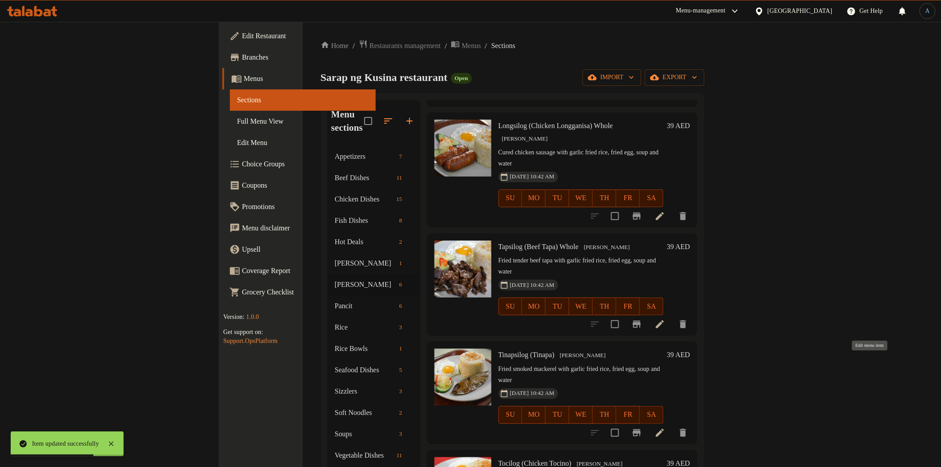
click at [665, 427] on icon at bounding box center [659, 432] width 11 height 11
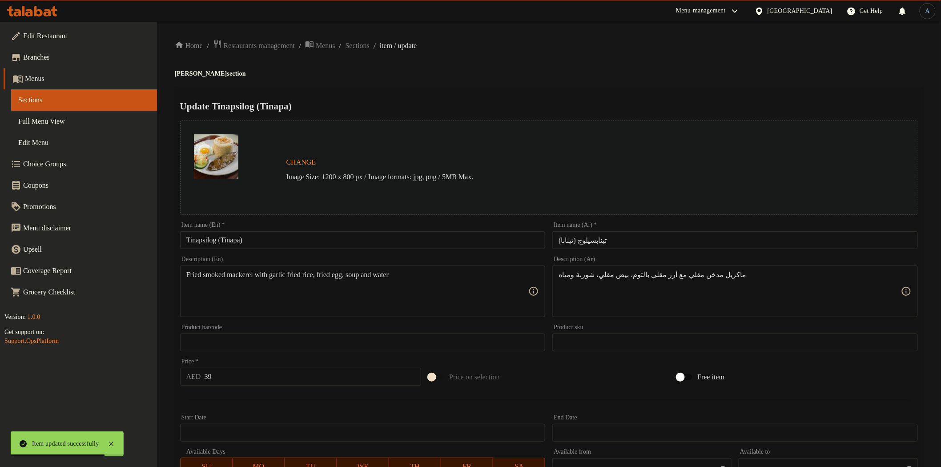
click at [416, 245] on input "Tinapsilog (Tinapa)" at bounding box center [362, 240] width 365 height 18
paste input "كامل"
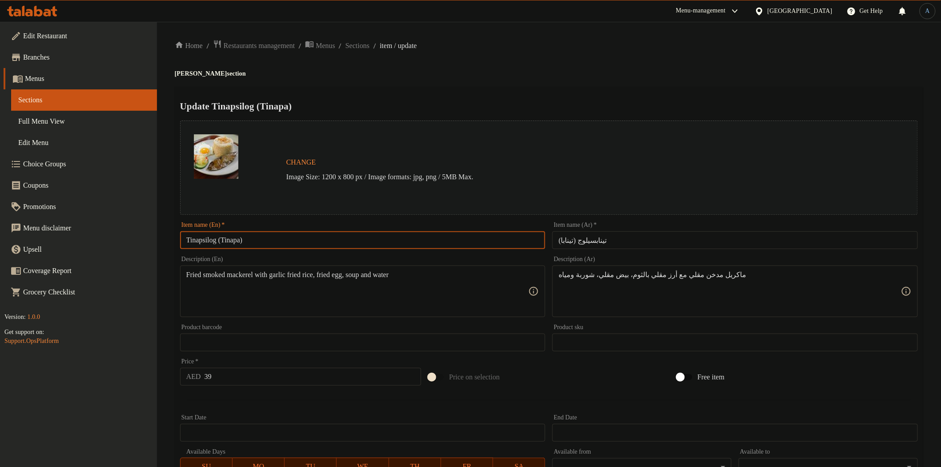
type input "Tinapsilog (Tinapa)"
click at [669, 245] on input "تينابسيلوج (تينابا)" at bounding box center [734, 240] width 365 height 18
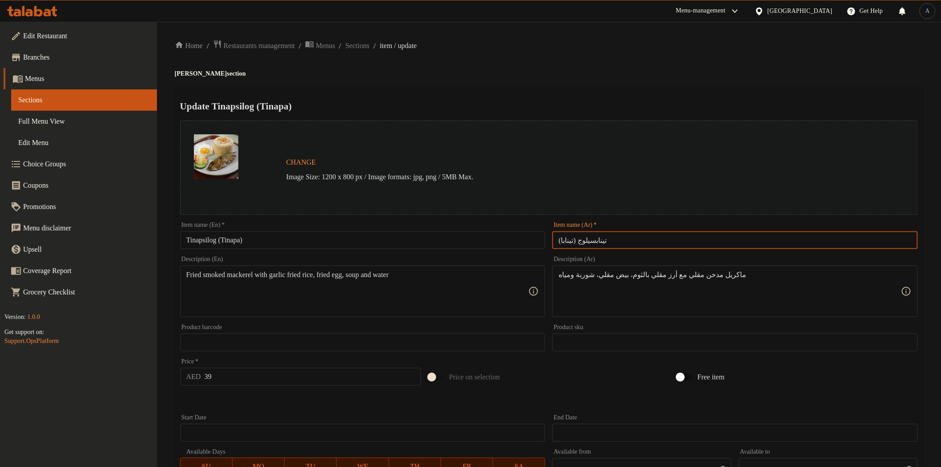
paste input "كامل"
type input "تينابسيلوج (تينابا) كامل"
click at [647, 68] on div "Home / Restaurants management / Menus / Sections / item / update [PERSON_NAME] …" at bounding box center [549, 332] width 748 height 584
click at [366, 245] on input "Tinapsilog (Tinapa)" at bounding box center [362, 240] width 365 height 18
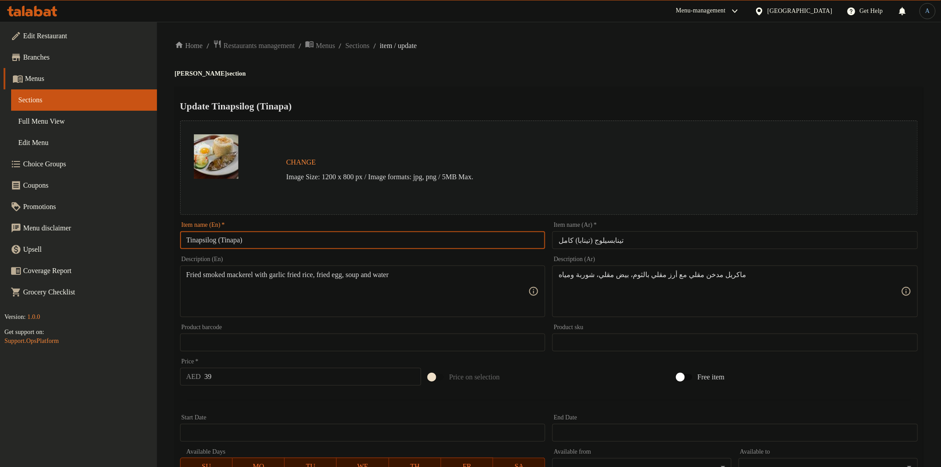
paste input "Whole"
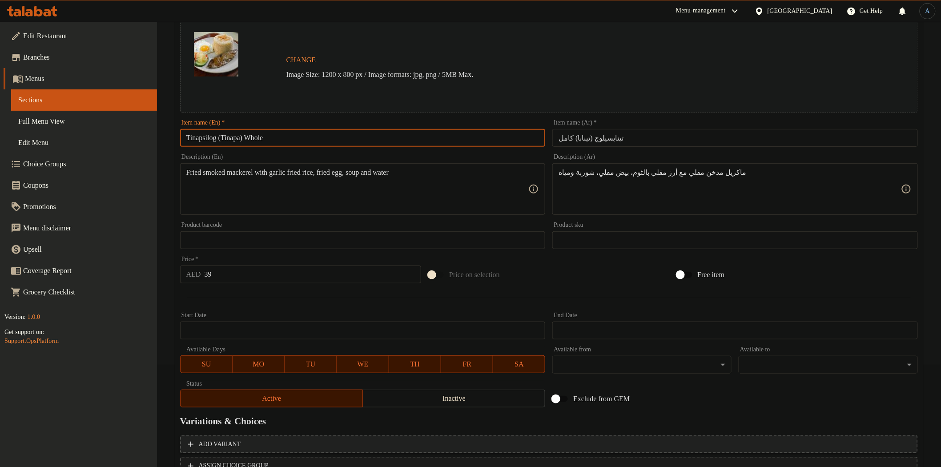
scroll to position [173, 0]
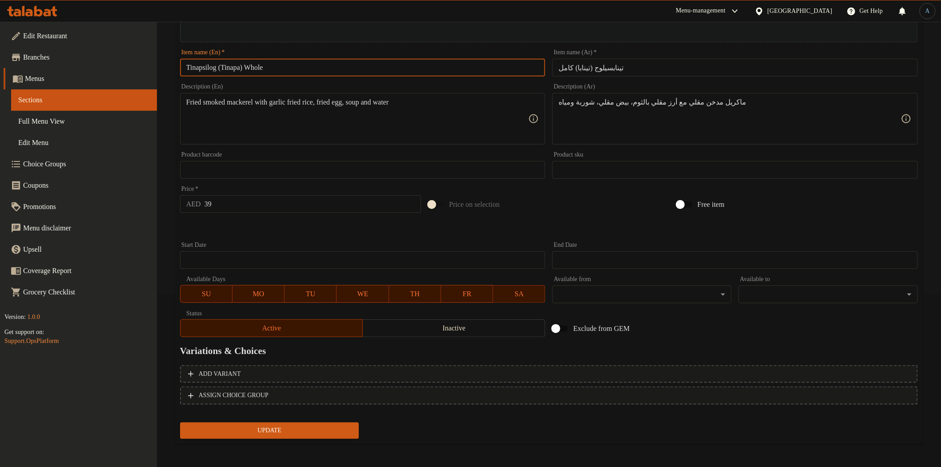
type input "Tinapsilog (Tinapa) Whole"
click at [269, 429] on span "Update" at bounding box center [269, 430] width 165 height 11
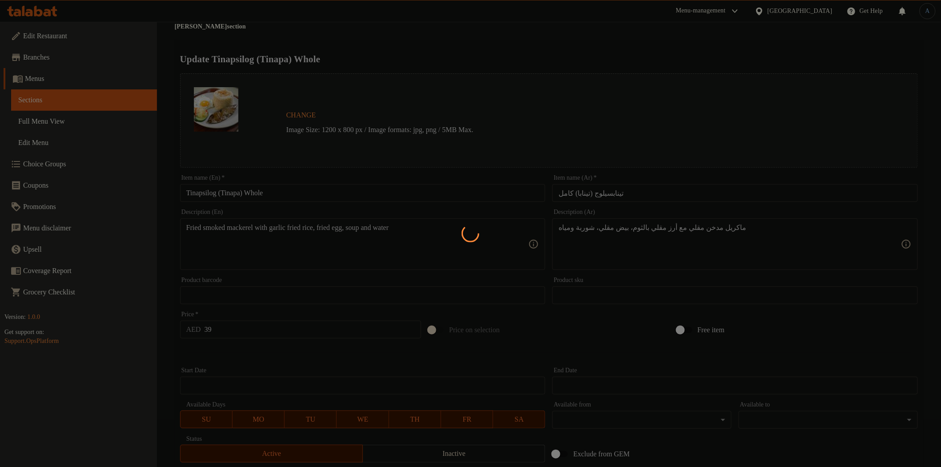
scroll to position [0, 0]
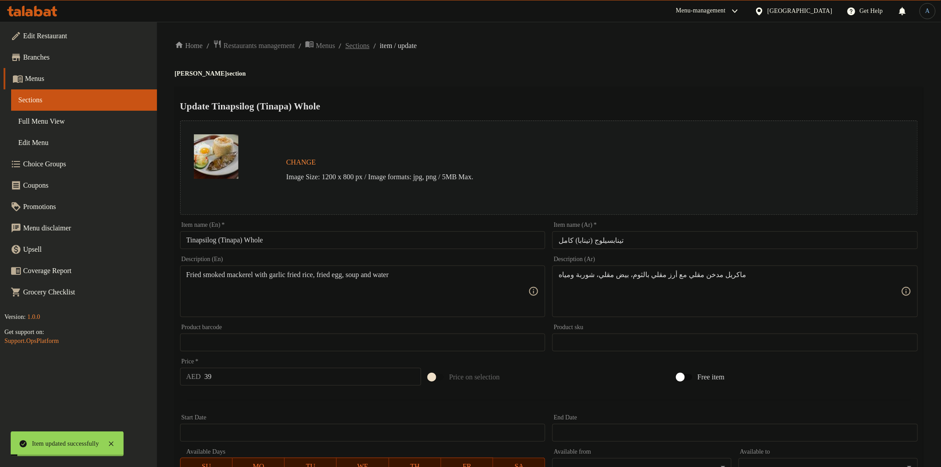
click at [369, 45] on span "Sections" at bounding box center [357, 45] width 24 height 11
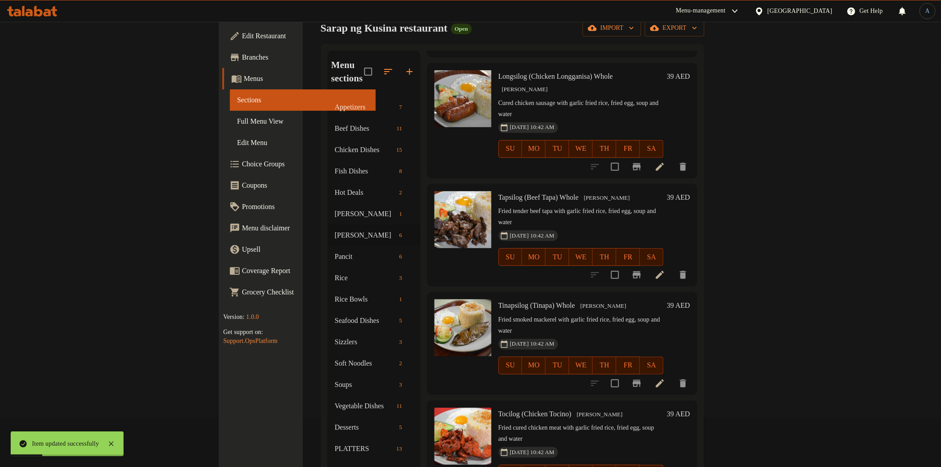
scroll to position [124, 0]
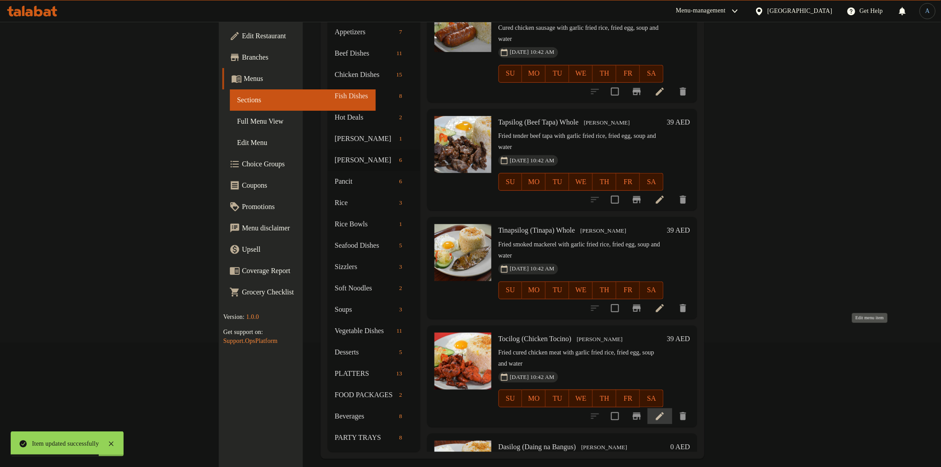
click at [664, 412] on icon at bounding box center [660, 416] width 8 height 8
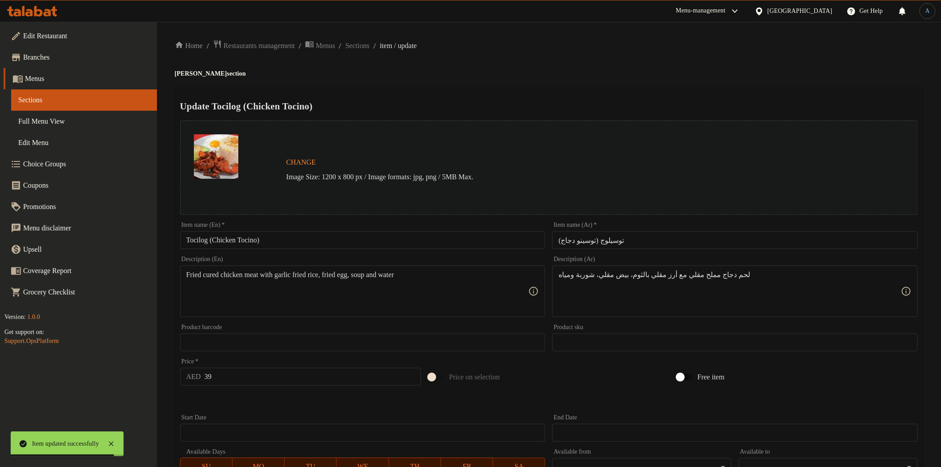
click at [313, 236] on input "Tocilog (Chicken Tocino)" at bounding box center [362, 240] width 365 height 18
paste input "Whole"
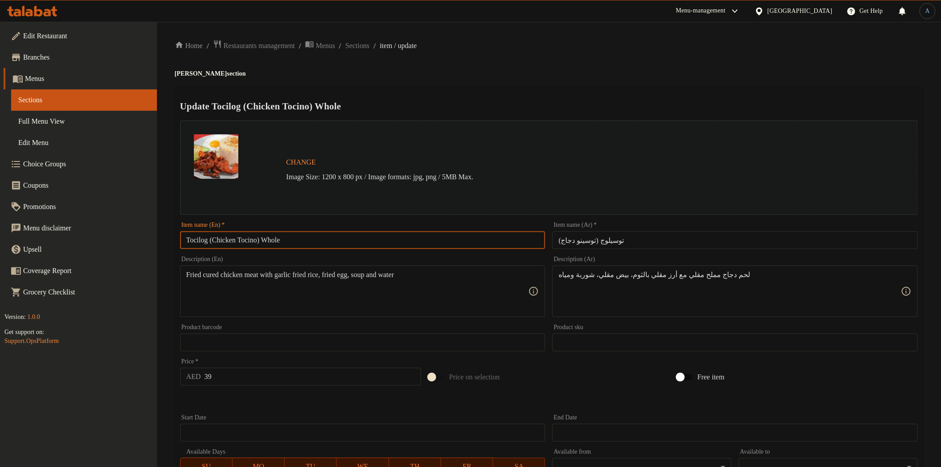
type input "Tocilog (Chicken Tocino) Whole"
click at [646, 84] on div "Home / Restaurants management / Menus / Sections / item / update [PERSON_NAME] …" at bounding box center [549, 332] width 748 height 584
click at [663, 239] on input "توسيلوج (توسينو دجاج)" at bounding box center [734, 240] width 365 height 18
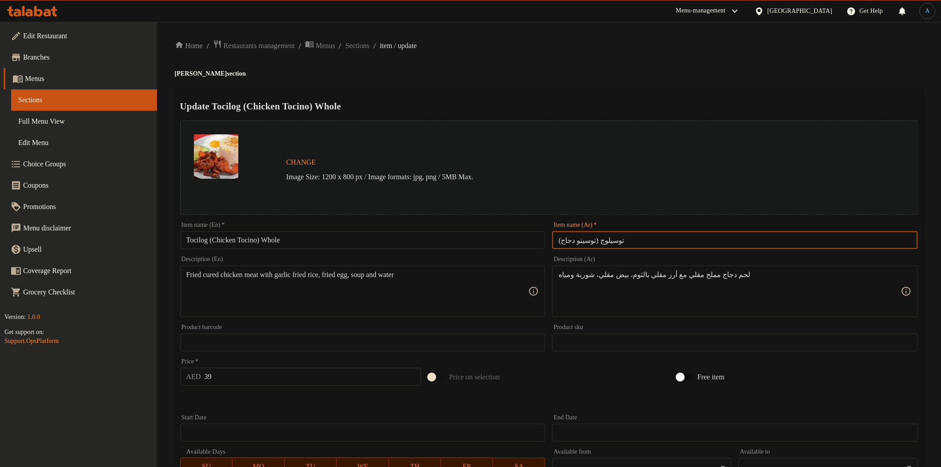
paste input "كامل"
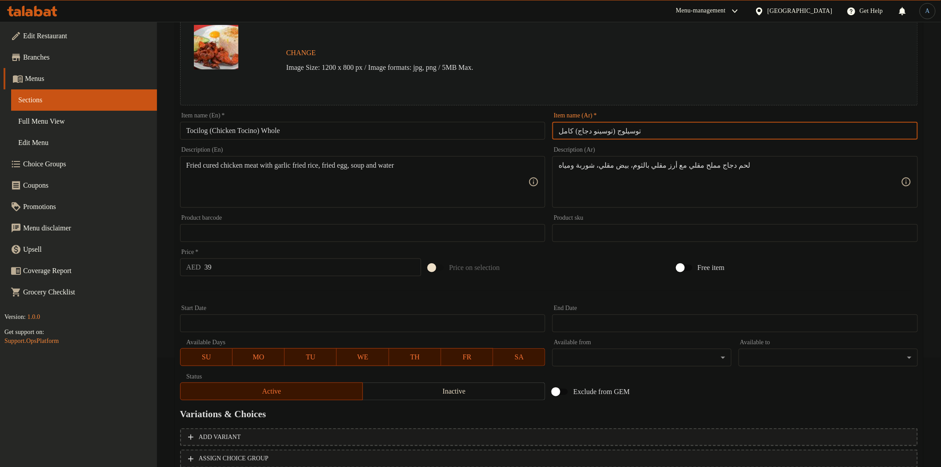
scroll to position [173, 0]
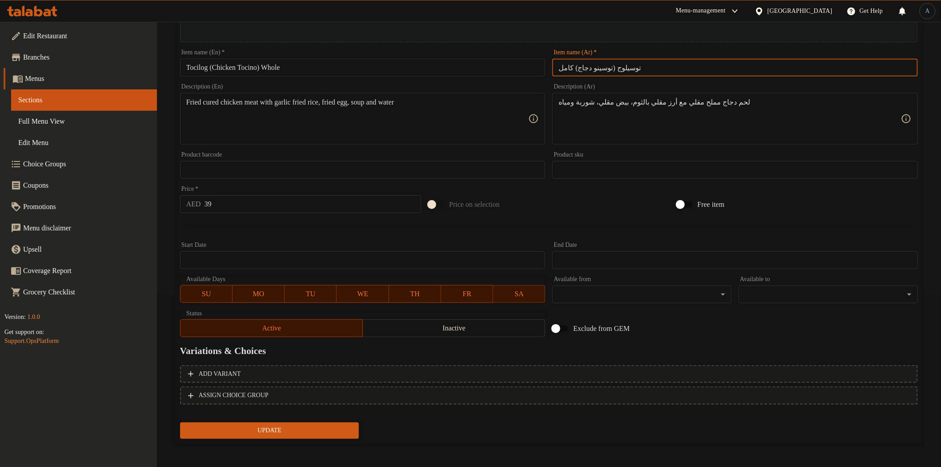
type input "توسيلوج (توسينو دجاج) كامل"
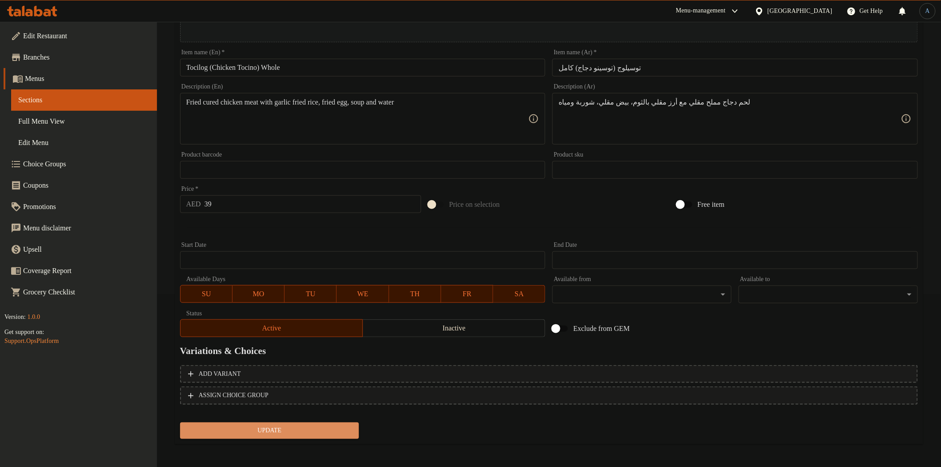
click at [305, 425] on span "Update" at bounding box center [269, 430] width 165 height 11
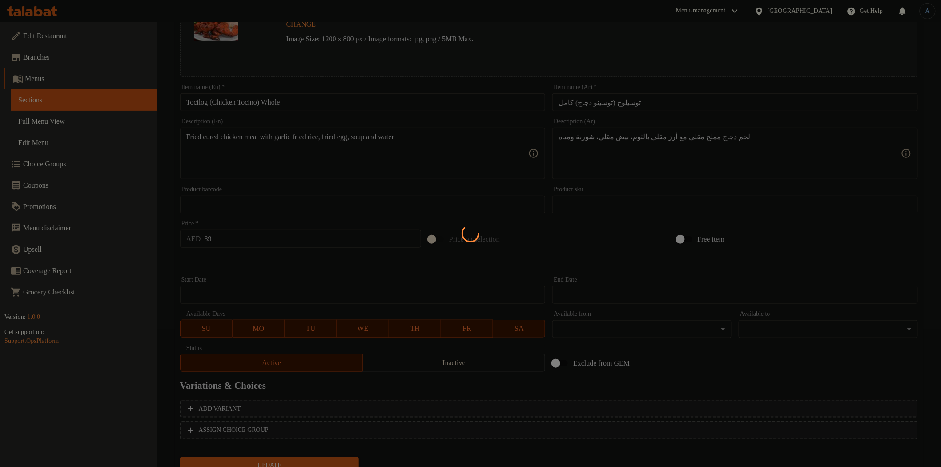
scroll to position [0, 0]
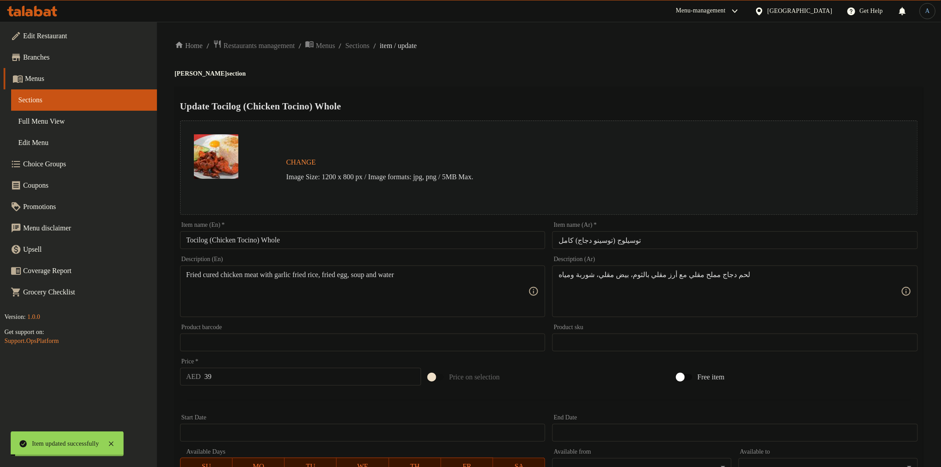
click at [369, 43] on span "Sections" at bounding box center [357, 45] width 24 height 11
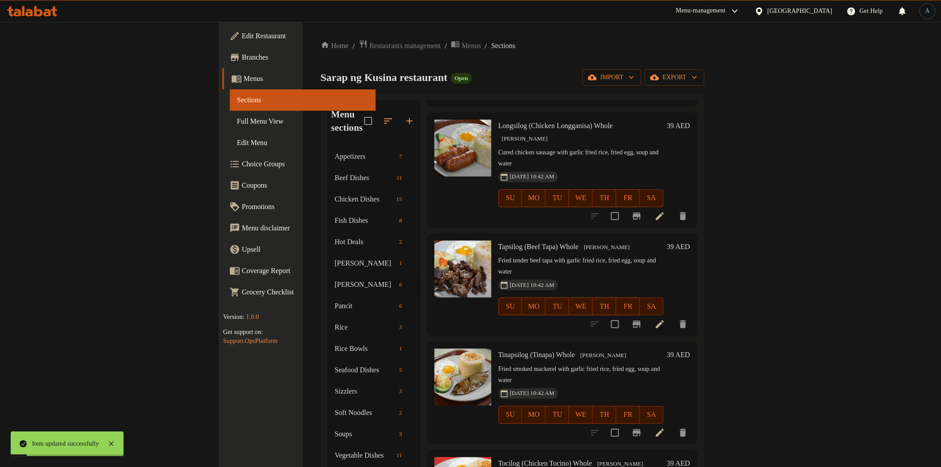
scroll to position [124, 0]
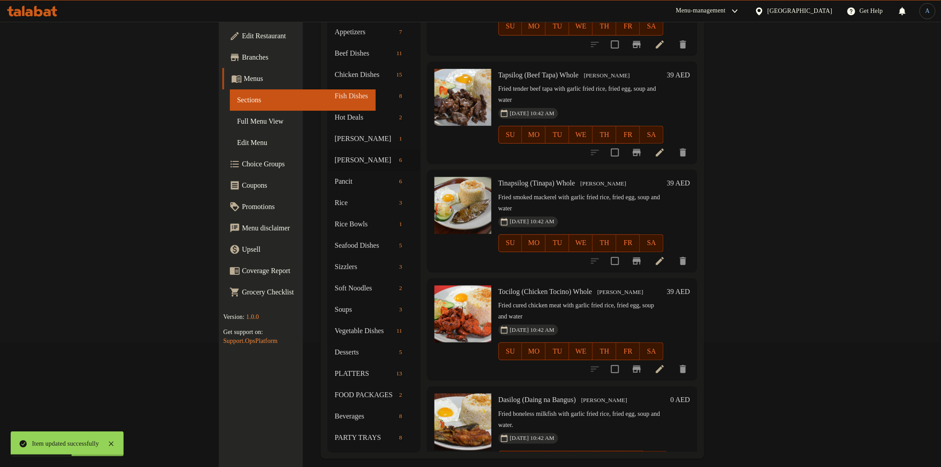
scroll to position [223, 0]
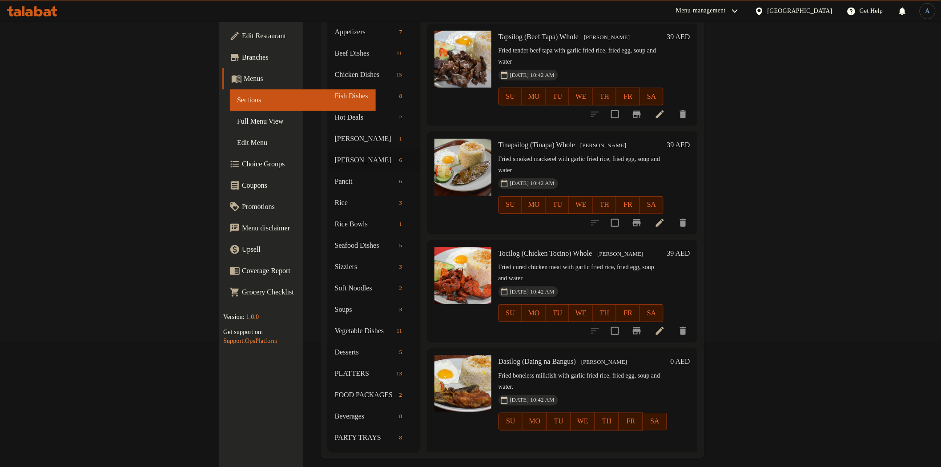
click at [237, 121] on span "Full Menu View" at bounding box center [303, 121] width 132 height 11
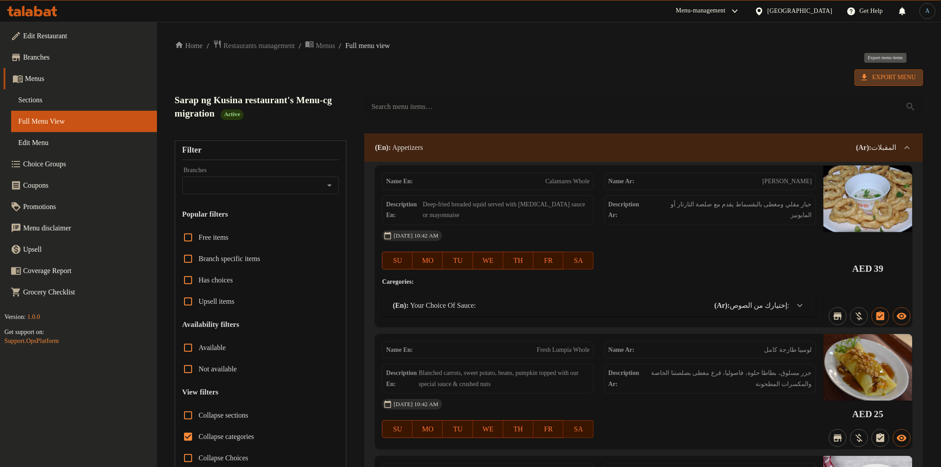
click at [869, 72] on span "Export Menu" at bounding box center [889, 77] width 54 height 11
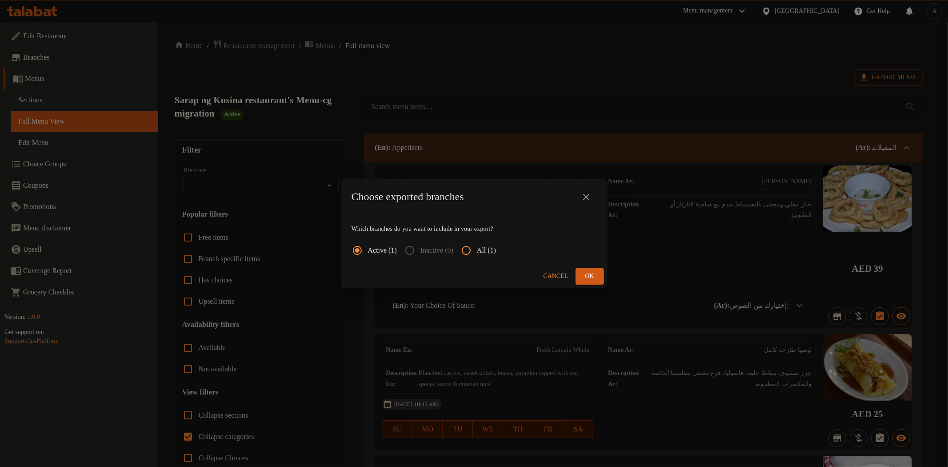
drag, startPoint x: 437, startPoint y: 125, endPoint x: 524, endPoint y: 190, distance: 108.6
click at [439, 124] on div "Choose exported branches Which branches do you want to include in your export? …" at bounding box center [474, 233] width 948 height 467
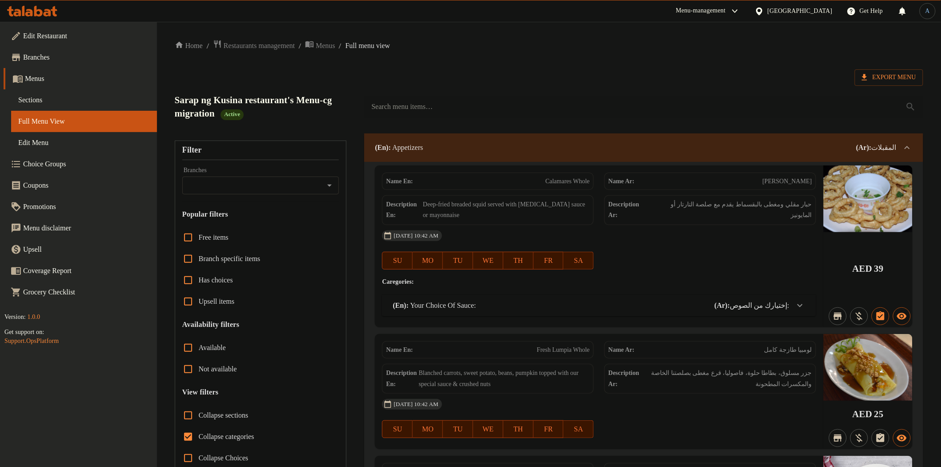
click at [350, 47] on ol "Home / Restaurants management / Menus / Full menu view" at bounding box center [549, 46] width 748 height 12
click at [335, 46] on span "Menus" at bounding box center [326, 45] width 20 height 11
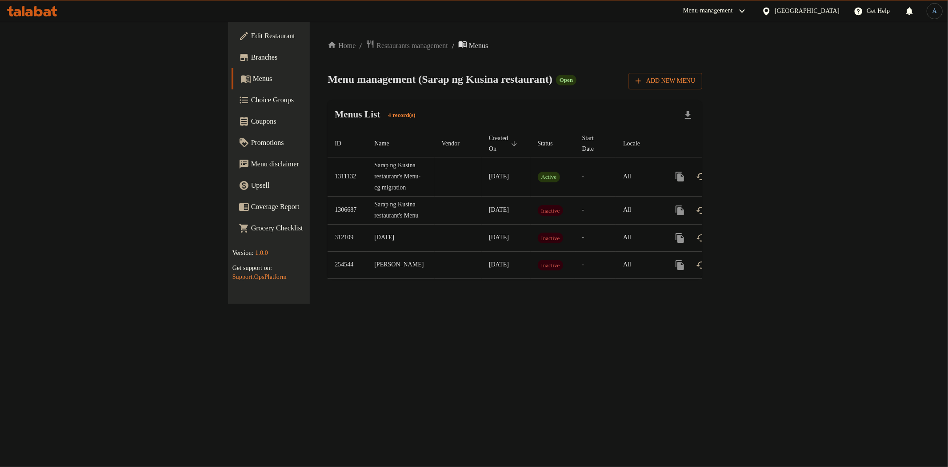
click at [328, 172] on td "1311132" at bounding box center [348, 176] width 40 height 39
copy td "1311132"
